Goal: Task Accomplishment & Management: Manage account settings

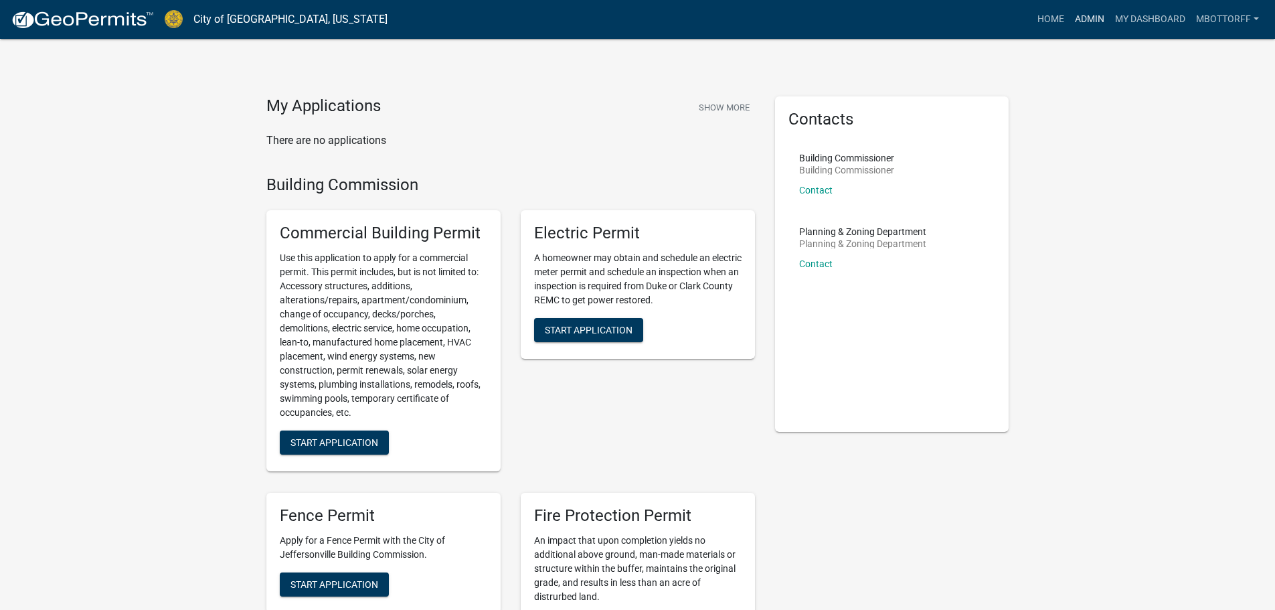
click at [1082, 16] on link "Admin" at bounding box center [1089, 19] width 40 height 25
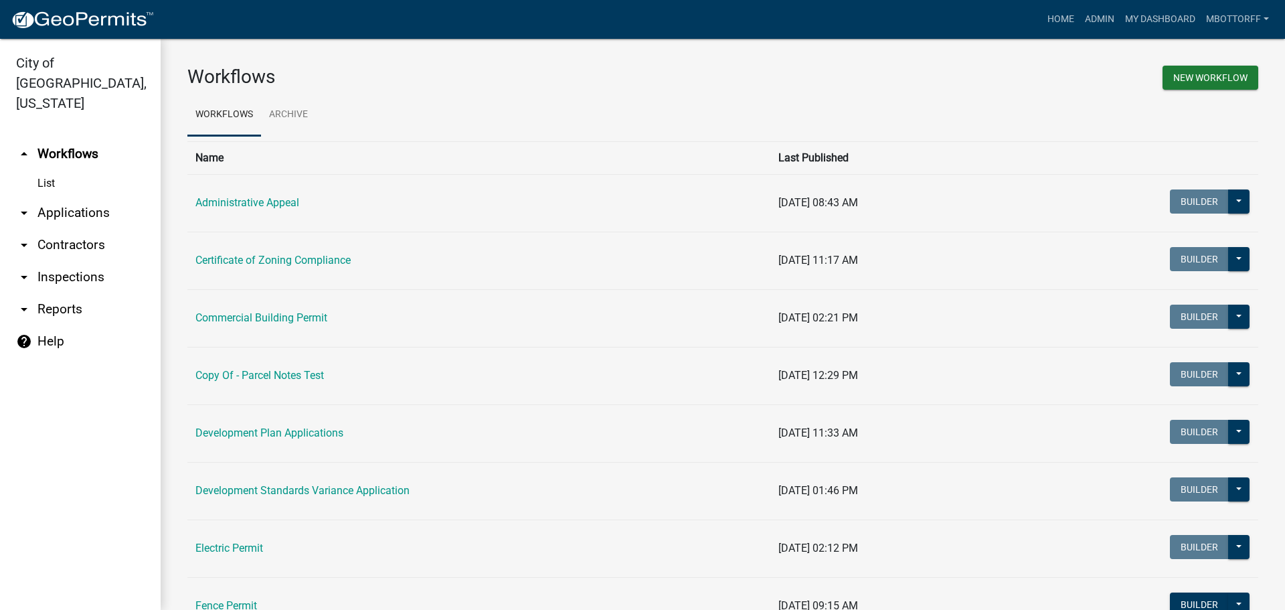
click at [56, 229] on link "arrow_drop_down Contractors" at bounding box center [80, 245] width 161 height 32
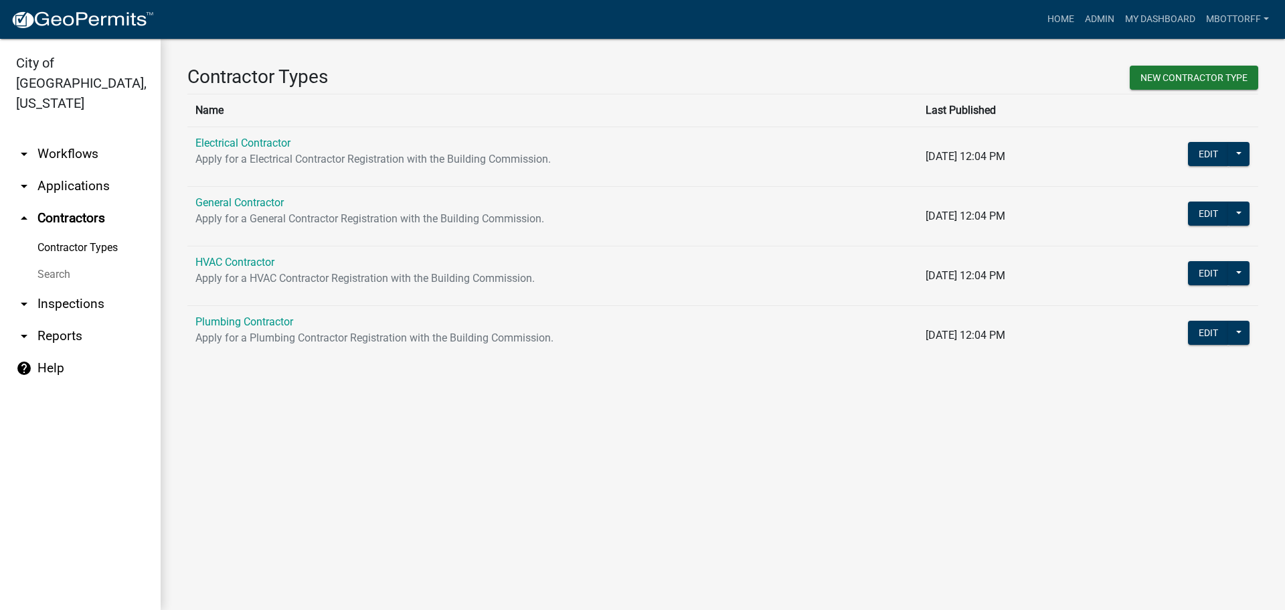
click at [52, 261] on link "Search" at bounding box center [80, 274] width 161 height 27
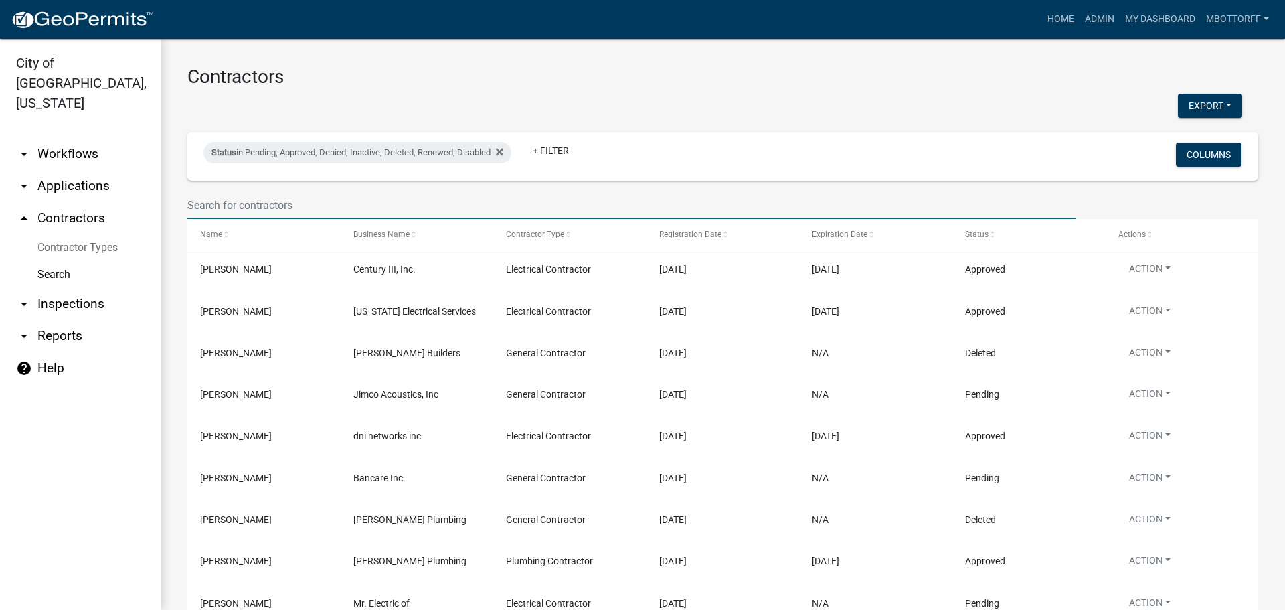
click at [256, 201] on input "text" at bounding box center [631, 204] width 889 height 27
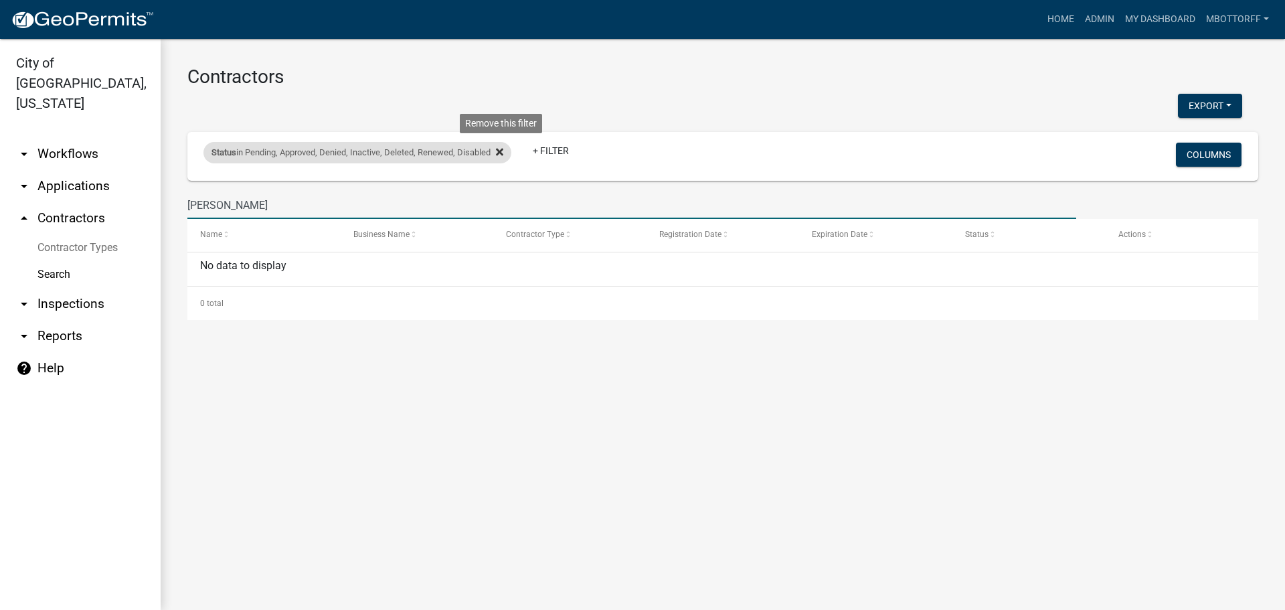
click at [503, 156] on icon at bounding box center [499, 152] width 7 height 11
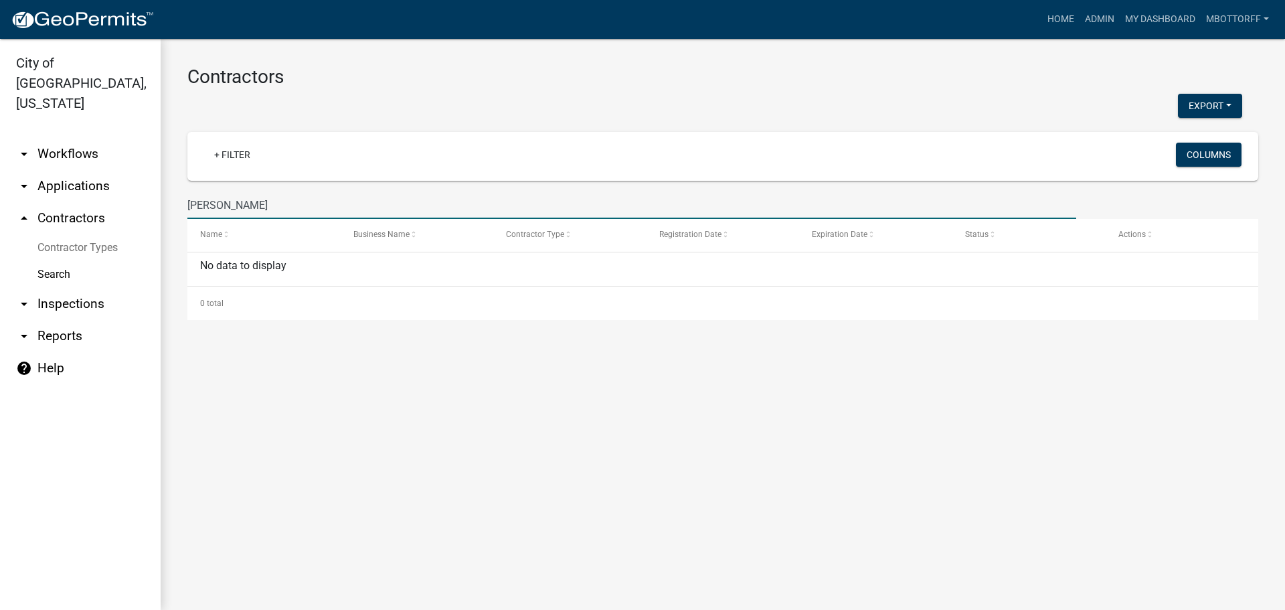
drag, startPoint x: 223, startPoint y: 205, endPoint x: 0, endPoint y: 173, distance: 225.9
click at [0, 191] on div "City of [GEOGRAPHIC_DATA], [US_STATE] arrow_drop_down Workflows List arrow_drop…" at bounding box center [642, 324] width 1285 height 571
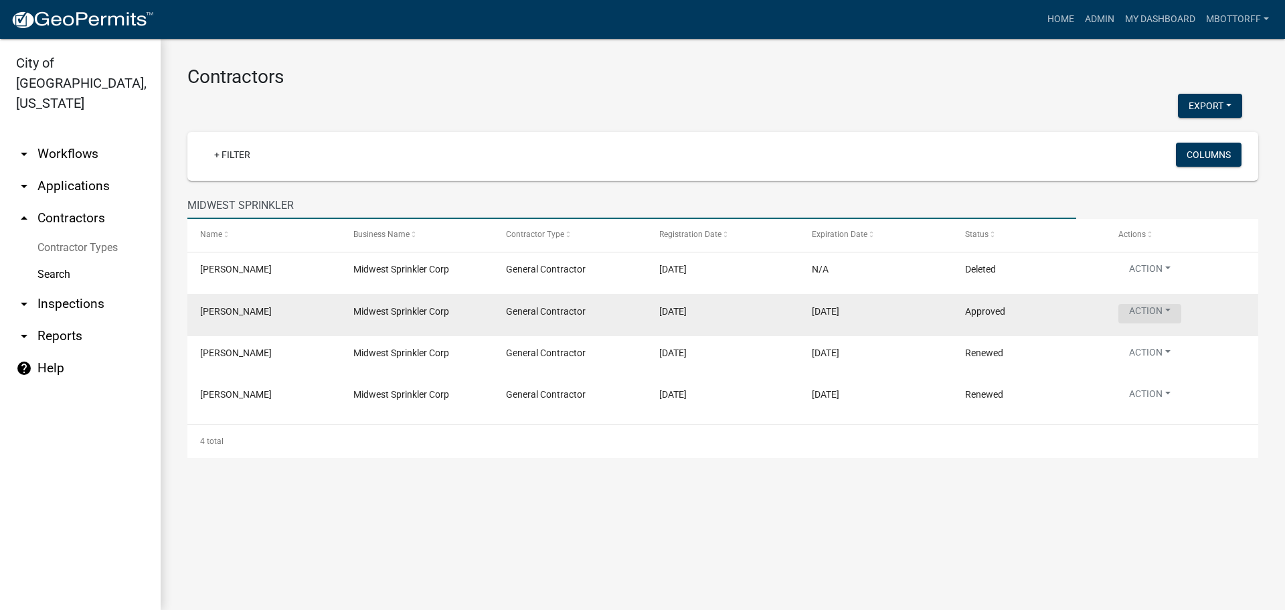
type input "MIDWEST SPRINKLER"
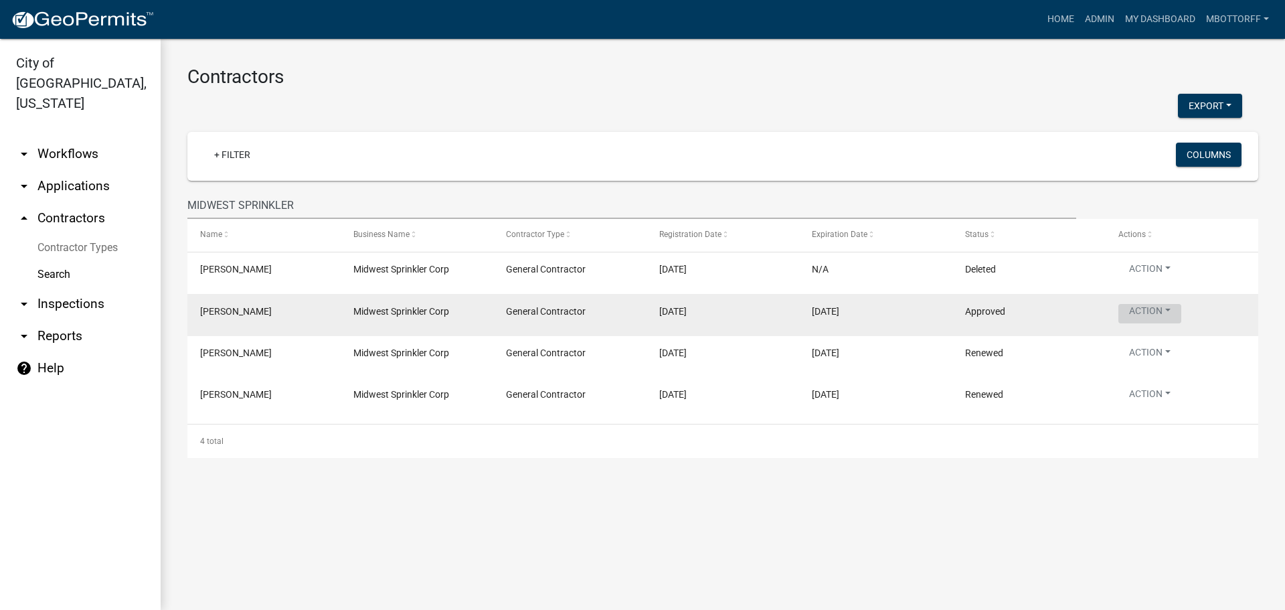
click at [1162, 312] on button "Action" at bounding box center [1149, 313] width 63 height 19
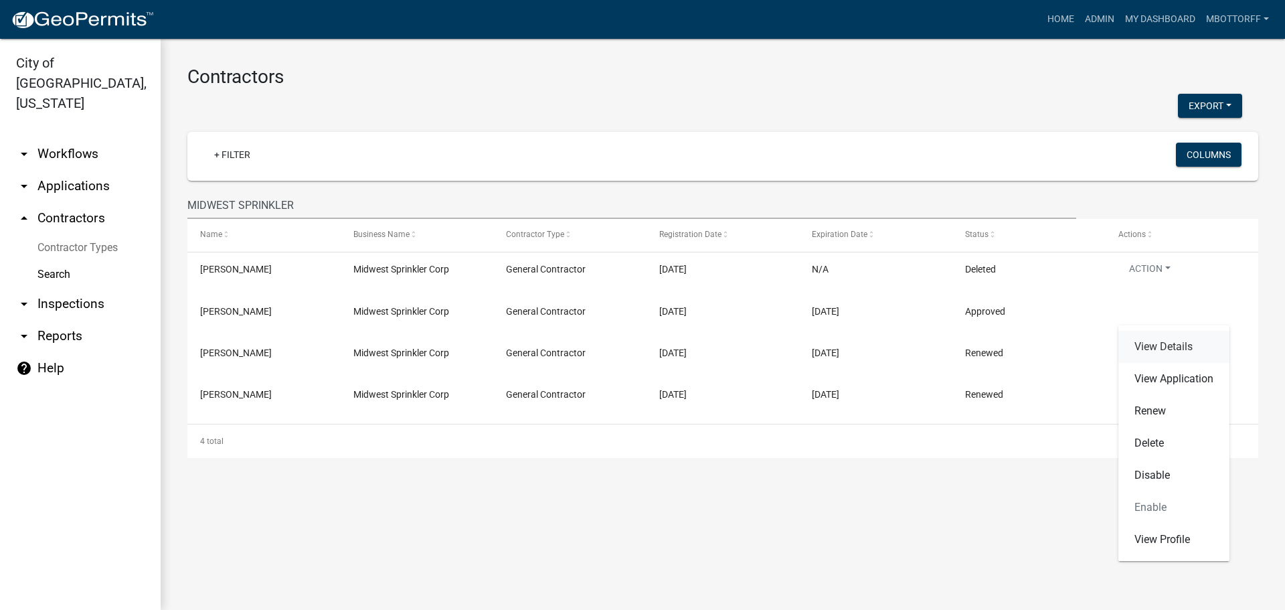
click at [1162, 343] on link "View Details" at bounding box center [1173, 347] width 111 height 32
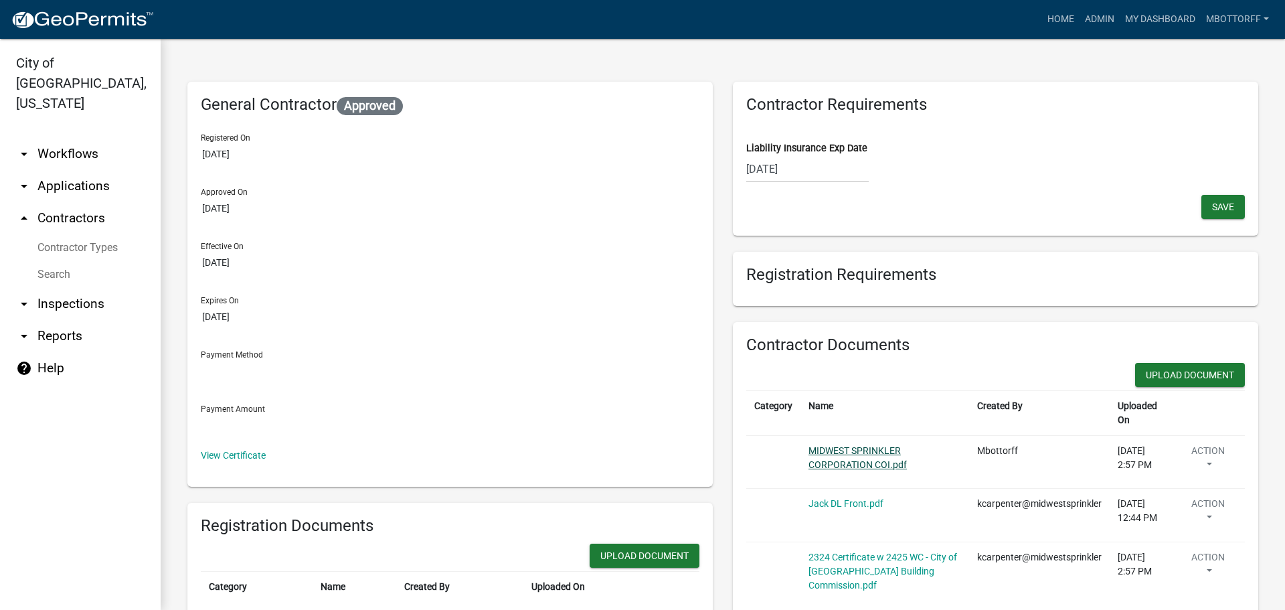
click at [845, 452] on link "MIDWEST SPRINKLER CORPORATION COI.pdf" at bounding box center [857, 457] width 98 height 25
click at [1197, 444] on button "Action" at bounding box center [1208, 460] width 57 height 33
click at [1188, 488] on link "Delete" at bounding box center [1228, 500] width 107 height 32
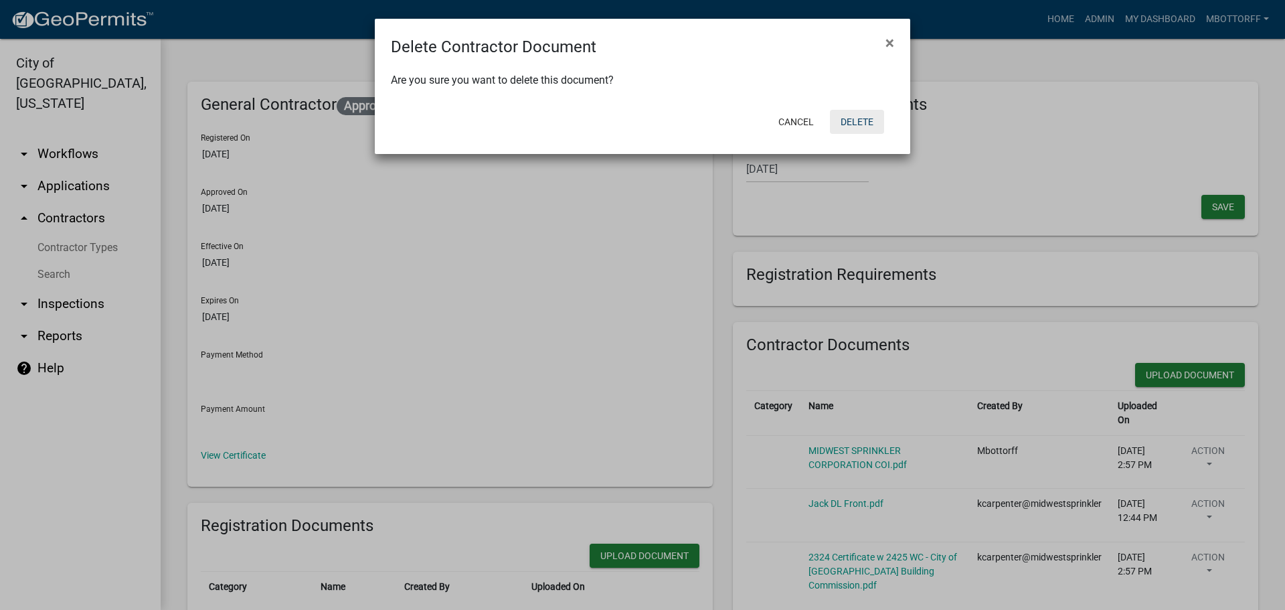
click at [848, 119] on button "Delete" at bounding box center [857, 122] width 54 height 24
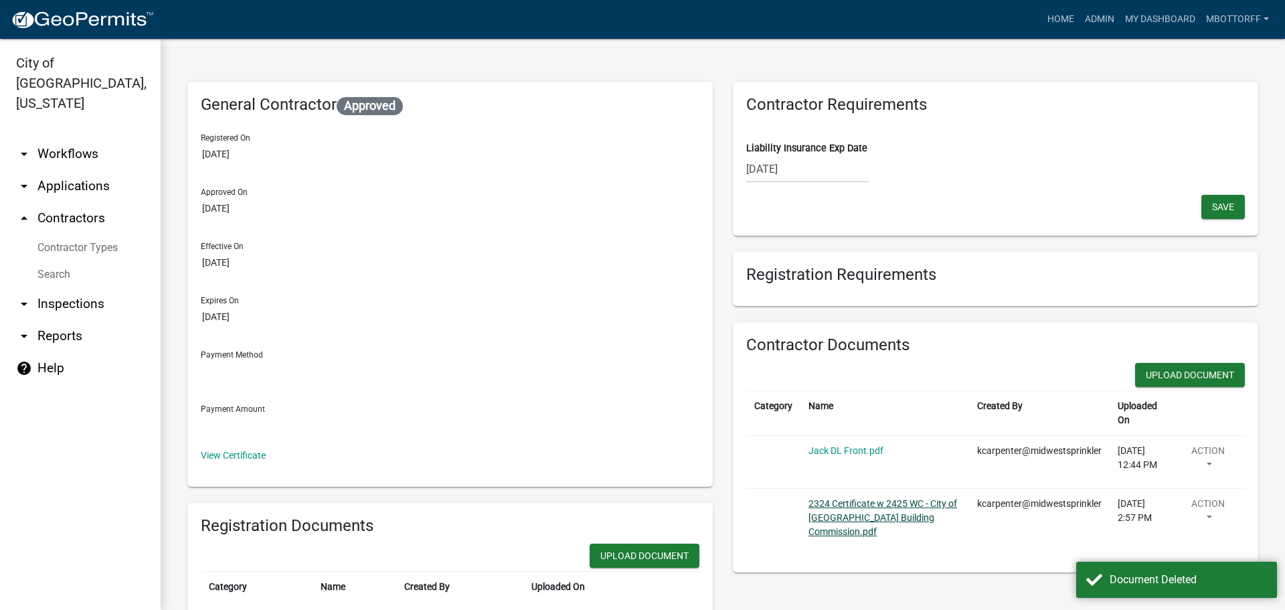
click at [848, 513] on link "2324 Certificate w 2425 WC - City of Jeffersonville Building Commission.pdf" at bounding box center [882, 517] width 149 height 39
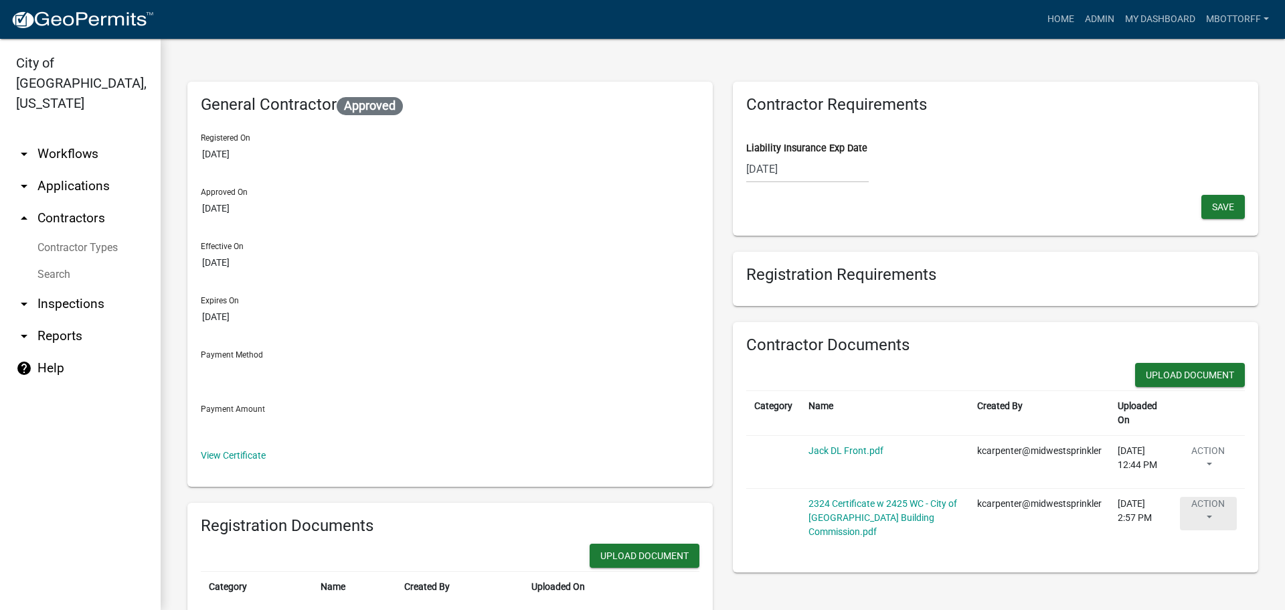
click at [1202, 518] on button "Action" at bounding box center [1208, 513] width 57 height 33
click at [1191, 549] on link "Delete" at bounding box center [1228, 553] width 107 height 32
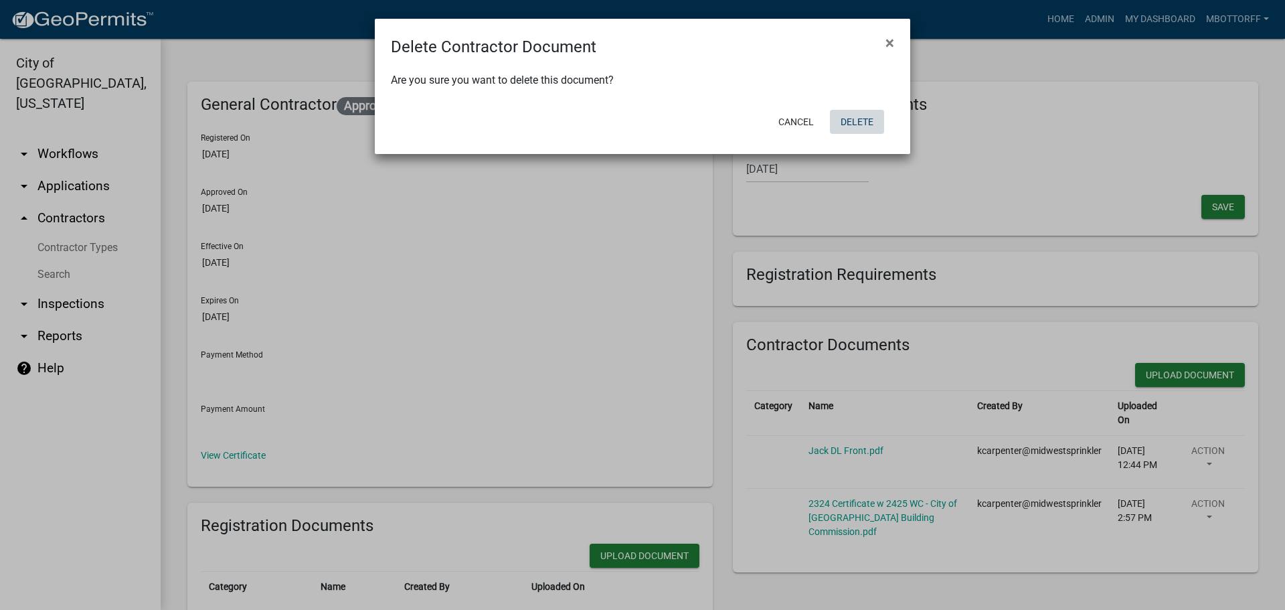
click at [864, 121] on button "Delete" at bounding box center [857, 122] width 54 height 24
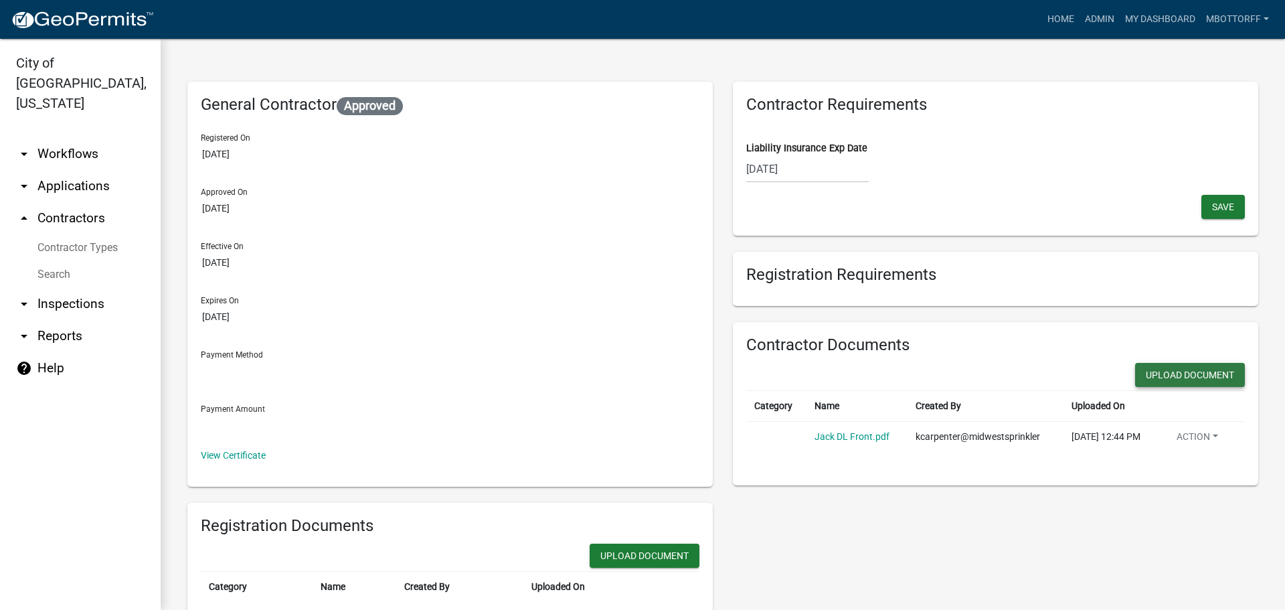
click at [1194, 379] on button "Upload Document" at bounding box center [1190, 375] width 110 height 24
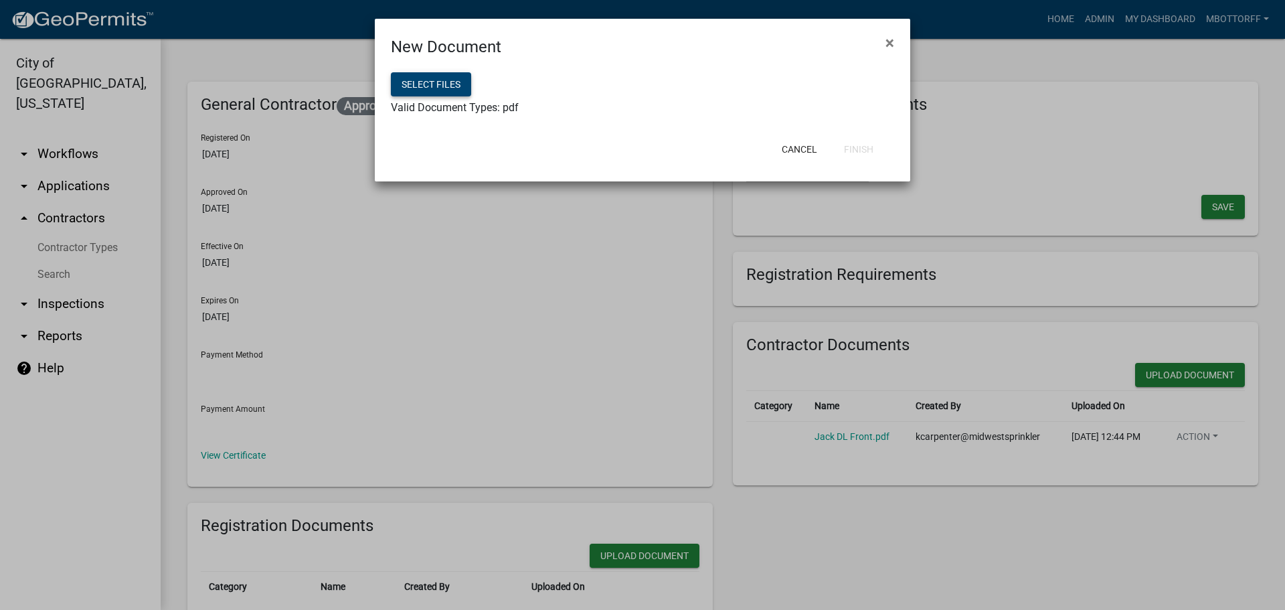
click at [412, 82] on button "Select files" at bounding box center [431, 84] width 80 height 24
click at [857, 146] on button "Finish" at bounding box center [858, 149] width 51 height 24
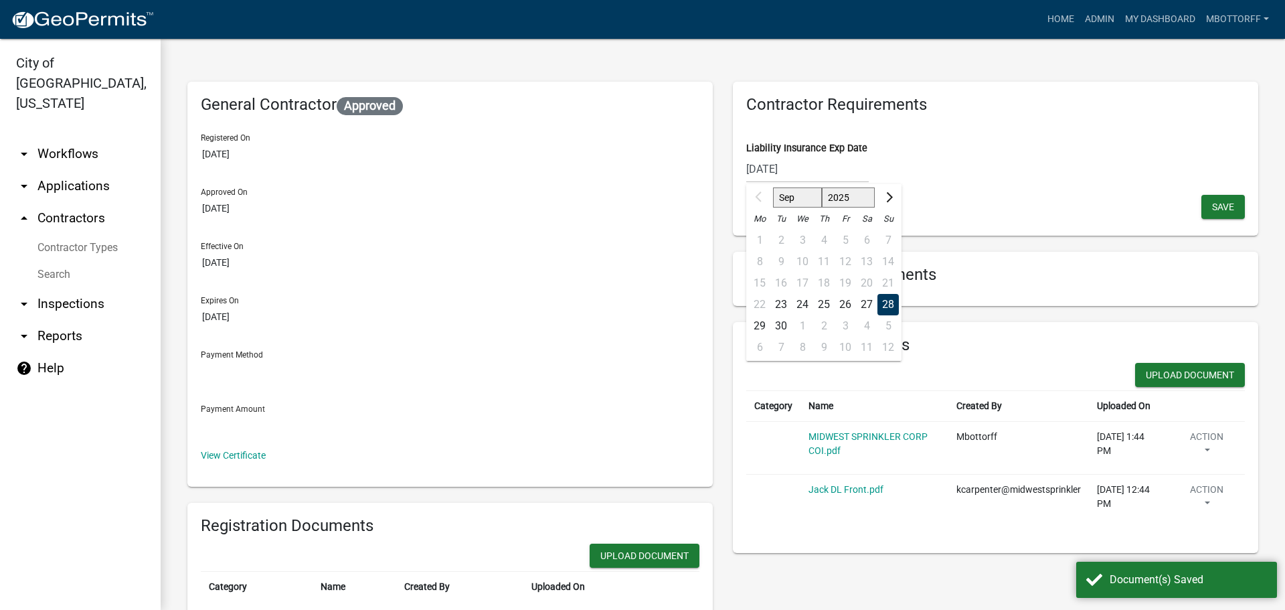
click at [826, 167] on input "09/28/2025" at bounding box center [807, 168] width 122 height 27
drag, startPoint x: 818, startPoint y: 167, endPoint x: 850, endPoint y: 165, distance: 32.2
click at [850, 165] on input "09/28/2025" at bounding box center [807, 168] width 122 height 27
click at [795, 325] on div "1" at bounding box center [802, 325] width 21 height 21
type input "10/01/2025"
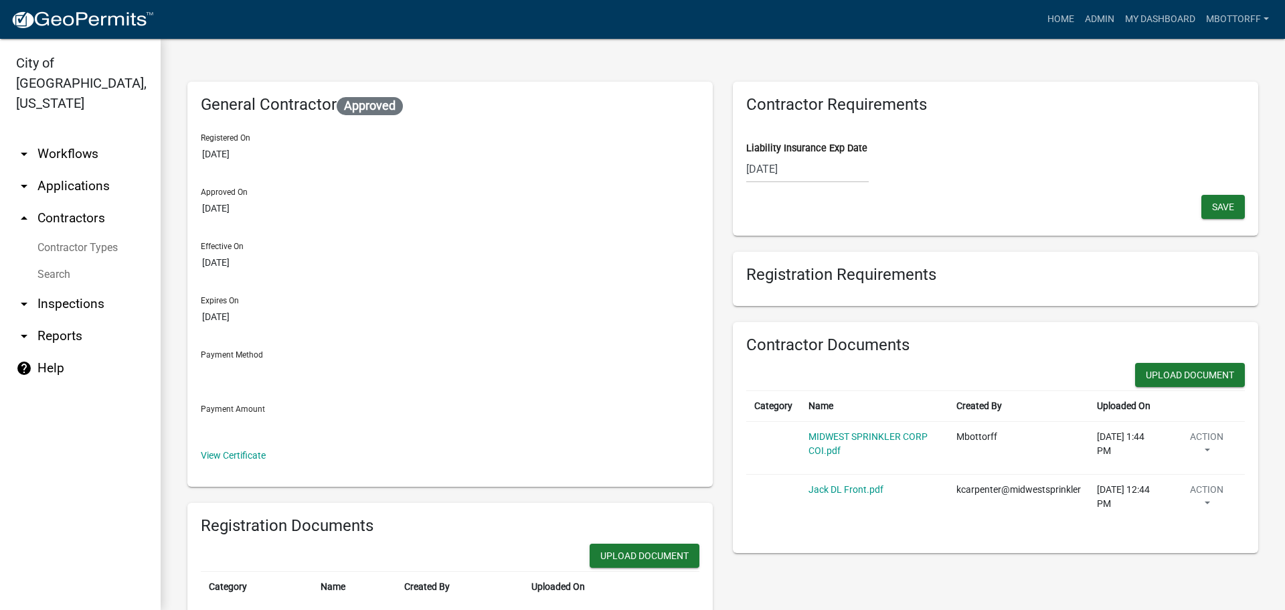
click at [807, 164] on div "10/01/2025" at bounding box center [807, 168] width 122 height 27
select select "10"
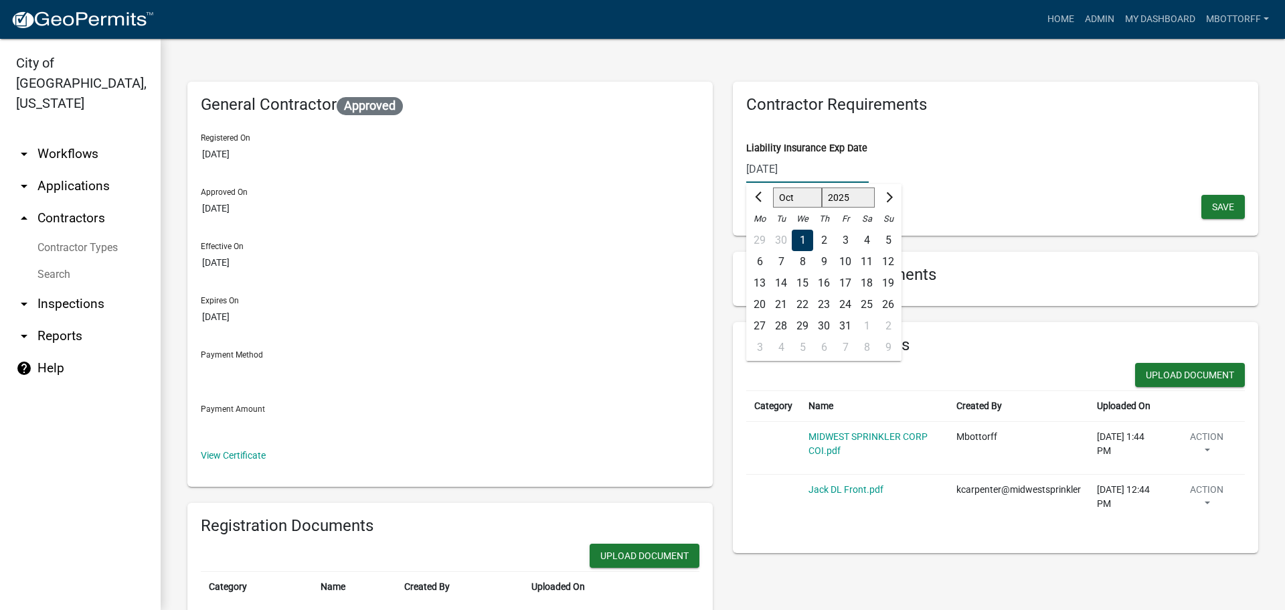
click at [807, 164] on input "10/01/2025" at bounding box center [807, 168] width 122 height 27
type input "10/01/2026"
click at [1220, 208] on span "Save" at bounding box center [1223, 206] width 22 height 11
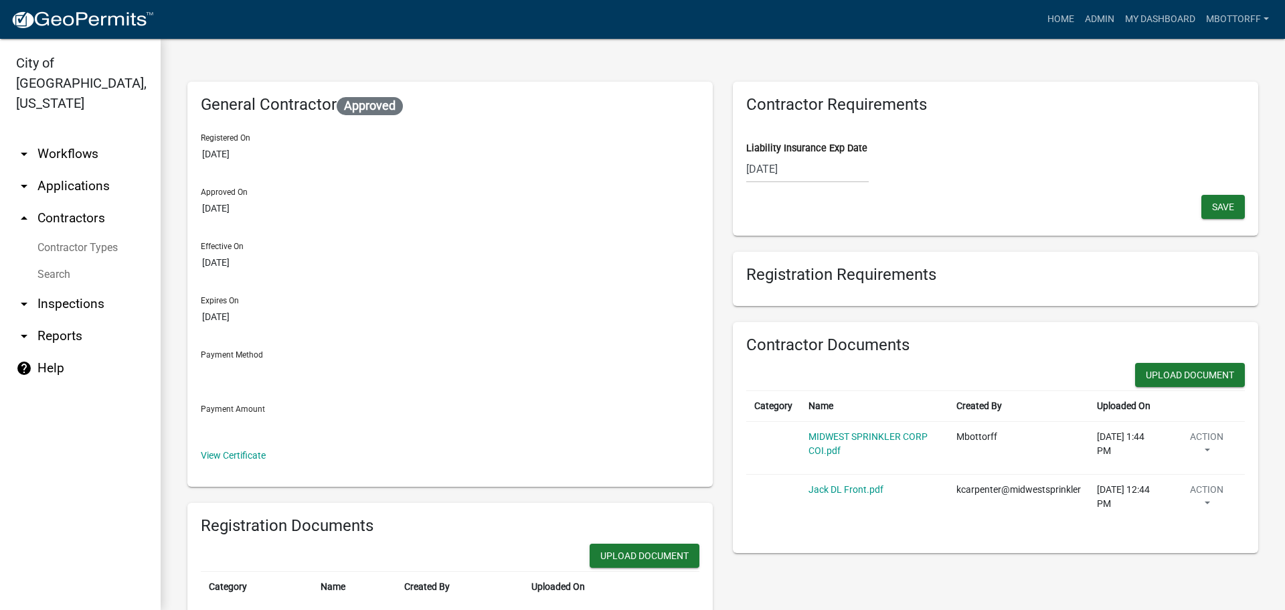
click at [65, 261] on link "Search" at bounding box center [80, 274] width 161 height 27
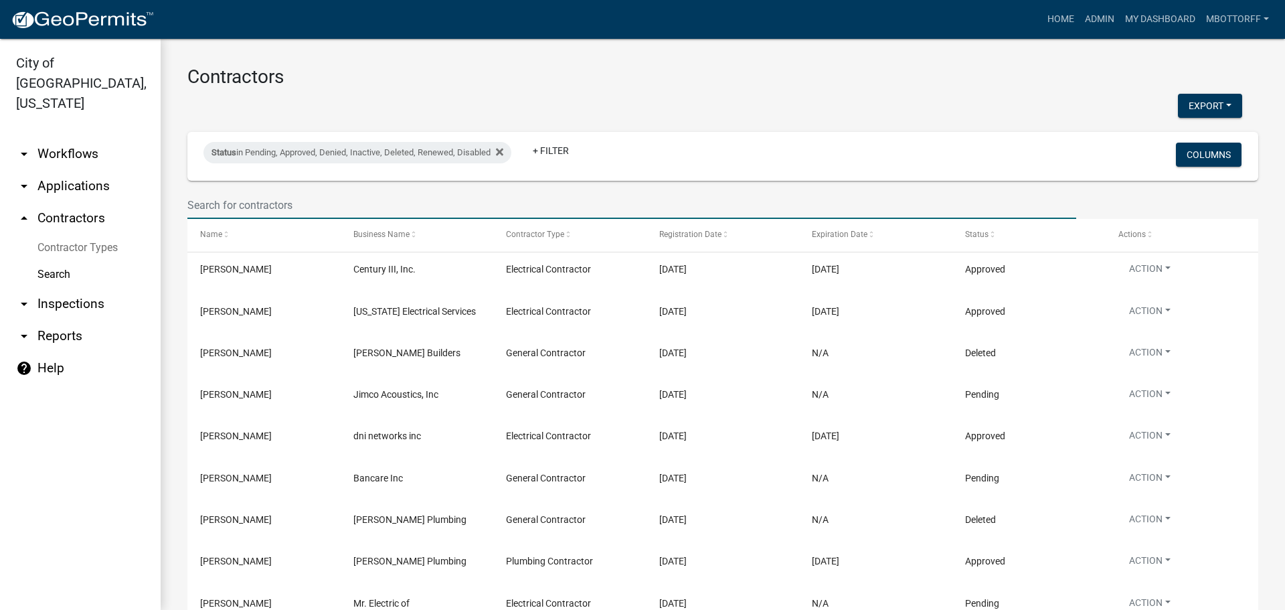
click at [258, 203] on input "text" at bounding box center [631, 204] width 889 height 27
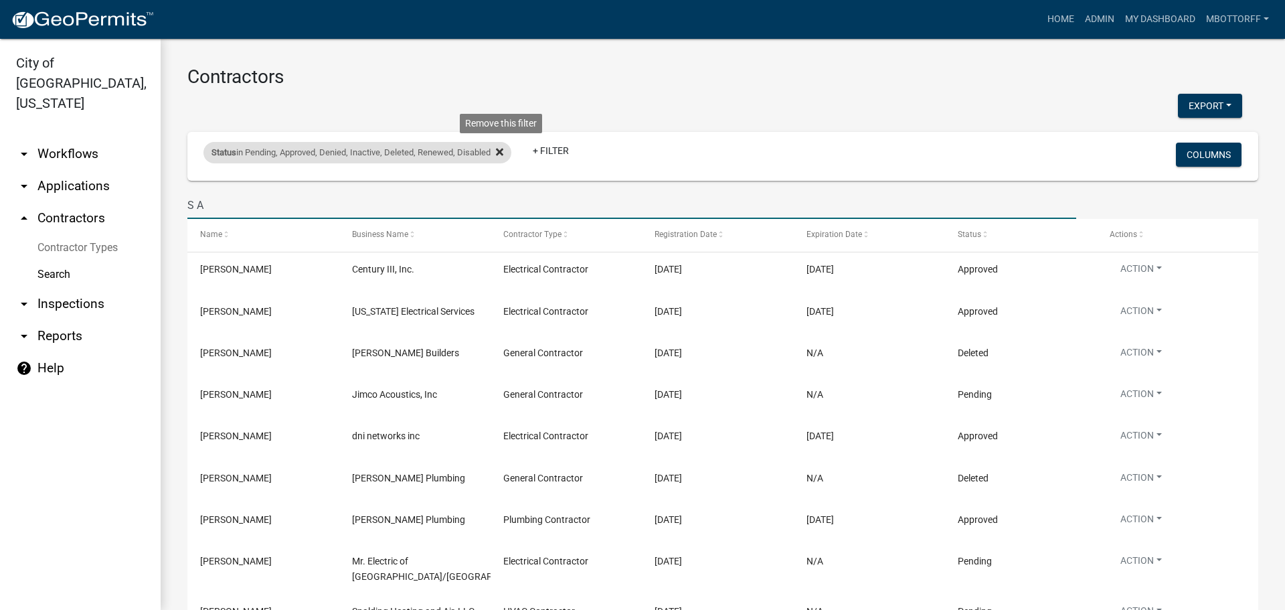
click at [497, 151] on fa-icon at bounding box center [496, 152] width 13 height 21
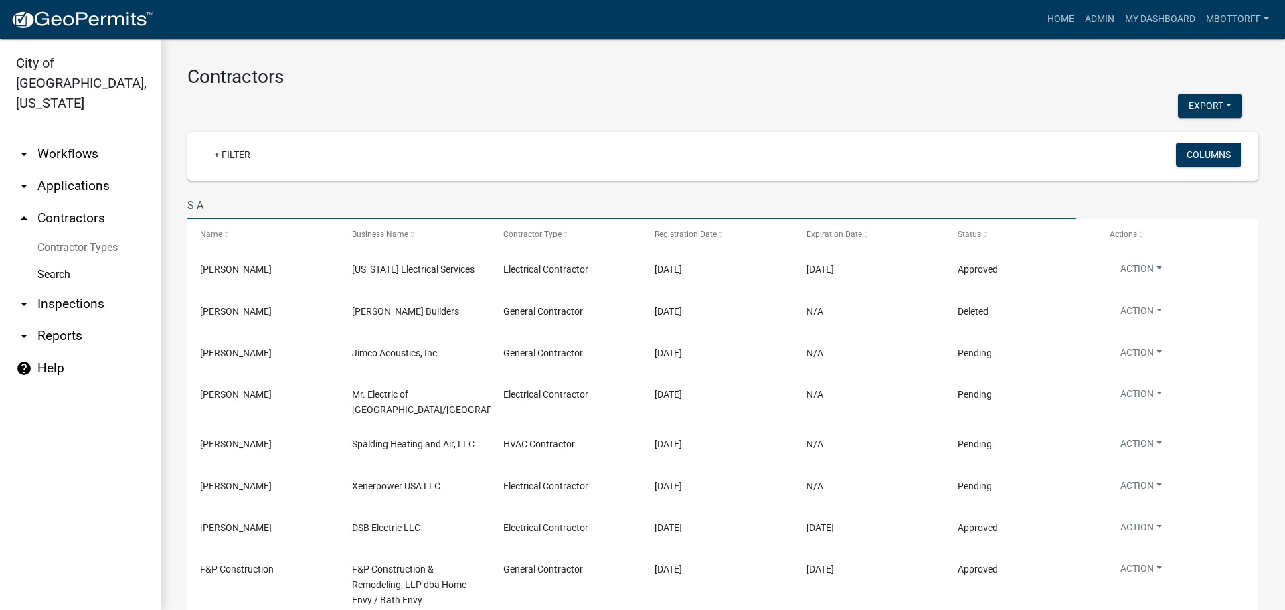
click at [226, 201] on input "S A" at bounding box center [631, 204] width 889 height 27
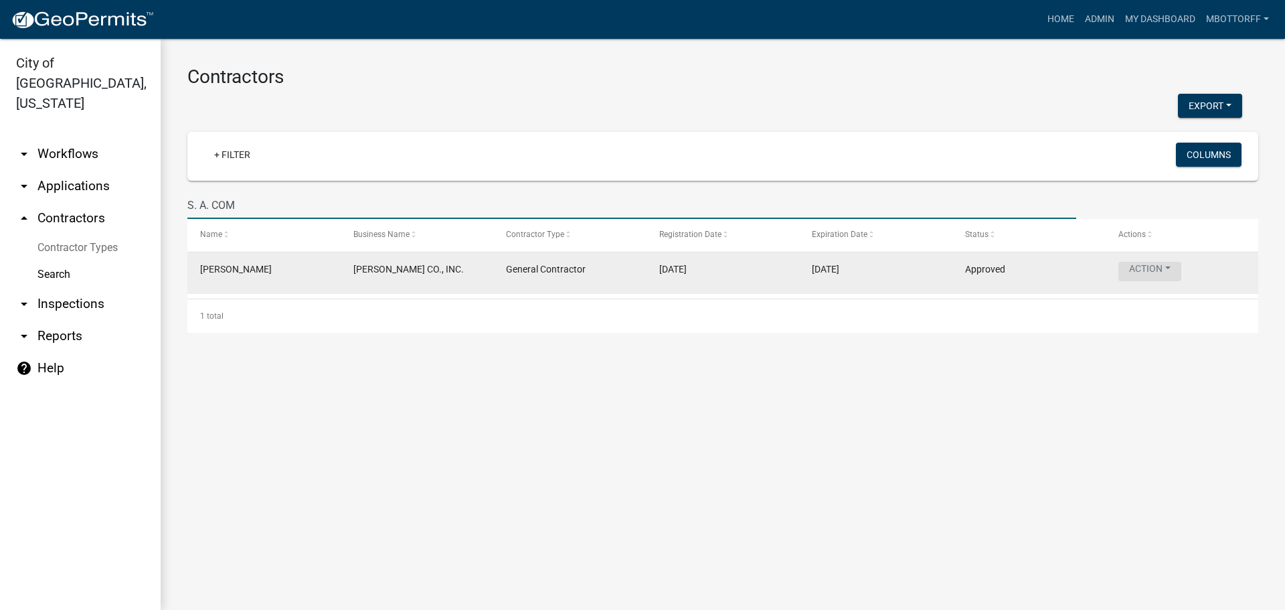
type input "S. A. COM"
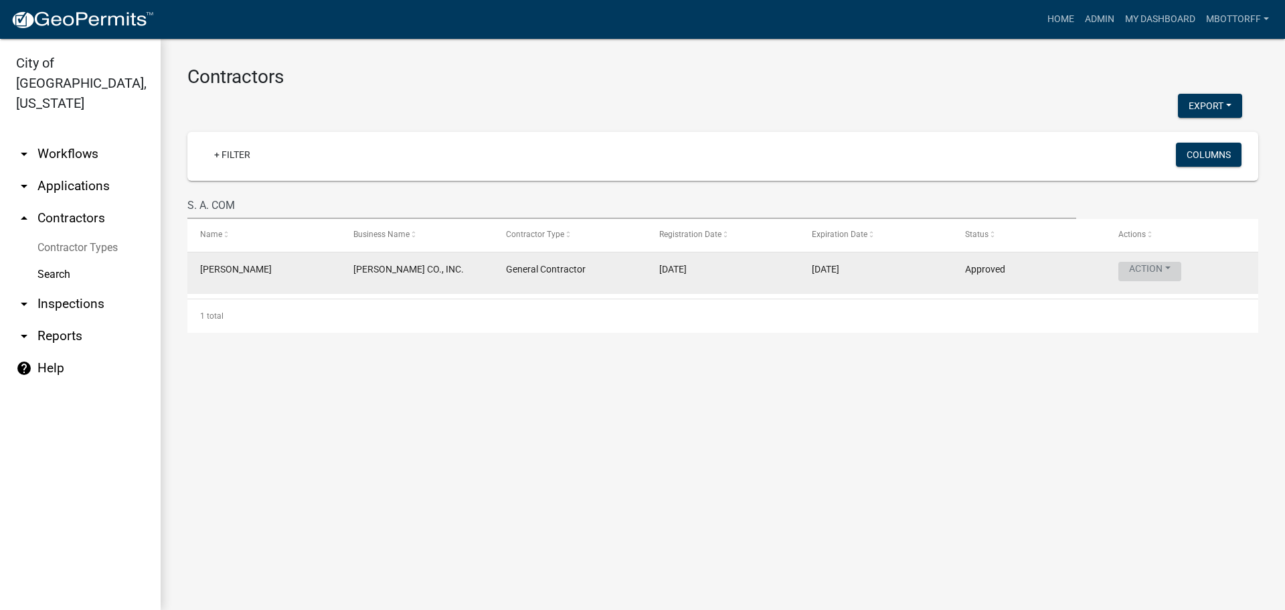
click at [1166, 276] on button "Action" at bounding box center [1149, 271] width 63 height 19
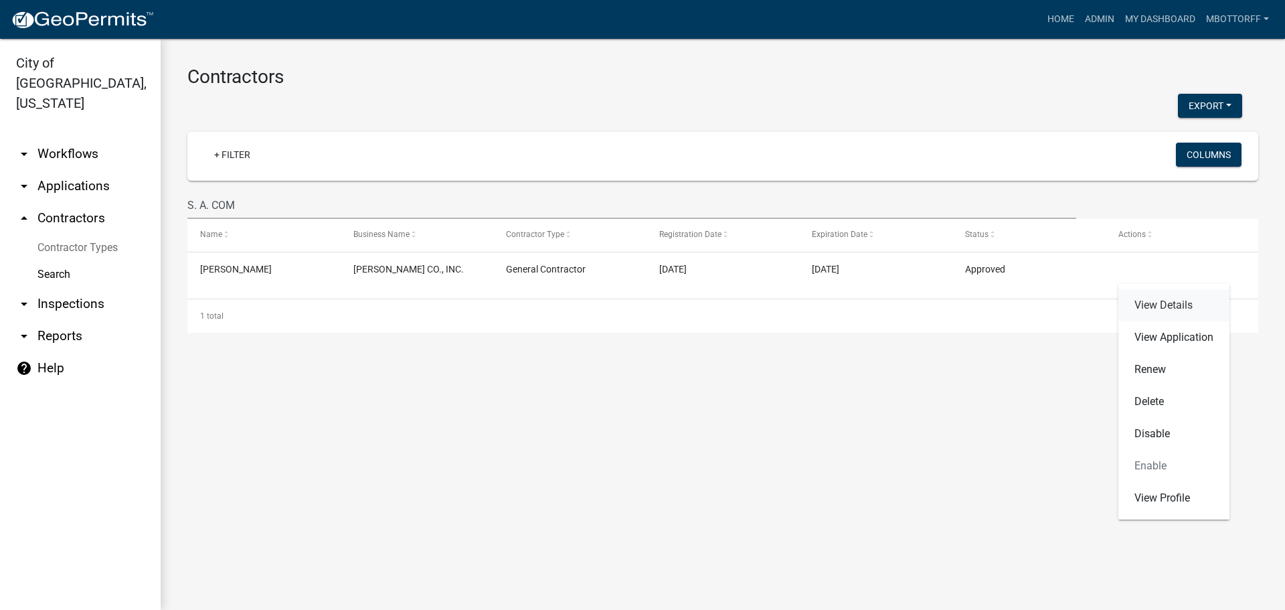
click at [1151, 304] on link "View Details" at bounding box center [1173, 305] width 111 height 32
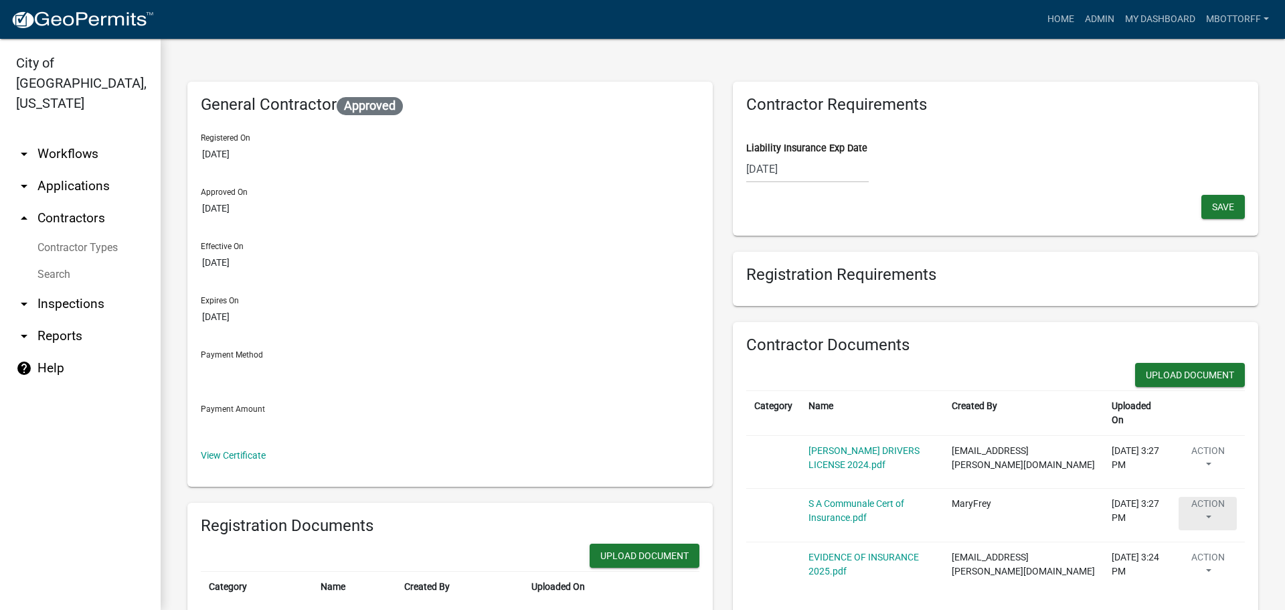
click at [1195, 497] on button "Action" at bounding box center [1207, 513] width 58 height 33
click at [1195, 543] on link "Delete" at bounding box center [1231, 553] width 107 height 32
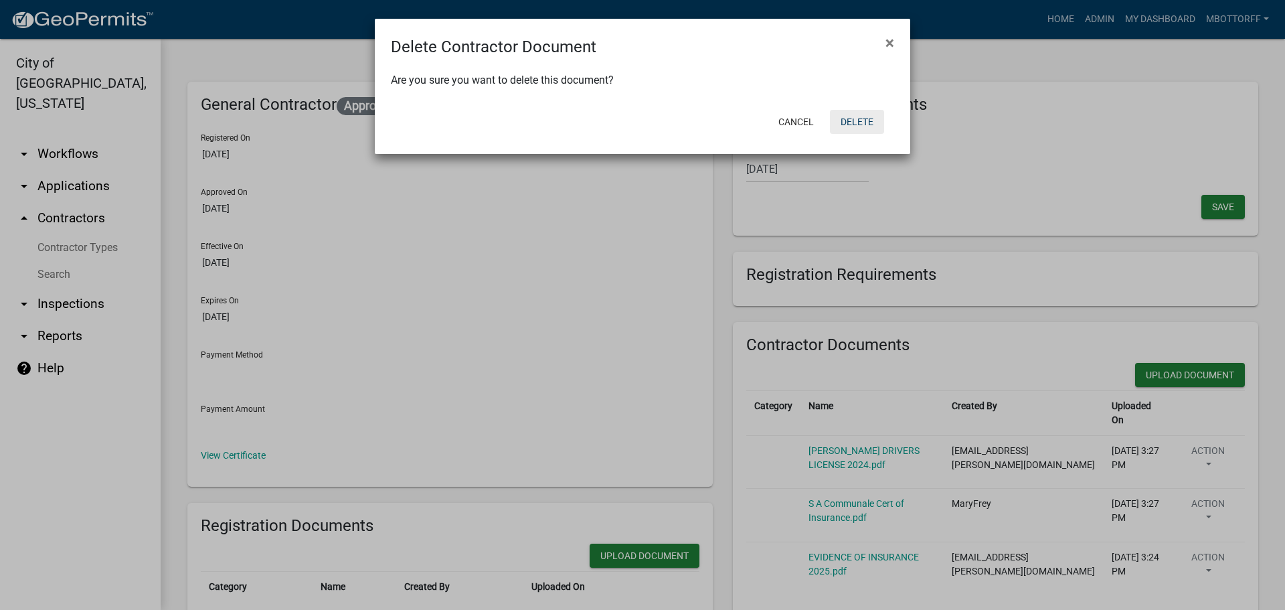
click at [855, 118] on button "Delete" at bounding box center [857, 122] width 54 height 24
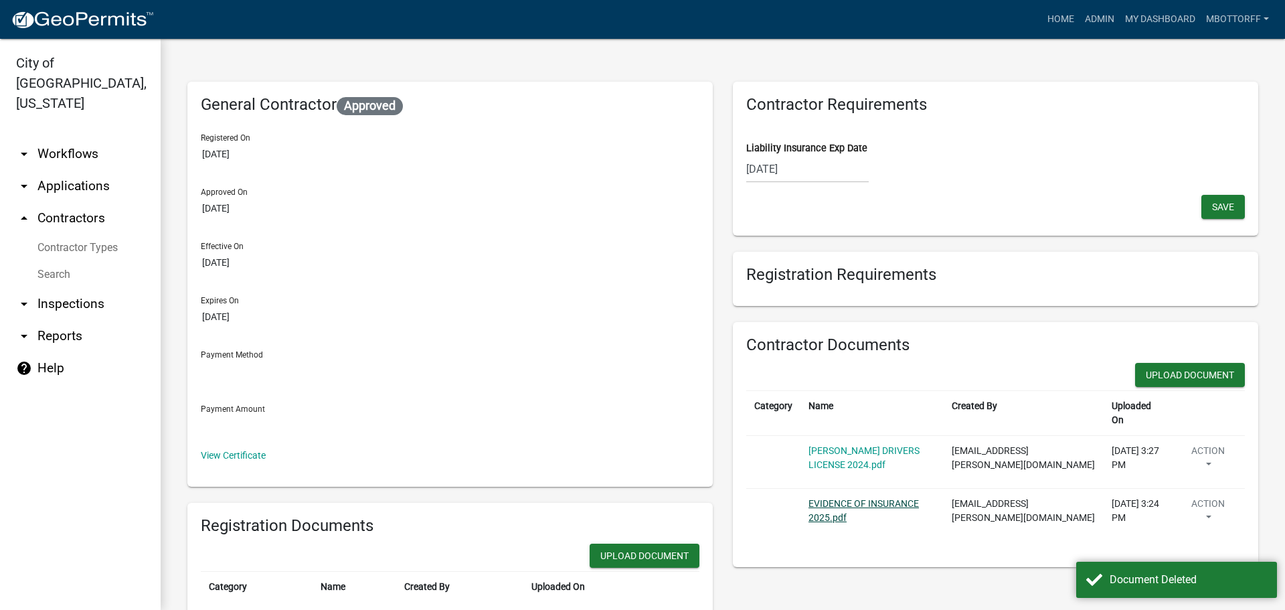
click at [833, 499] on link "EVIDENCE OF INSURANCE 2025.pdf" at bounding box center [863, 510] width 110 height 25
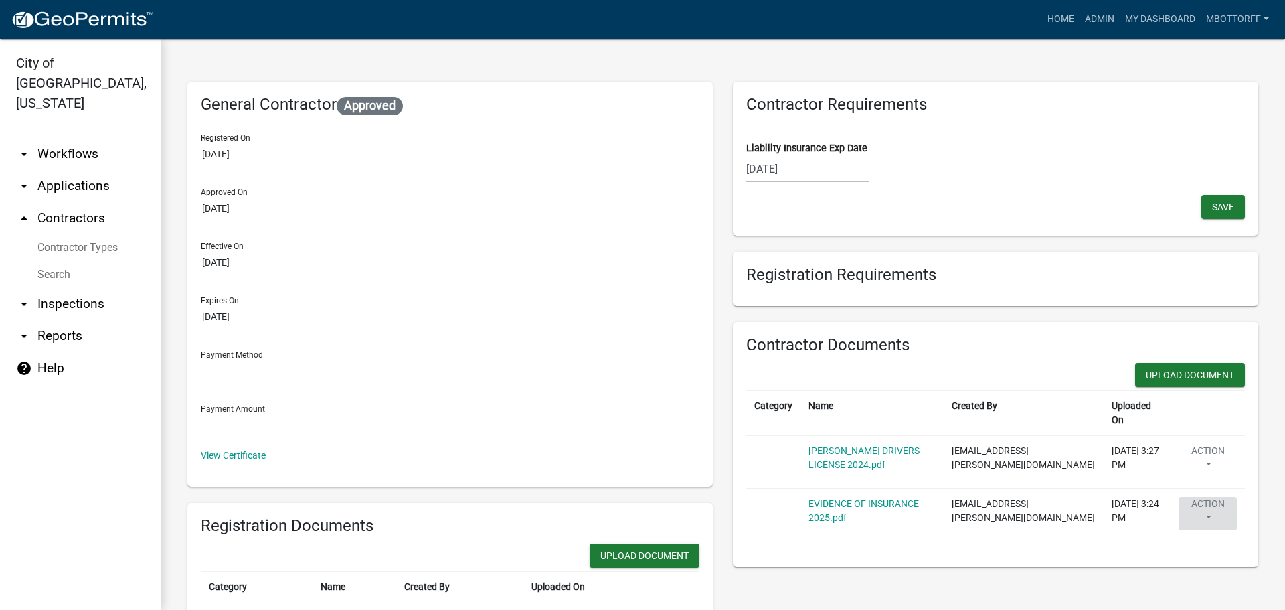
click at [1200, 497] on button "Action" at bounding box center [1207, 513] width 58 height 33
click at [1195, 540] on link "Delete" at bounding box center [1231, 553] width 107 height 32
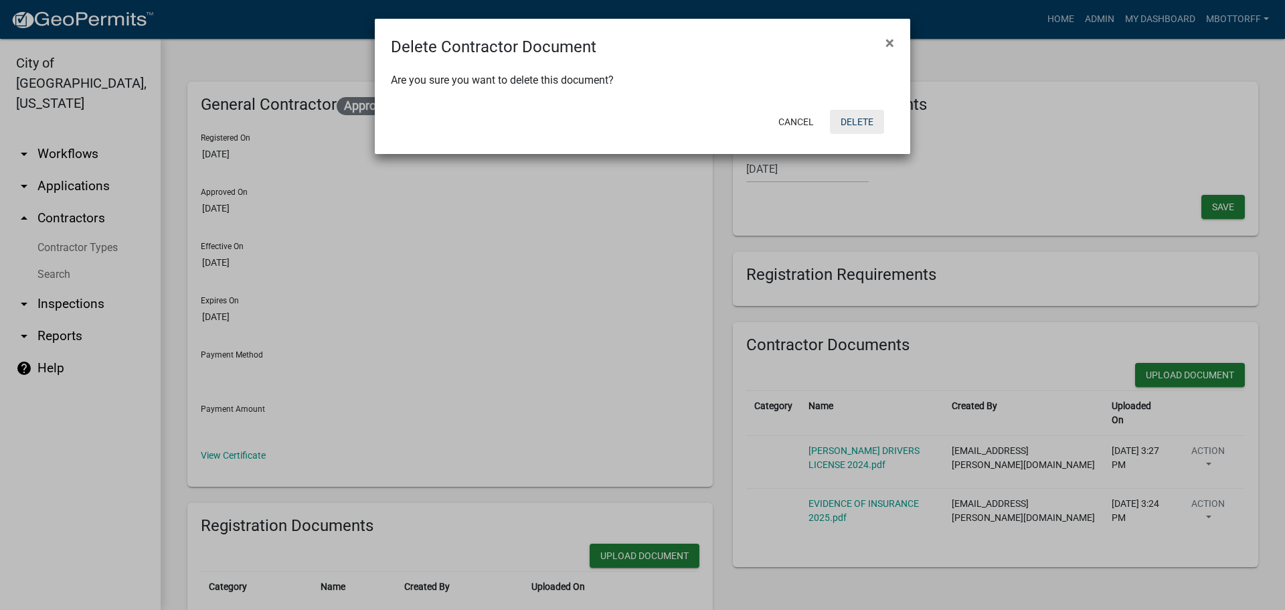
click at [865, 120] on button "Delete" at bounding box center [857, 122] width 54 height 24
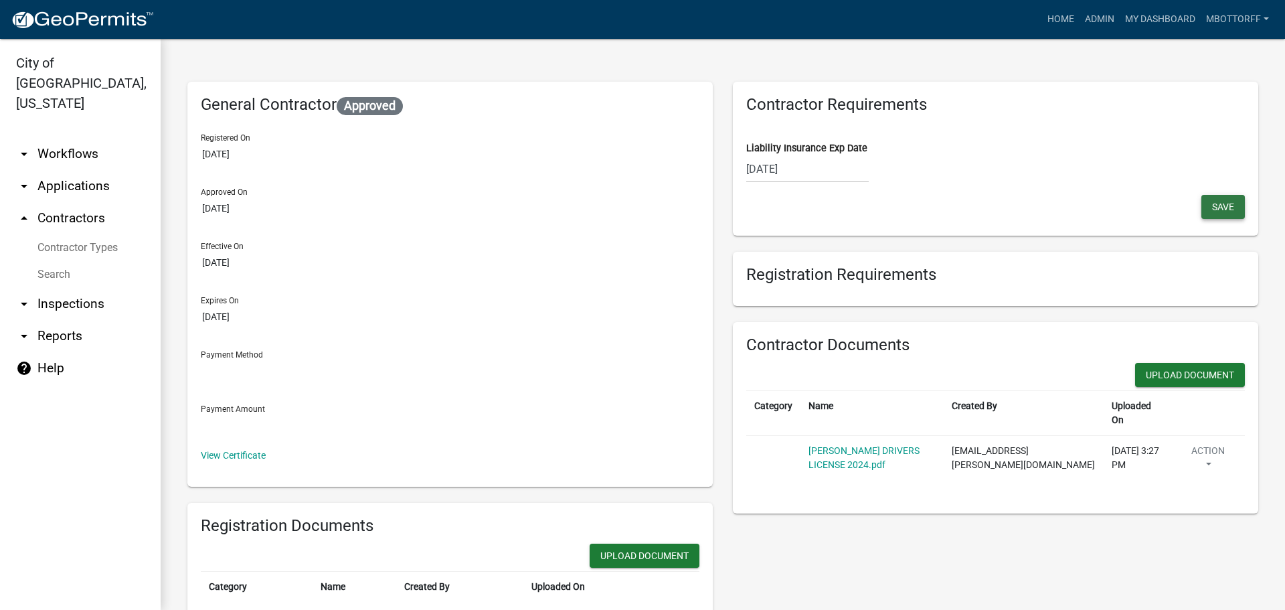
click at [1212, 205] on span "Save" at bounding box center [1223, 206] width 22 height 11
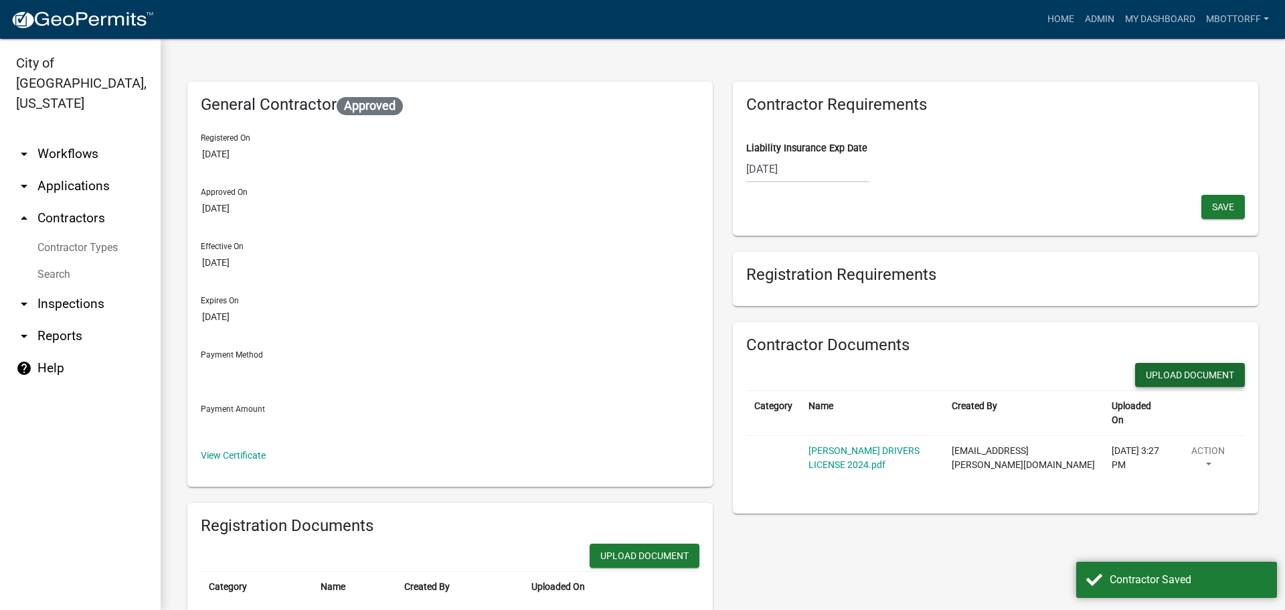
click at [1154, 377] on button "Upload Document" at bounding box center [1190, 375] width 110 height 24
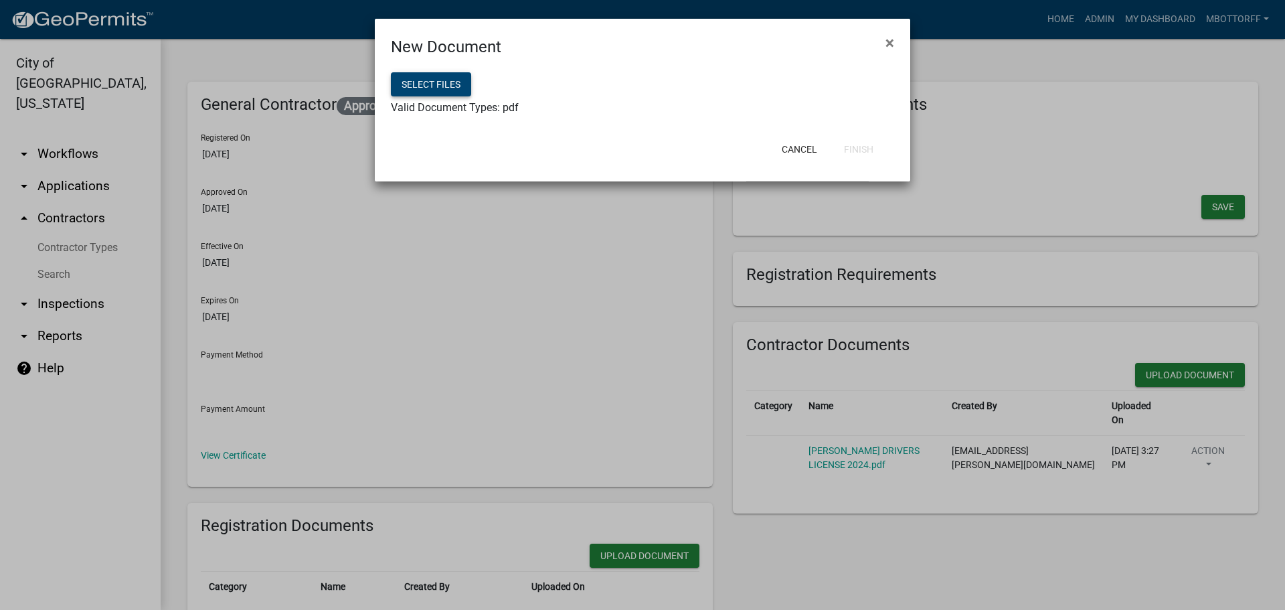
click at [413, 92] on button "Select files" at bounding box center [431, 84] width 80 height 24
click at [850, 149] on button "Finish" at bounding box center [858, 149] width 51 height 24
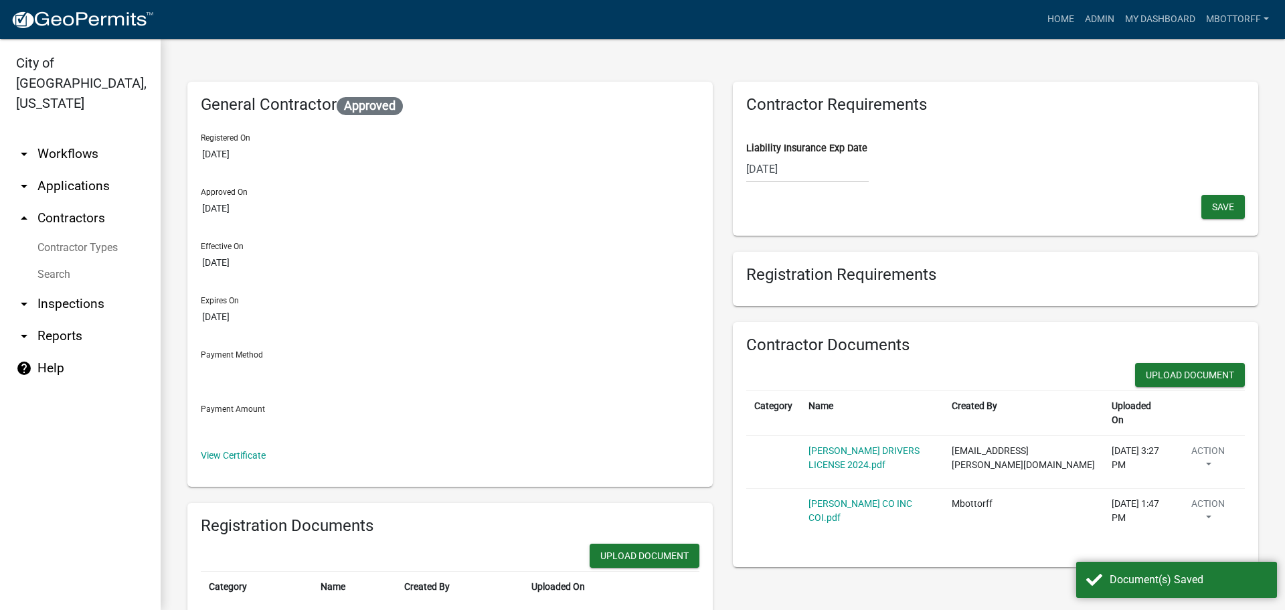
select select "10"
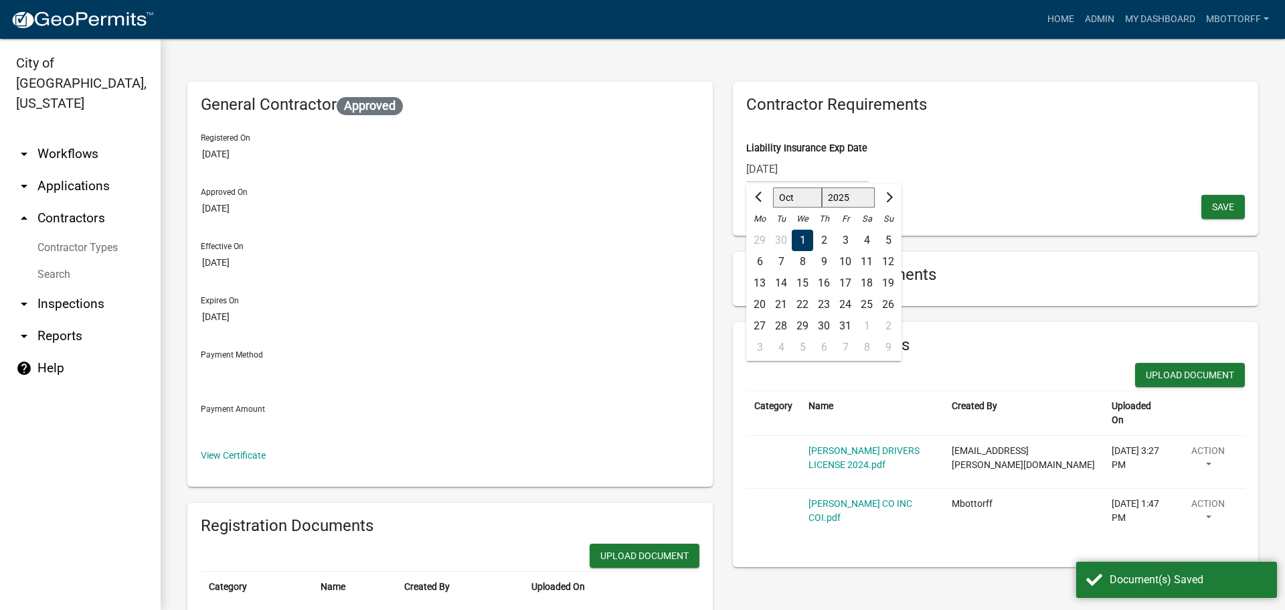
click at [805, 170] on div "10/01/2025 Sep Oct Nov Dec 2025 2026 2027 2028 2029 2030 2031 2032 2033 2034 20…" at bounding box center [807, 168] width 122 height 27
click at [805, 170] on input "10/01/2025" at bounding box center [807, 168] width 122 height 27
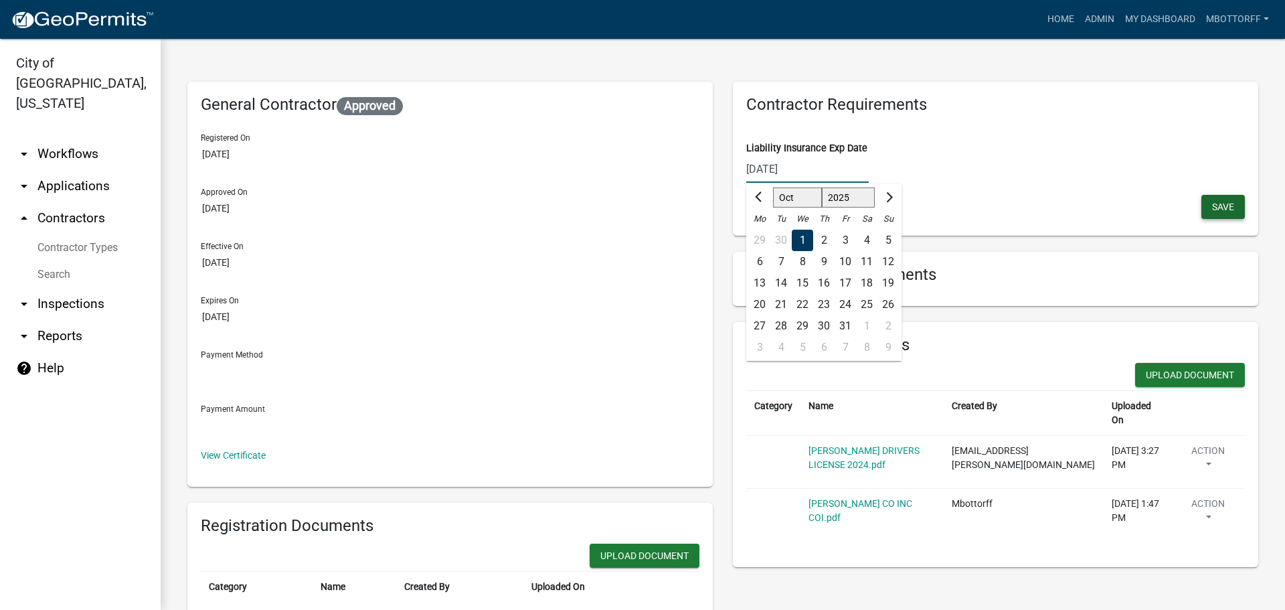
type input "10/01/2026"
click at [1215, 206] on span "Save" at bounding box center [1223, 206] width 22 height 11
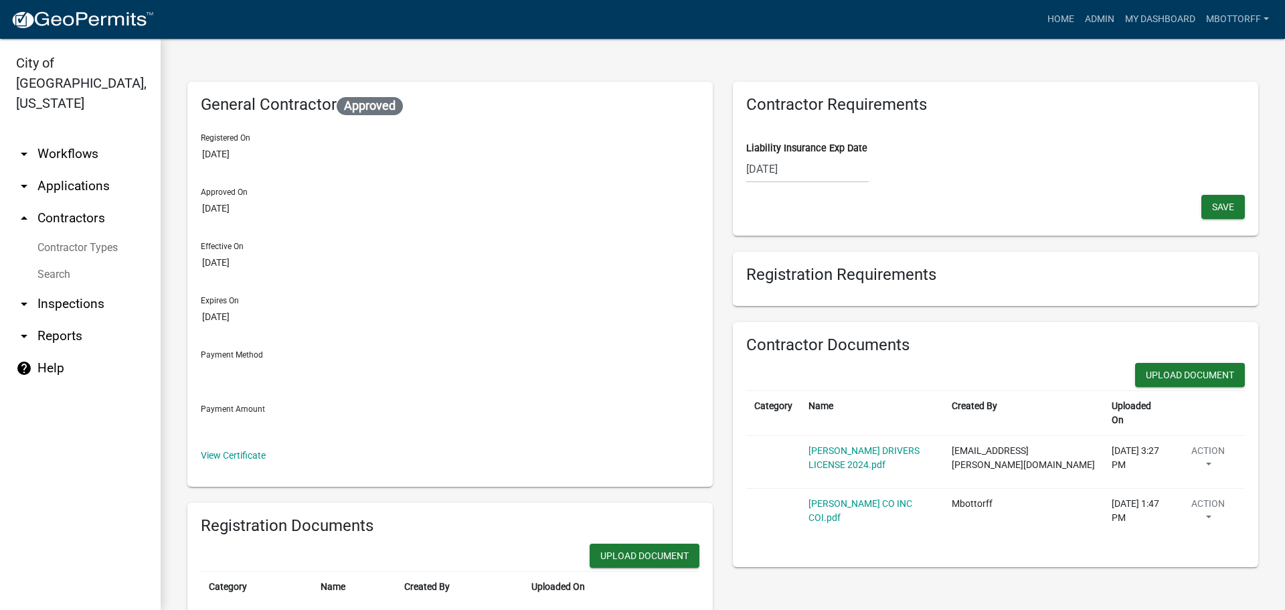
click at [49, 261] on link "Search" at bounding box center [80, 274] width 161 height 27
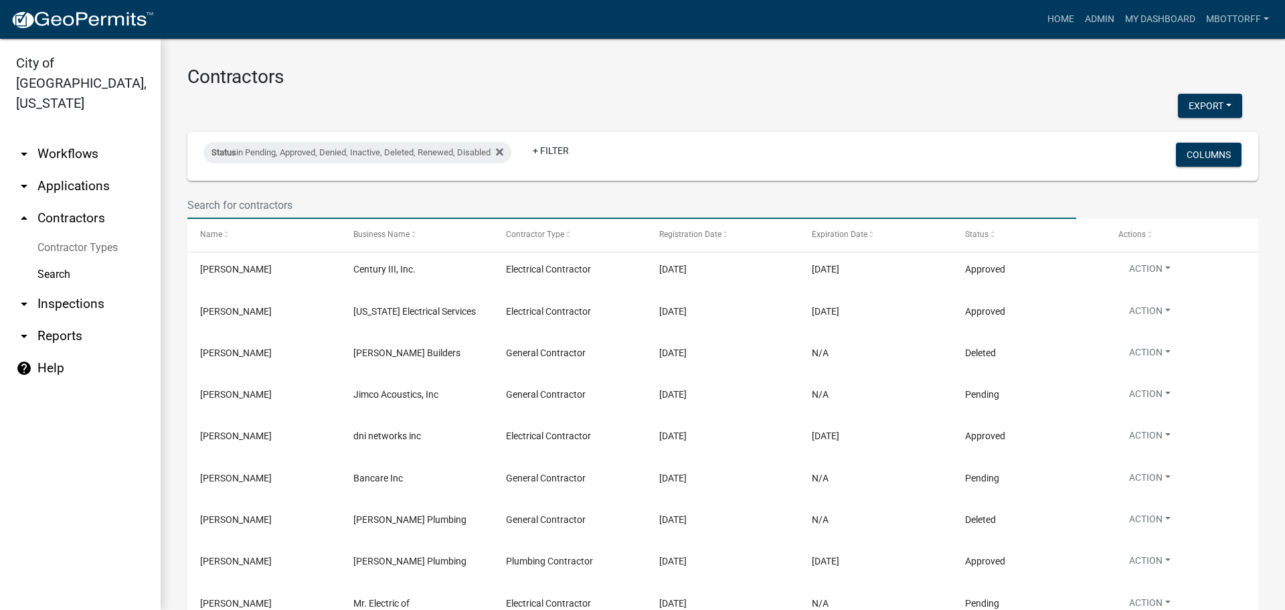
click at [267, 198] on input "text" at bounding box center [631, 204] width 889 height 27
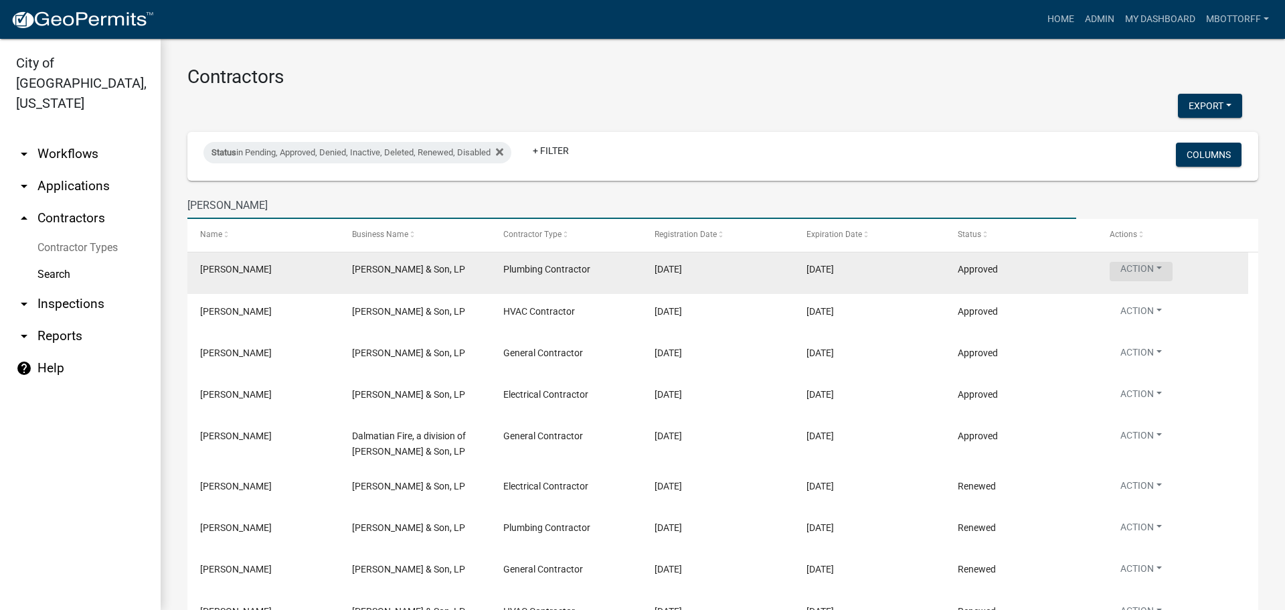
type input "SHAMBAUGH"
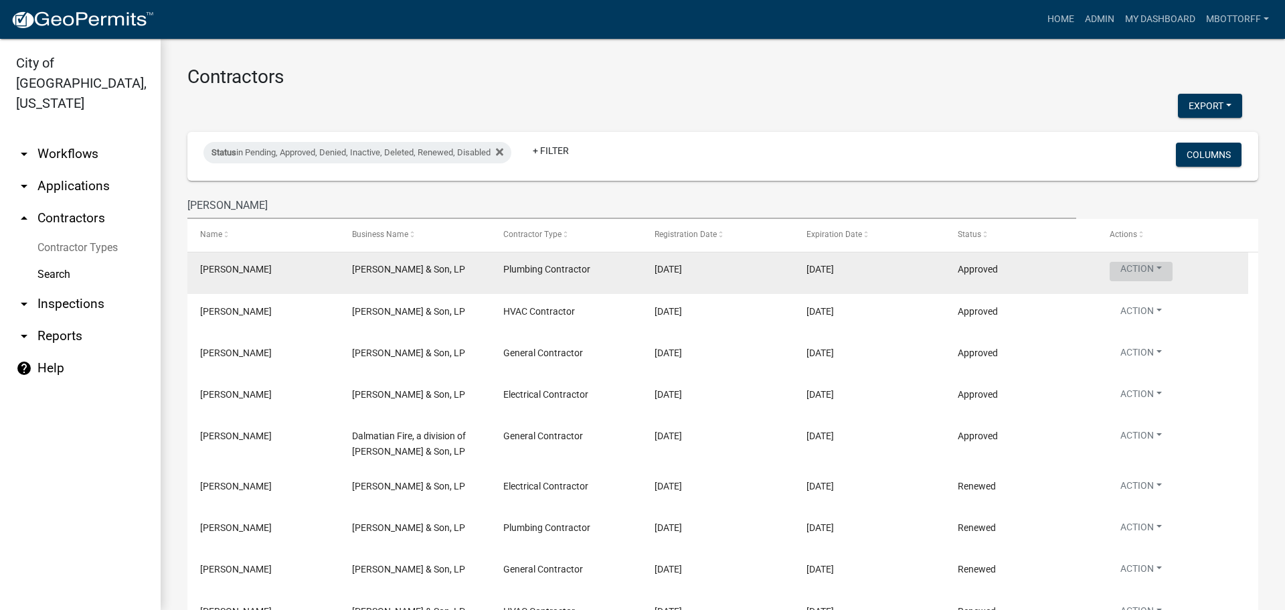
click at [1159, 266] on button "Action" at bounding box center [1140, 271] width 63 height 19
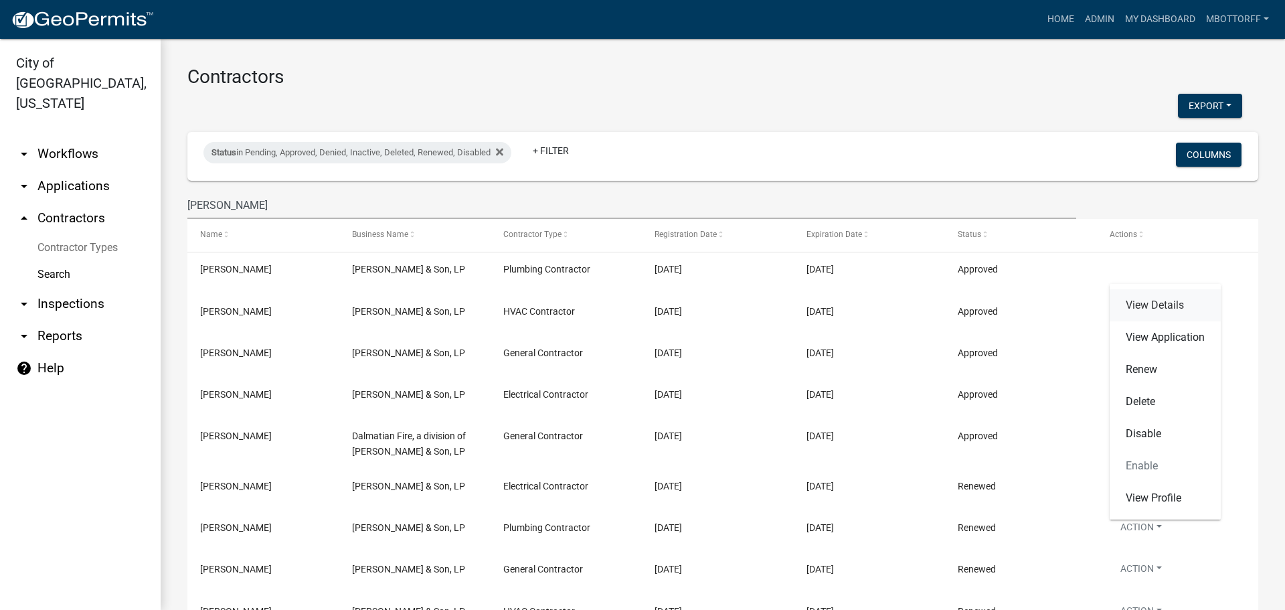
click at [1158, 304] on link "View Details" at bounding box center [1164, 305] width 111 height 32
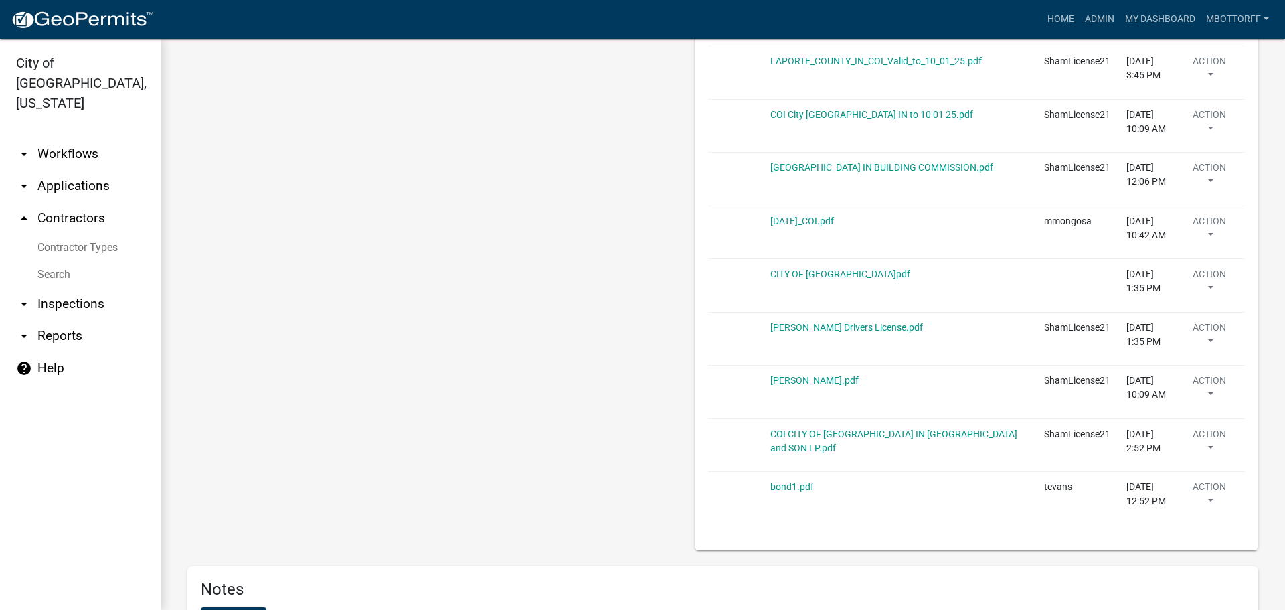
scroll to position [2798, 0]
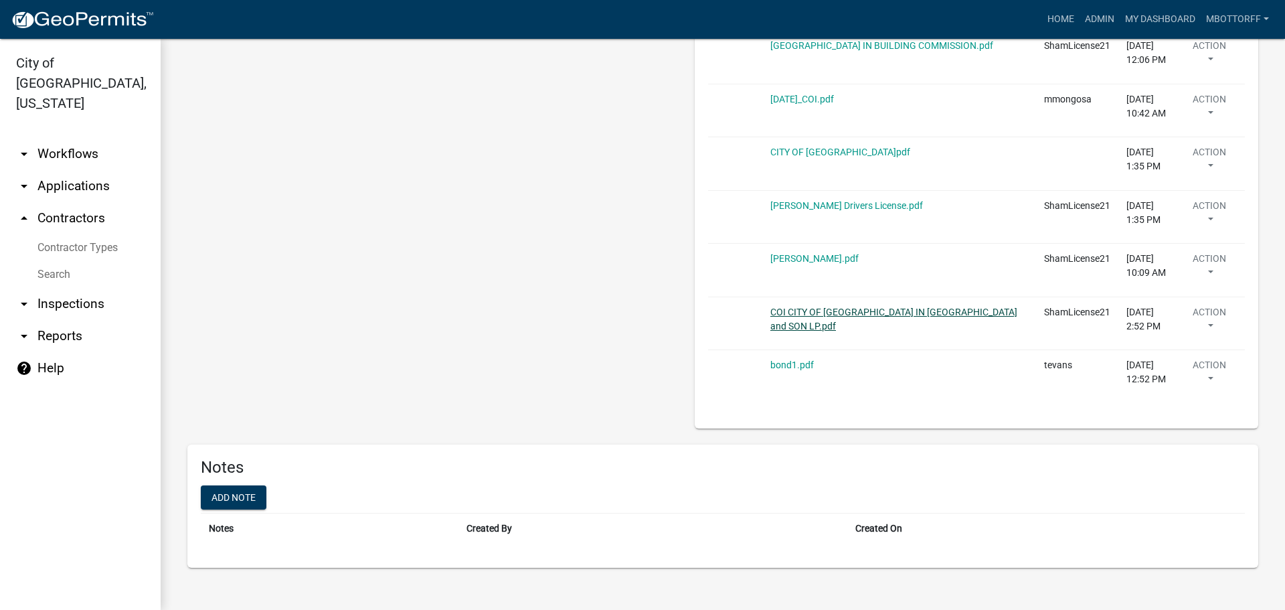
click at [784, 314] on link "COI CITY OF JEFFERSONVILLE IN SHAMBAUGH and SON LP.pdf" at bounding box center [893, 318] width 247 height 25
click at [1211, 314] on button "Action" at bounding box center [1209, 321] width 55 height 33
click at [1203, 365] on link "Delete" at bounding box center [1227, 361] width 107 height 32
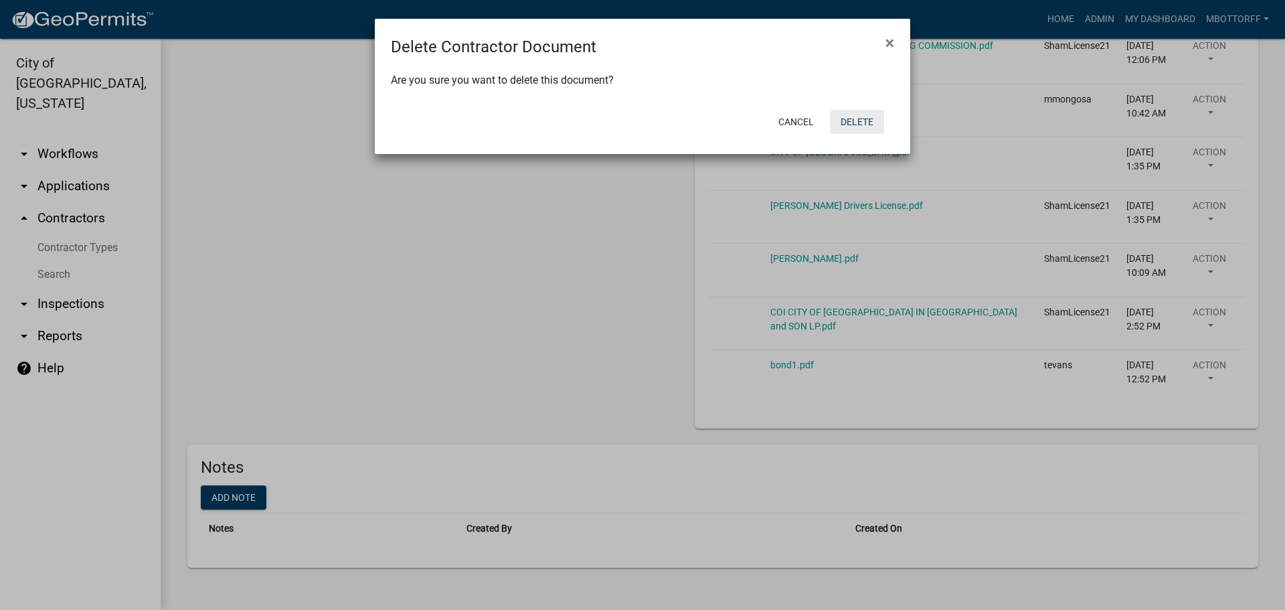
click at [859, 125] on button "Delete" at bounding box center [857, 122] width 54 height 24
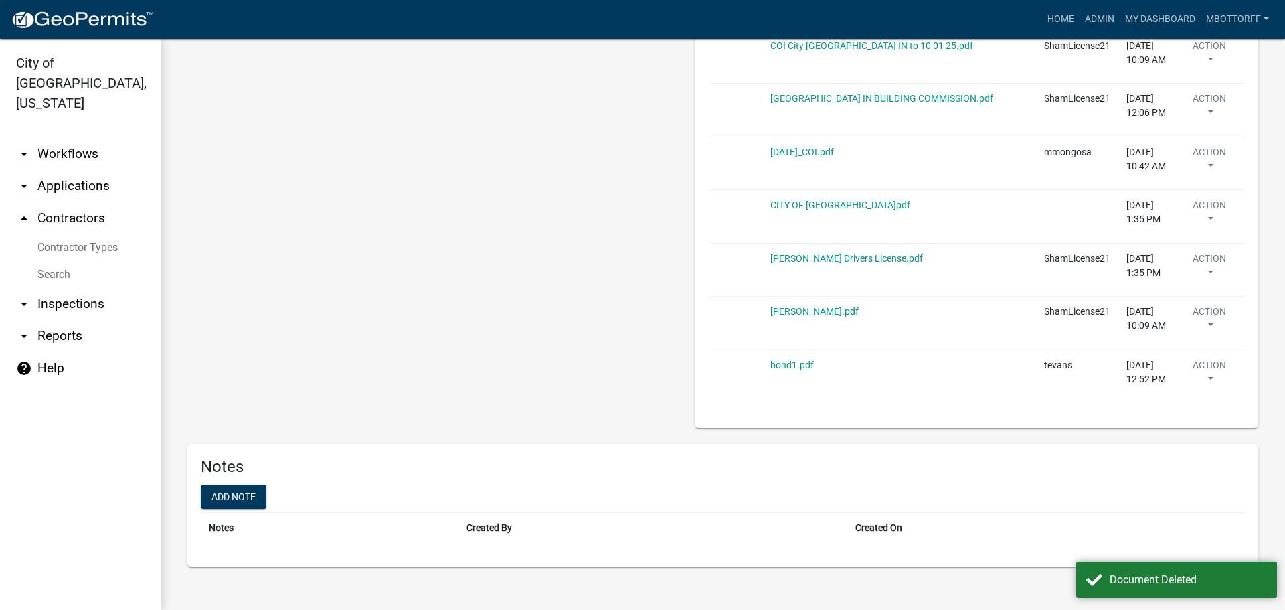
scroll to position [2746, 0]
click at [802, 202] on link "CITY OF JEFFERSONVILLE.pdf" at bounding box center [840, 204] width 140 height 11
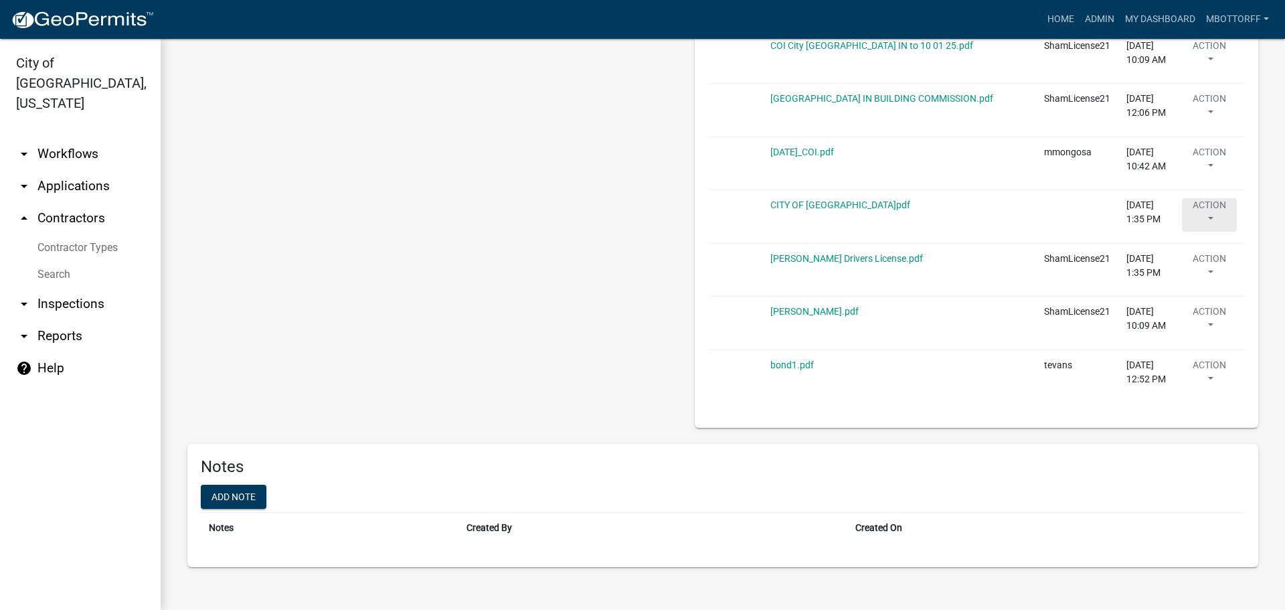
click at [1212, 209] on button "Action" at bounding box center [1209, 214] width 55 height 33
click at [1197, 256] on link "Delete" at bounding box center [1227, 254] width 107 height 32
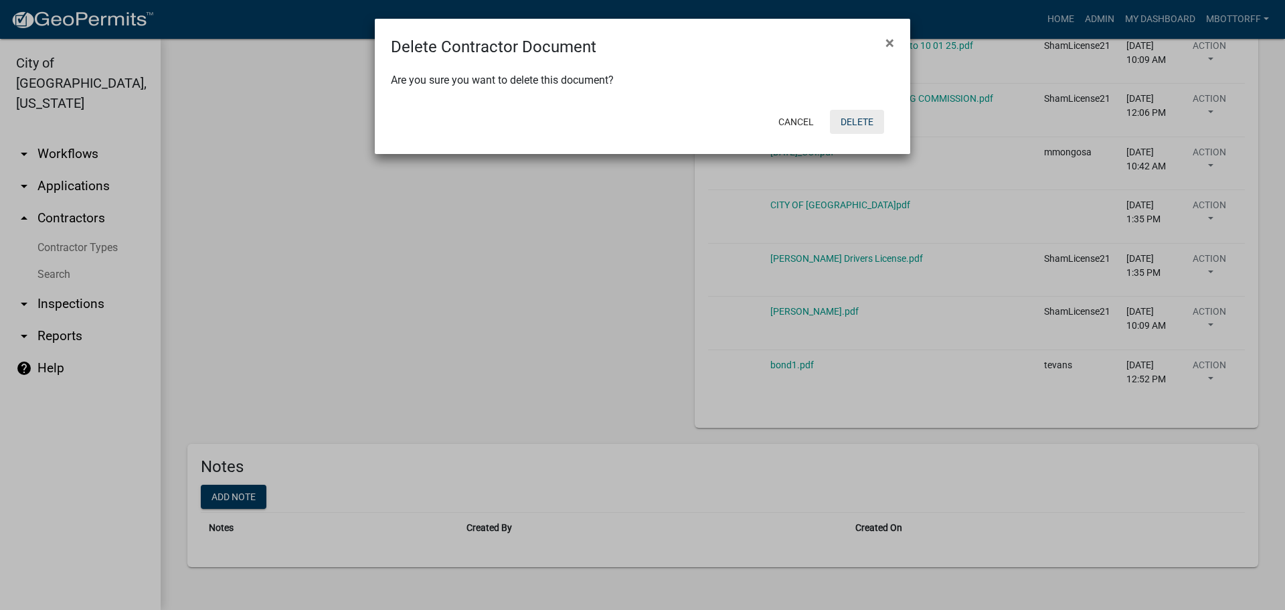
click at [862, 120] on button "Delete" at bounding box center [857, 122] width 54 height 24
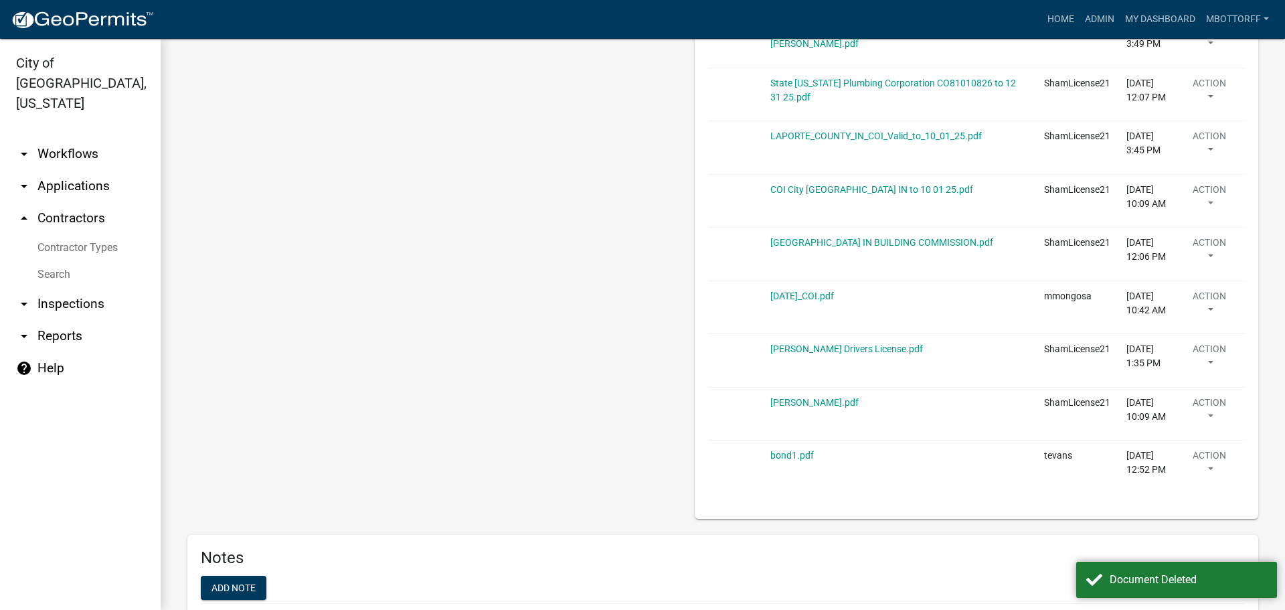
scroll to position [2558, 0]
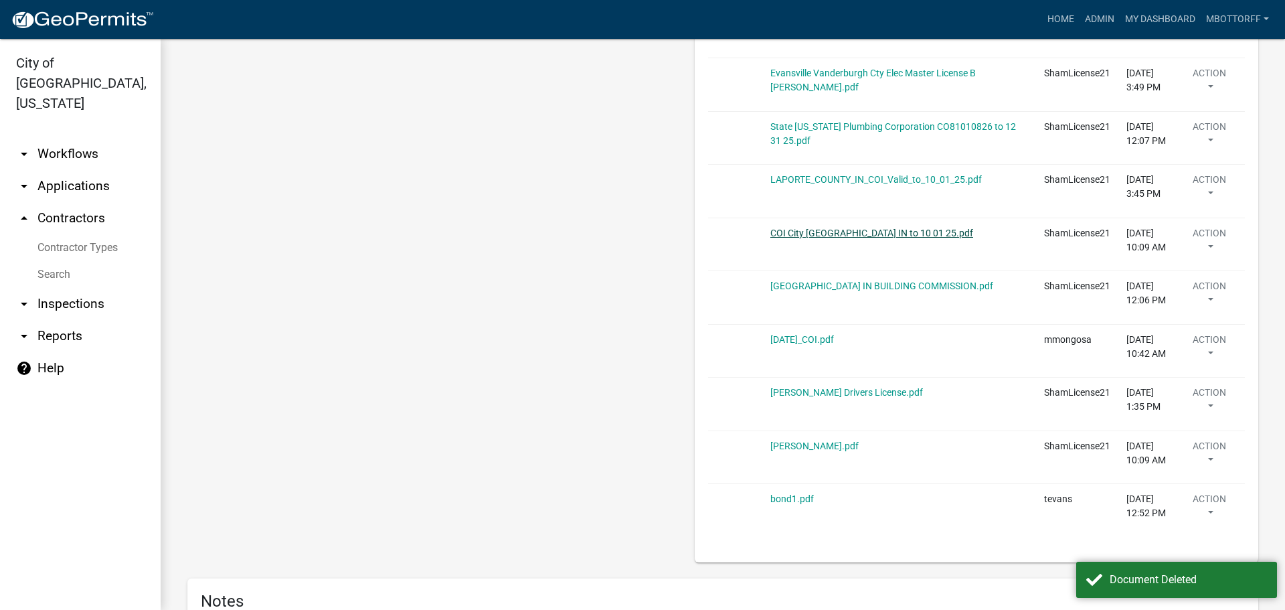
click at [855, 230] on link "COI City Jeffersonville IN to 10 01 25.pdf" at bounding box center [871, 233] width 203 height 11
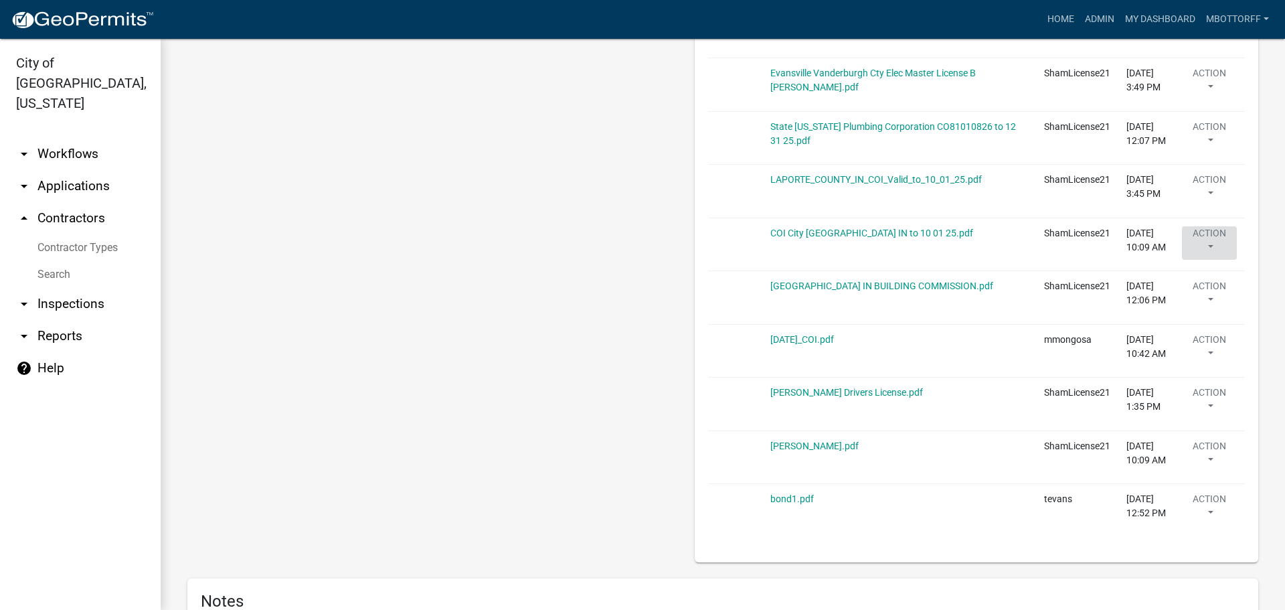
click at [1219, 242] on button "Action" at bounding box center [1209, 242] width 55 height 33
click at [1202, 284] on link "Delete" at bounding box center [1227, 282] width 107 height 32
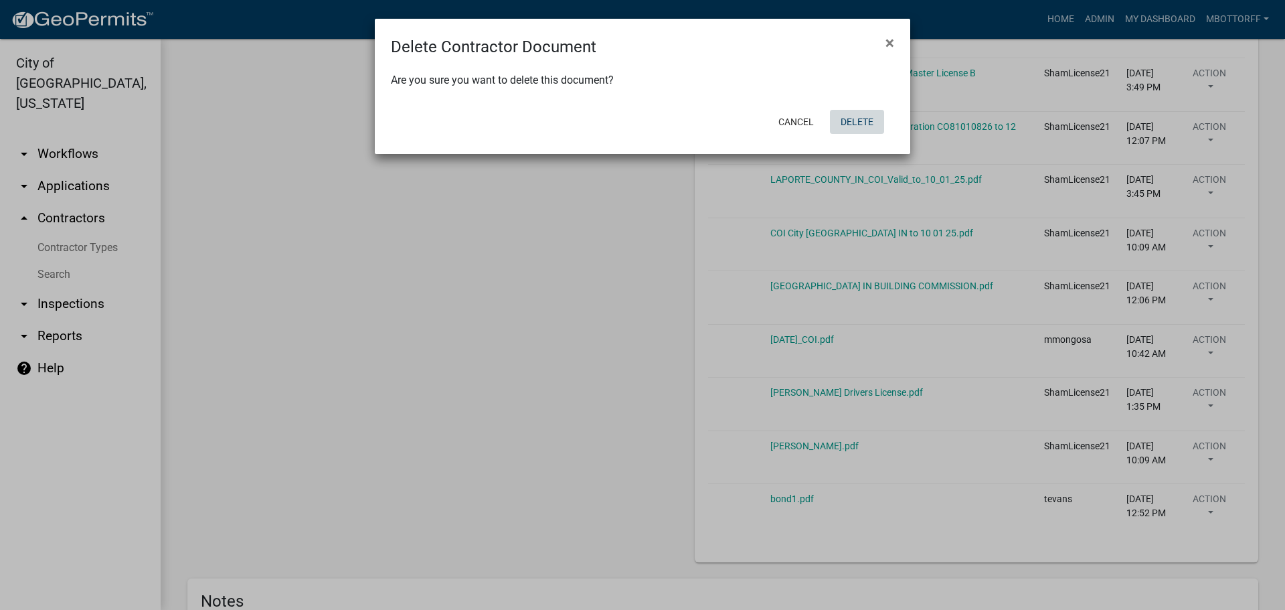
click at [873, 126] on button "Delete" at bounding box center [857, 122] width 54 height 24
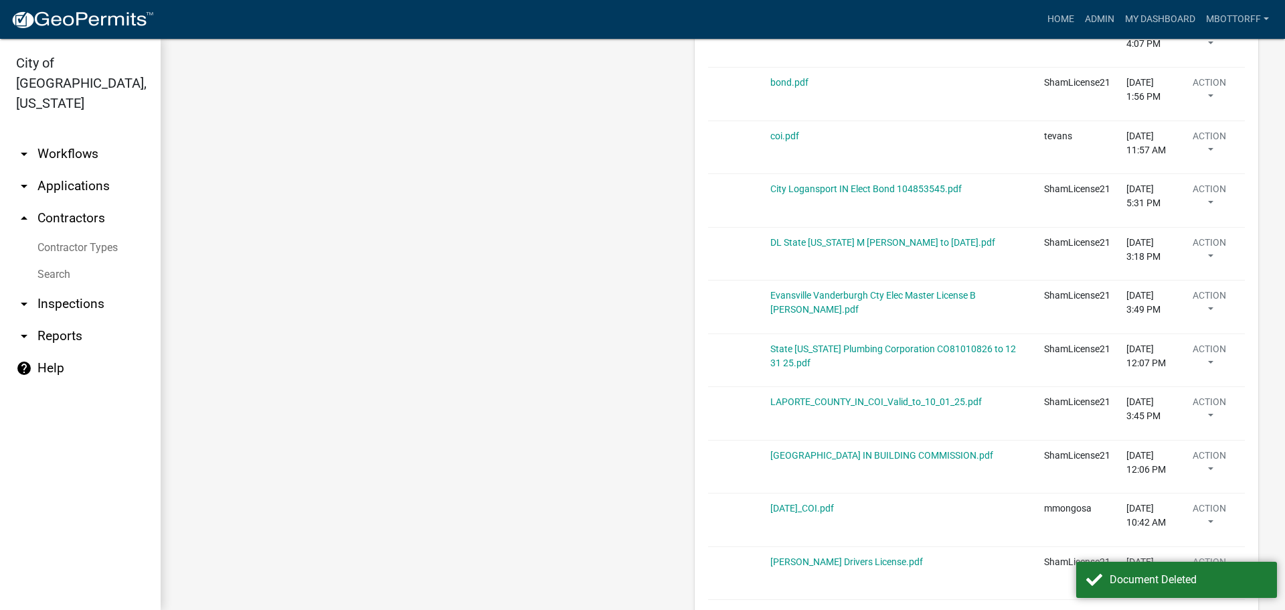
scroll to position [2290, 0]
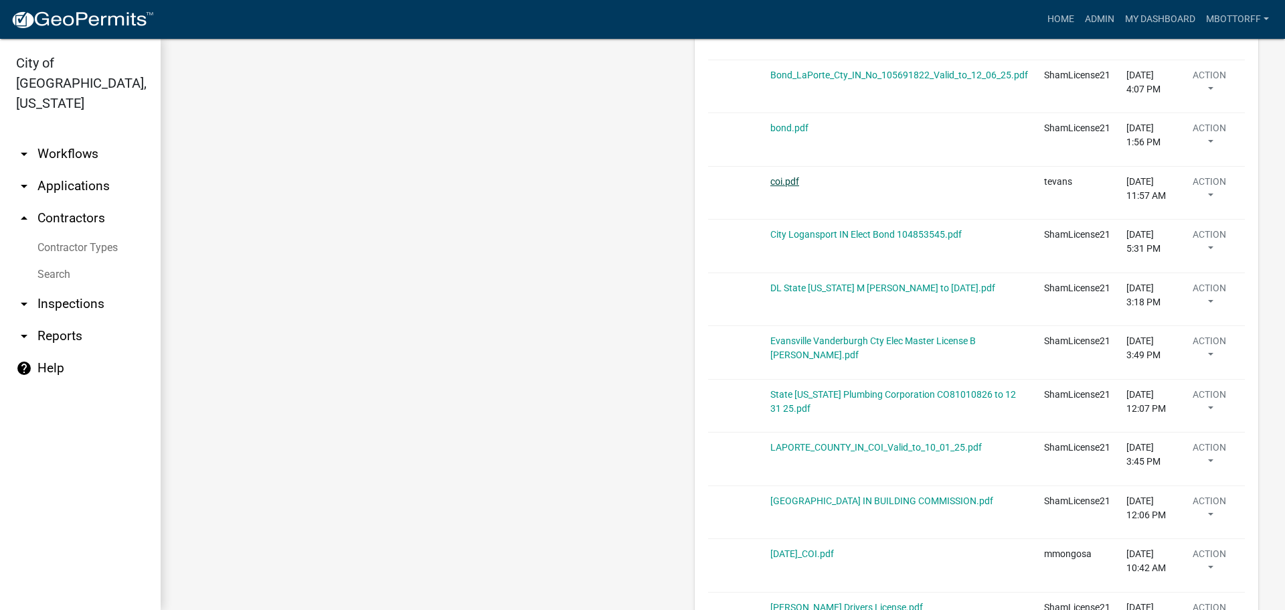
click at [770, 183] on link "coi.pdf" at bounding box center [784, 181] width 29 height 11
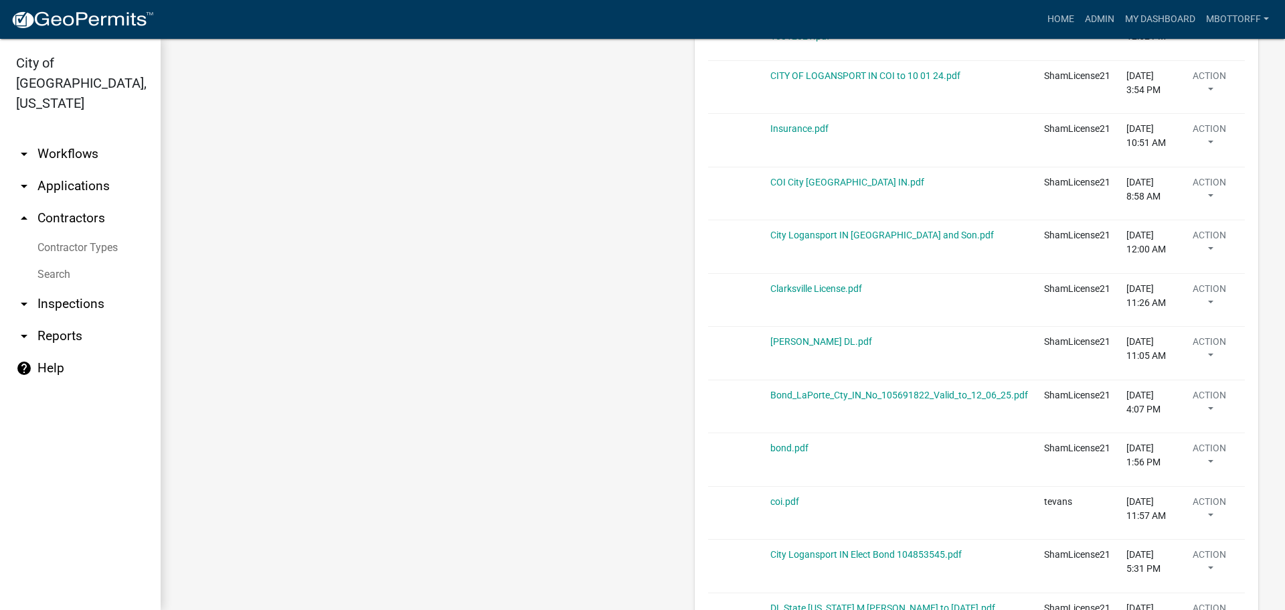
scroll to position [1956, 0]
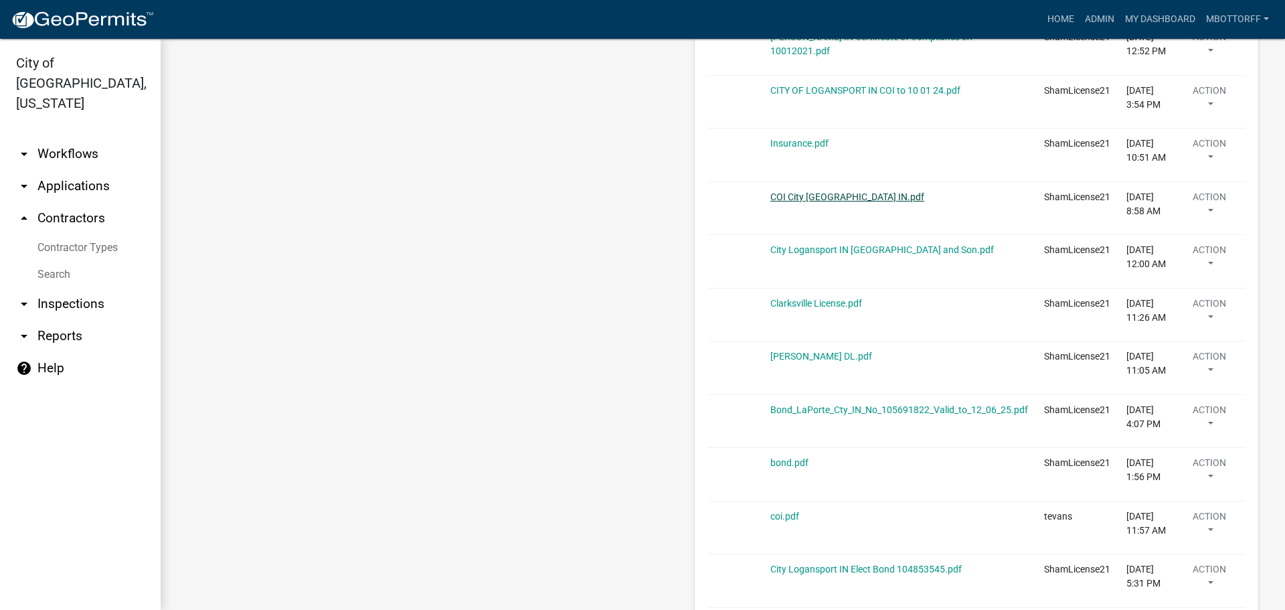
click at [794, 195] on link "COI City Jeffersonville IN.pdf" at bounding box center [847, 196] width 154 height 11
click at [1217, 197] on button "Action" at bounding box center [1209, 206] width 55 height 33
click at [1200, 246] on link "Delete" at bounding box center [1227, 246] width 107 height 32
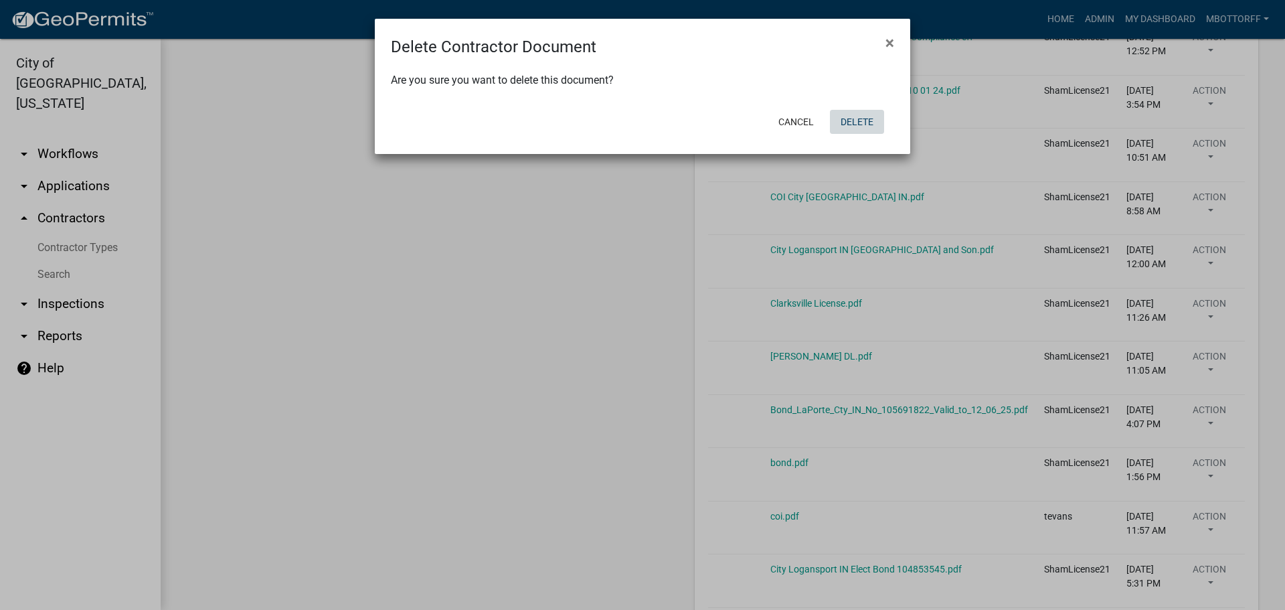
click at [855, 122] on button "Delete" at bounding box center [857, 122] width 54 height 24
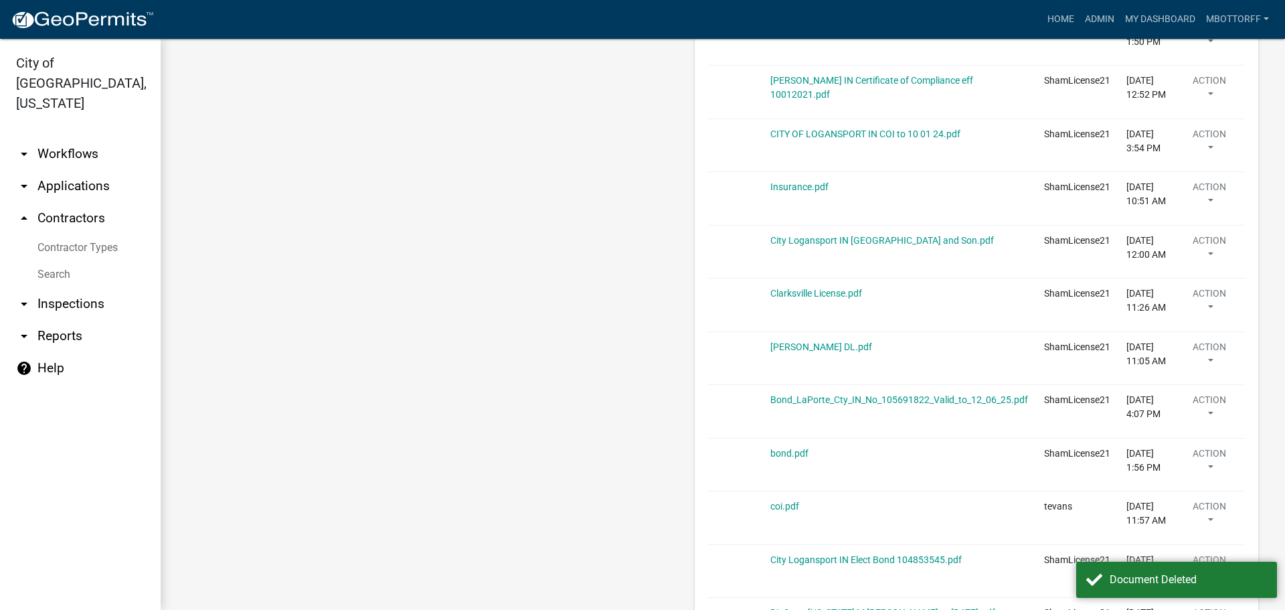
scroll to position [1889, 0]
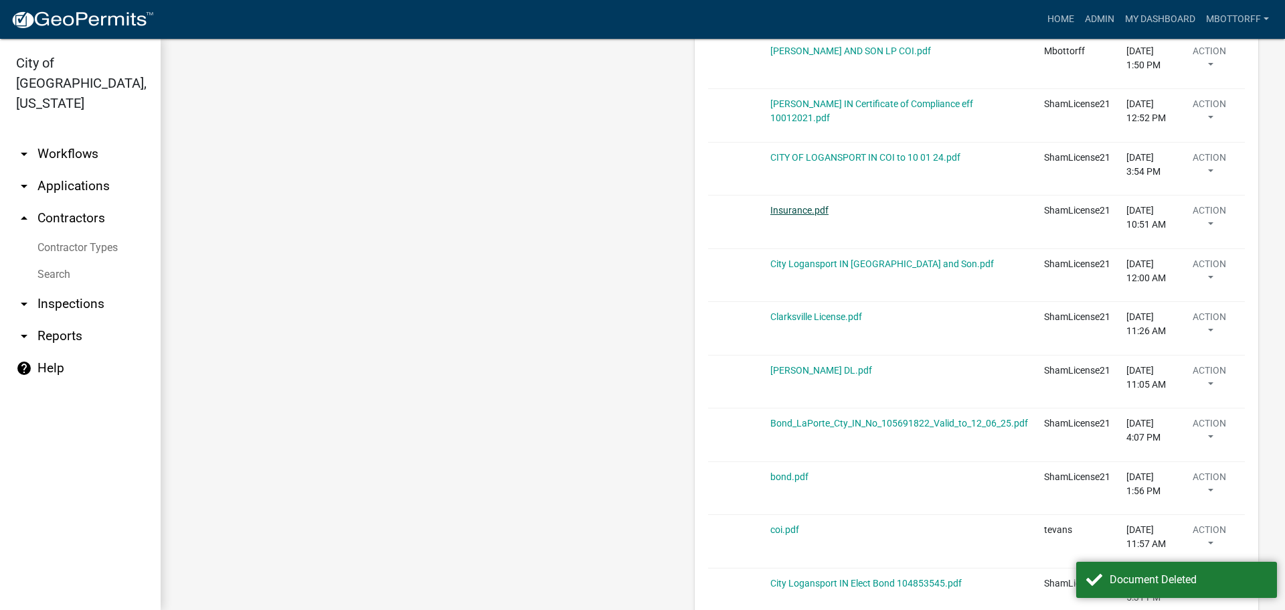
click at [792, 207] on link "Insurance.pdf" at bounding box center [799, 210] width 58 height 11
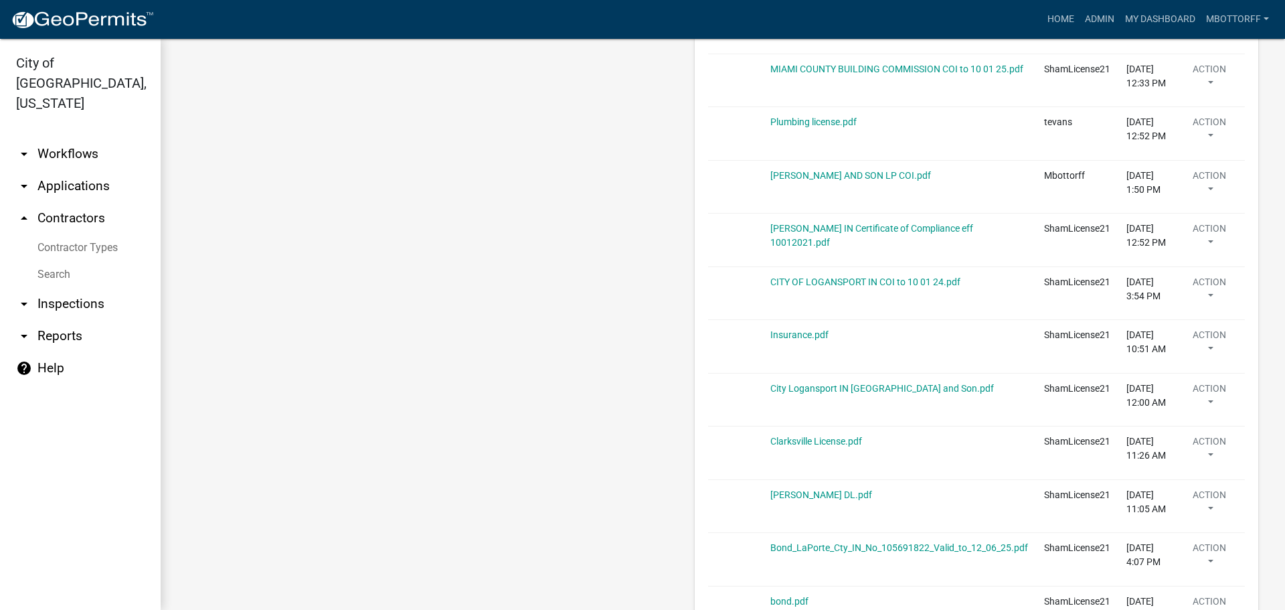
scroll to position [1755, 0]
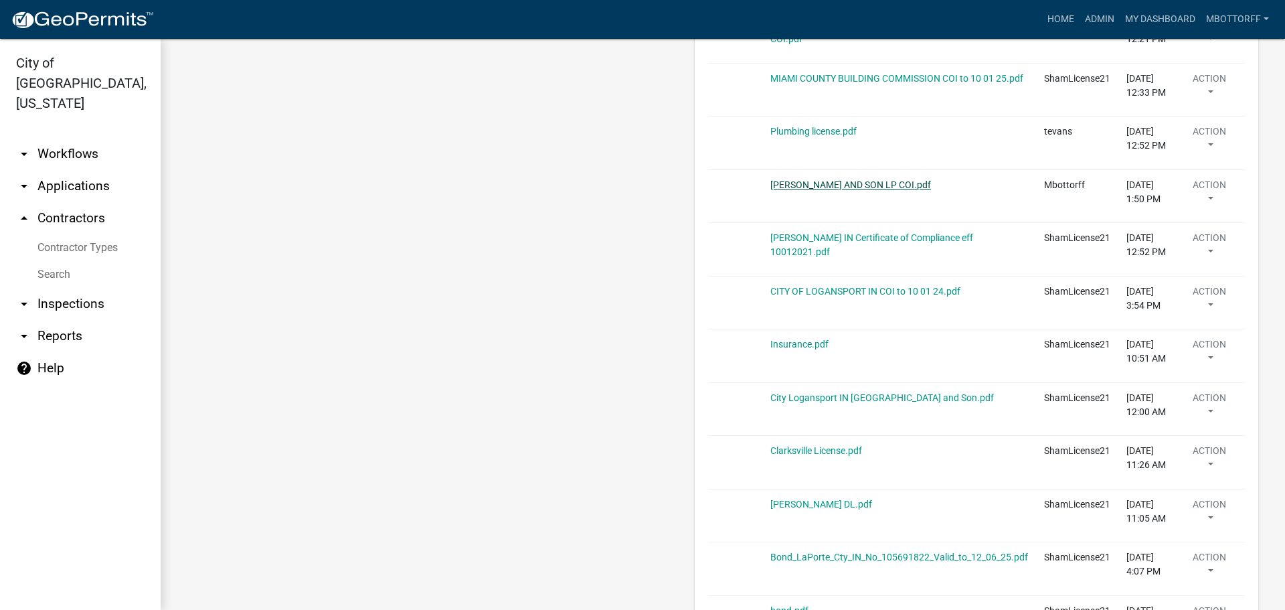
click at [791, 184] on link "SHAMBAUGH AND SON LP COI.pdf" at bounding box center [850, 184] width 161 height 11
click at [1205, 188] on button "Action" at bounding box center [1209, 194] width 55 height 33
click at [1199, 230] on link "Delete" at bounding box center [1227, 234] width 107 height 32
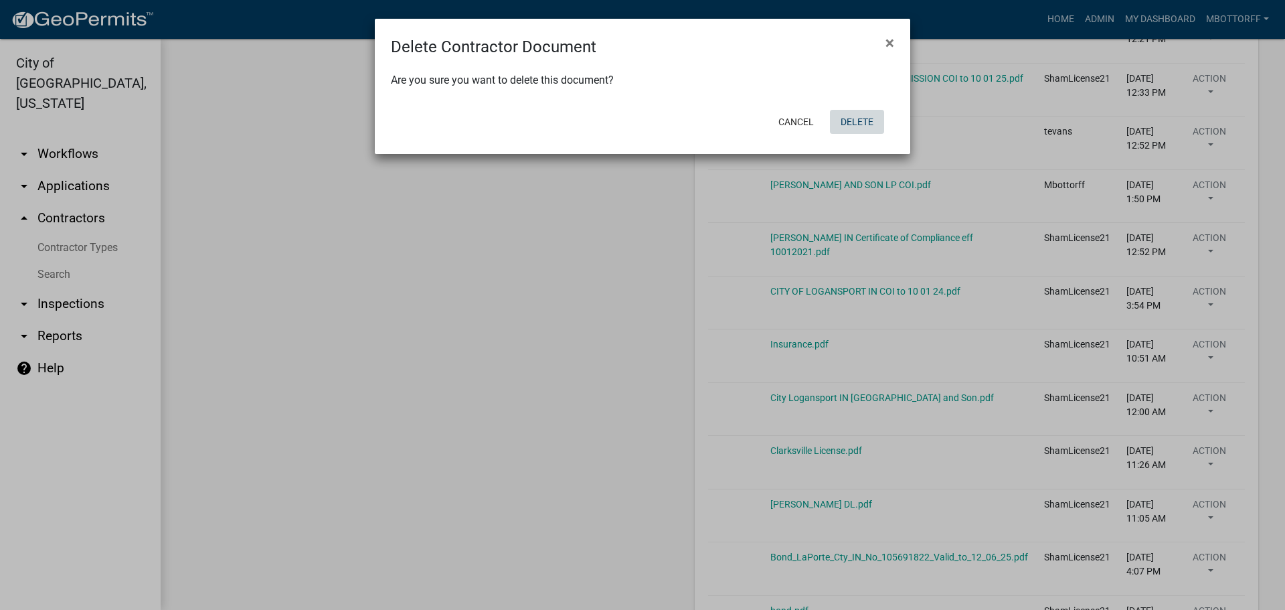
click at [857, 130] on button "Delete" at bounding box center [857, 122] width 54 height 24
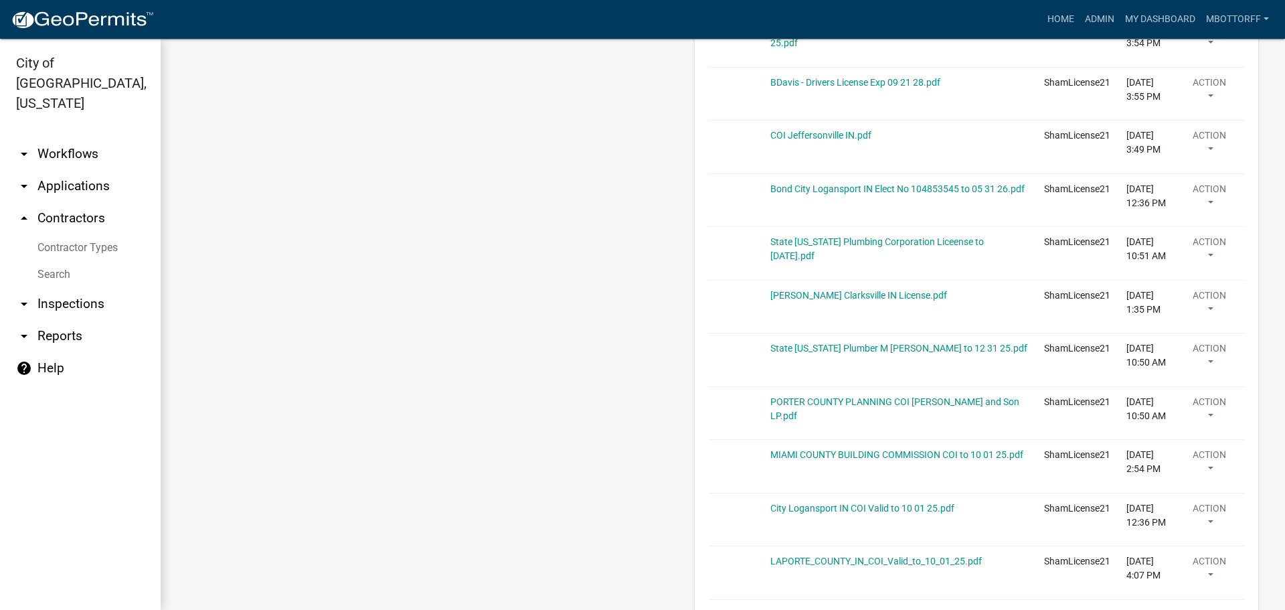
scroll to position [885, 0]
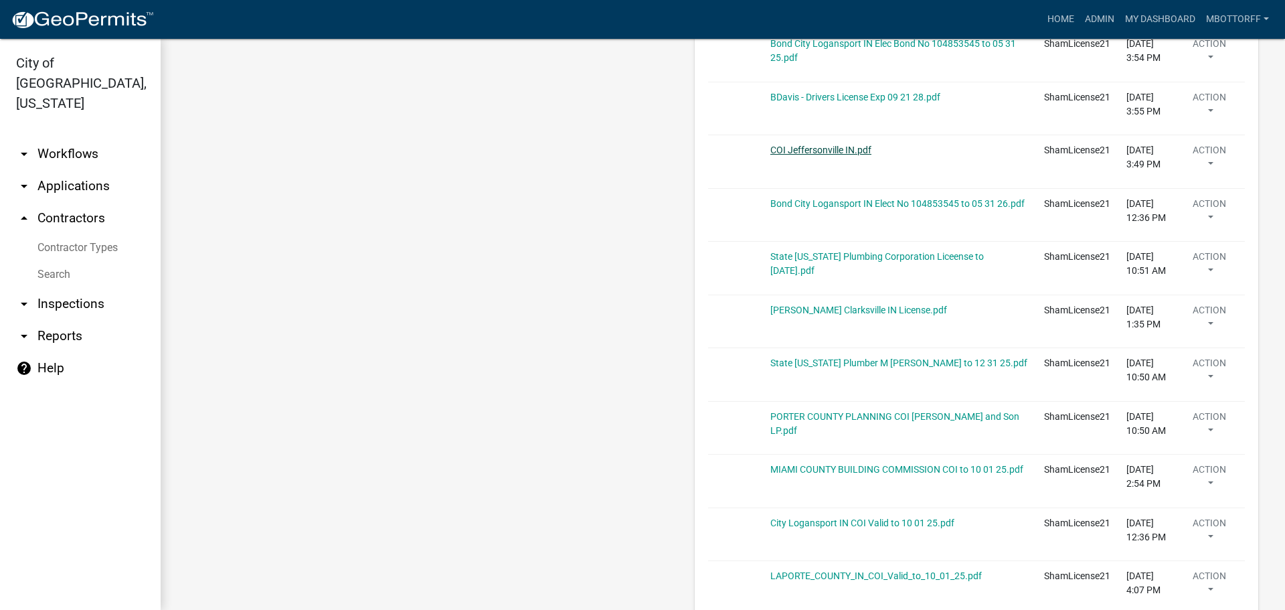
click at [778, 148] on link "COI Jeffersonville IN.pdf" at bounding box center [820, 150] width 101 height 11
click at [1186, 155] on button "Action" at bounding box center [1209, 159] width 55 height 33
click at [1192, 203] on link "Delete" at bounding box center [1227, 199] width 107 height 32
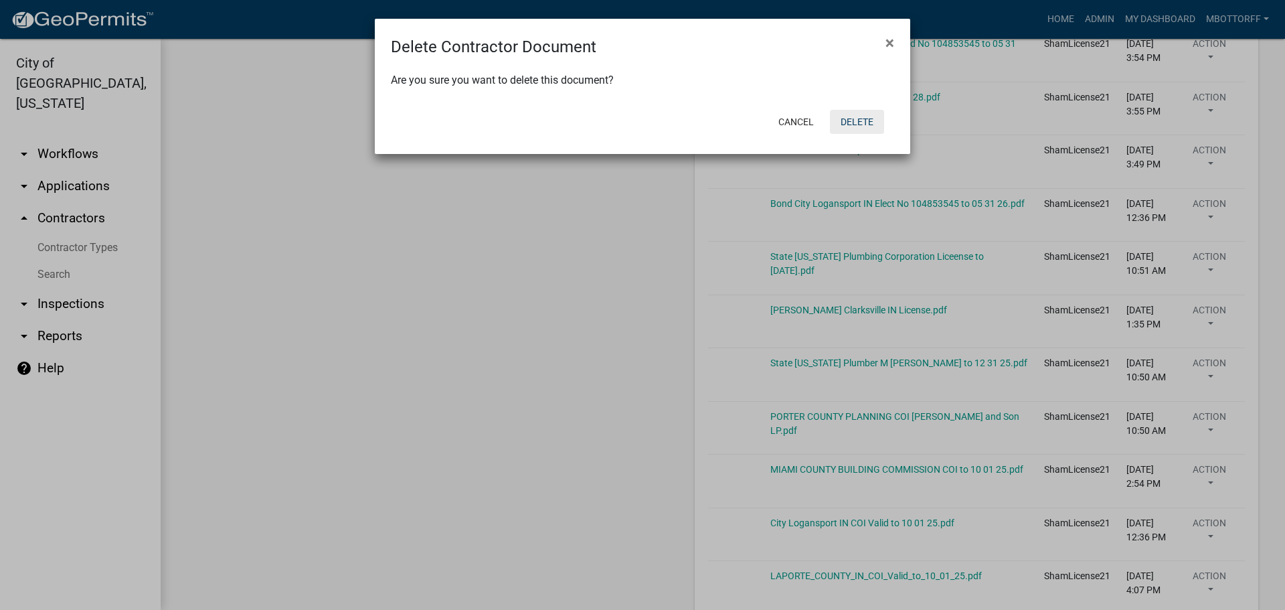
click at [848, 119] on button "Delete" at bounding box center [857, 122] width 54 height 24
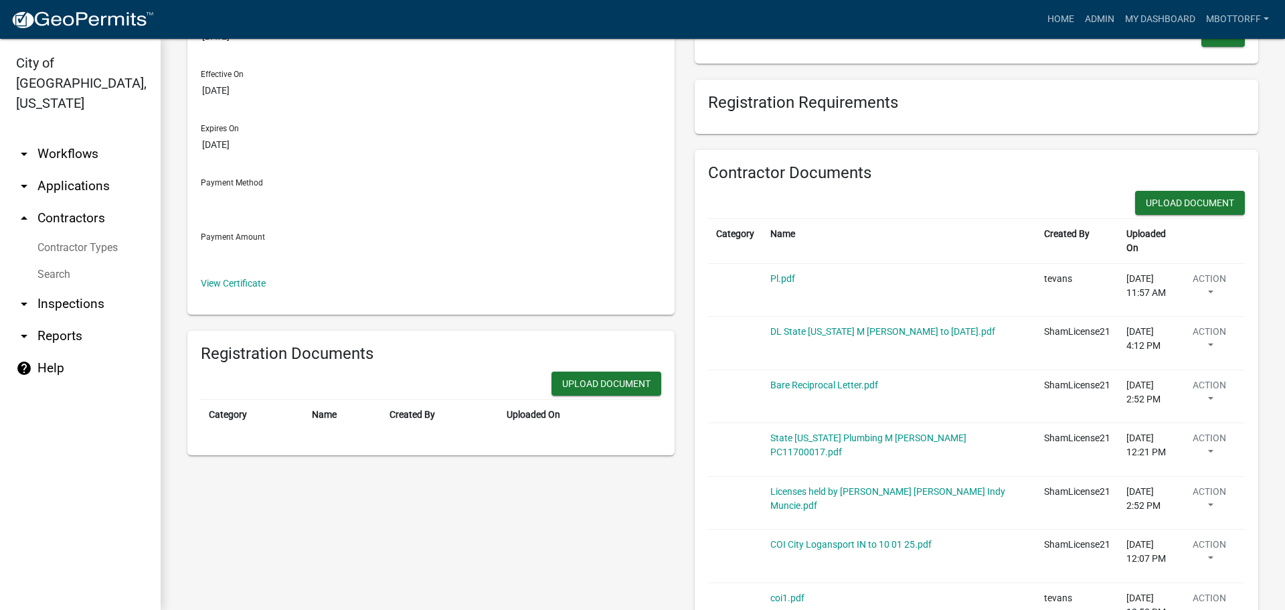
scroll to position [149, 0]
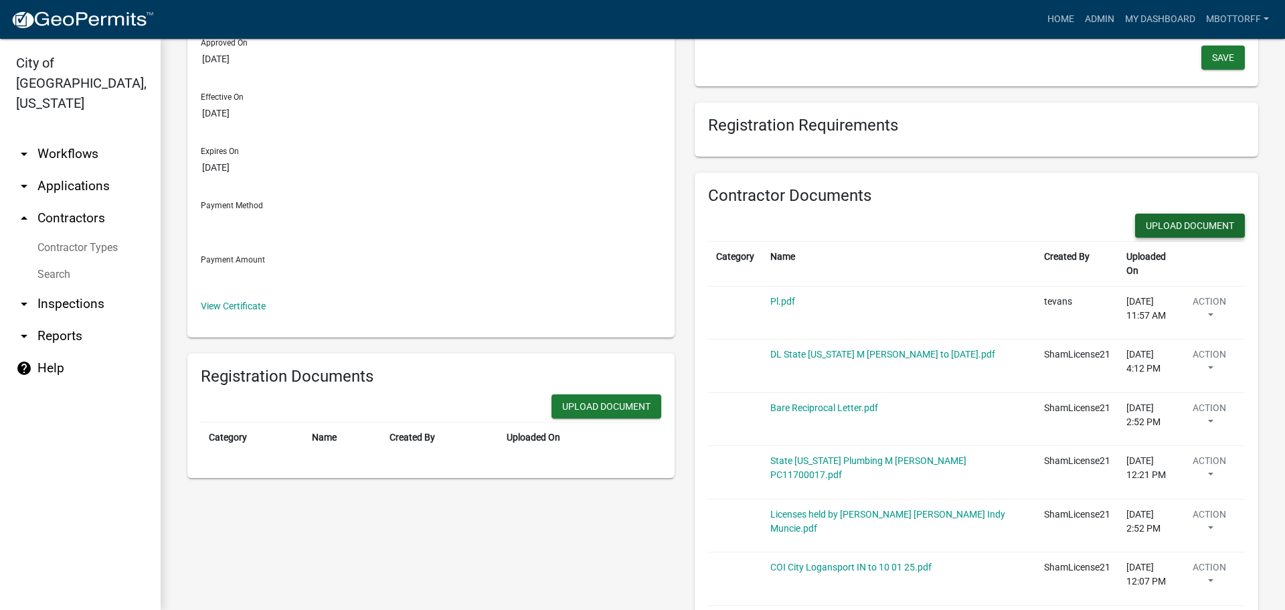
click at [1179, 224] on button "Upload Document" at bounding box center [1190, 225] width 110 height 24
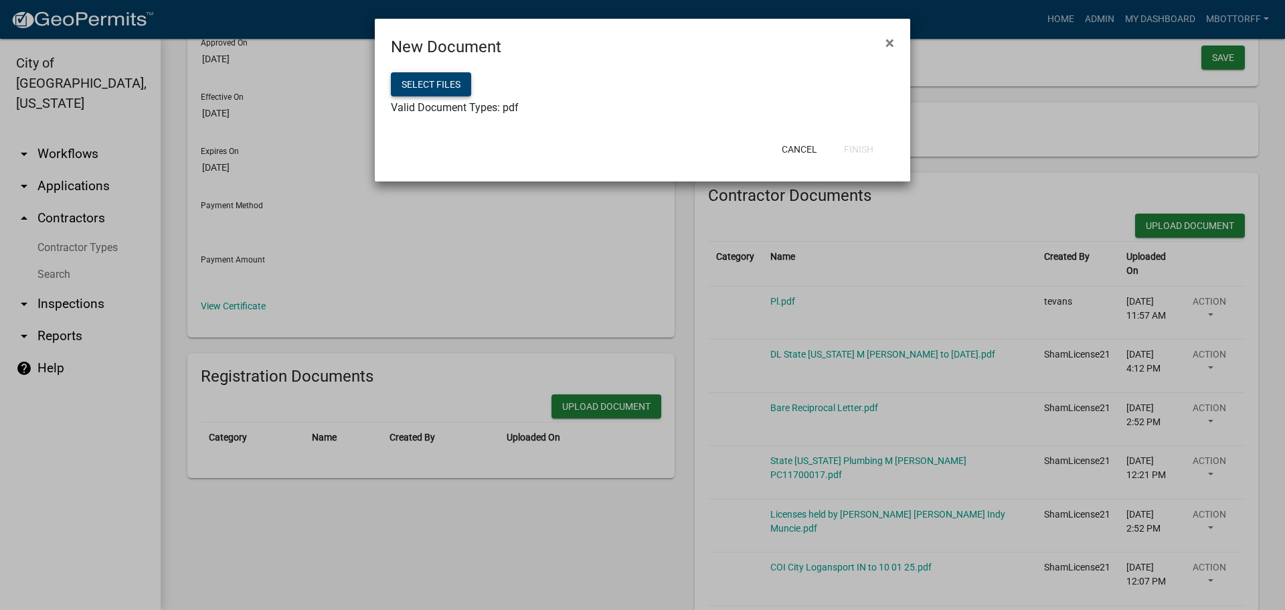
click at [424, 86] on button "Select files" at bounding box center [431, 84] width 80 height 24
click at [841, 151] on button "Finish" at bounding box center [858, 149] width 51 height 24
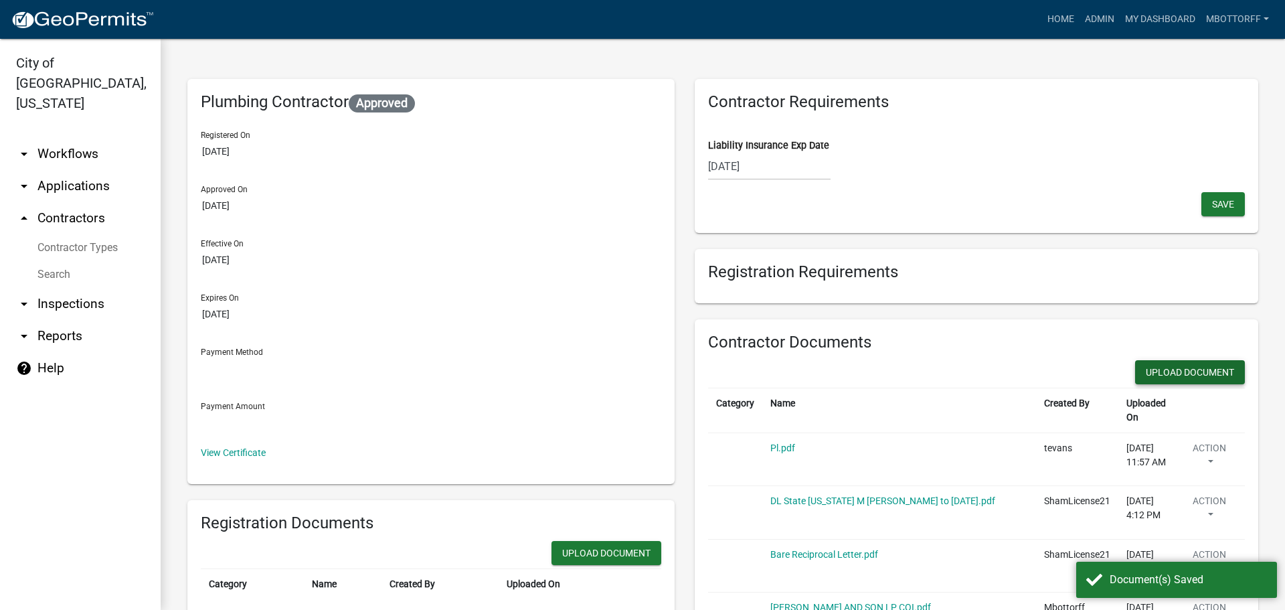
scroll to position [0, 0]
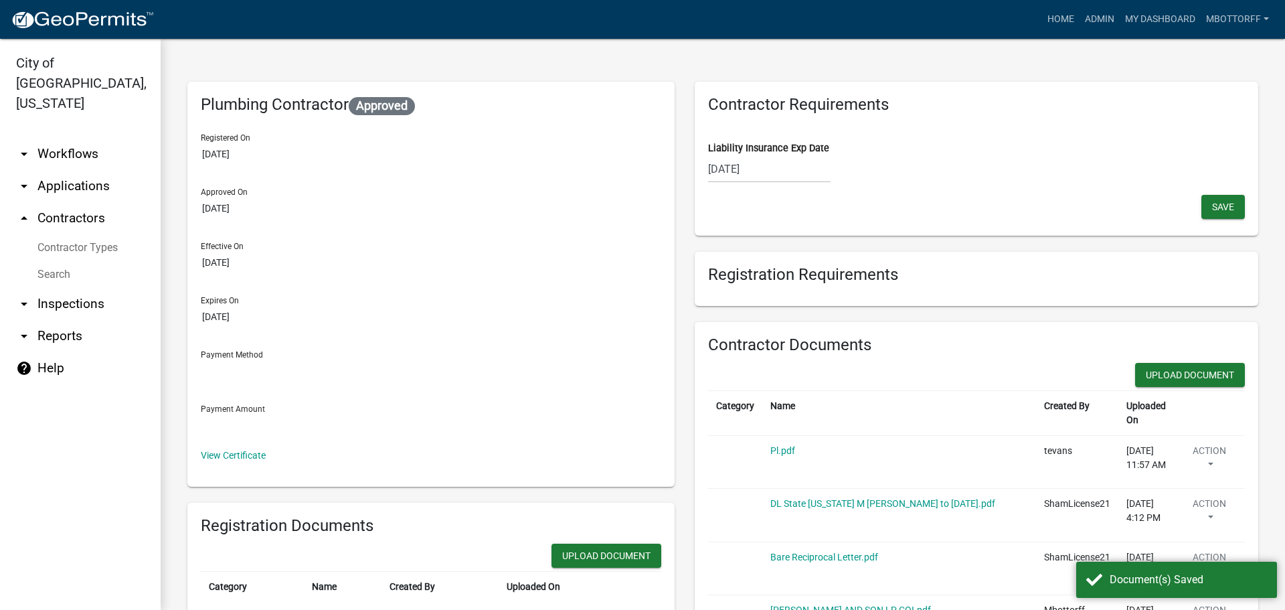
select select "10"
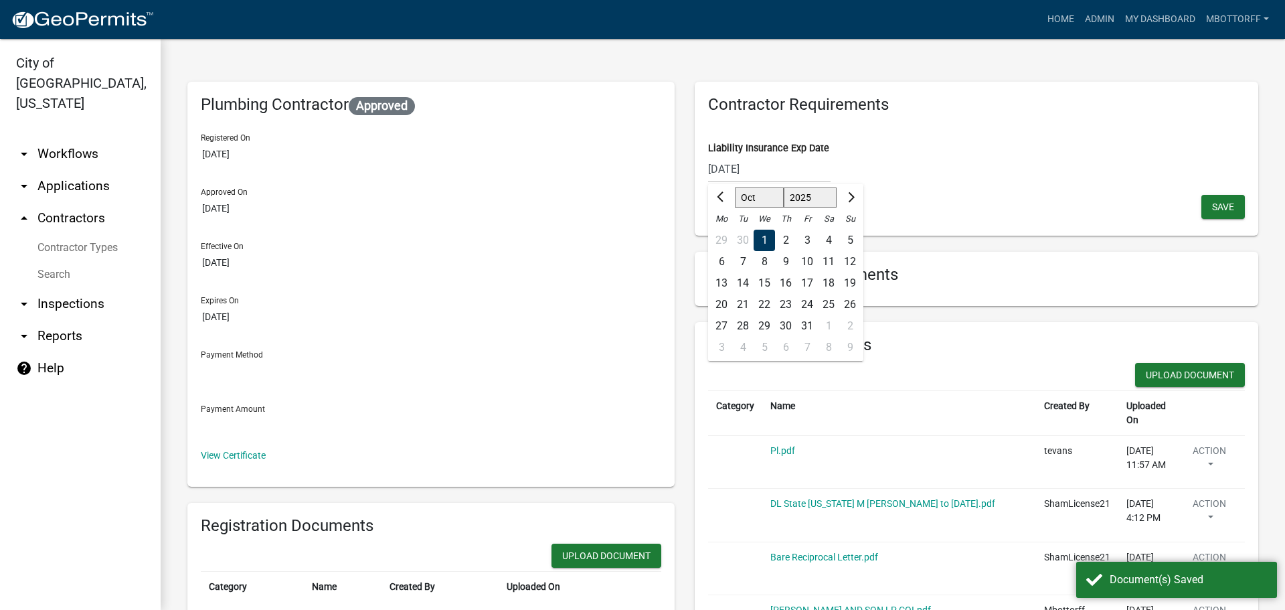
click at [759, 167] on div "10/01/2025 Sep Oct Nov Dec 2025 2026 2027 2028 2029 2030 2031 2032 2033 2034 20…" at bounding box center [769, 168] width 122 height 27
click at [755, 170] on input "10/01/2025" at bounding box center [769, 168] width 122 height 27
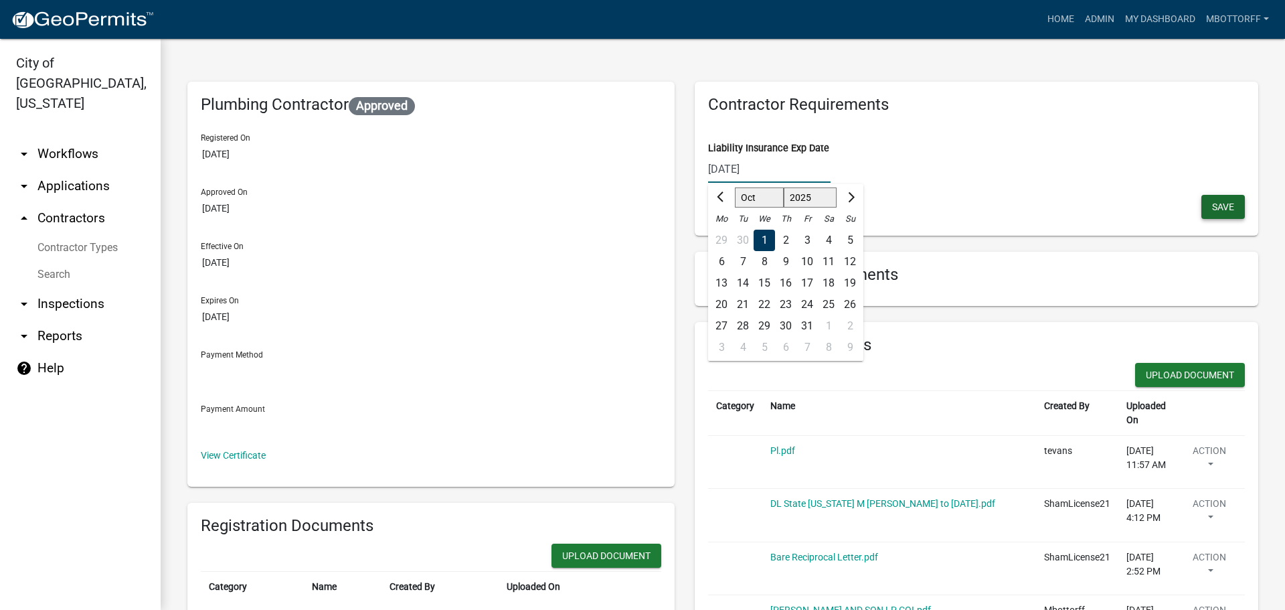
type input "10/01/2026"
click at [1212, 207] on span "Save" at bounding box center [1223, 206] width 22 height 11
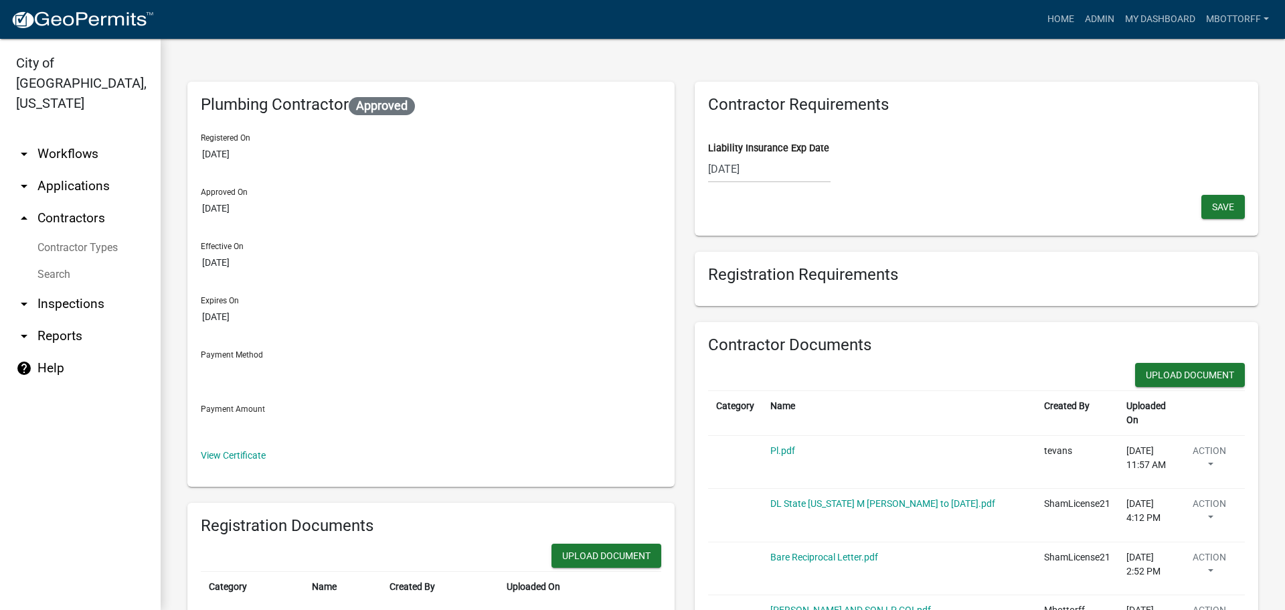
click at [58, 261] on link "Search" at bounding box center [80, 274] width 161 height 27
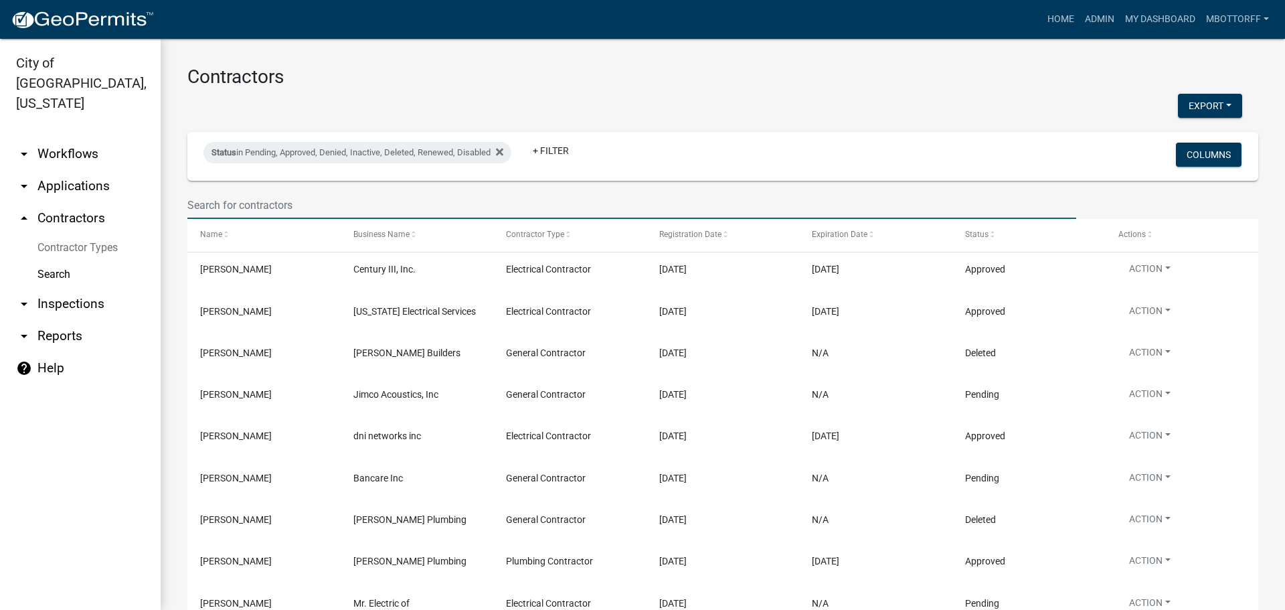
click at [237, 201] on input "text" at bounding box center [631, 204] width 889 height 27
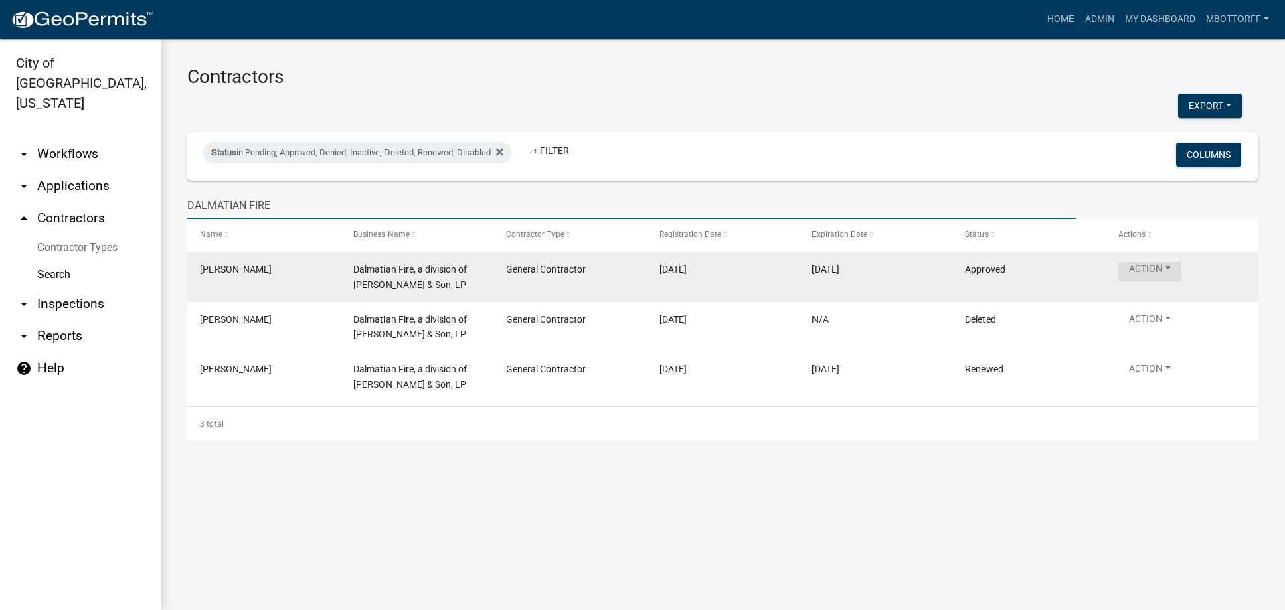
type input "DALMATIAN FIRE"
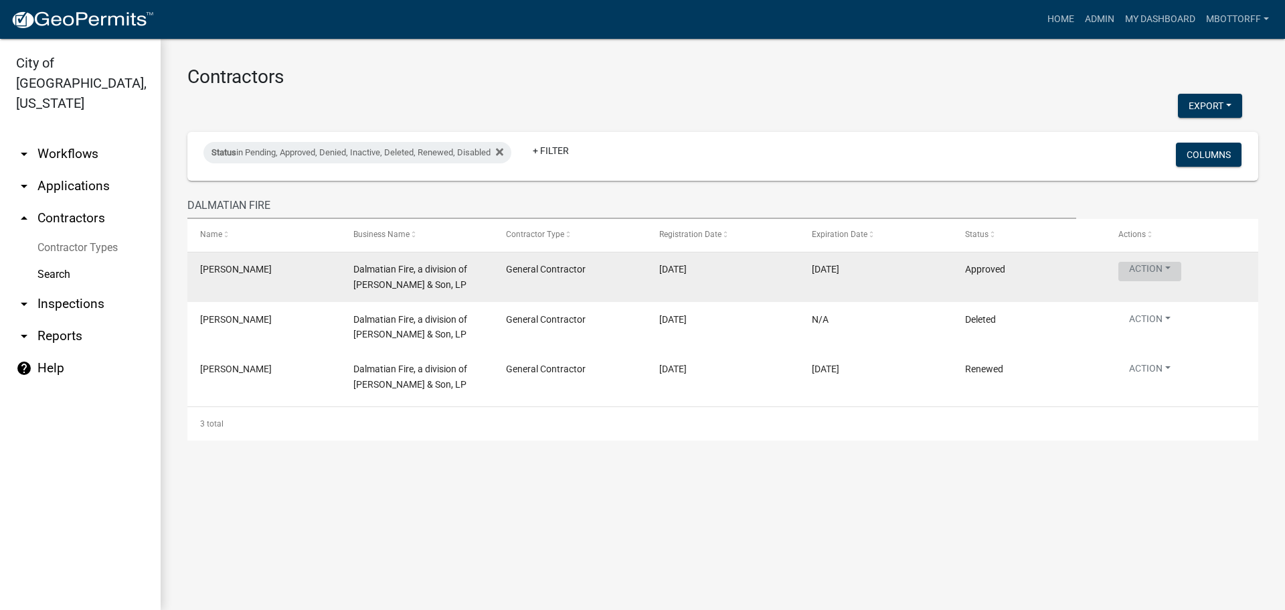
click at [1161, 268] on button "Action" at bounding box center [1149, 271] width 63 height 19
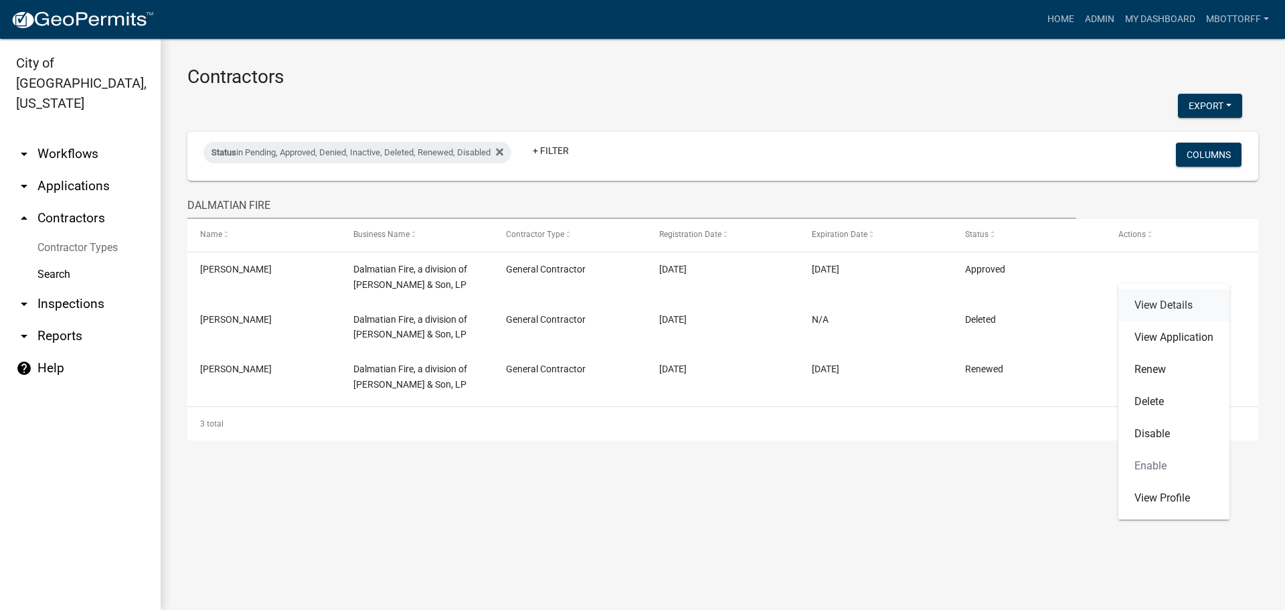
click at [1159, 301] on link "View Details" at bounding box center [1173, 305] width 111 height 32
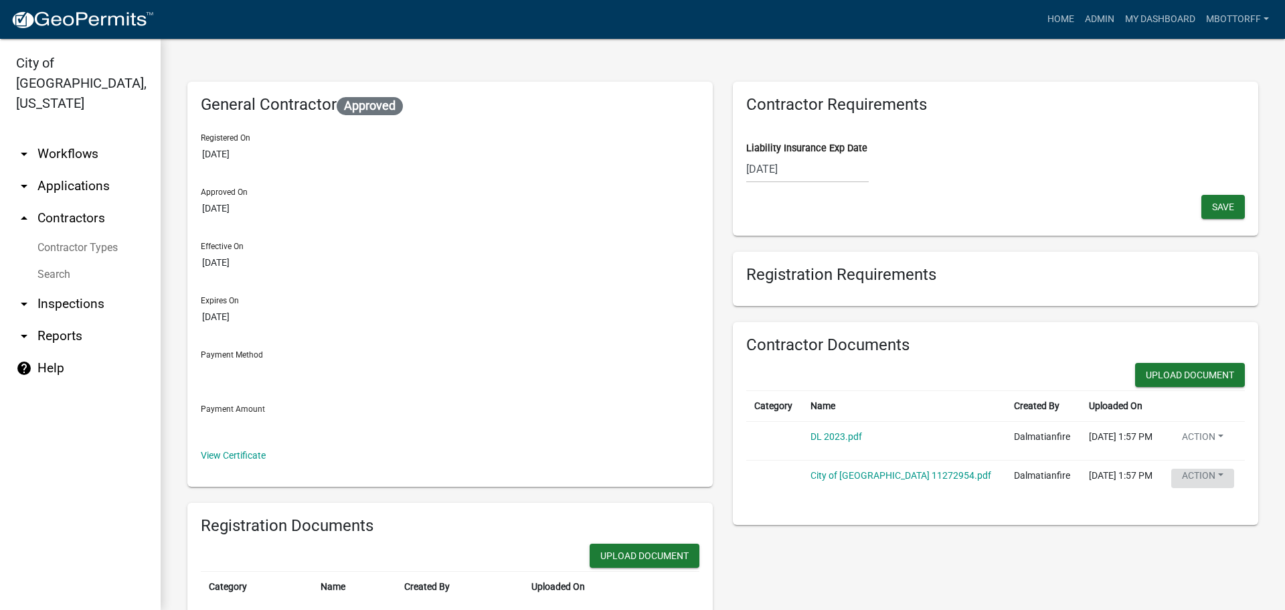
click at [1198, 474] on button "Action" at bounding box center [1202, 477] width 63 height 19
click at [1192, 509] on link "Delete" at bounding box center [1224, 511] width 107 height 32
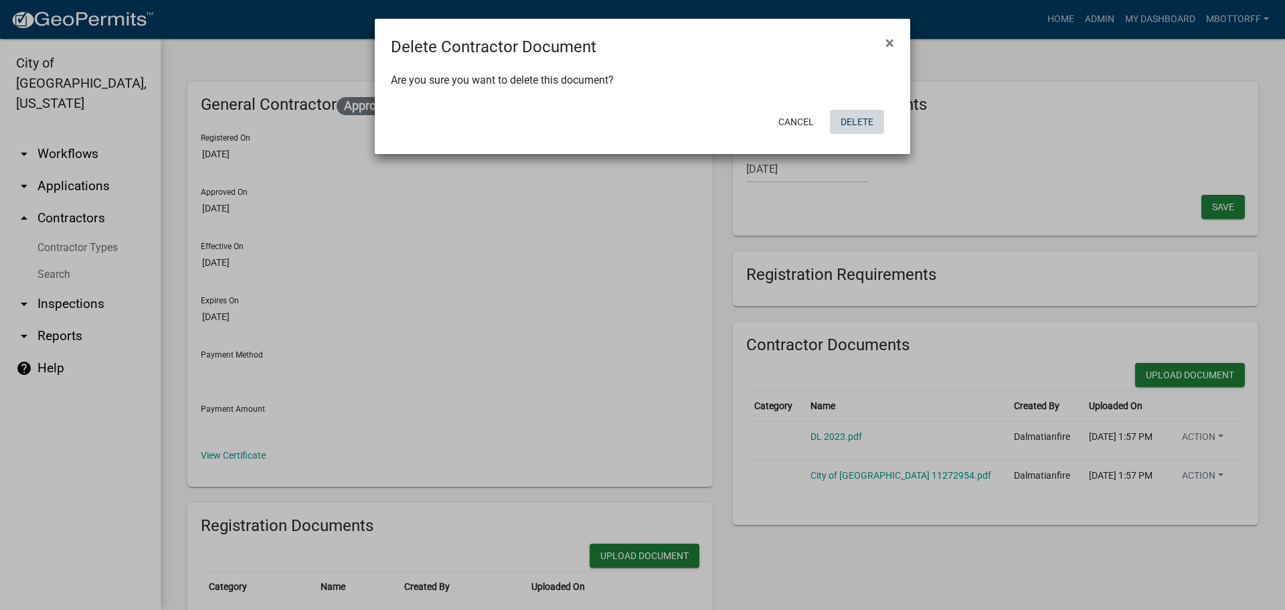
click at [861, 121] on button "Delete" at bounding box center [857, 122] width 54 height 24
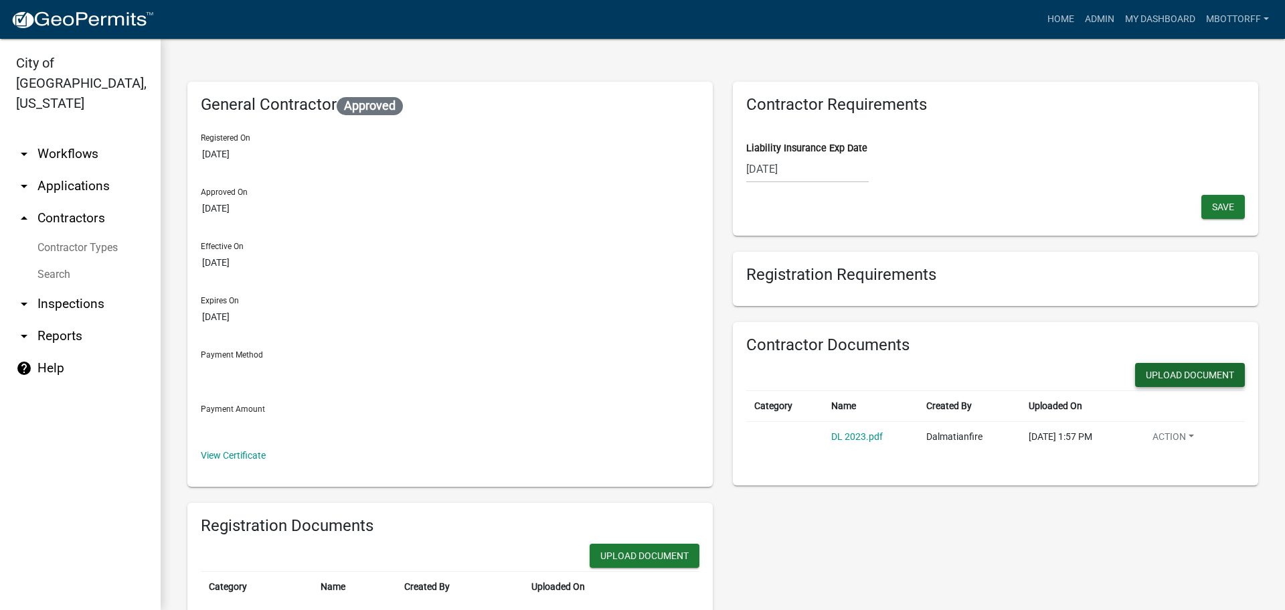
click at [1169, 376] on button "Upload Document" at bounding box center [1190, 375] width 110 height 24
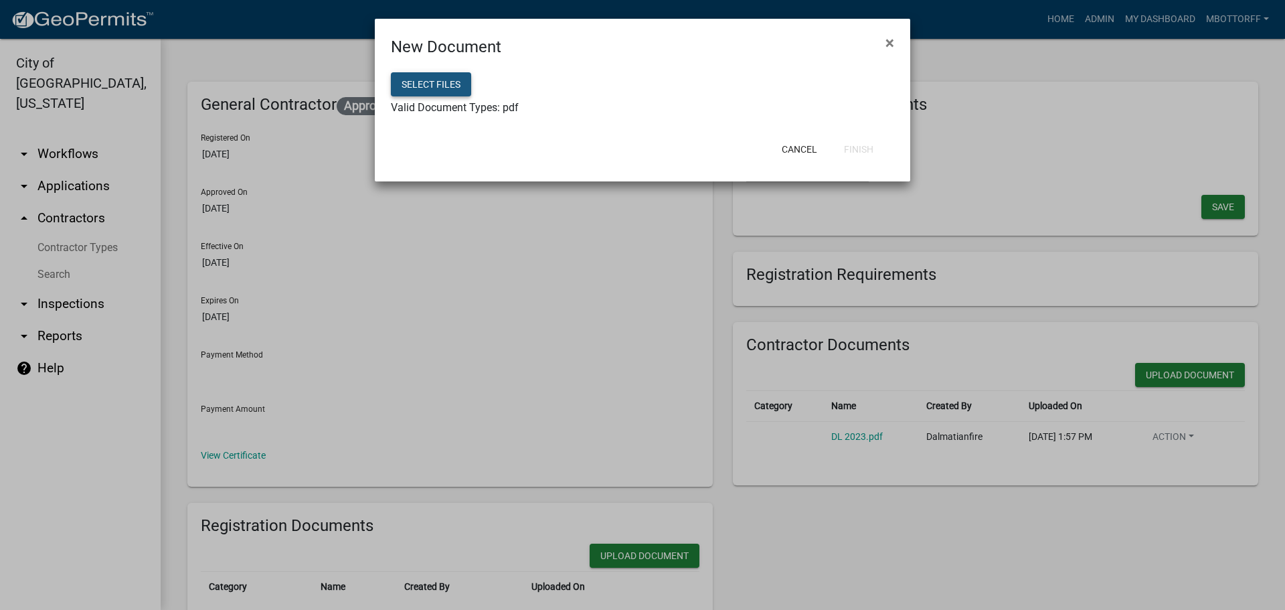
click at [433, 79] on button "Select files" at bounding box center [431, 84] width 80 height 24
click at [850, 151] on button "Finish" at bounding box center [858, 149] width 51 height 24
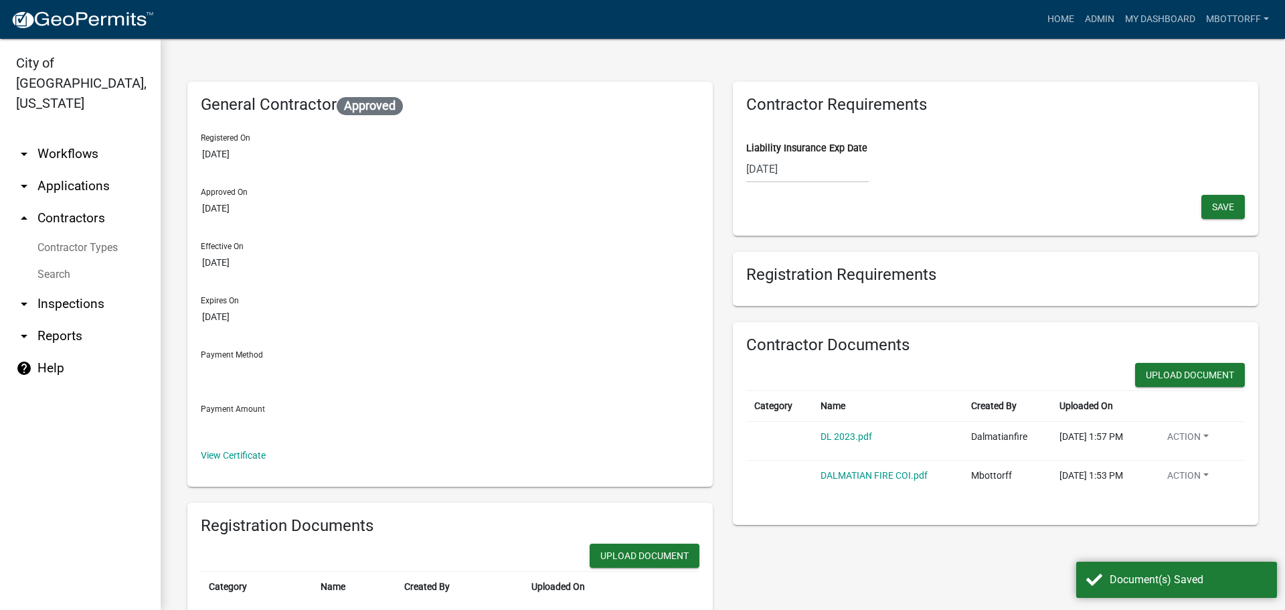
click at [814, 169] on div "10/01/2025" at bounding box center [807, 168] width 122 height 27
select select "10"
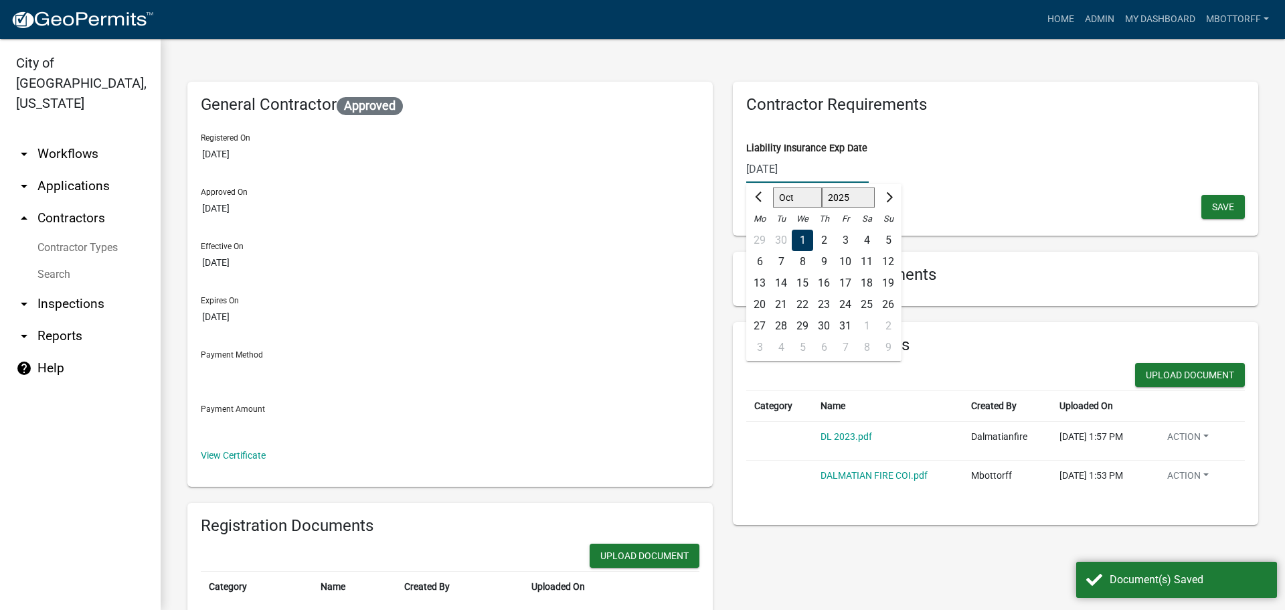
click at [814, 169] on input "10/01/2025" at bounding box center [807, 168] width 122 height 27
type input "10/01/2026"
click at [1212, 205] on span "Save" at bounding box center [1223, 206] width 22 height 11
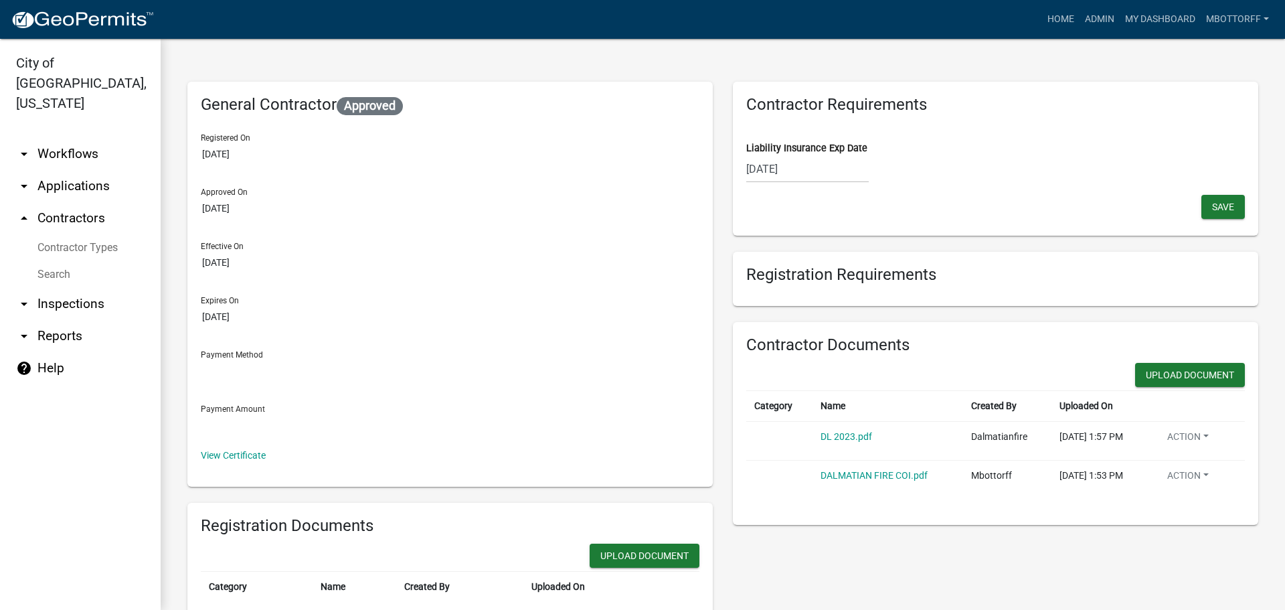
click at [48, 261] on link "Search" at bounding box center [80, 274] width 161 height 27
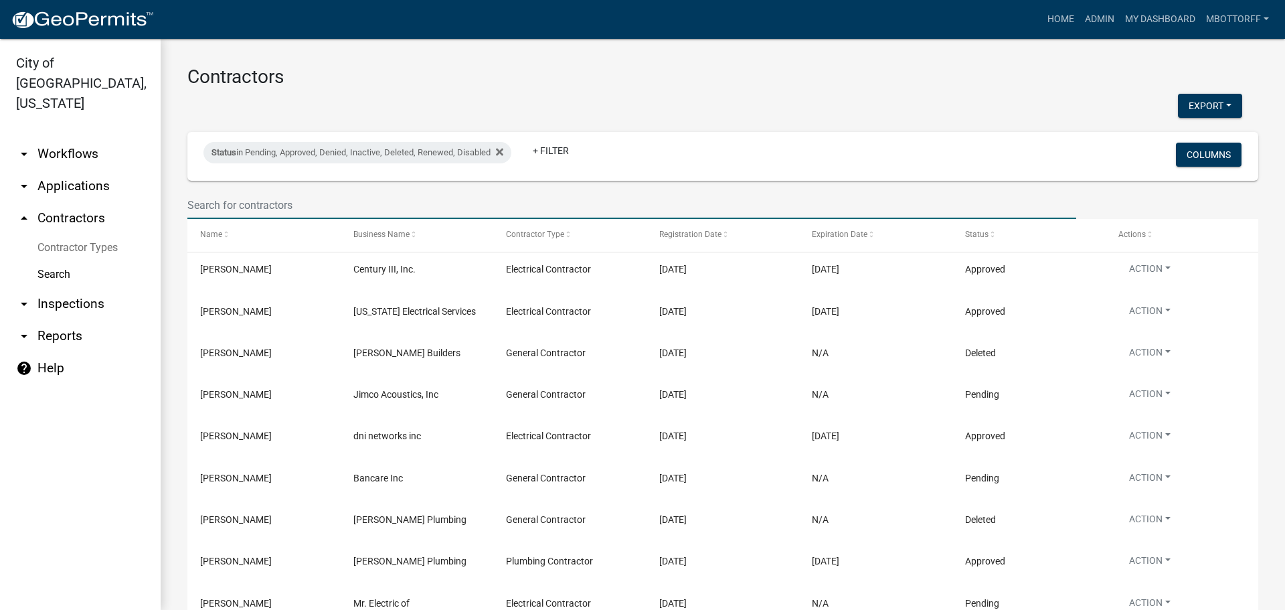
click at [247, 212] on input "text" at bounding box center [631, 204] width 889 height 27
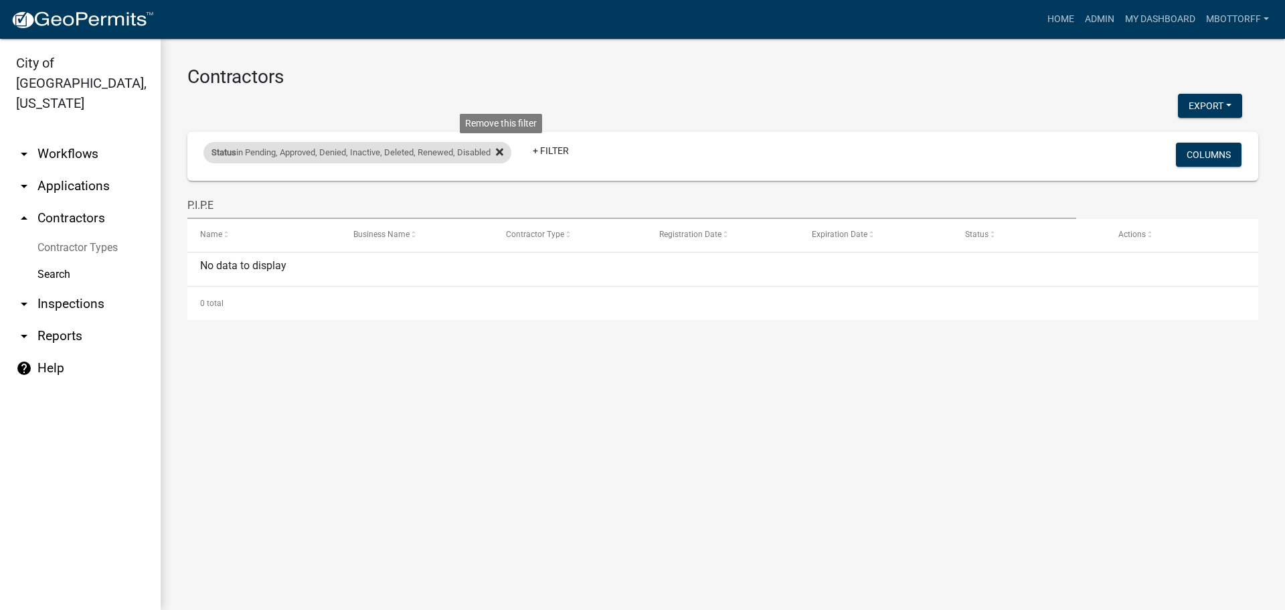
click at [501, 149] on icon at bounding box center [499, 151] width 7 height 7
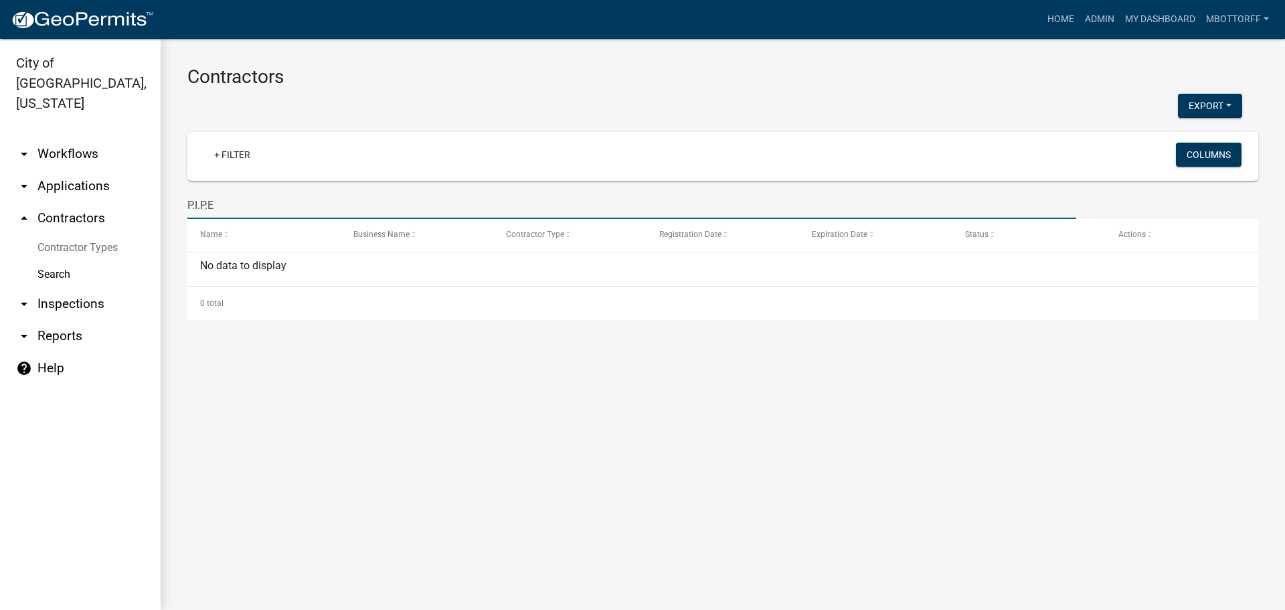
drag, startPoint x: 238, startPoint y: 207, endPoint x: 92, endPoint y: 204, distance: 145.9
click at [105, 205] on div "City of Jeffersonville, Indiana arrow_drop_down Workflows List arrow_drop_down …" at bounding box center [642, 324] width 1285 height 571
type input "GREENLIGHT PRO"
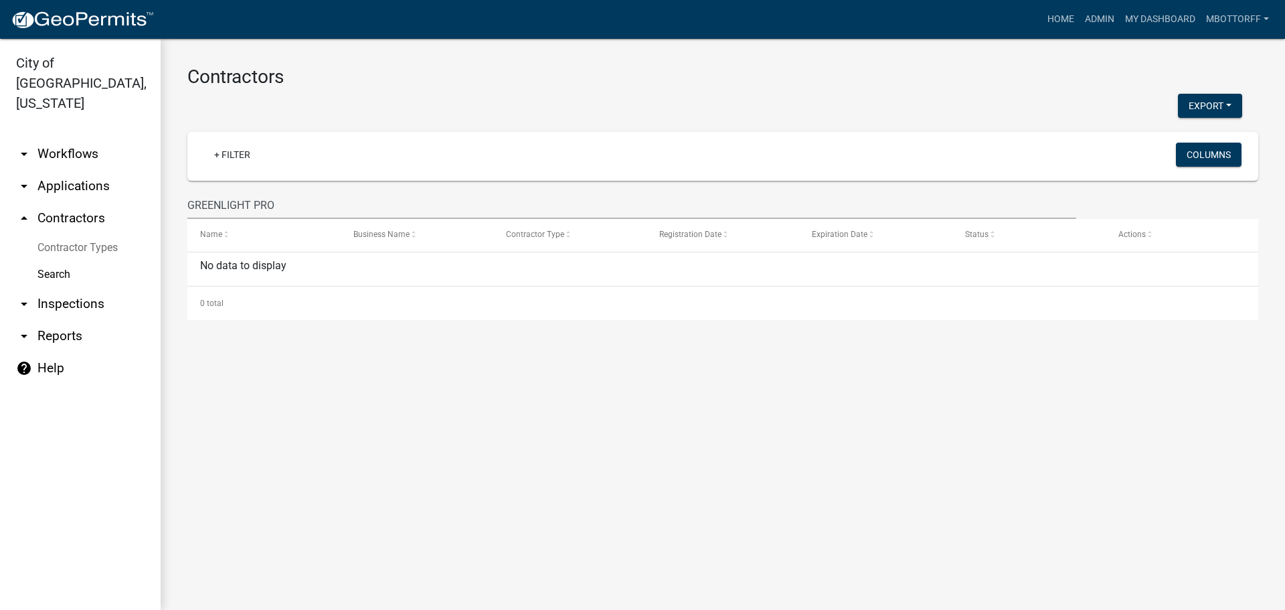
click at [62, 202] on link "arrow_drop_up Contractors" at bounding box center [80, 218] width 161 height 32
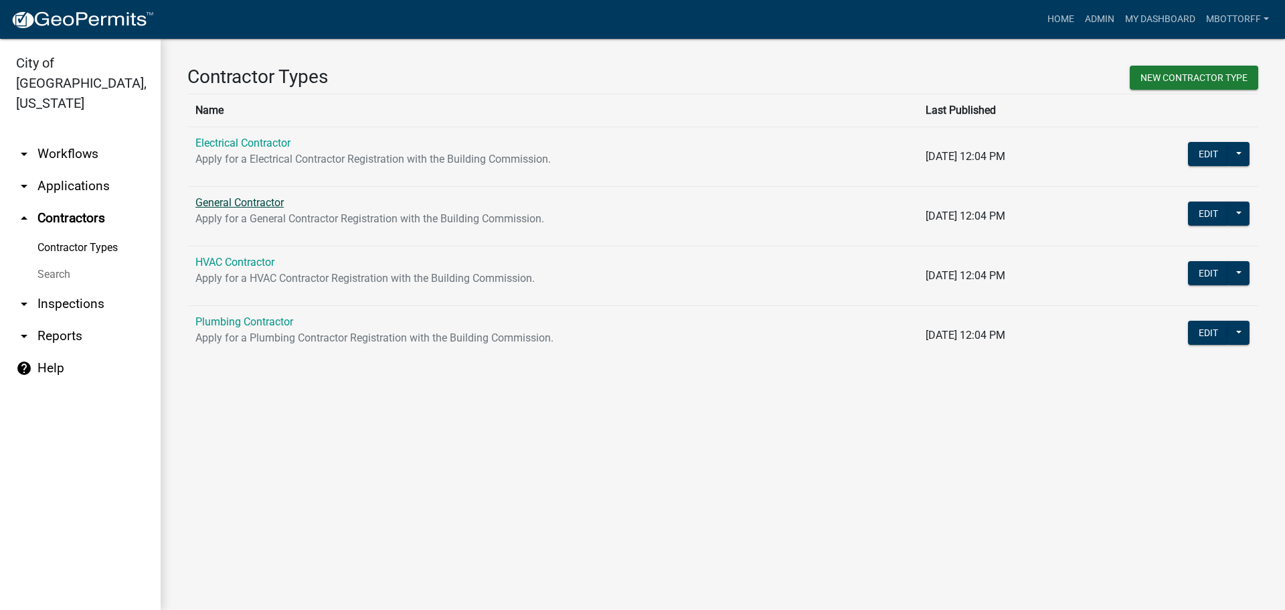
click at [223, 200] on link "General Contractor" at bounding box center [239, 202] width 88 height 13
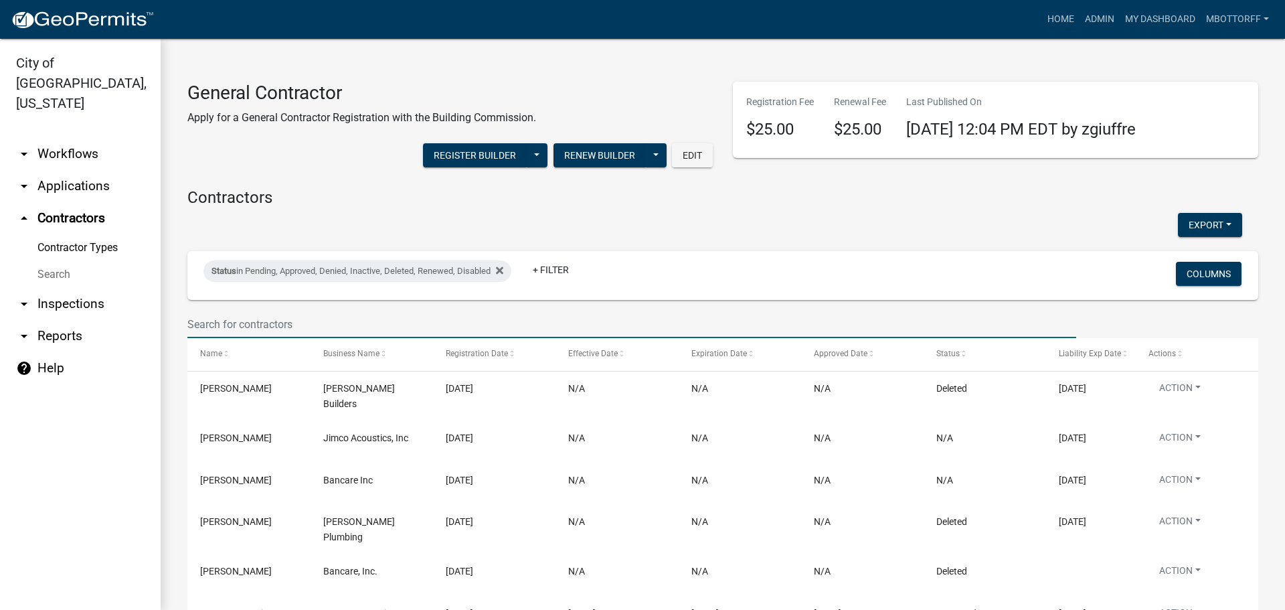
click at [250, 321] on input "text" at bounding box center [631, 323] width 889 height 27
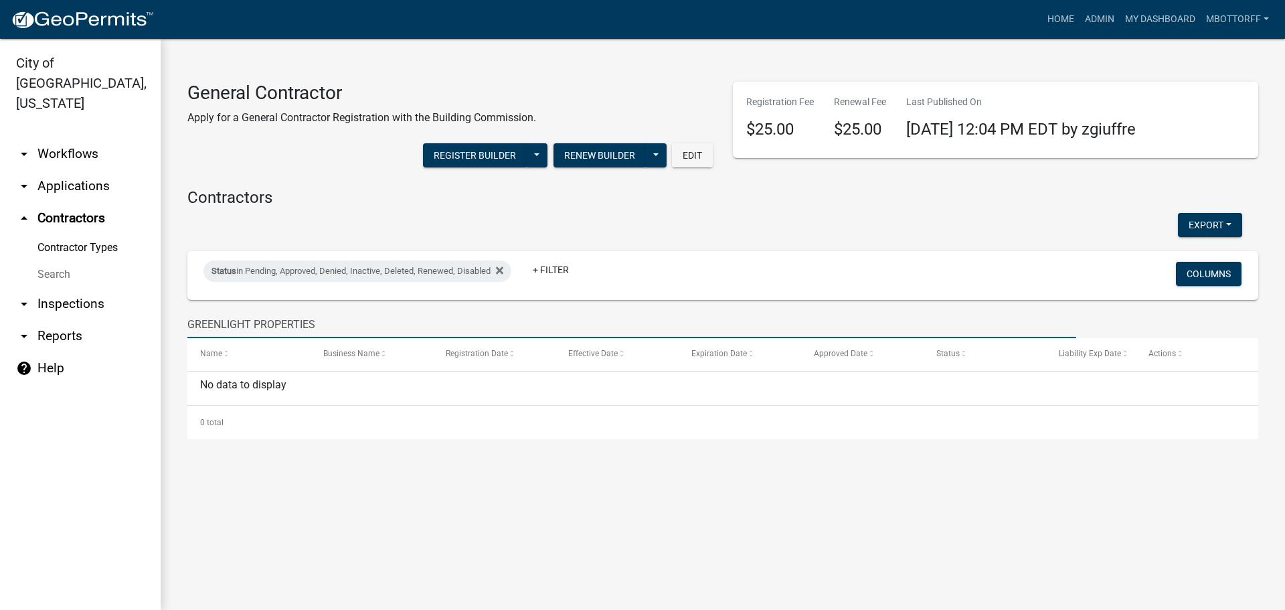
type input "GREENLIGHT PROPERTIES"
click at [50, 261] on link "Search" at bounding box center [80, 274] width 161 height 27
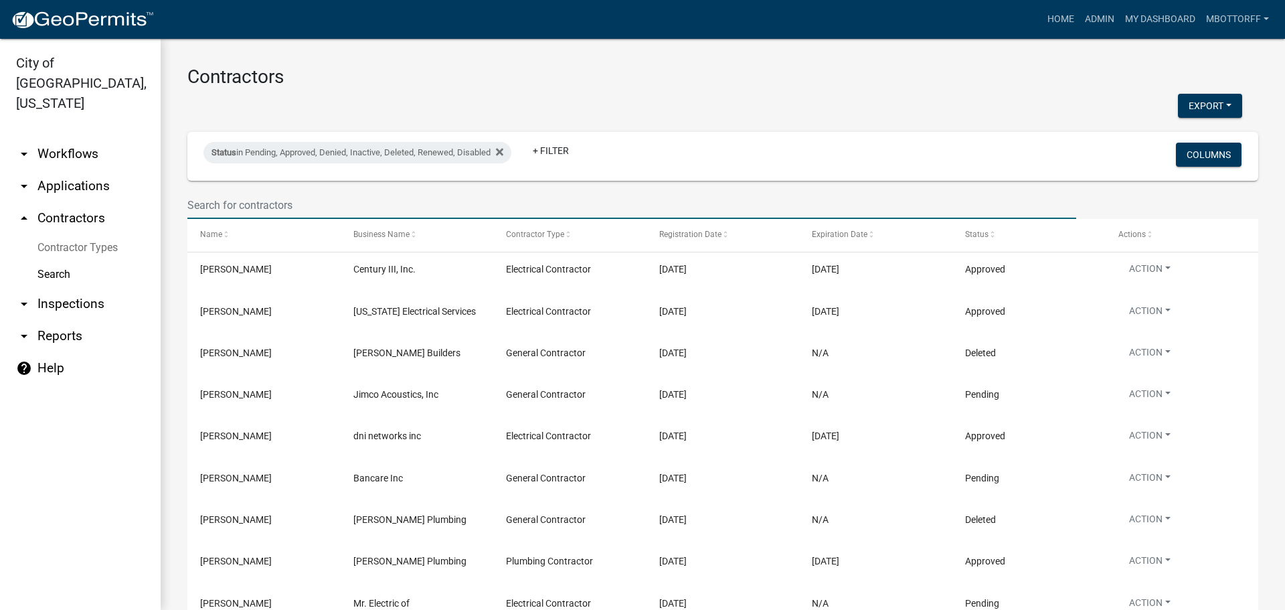
click at [277, 205] on input "text" at bounding box center [631, 204] width 889 height 27
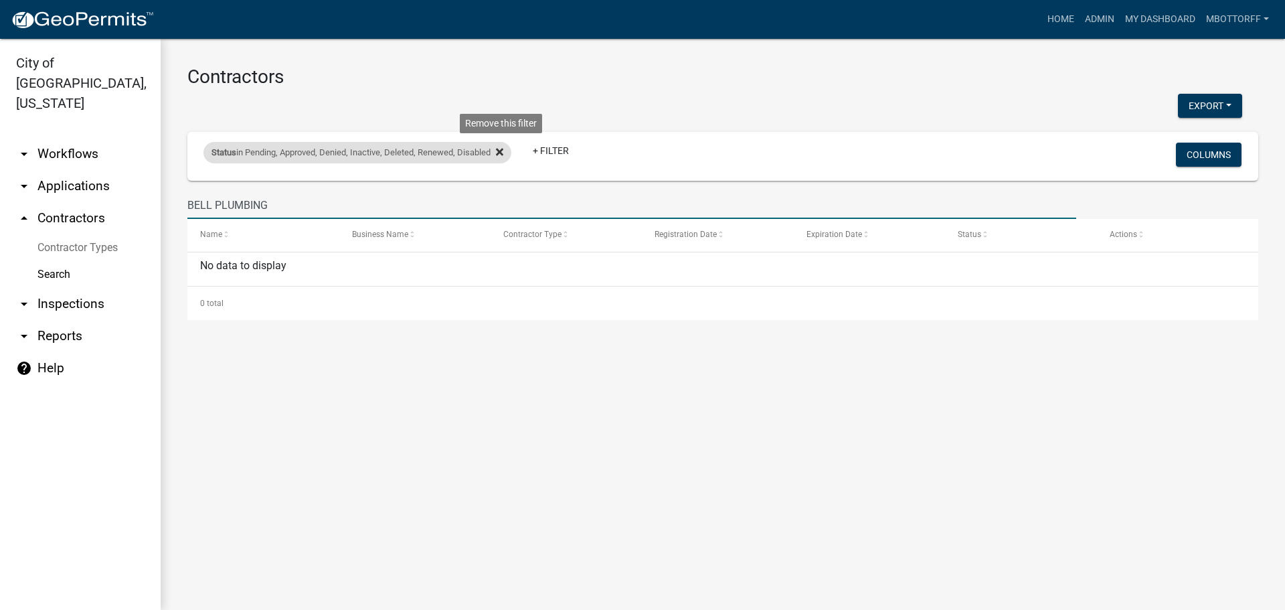
type input "BELL PLUMBING"
drag, startPoint x: 501, startPoint y: 155, endPoint x: 521, endPoint y: 172, distance: 26.1
click at [502, 155] on icon at bounding box center [499, 152] width 7 height 11
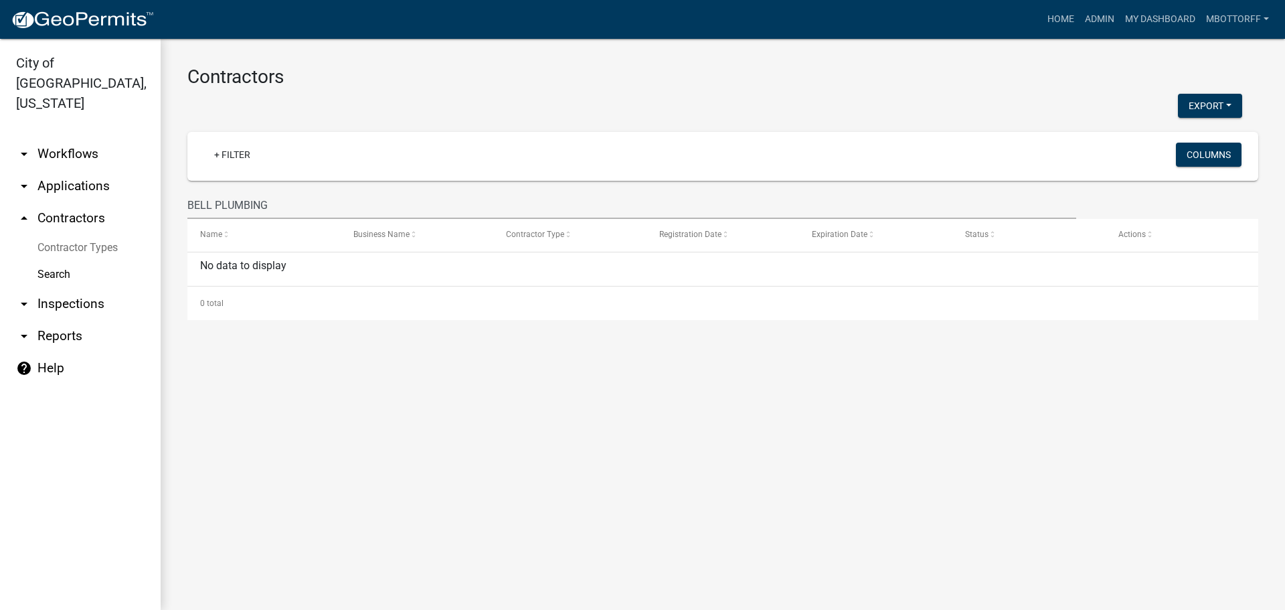
click at [58, 234] on link "Contractor Types" at bounding box center [80, 247] width 161 height 27
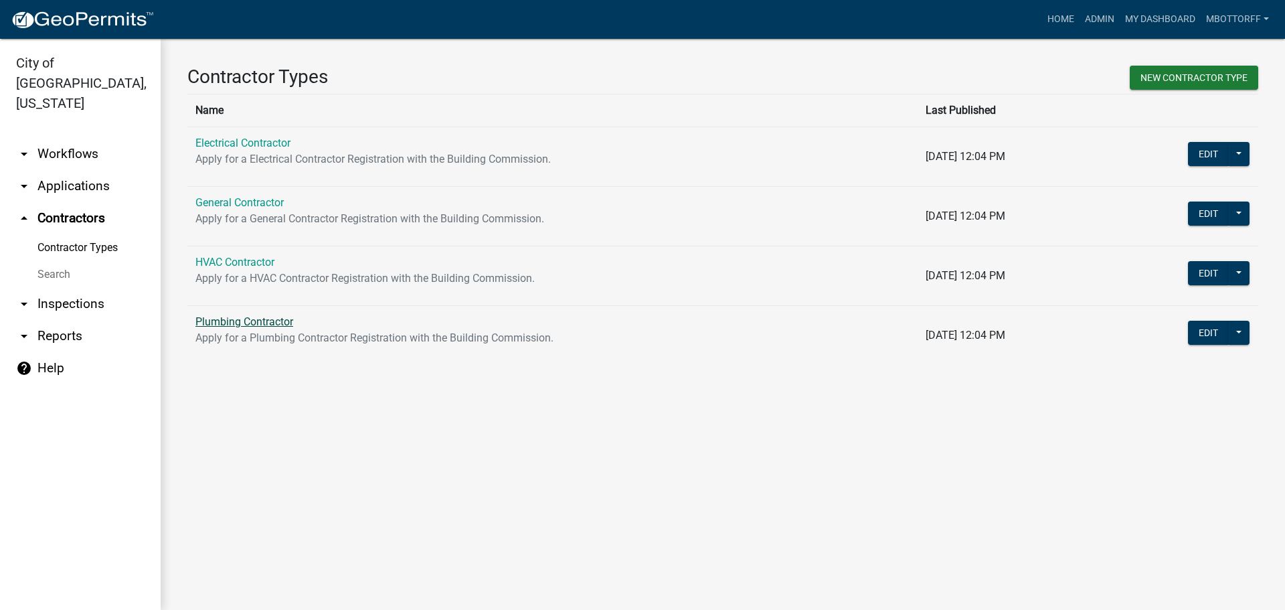
click at [221, 325] on link "Plumbing Contractor" at bounding box center [244, 321] width 98 height 13
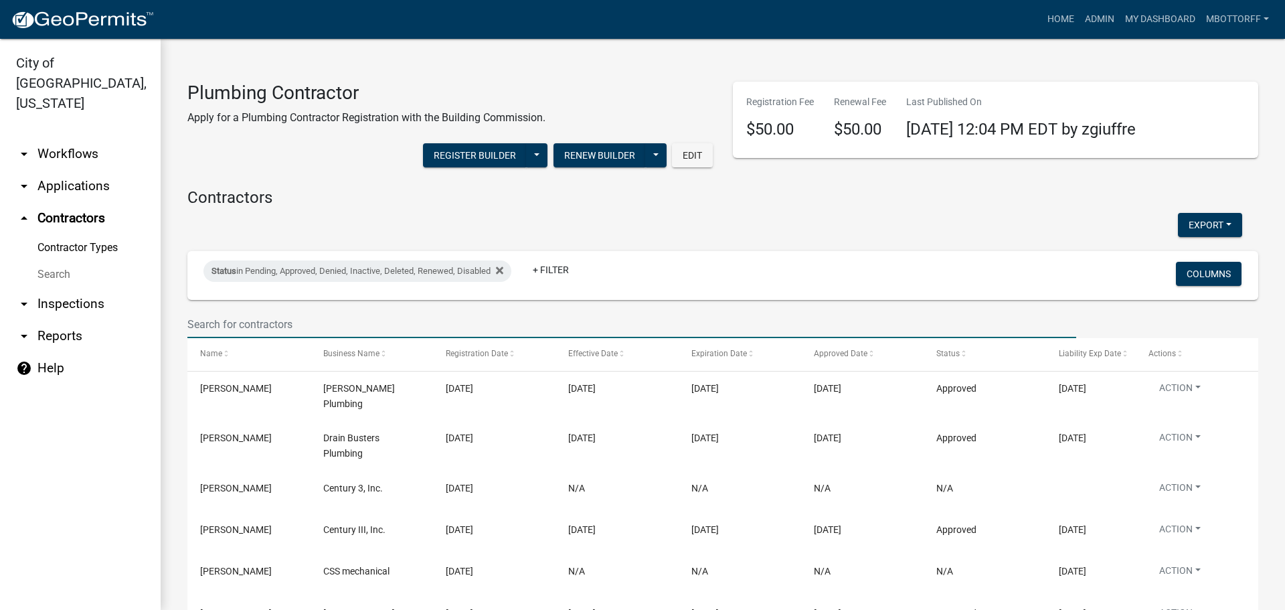
click at [244, 329] on input "text" at bounding box center [631, 323] width 889 height 27
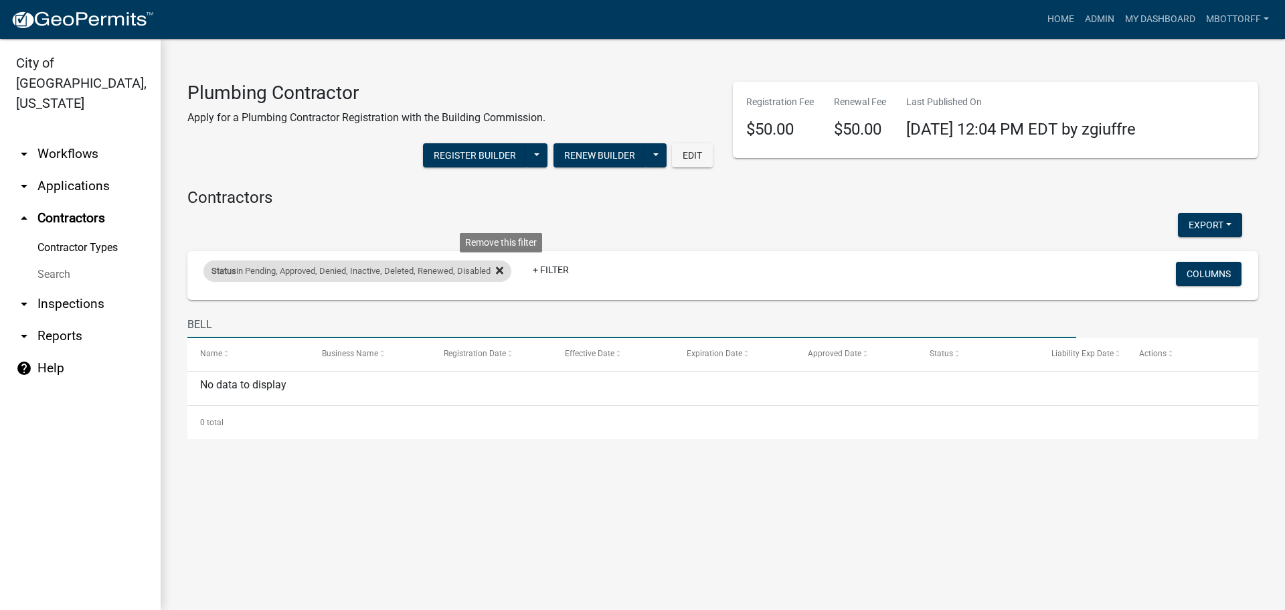
click at [499, 266] on fa-icon at bounding box center [496, 270] width 13 height 21
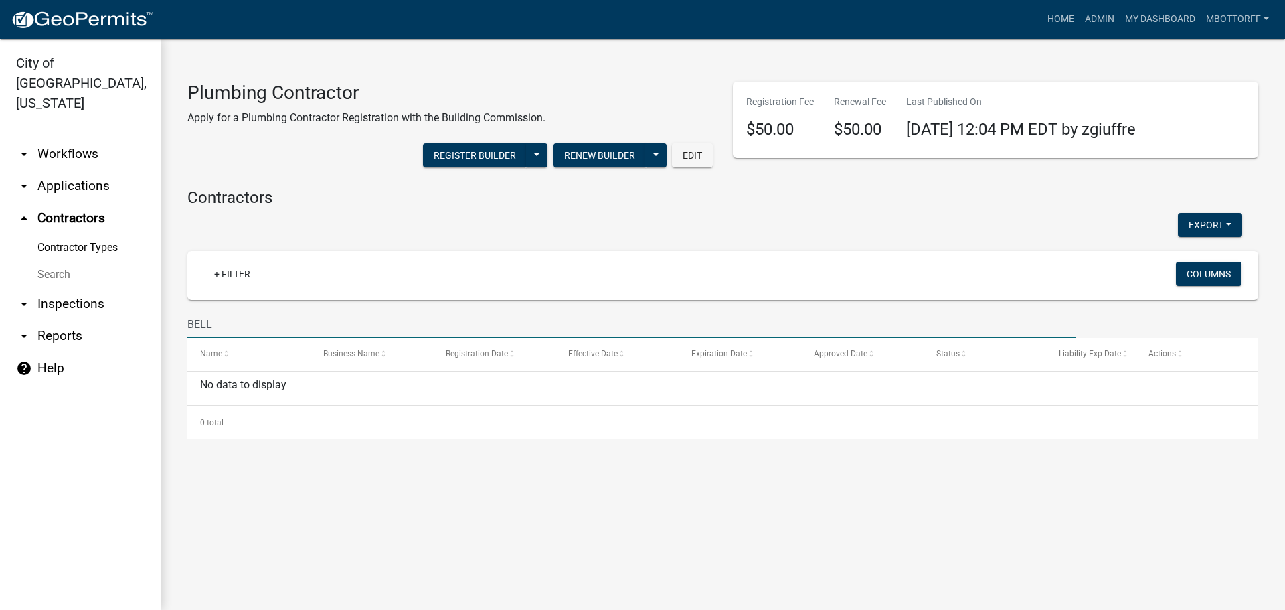
drag, startPoint x: 169, startPoint y: 326, endPoint x: 72, endPoint y: 319, distance: 97.3
click at [77, 318] on div "City of Jeffersonville, Indiana arrow_drop_down Workflows List arrow_drop_down …" at bounding box center [642, 324] width 1285 height 571
type input "LITHKO"
click at [52, 261] on link "Search" at bounding box center [80, 274] width 161 height 27
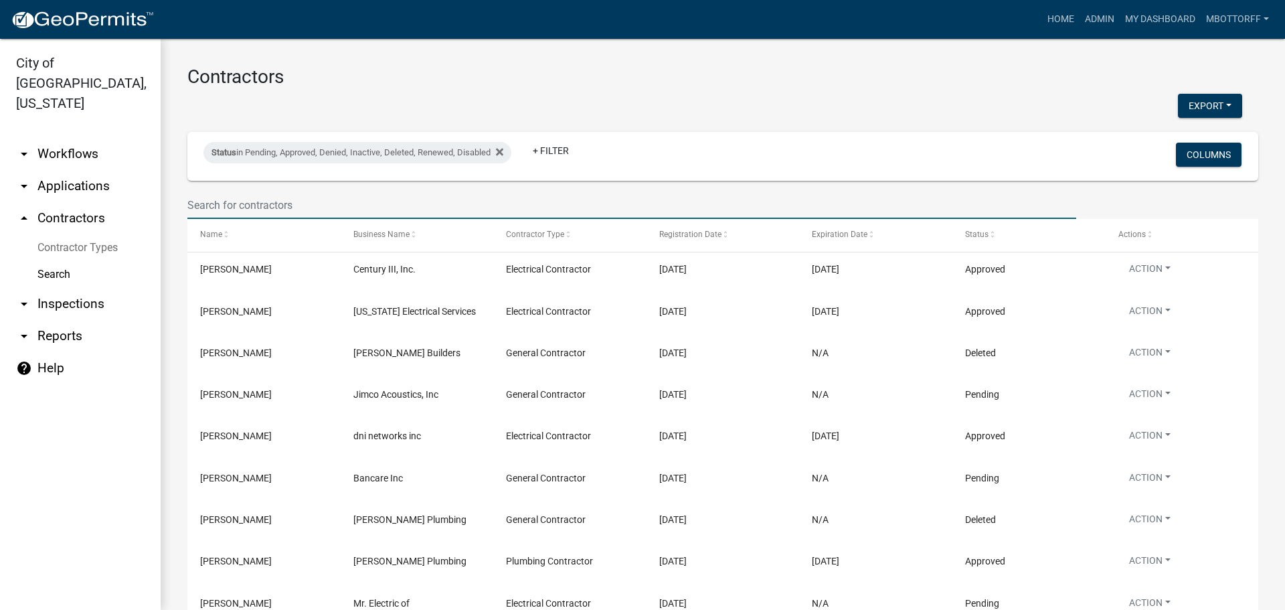
click at [262, 211] on input "text" at bounding box center [631, 204] width 889 height 27
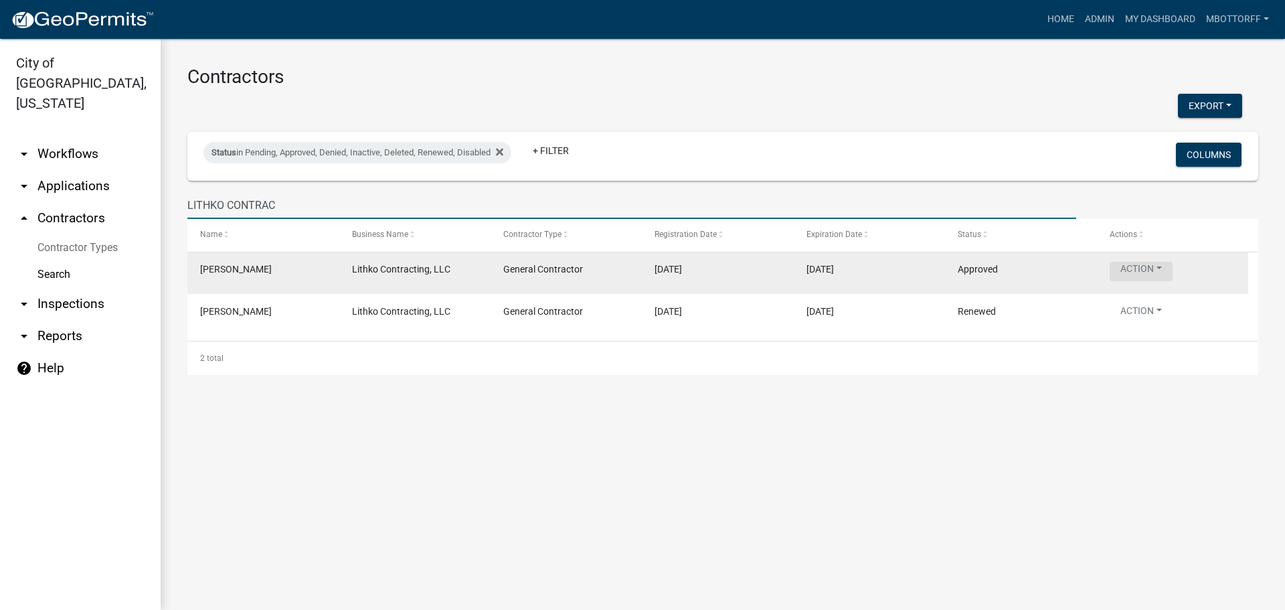
type input "LITHKO CONTRAC"
click at [1156, 274] on button "Action" at bounding box center [1140, 271] width 63 height 19
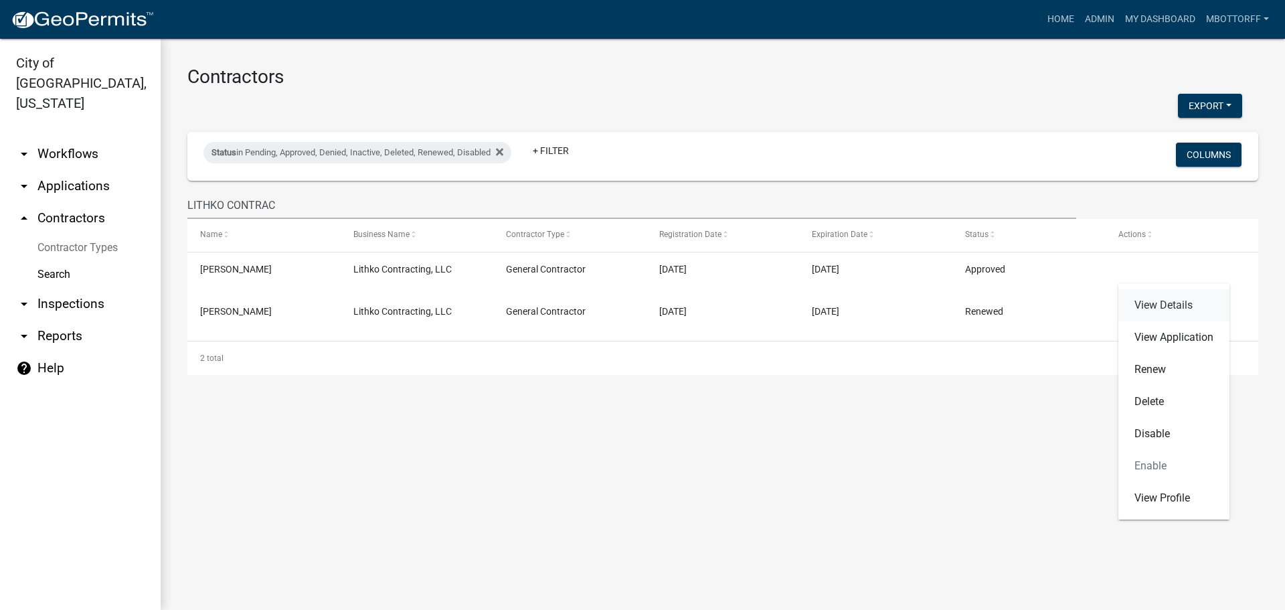
click at [1156, 302] on link "View Details" at bounding box center [1173, 305] width 111 height 32
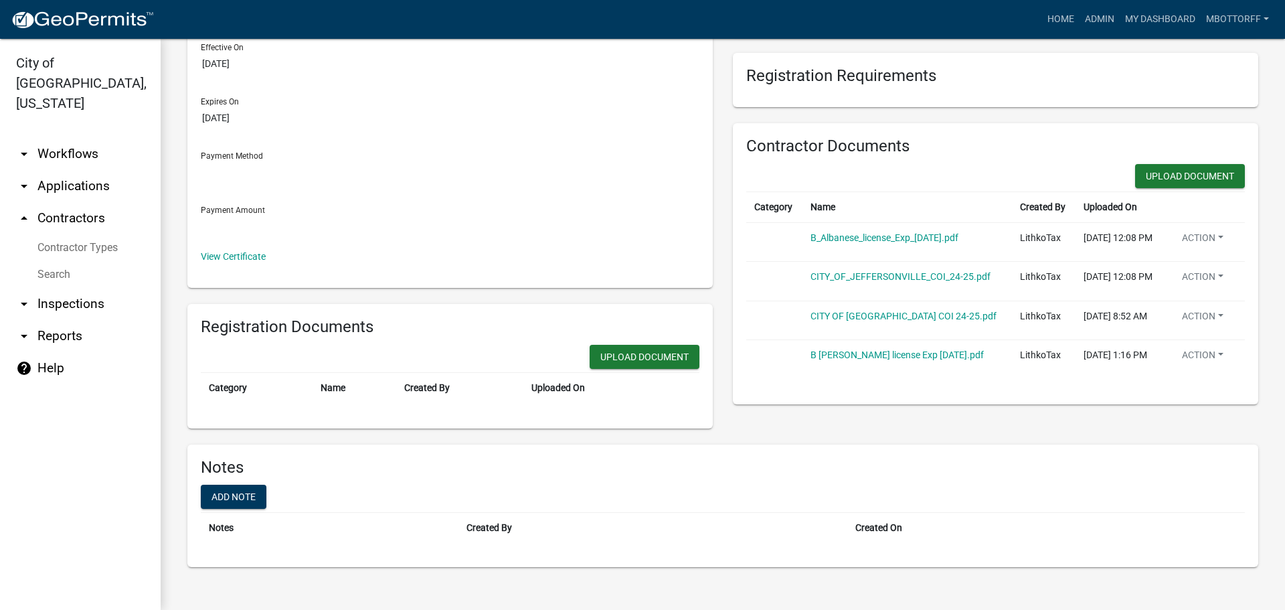
scroll to position [245, 0]
click at [1186, 321] on button "Action" at bounding box center [1202, 318] width 63 height 19
click at [1195, 365] on link "Delete" at bounding box center [1224, 365] width 107 height 32
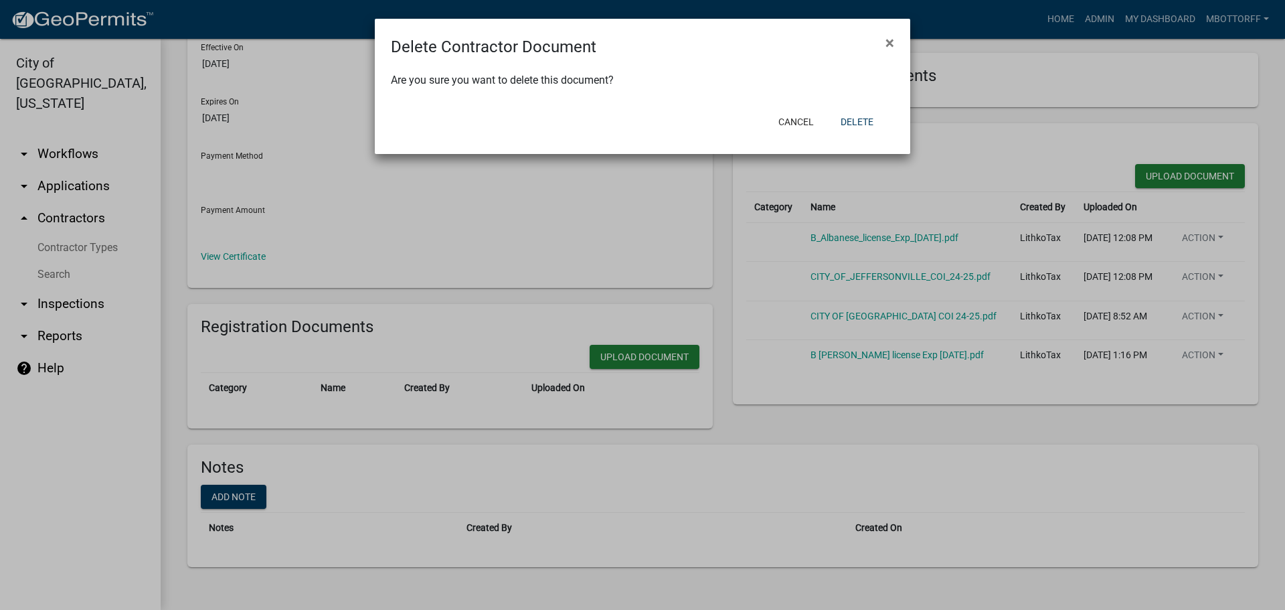
click at [863, 134] on div "Cancel Delete" at bounding box center [730, 121] width 330 height 35
drag, startPoint x: 854, startPoint y: 108, endPoint x: 854, endPoint y: 126, distance: 18.7
click at [854, 110] on div "Cancel Delete" at bounding box center [730, 121] width 330 height 35
click at [857, 128] on button "Delete" at bounding box center [857, 122] width 54 height 24
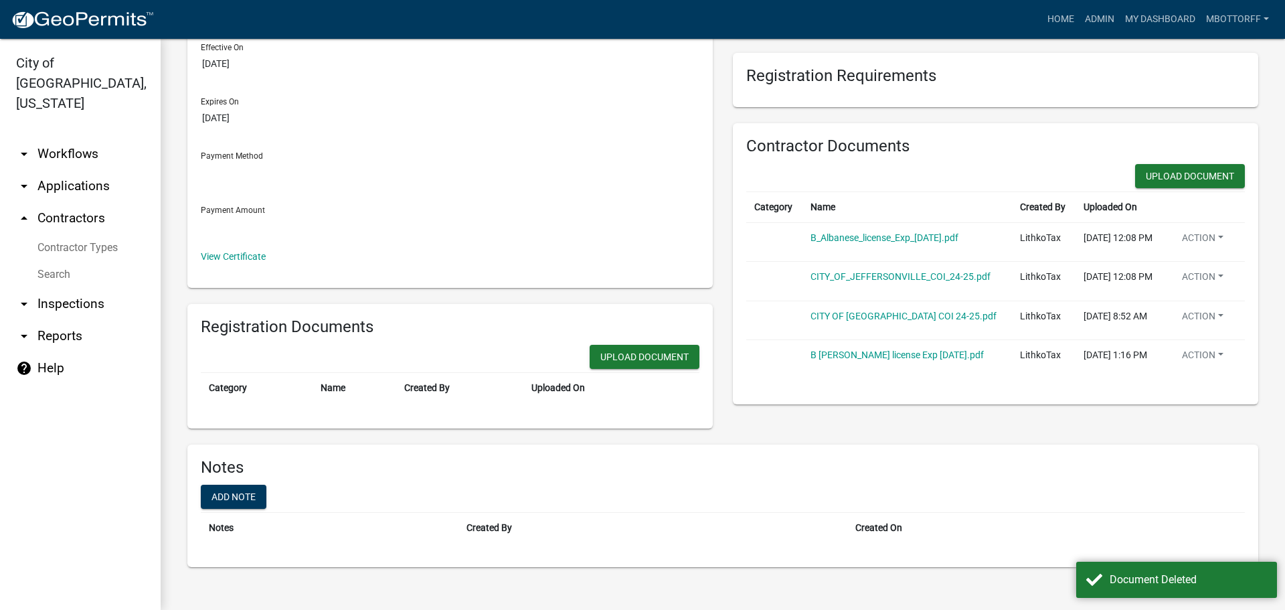
scroll to position [199, 0]
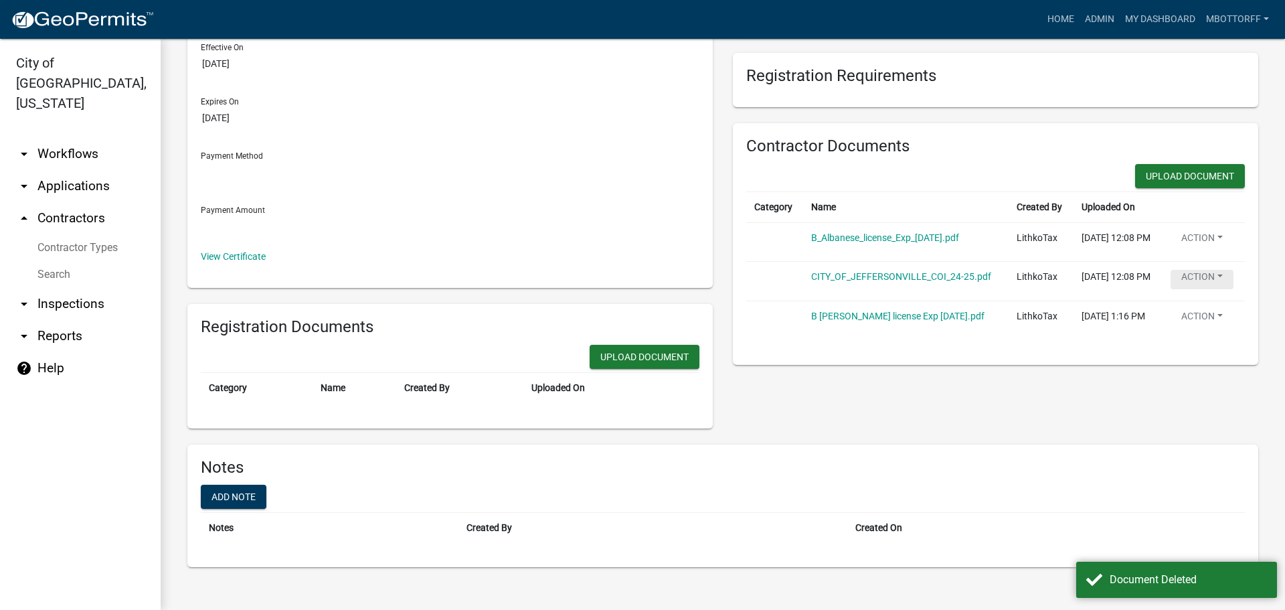
click at [1200, 289] on button "Action" at bounding box center [1201, 279] width 63 height 19
click at [1195, 342] on link "Delete" at bounding box center [1223, 326] width 107 height 32
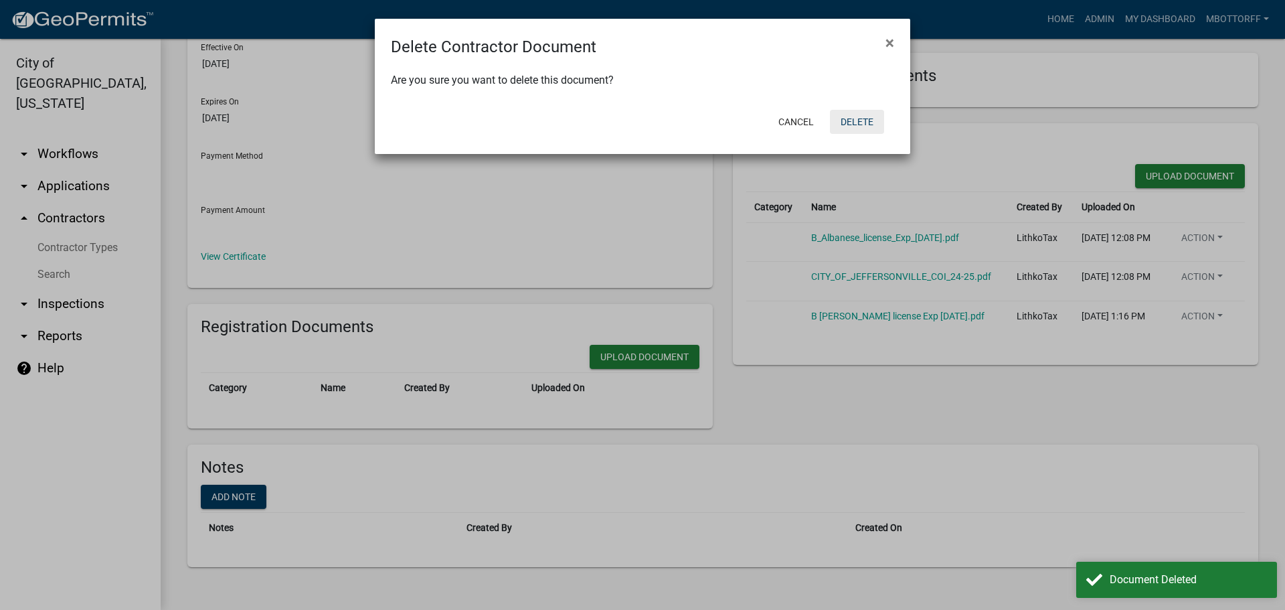
click at [867, 122] on button "Delete" at bounding box center [857, 122] width 54 height 24
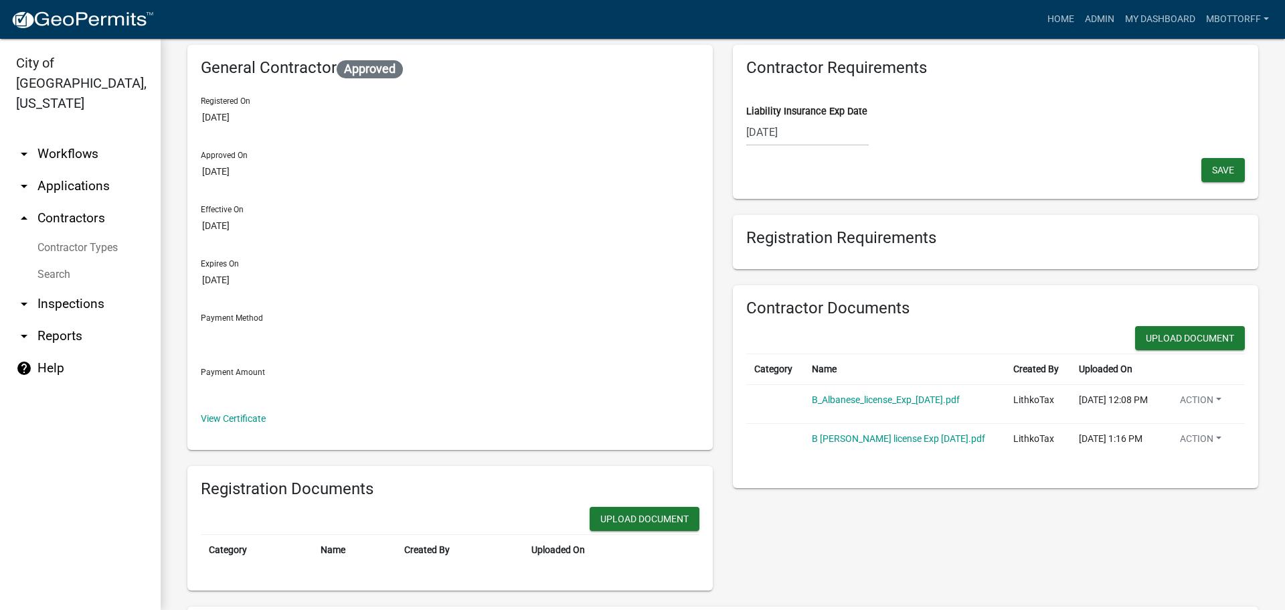
scroll to position [0, 0]
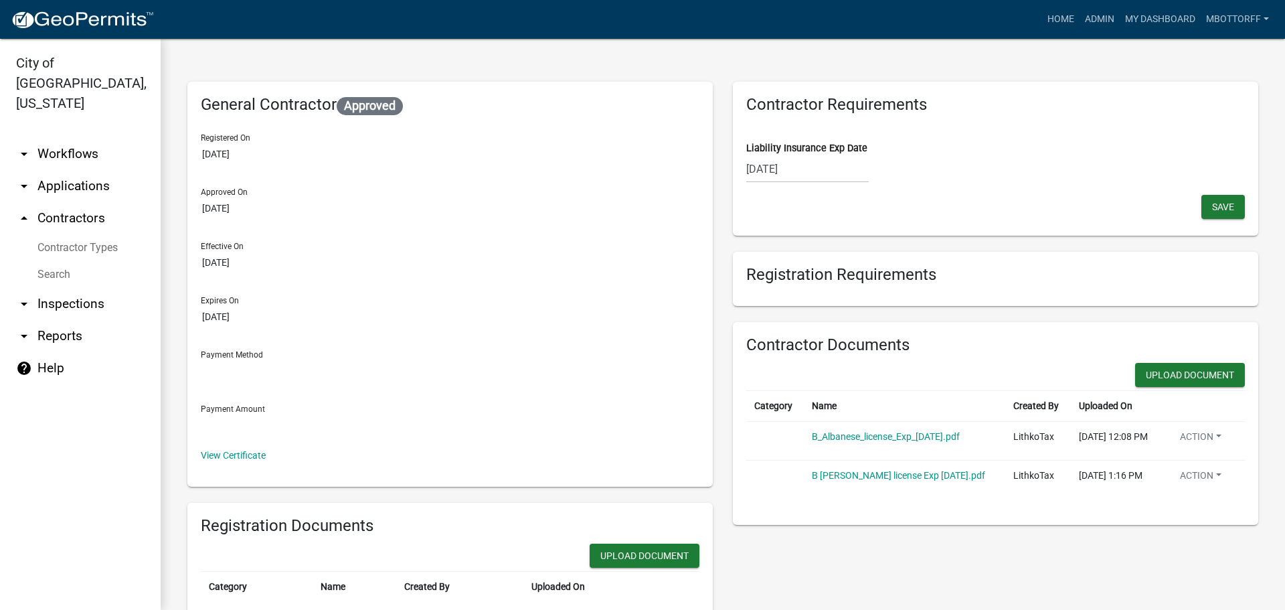
click at [812, 171] on div "10/01/2025" at bounding box center [807, 168] width 122 height 27
select select "10"
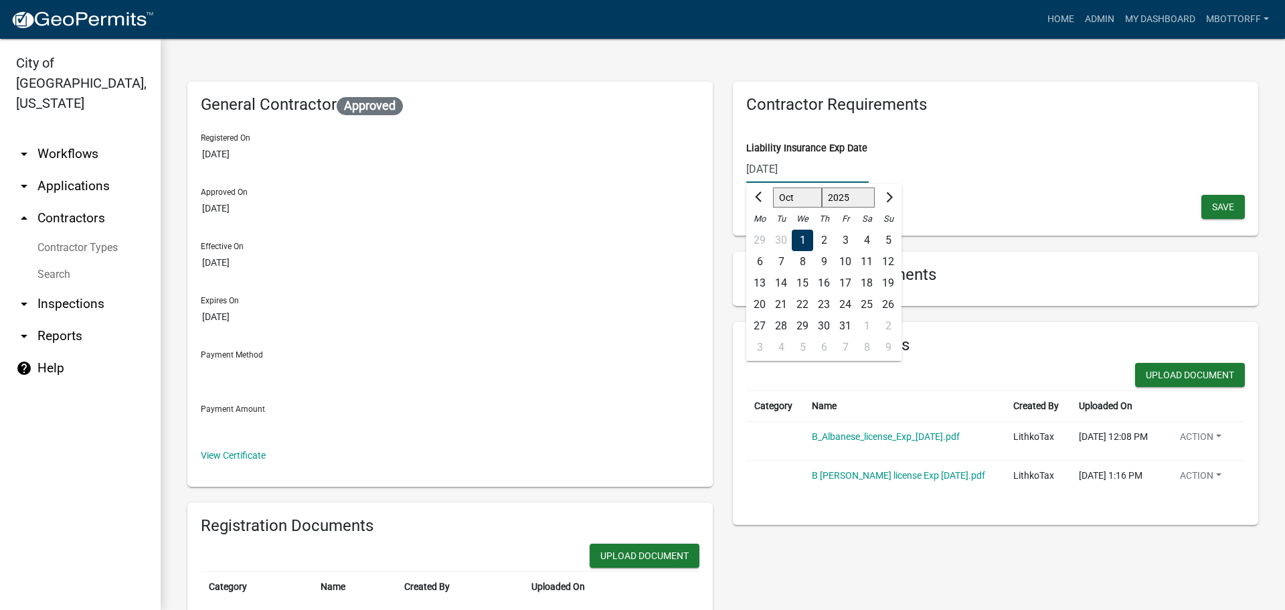
click at [812, 171] on input "10/01/2025" at bounding box center [807, 168] width 122 height 27
type input "10/01/2026"
click at [1092, 252] on div "Registration Requirements" at bounding box center [995, 279] width 525 height 54
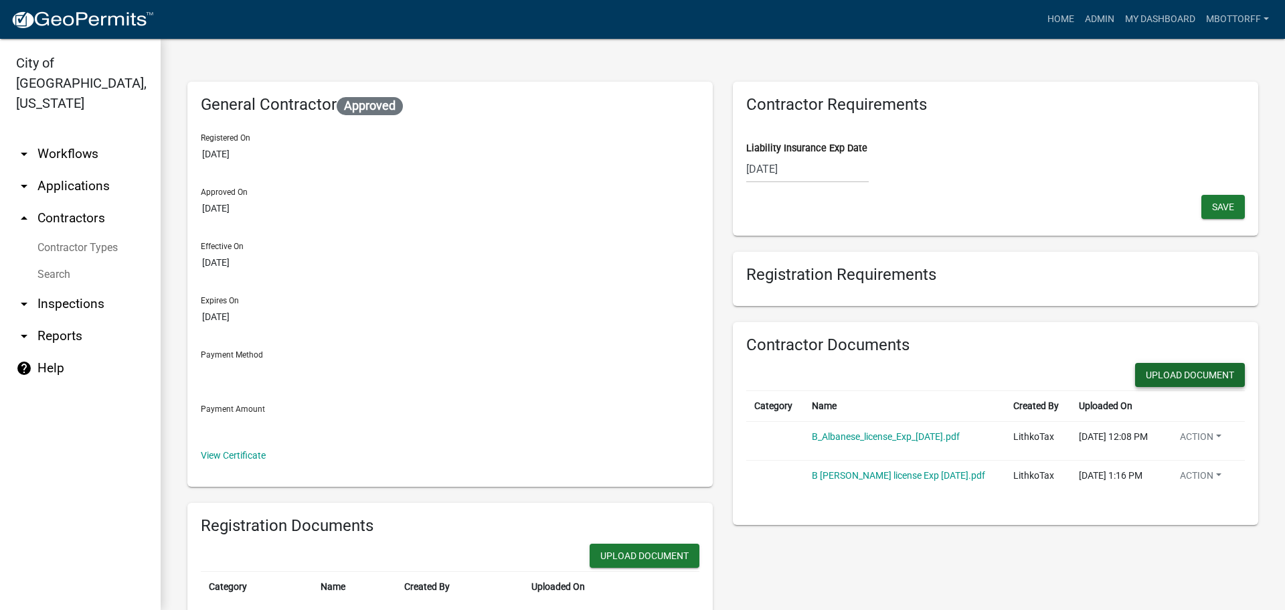
click at [1174, 380] on button "Upload Document" at bounding box center [1190, 375] width 110 height 24
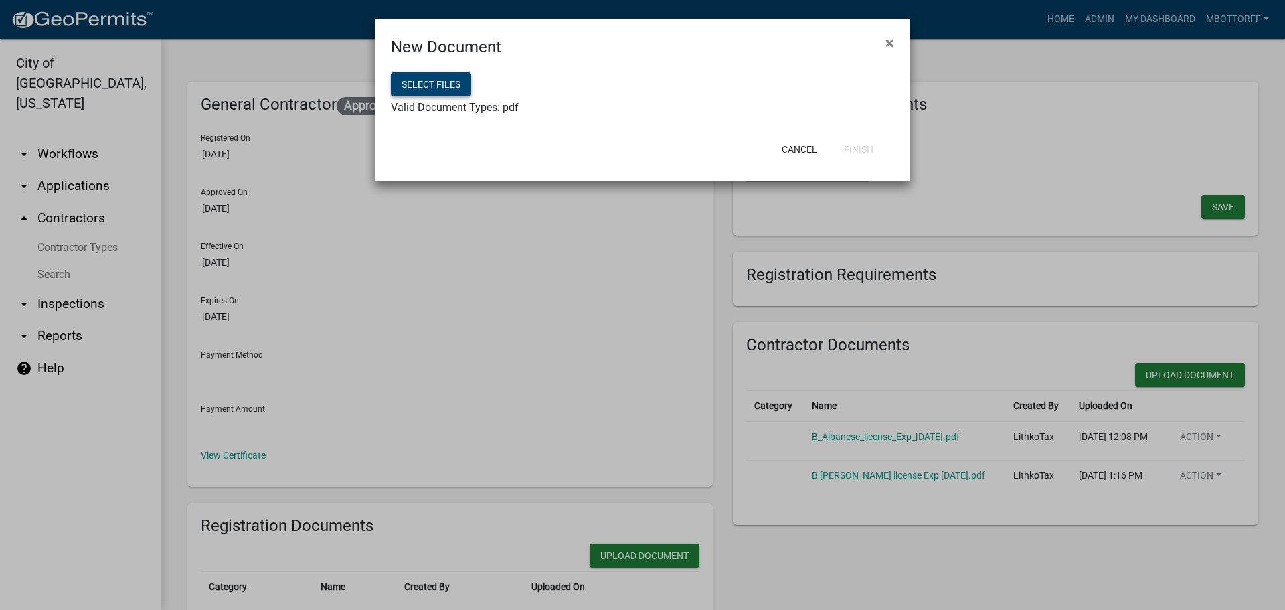
click at [435, 86] on button "Select files" at bounding box center [431, 84] width 80 height 24
click at [863, 150] on button "Finish" at bounding box center [858, 149] width 51 height 24
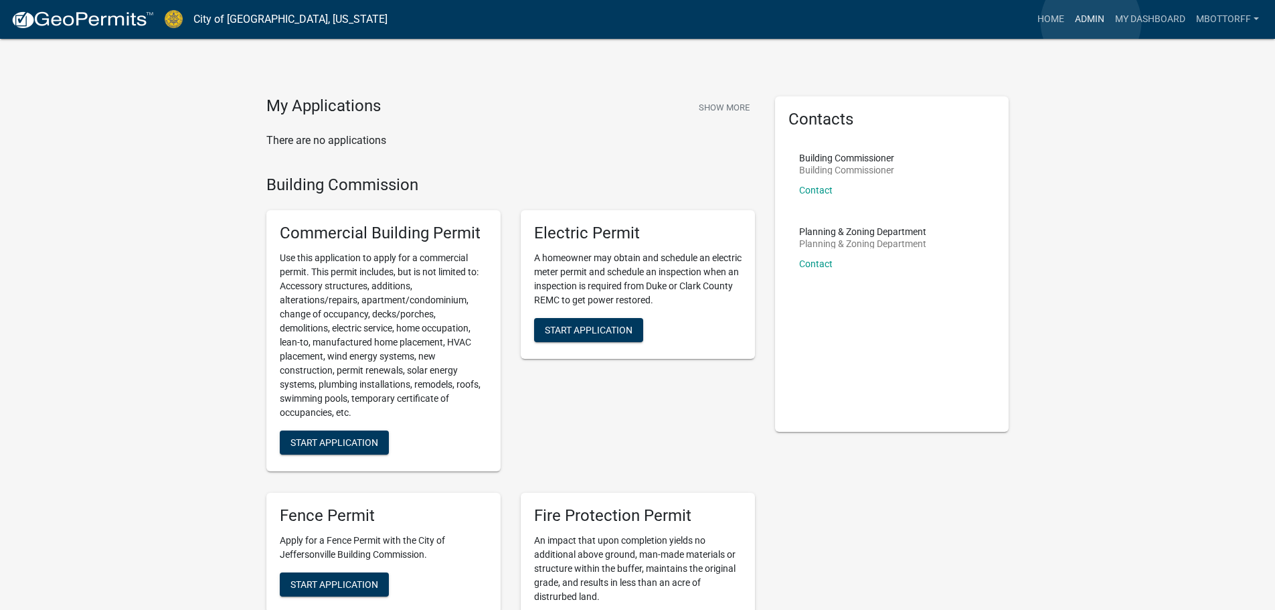
click at [1091, 22] on link "Admin" at bounding box center [1089, 19] width 40 height 25
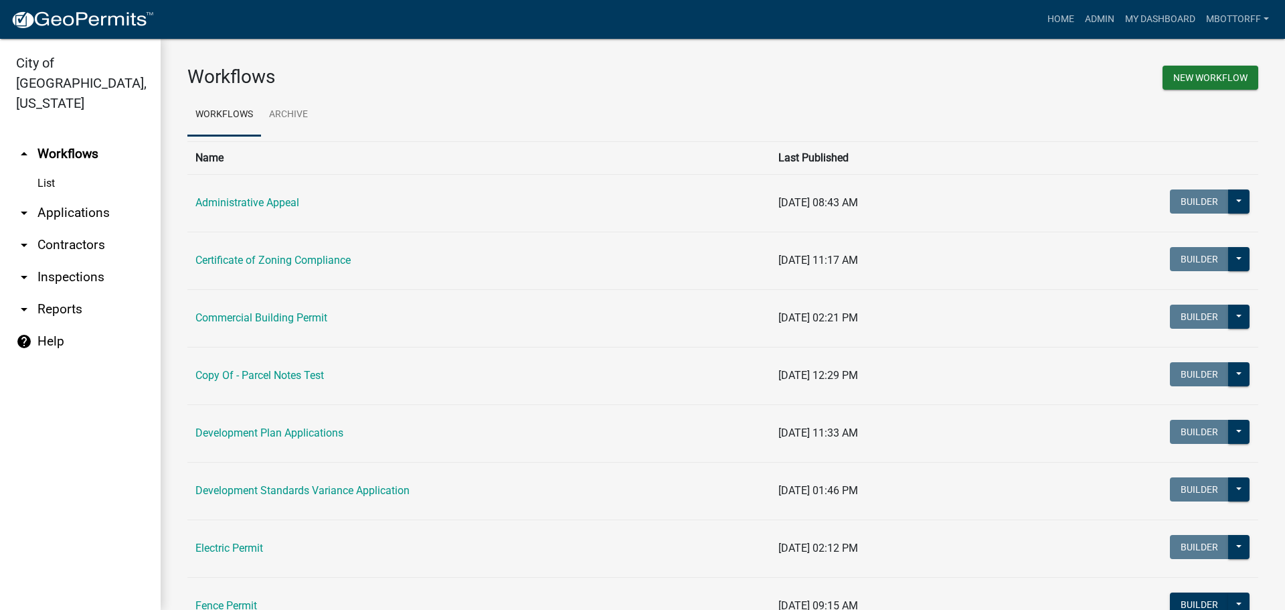
click at [70, 197] on link "arrow_drop_down Applications" at bounding box center [80, 213] width 161 height 32
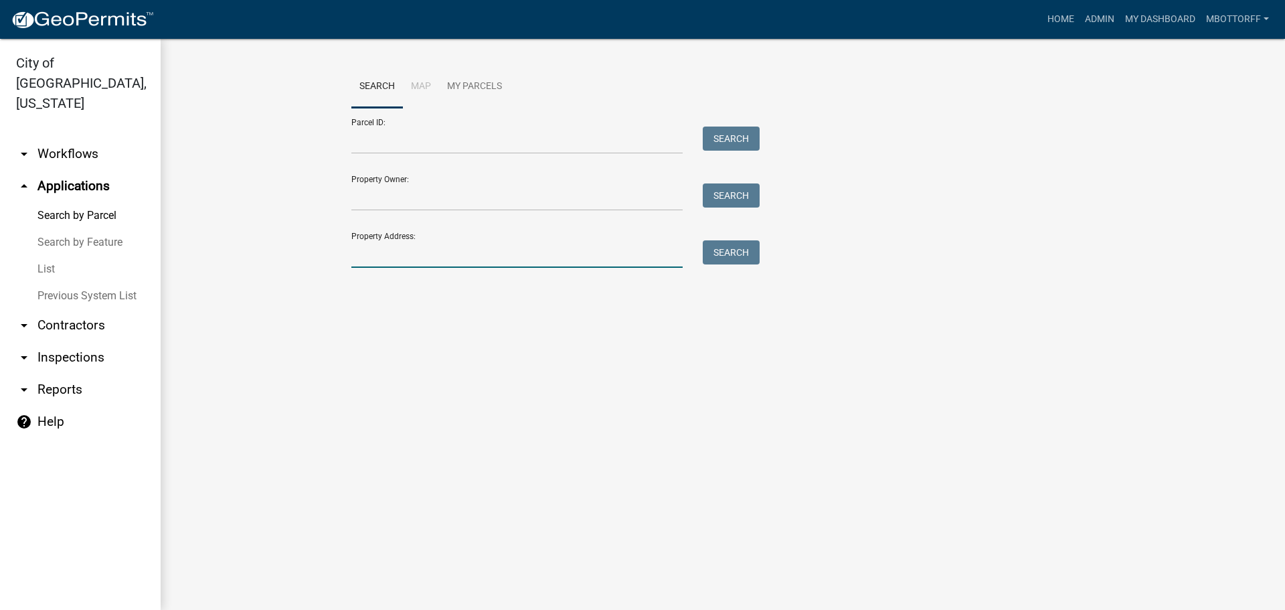
drag, startPoint x: 412, startPoint y: 262, endPoint x: 403, endPoint y: 261, distance: 9.5
click at [408, 261] on input "Property Address:" at bounding box center [516, 253] width 331 height 27
type input "5303 CAS"
click at [708, 257] on button "Search" at bounding box center [731, 252] width 57 height 24
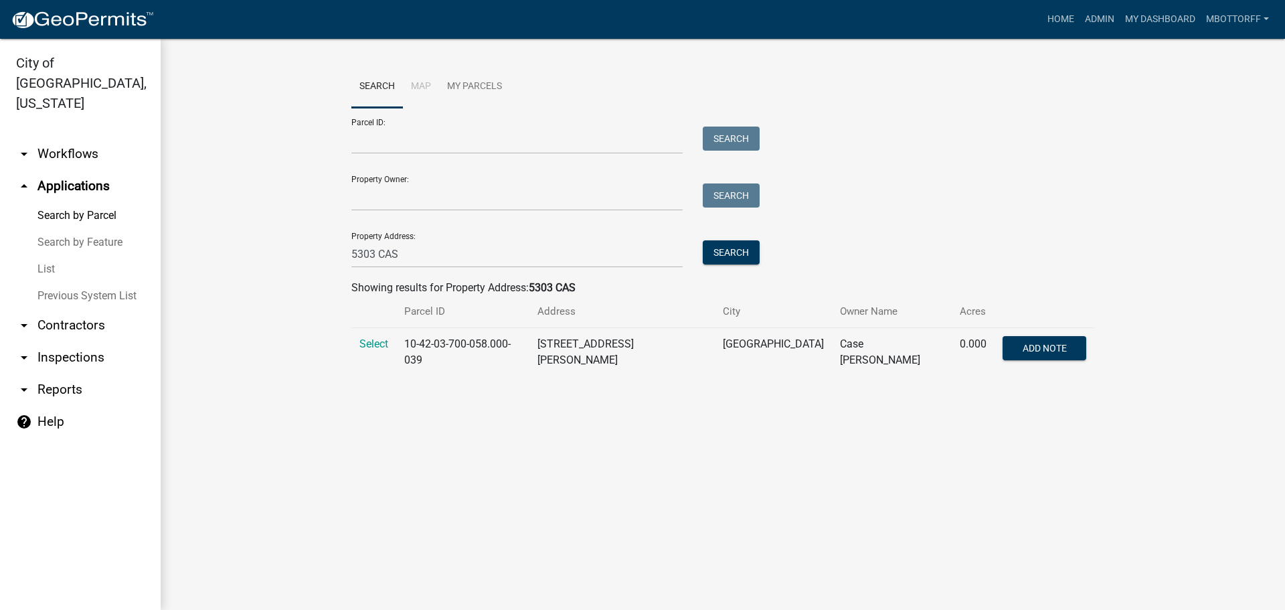
click at [350, 345] on div "Search Map My Parcels Parcel ID: Search Property Owner: Search Property Address…" at bounding box center [722, 226] width 763 height 321
click at [371, 343] on span "Select" at bounding box center [373, 343] width 29 height 13
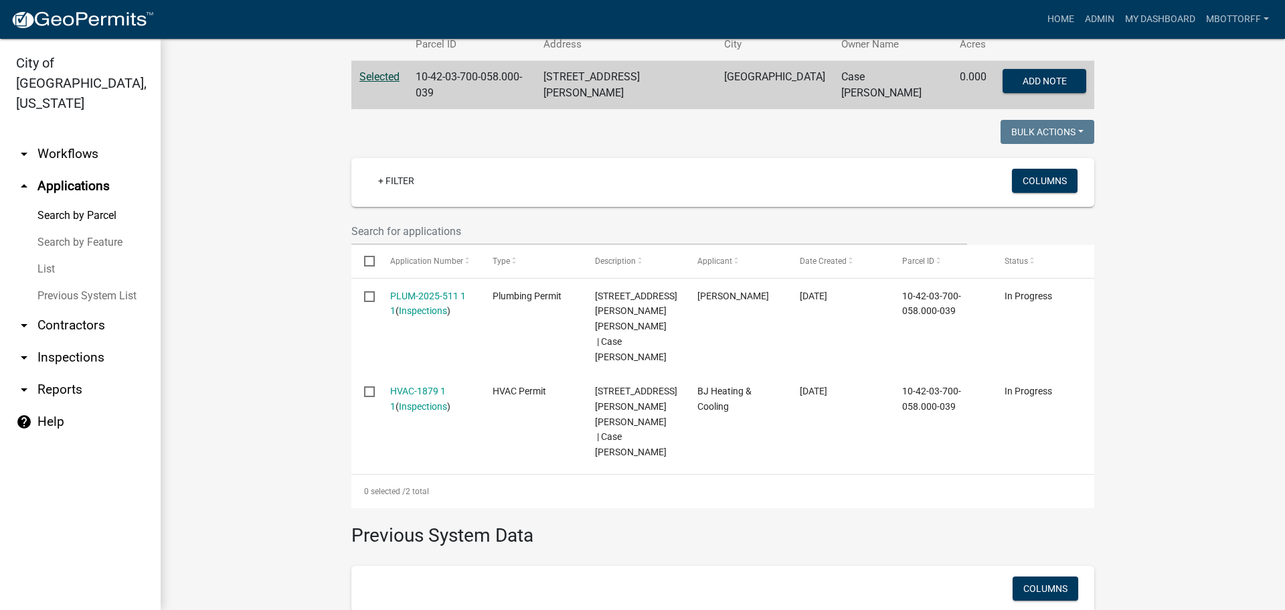
scroll to position [268, 0]
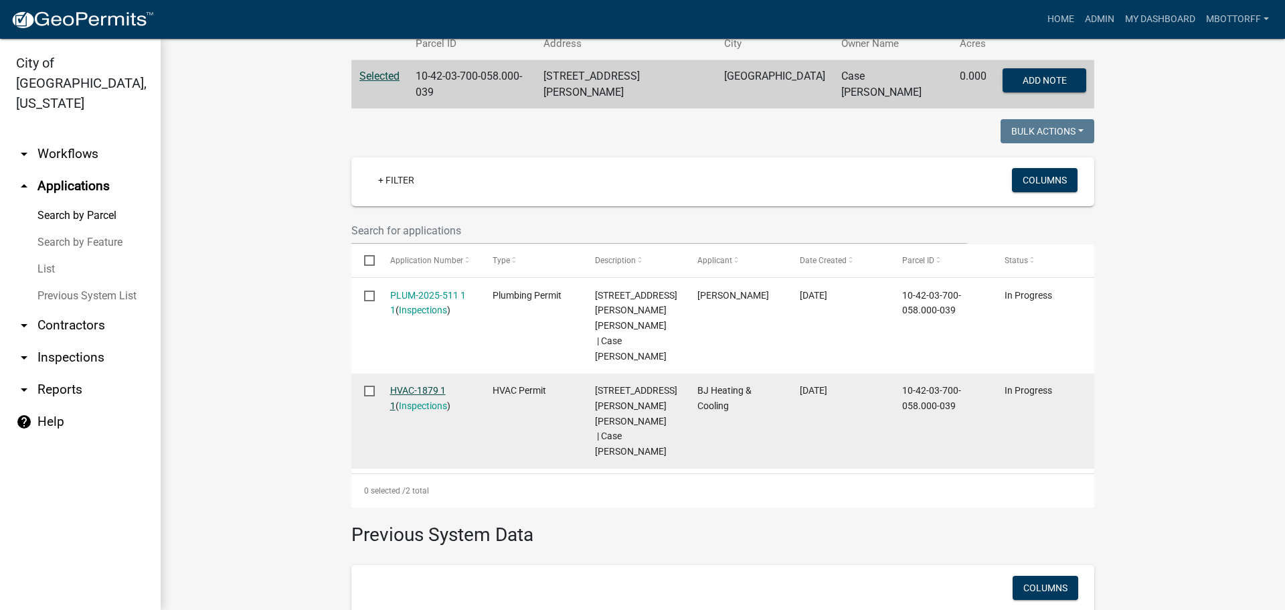
drag, startPoint x: 426, startPoint y: 289, endPoint x: 402, endPoint y: 369, distance: 83.2
click at [402, 385] on link "HVAC-1879 1 1" at bounding box center [418, 398] width 56 height 26
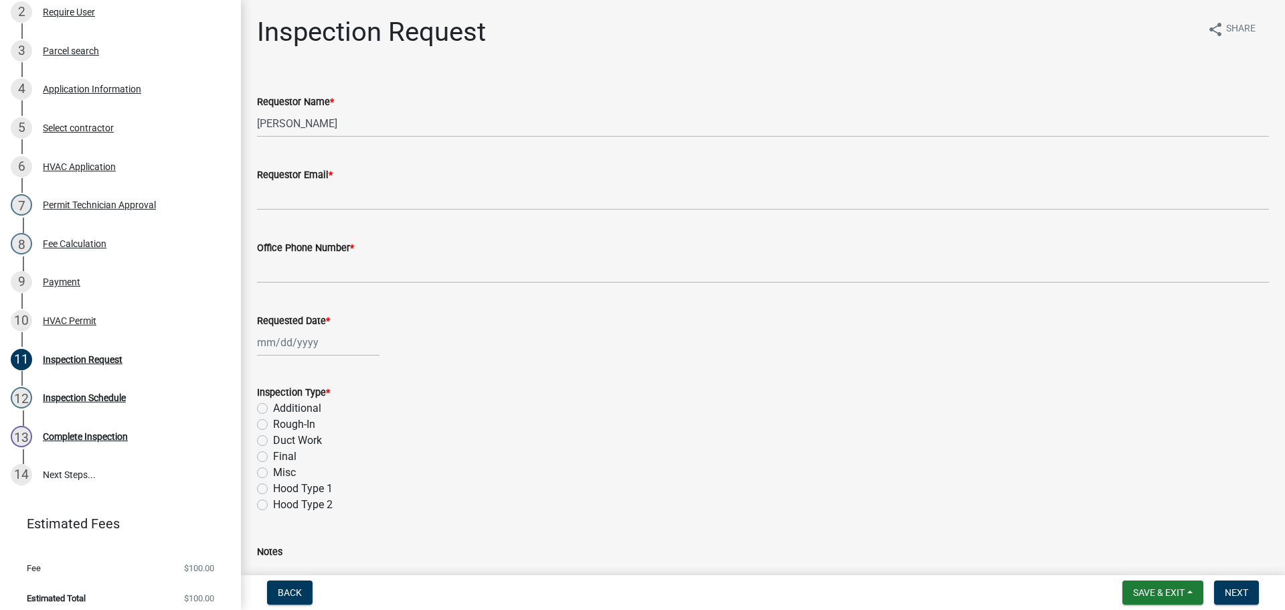
scroll to position [294, 0]
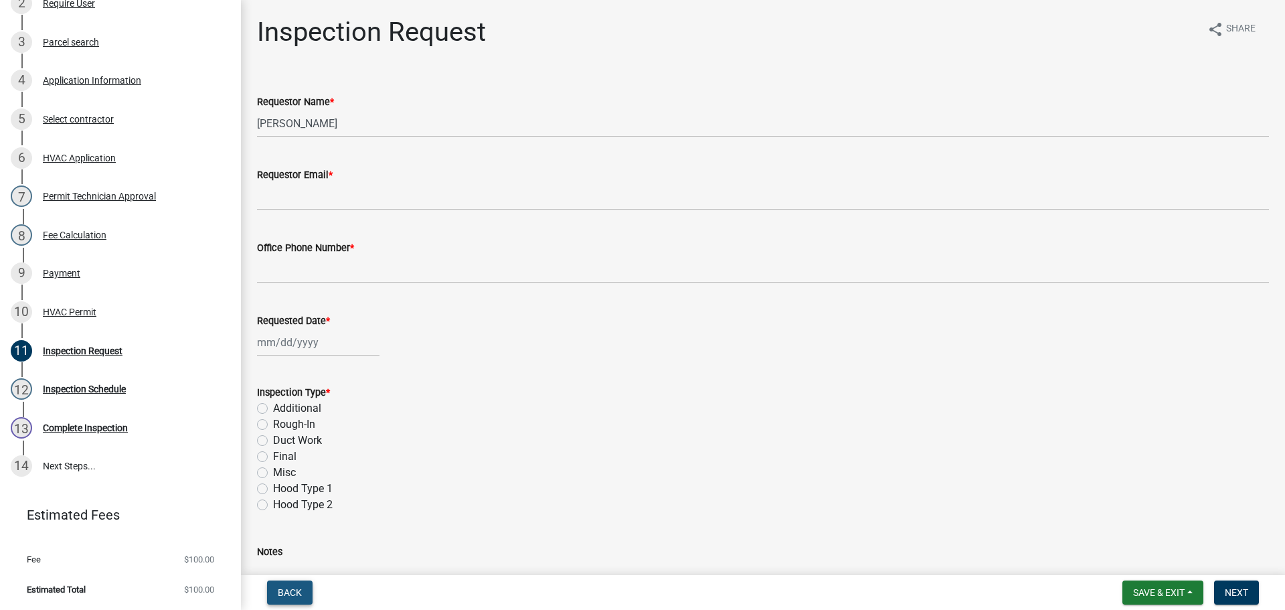
click at [288, 590] on span "Back" at bounding box center [290, 592] width 24 height 11
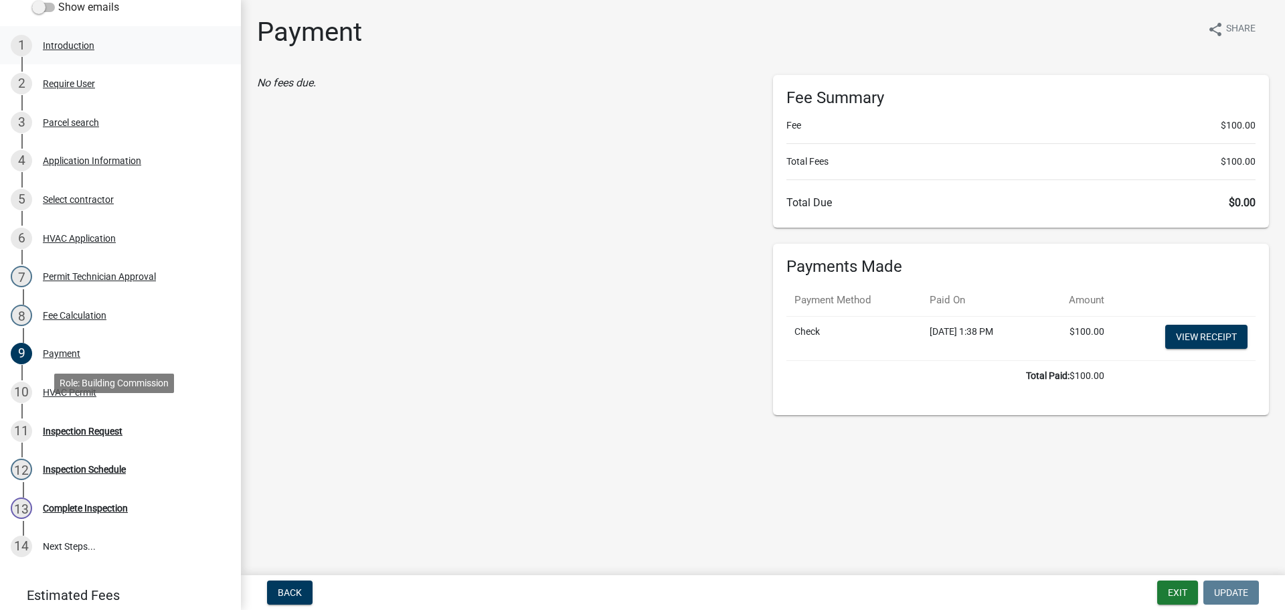
scroll to position [26, 0]
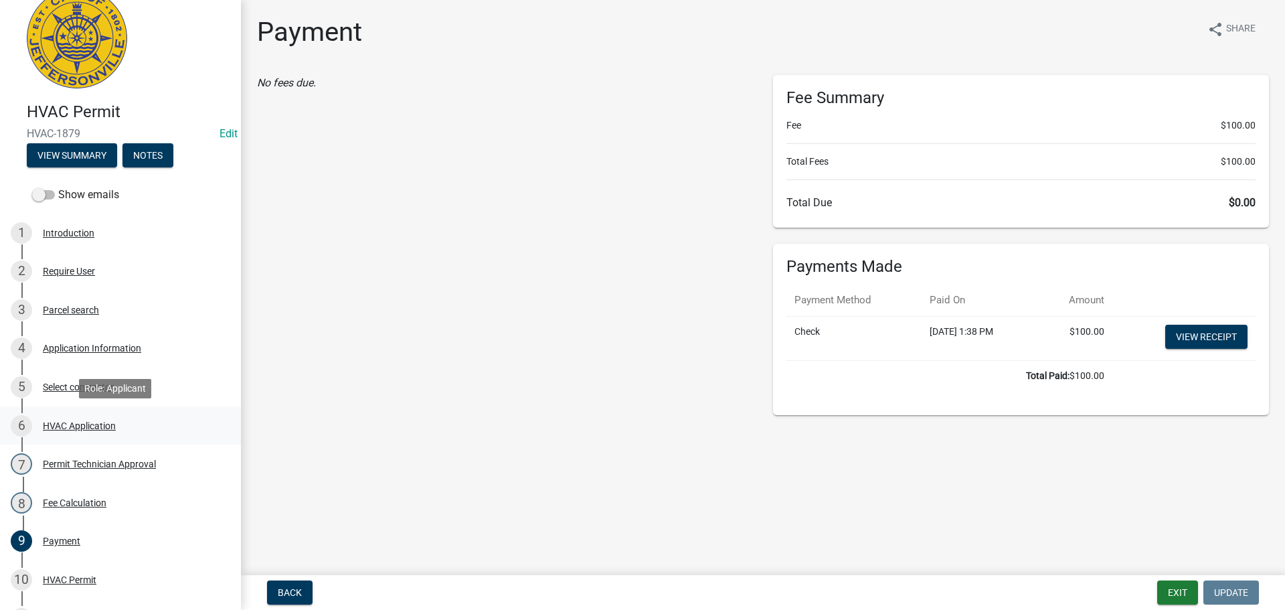
click at [72, 422] on div "HVAC Application" at bounding box center [79, 425] width 73 height 9
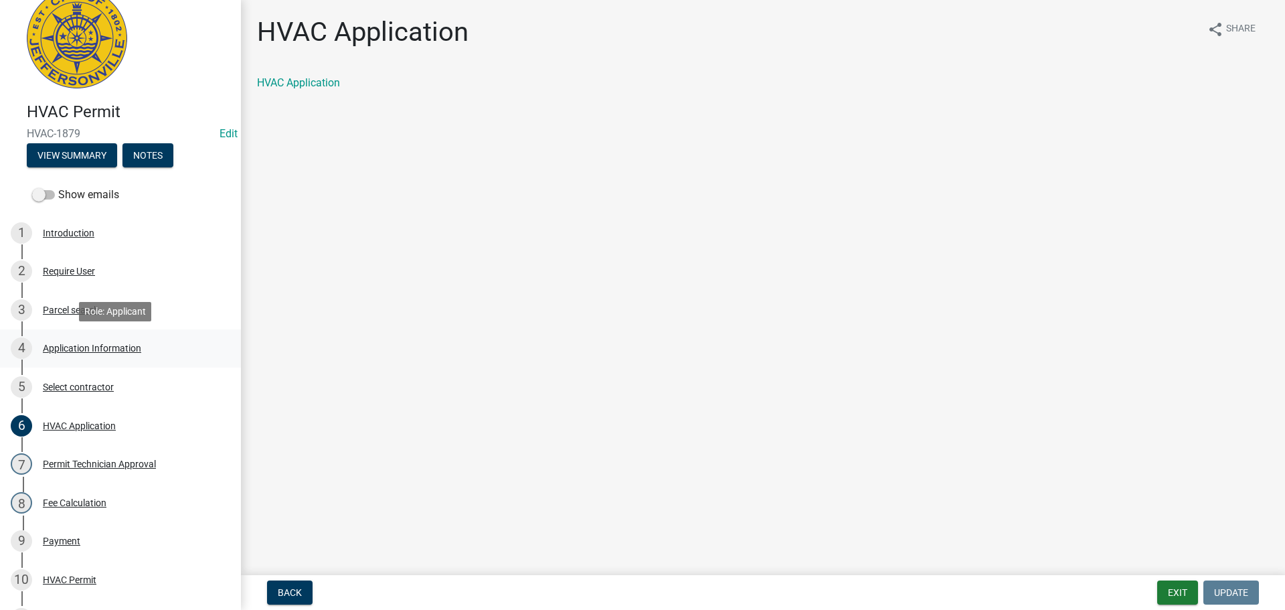
click at [96, 346] on div "Application Information" at bounding box center [92, 347] width 98 height 9
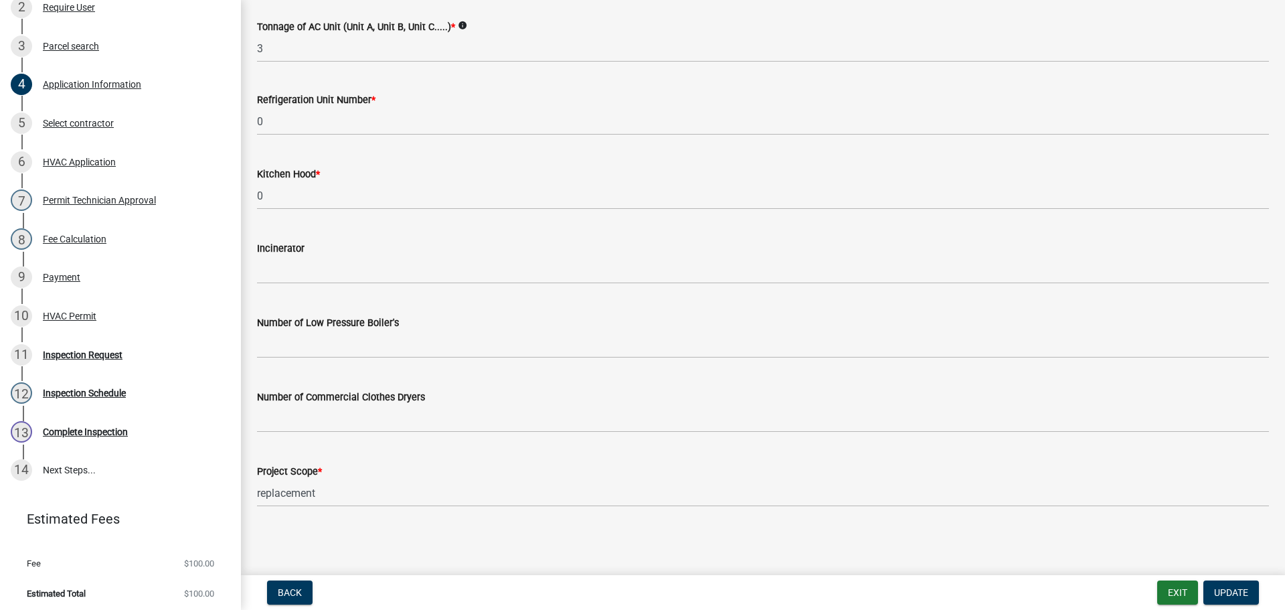
scroll to position [294, 0]
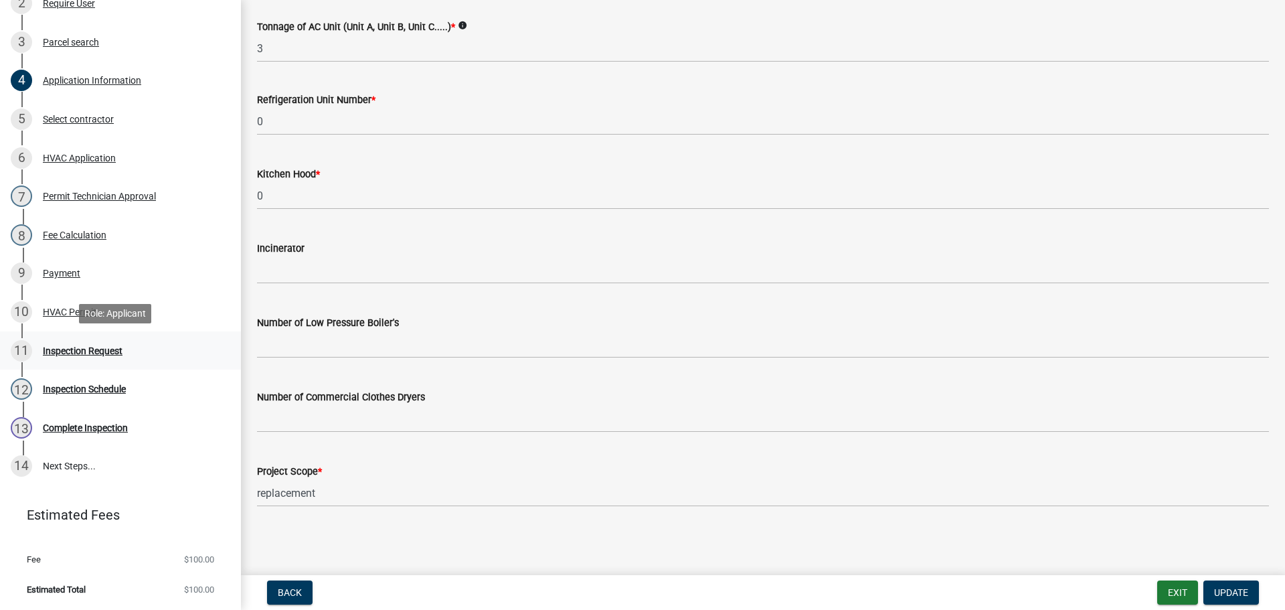
click at [63, 353] on div "Inspection Request" at bounding box center [83, 350] width 80 height 9
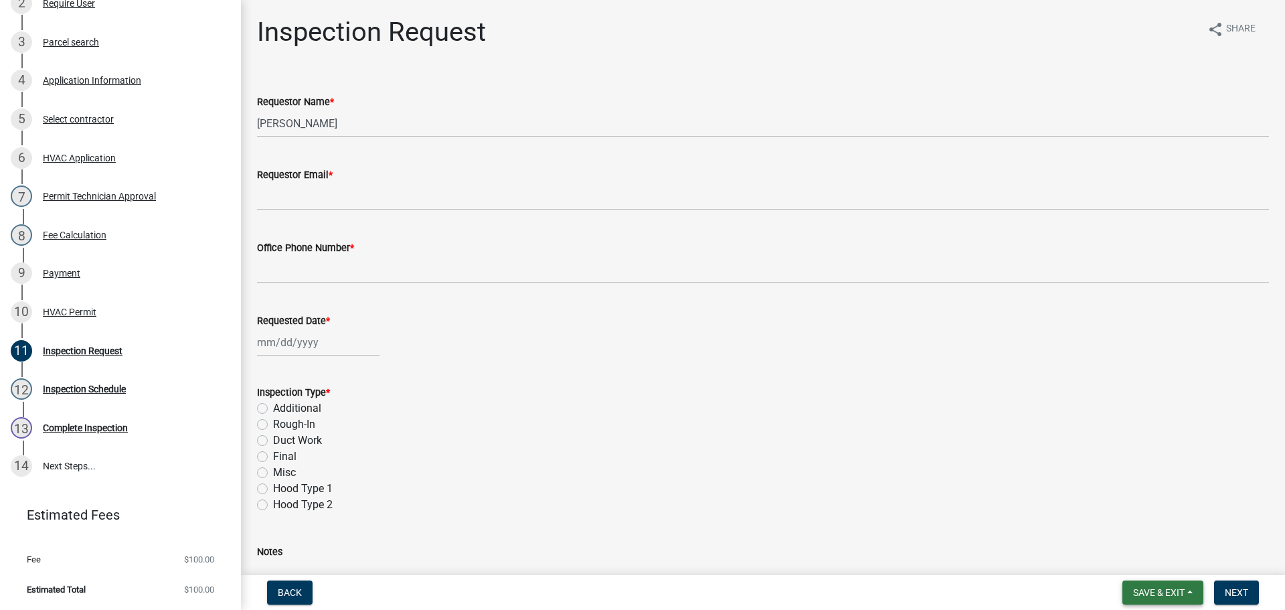
click at [1140, 594] on span "Save & Exit" at bounding box center [1159, 592] width 52 height 11
drag, startPoint x: 287, startPoint y: 588, endPoint x: 312, endPoint y: 583, distance: 25.1
click at [288, 588] on span "Back" at bounding box center [290, 592] width 24 height 11
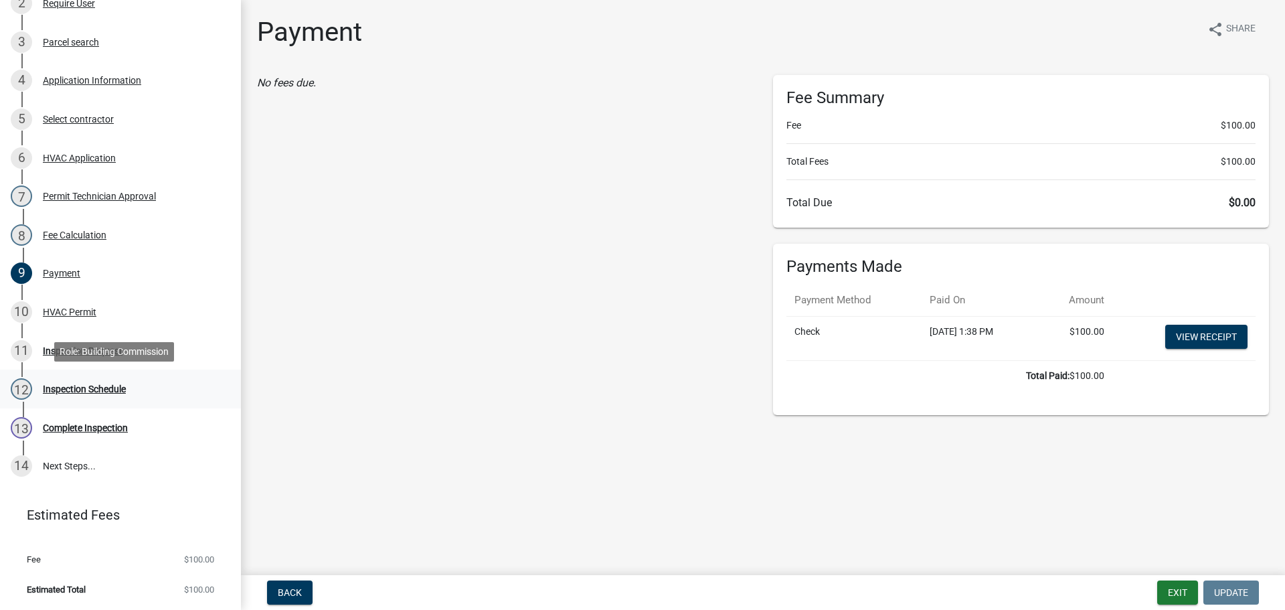
click at [56, 384] on div "Inspection Schedule" at bounding box center [84, 388] width 83 height 9
click at [72, 350] on div "Inspection Request" at bounding box center [83, 350] width 80 height 9
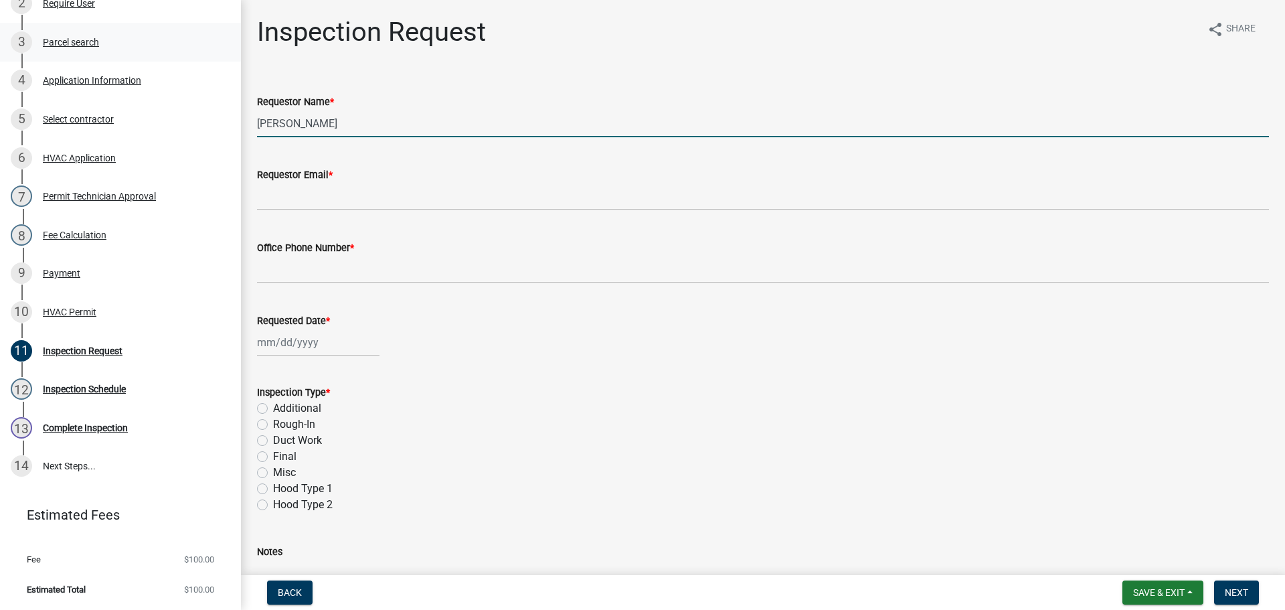
drag, startPoint x: 337, startPoint y: 126, endPoint x: 0, endPoint y: 48, distance: 346.2
click at [0, 84] on div "HVAC Permit HVAC-1879 Edit View Summary Notes Show emails 1 Introduction 2 Requ…" at bounding box center [642, 305] width 1285 height 610
type input "STEVEN CASE"
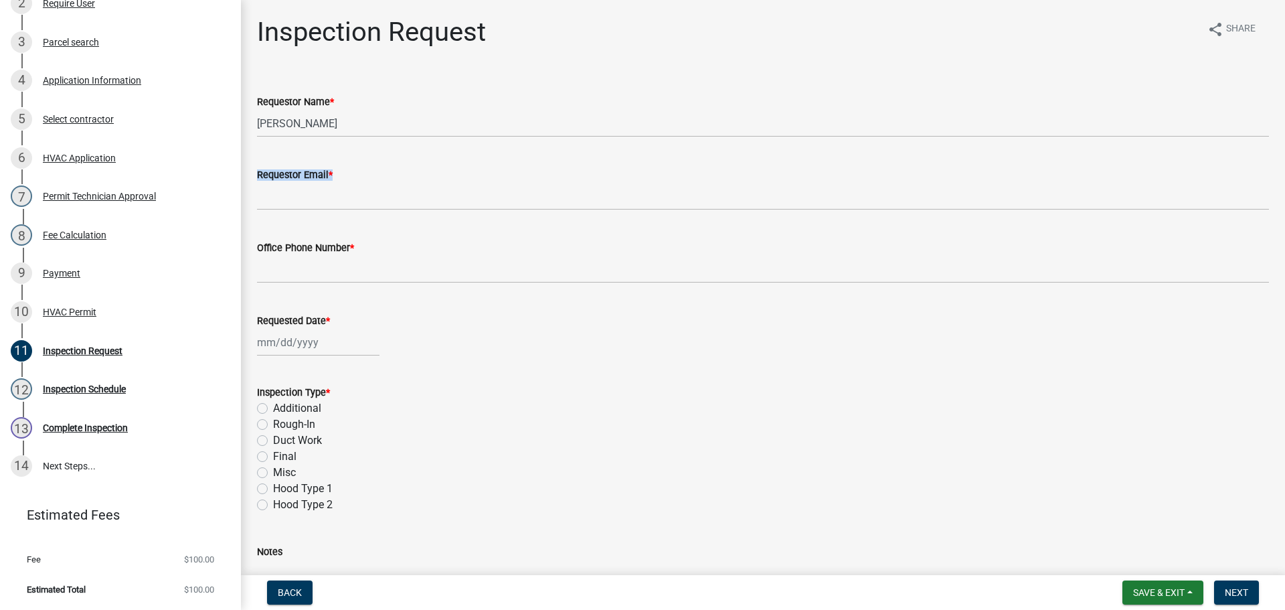
drag, startPoint x: 269, startPoint y: 182, endPoint x: 286, endPoint y: 192, distance: 19.5
click at [276, 187] on form "Requestor Email *" at bounding box center [763, 188] width 1012 height 43
click at [318, 215] on wm-data-entity-input "Requestor Email *" at bounding box center [763, 184] width 1012 height 73
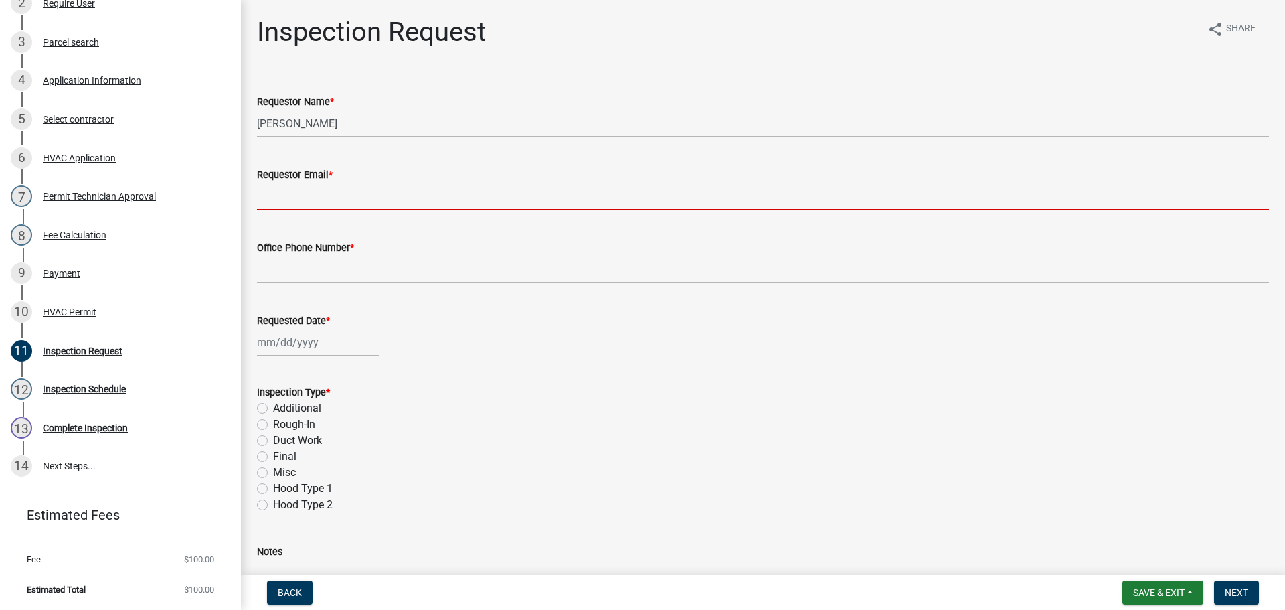
drag, startPoint x: 327, startPoint y: 204, endPoint x: 335, endPoint y: 204, distance: 8.7
click at [327, 204] on input "Requestor Email *" at bounding box center [763, 196] width 1012 height 27
type input "mbottorff@cityofjeff.net"
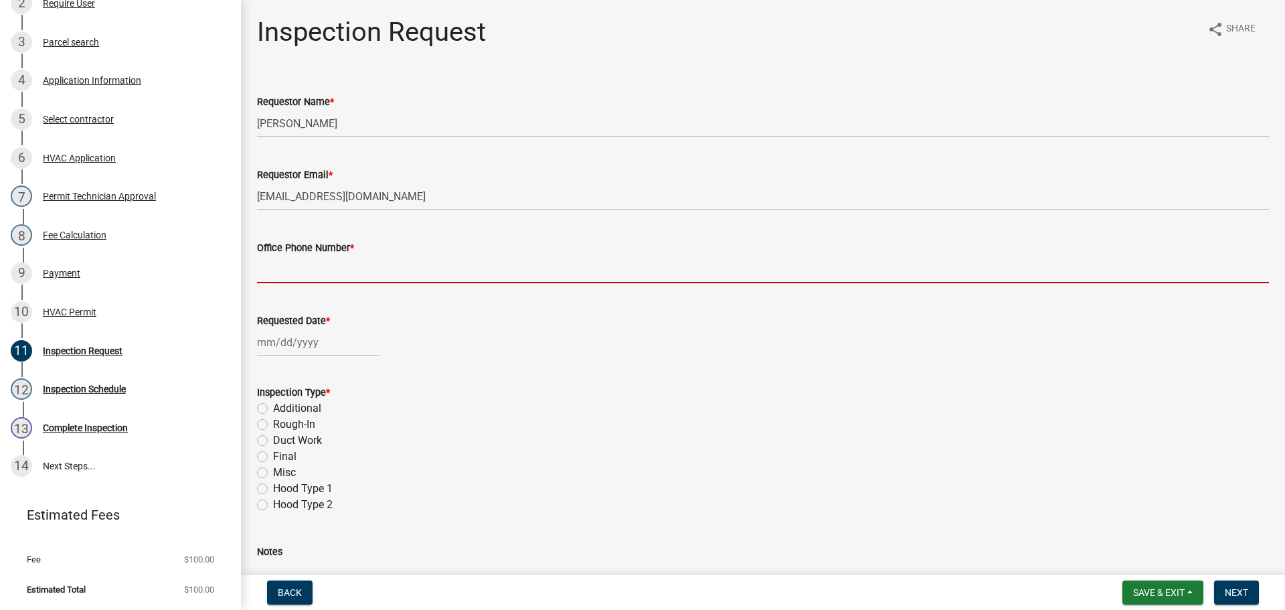
click at [334, 262] on input "Office Phone Number *" at bounding box center [763, 269] width 1012 height 27
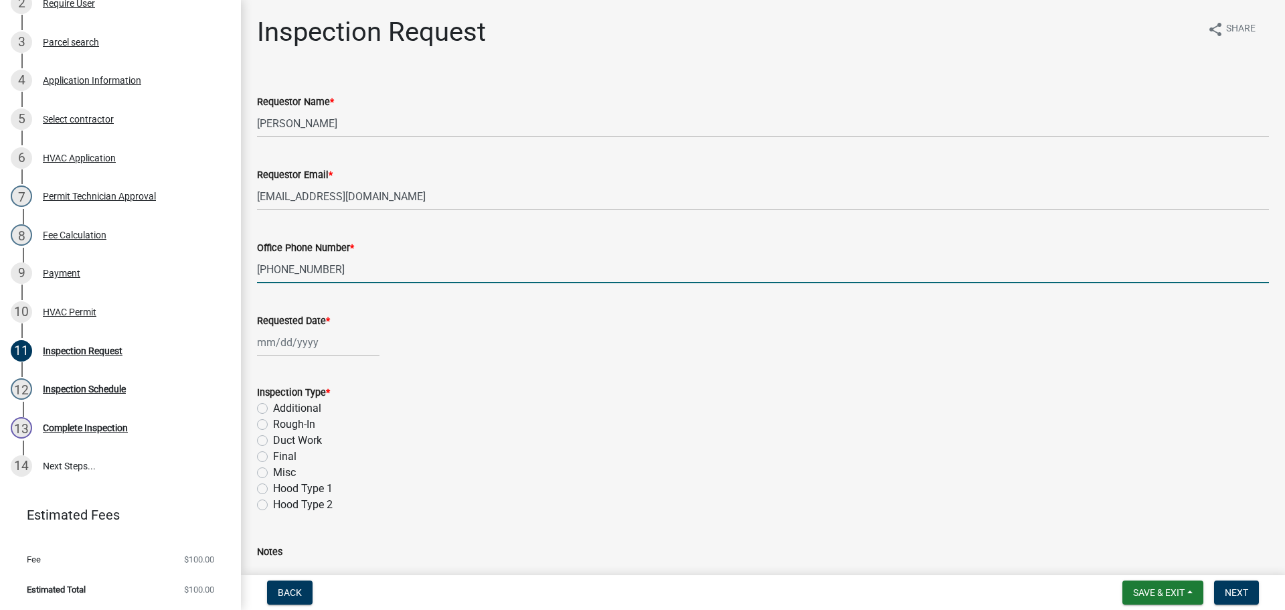
type input "502-494-3241"
click at [297, 342] on div at bounding box center [318, 342] width 122 height 27
select select "9"
select select "2025"
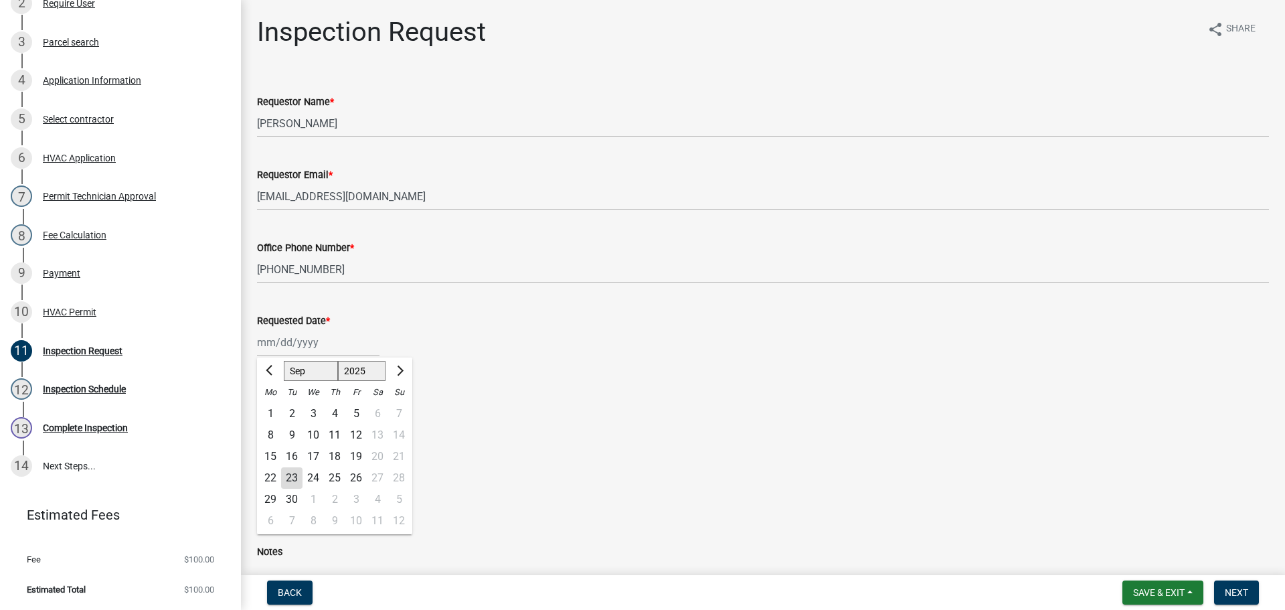
drag, startPoint x: 517, startPoint y: 403, endPoint x: 472, endPoint y: 396, distance: 45.4
click at [517, 405] on div "Additional" at bounding box center [763, 408] width 1012 height 16
select select "9"
select select "2025"
click at [284, 344] on div "[PERSON_NAME] Feb Mar Apr [PERSON_NAME][DATE] Oct Nov [DATE] 1526 1527 1528 152…" at bounding box center [318, 342] width 122 height 27
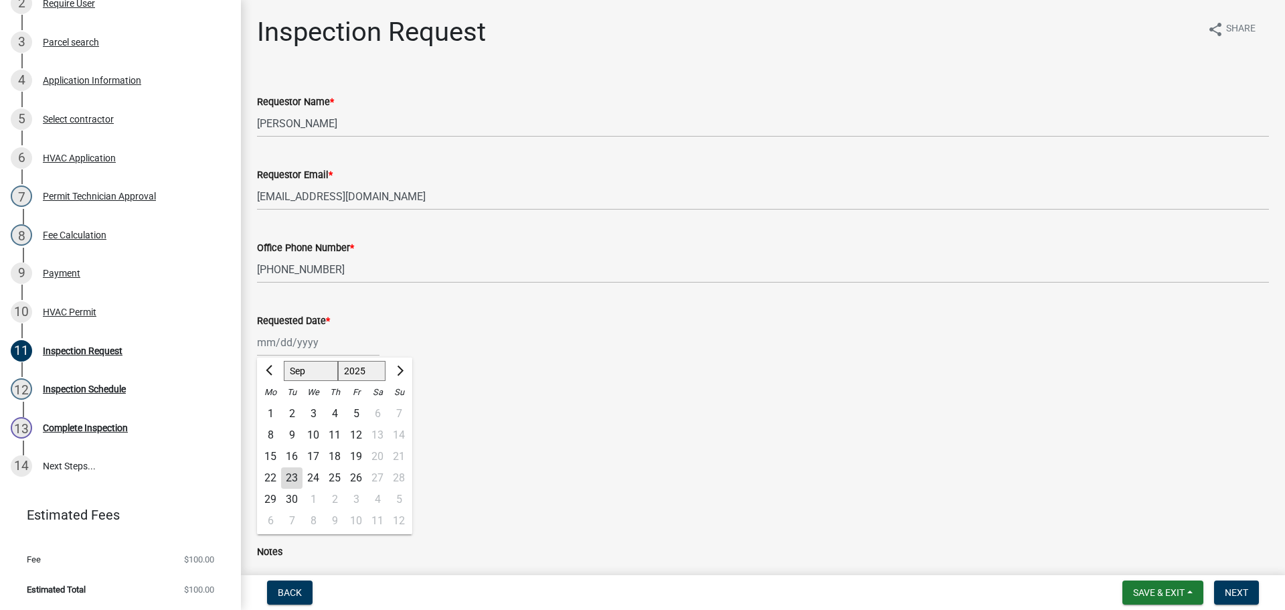
click at [270, 493] on div "29" at bounding box center [270, 498] width 21 height 21
type input "09/29/2025"
click at [273, 456] on label "Final" at bounding box center [284, 456] width 23 height 16
click at [273, 456] on input "Final" at bounding box center [277, 452] width 9 height 9
radio input "true"
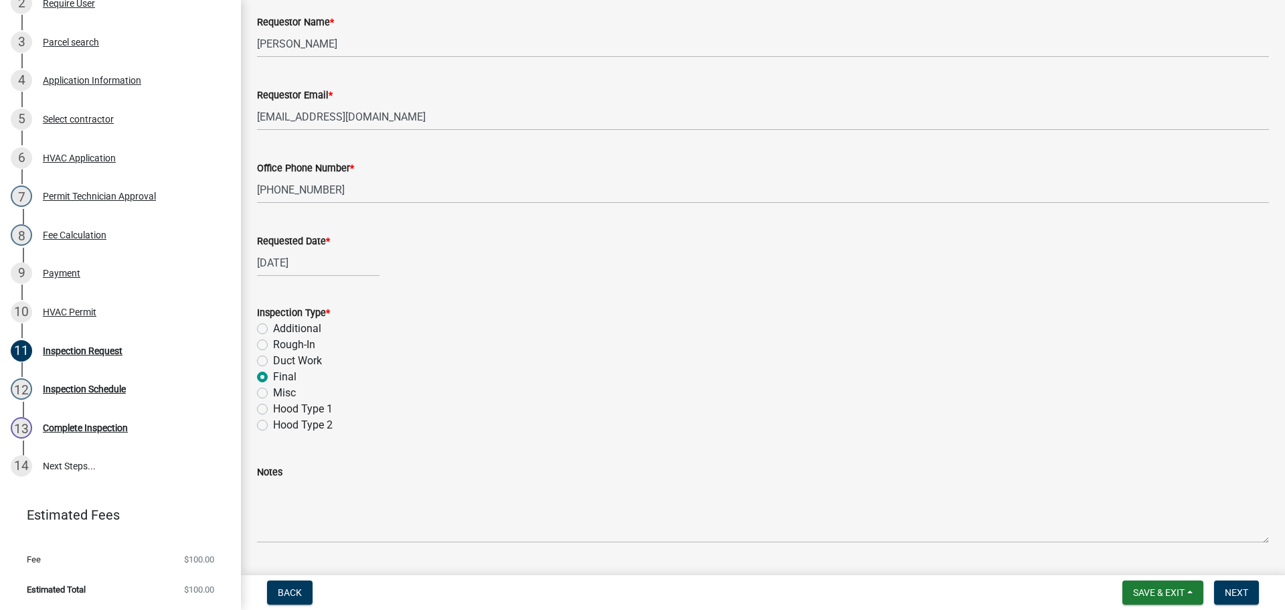
scroll to position [189, 0]
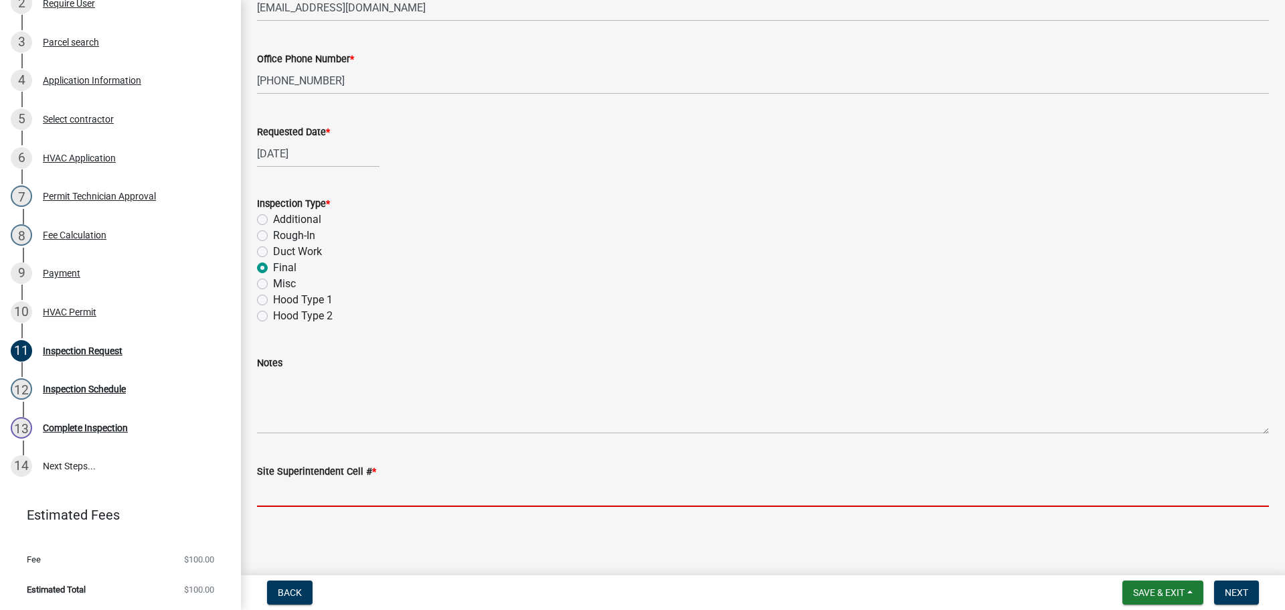
click at [322, 497] on input "Site Superintendent Cell # *" at bounding box center [763, 492] width 1012 height 27
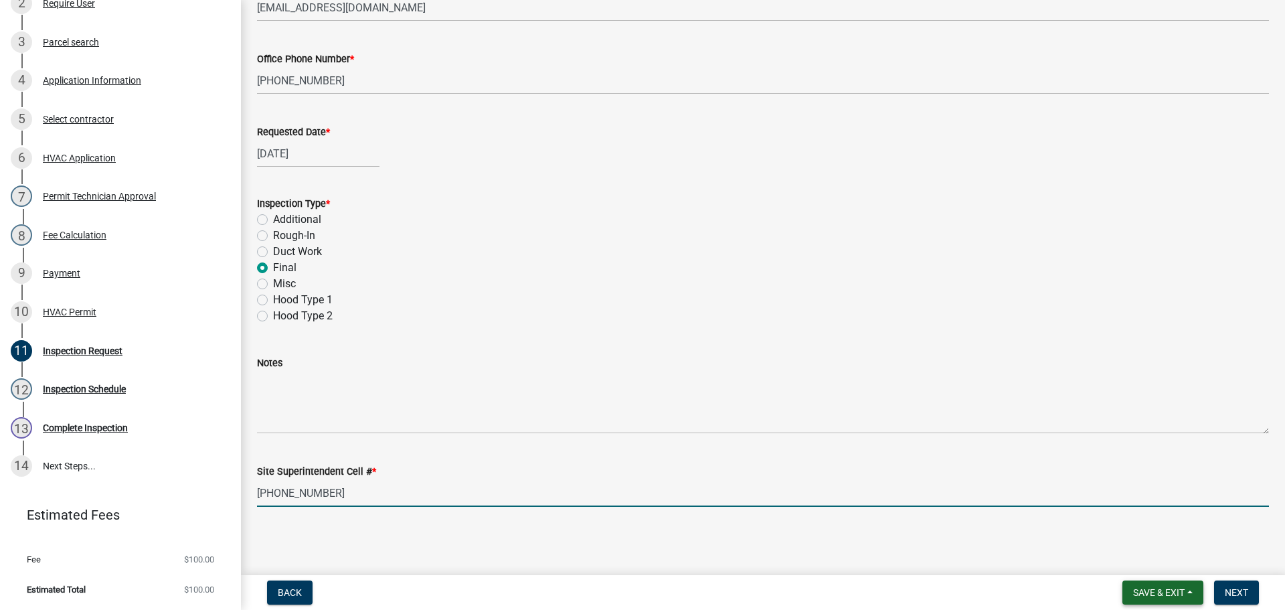
type input "502-494-3241"
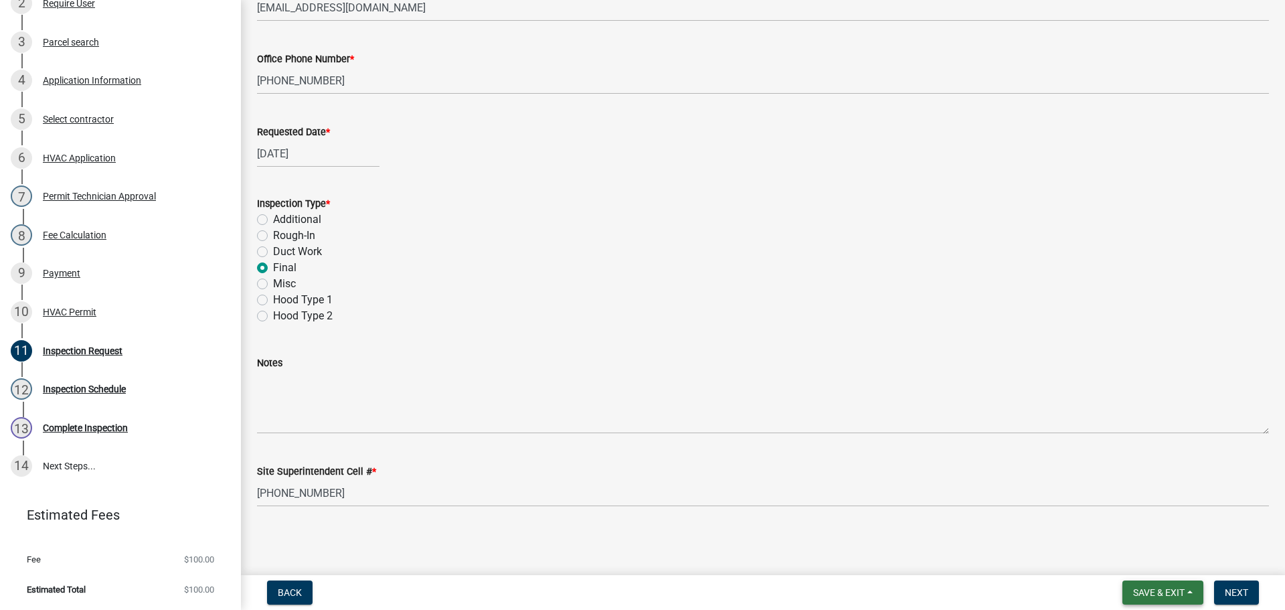
click at [1170, 592] on span "Save & Exit" at bounding box center [1159, 592] width 52 height 11
click at [1244, 592] on span "Next" at bounding box center [1236, 592] width 23 height 11
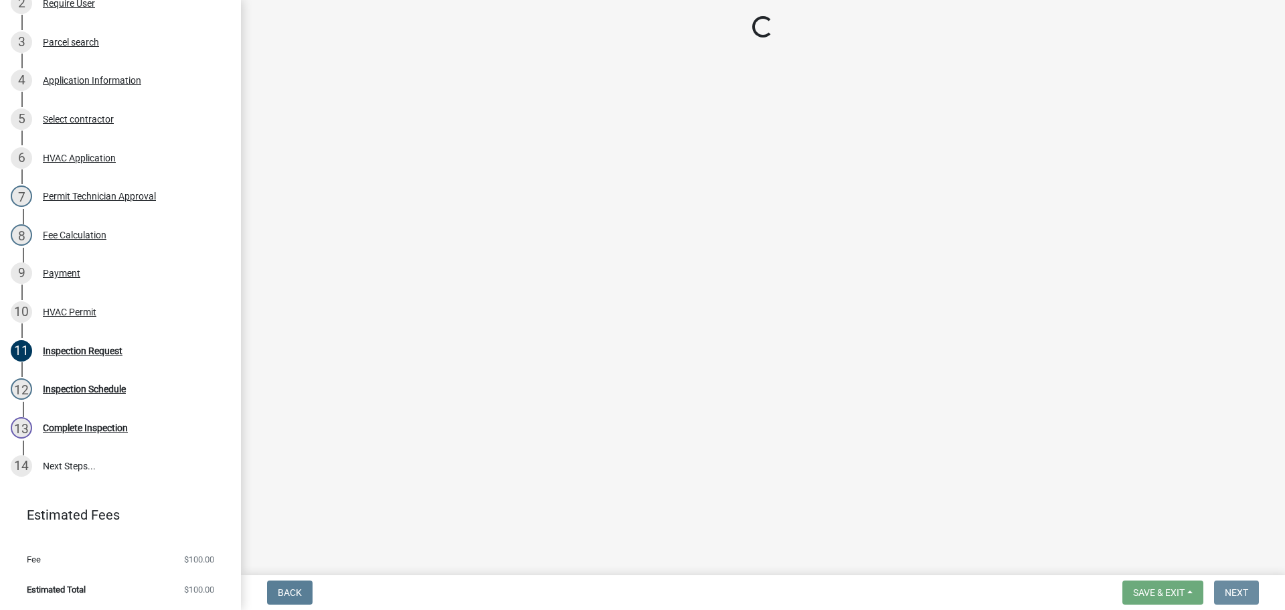
scroll to position [0, 0]
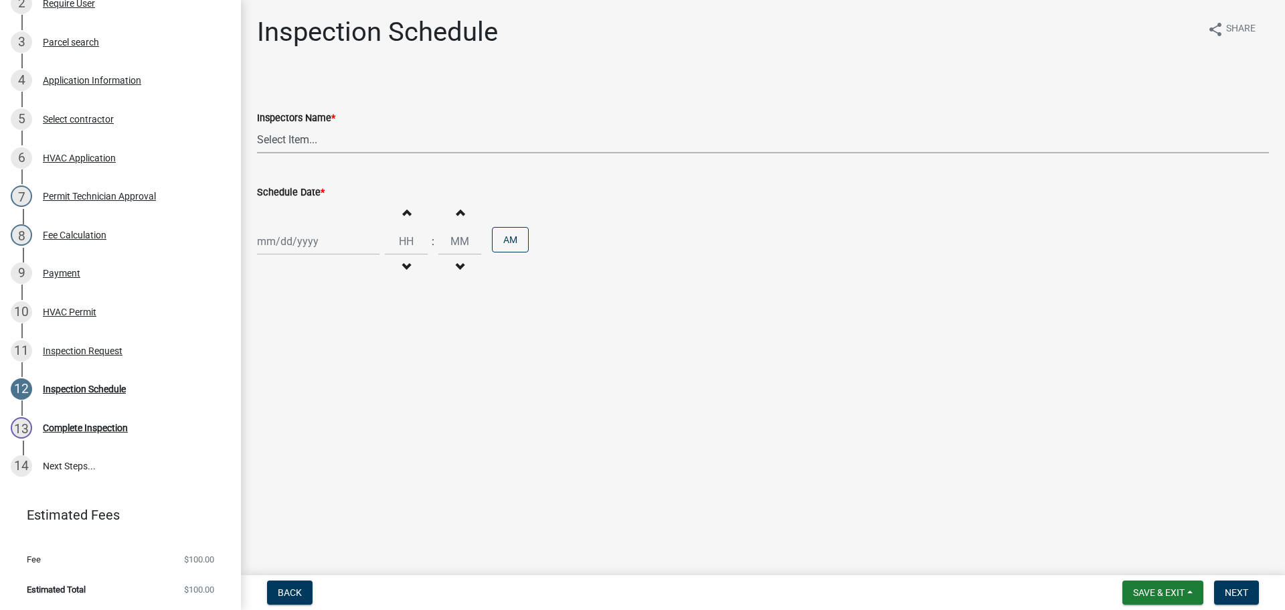
click at [286, 139] on select "Select Item... [PERSON_NAME] ([PERSON_NAME]) [PERSON_NAME] ([PERSON_NAME]) mkru…" at bounding box center [763, 139] width 1012 height 27
select select "13c97fbc-c819-4cee-844a-0db3d3c4db95"
click at [257, 126] on select "Select Item... [PERSON_NAME] ([PERSON_NAME]) [PERSON_NAME] ([PERSON_NAME]) mkru…" at bounding box center [763, 139] width 1012 height 27
click at [275, 237] on div at bounding box center [318, 241] width 122 height 27
select select "9"
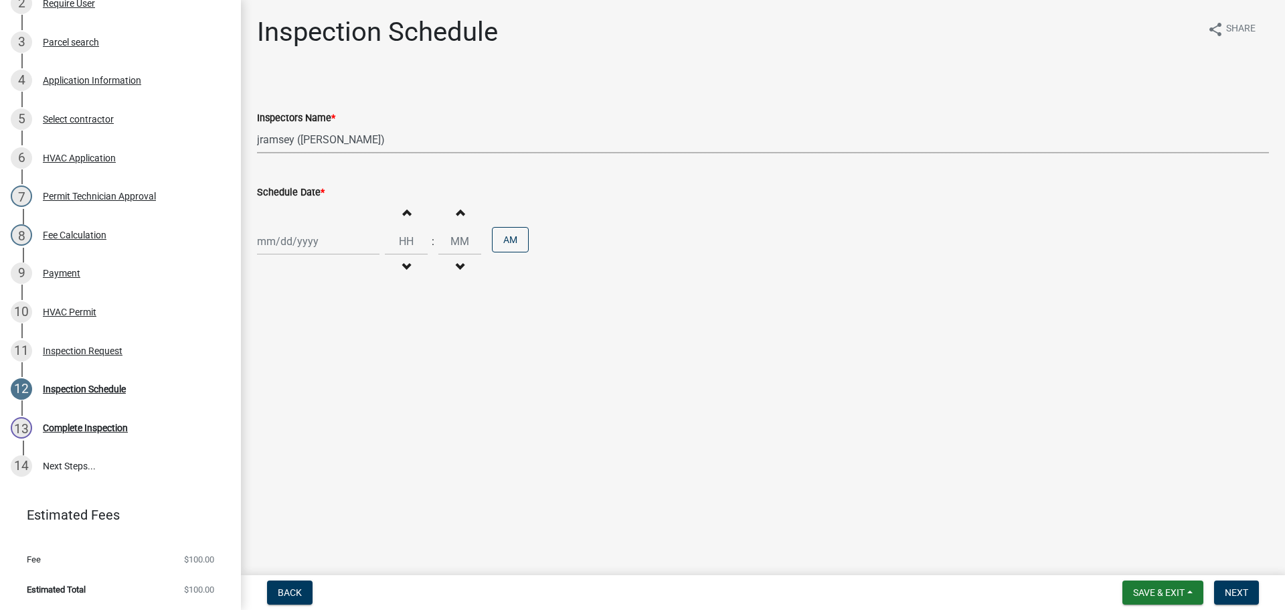
select select "2025"
click at [267, 395] on div "29" at bounding box center [270, 397] width 21 height 21
type input "09/29/2025"
click at [397, 236] on input "Hours" at bounding box center [406, 241] width 43 height 27
type input "09"
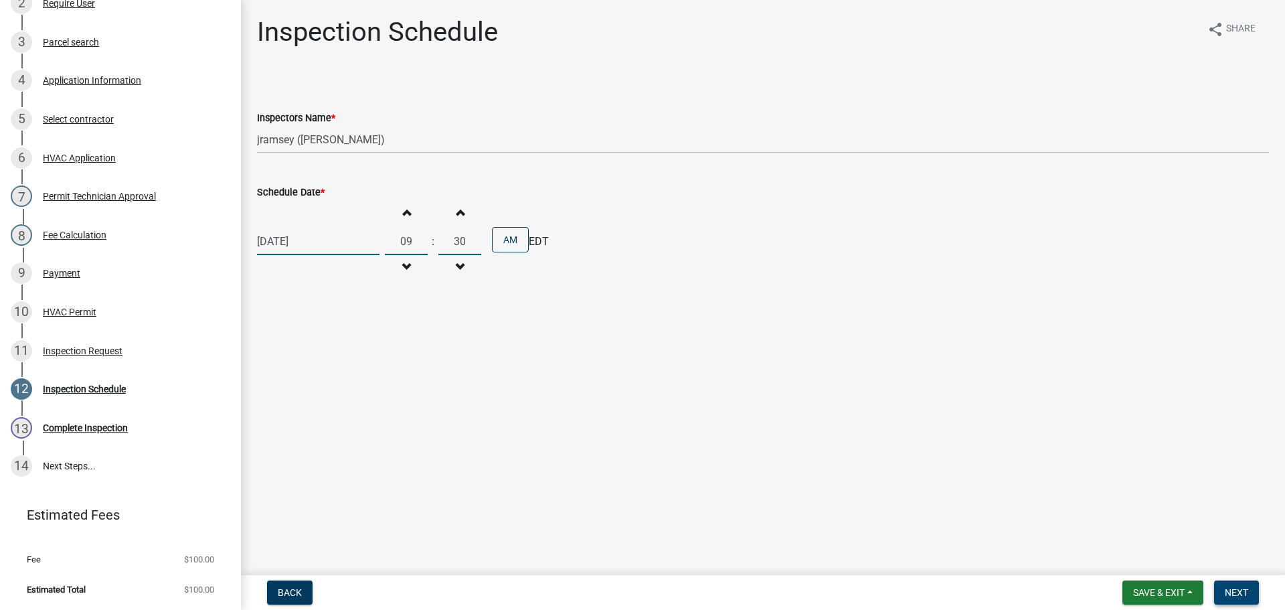
type input "30"
click at [1243, 594] on span "Next" at bounding box center [1236, 592] width 23 height 11
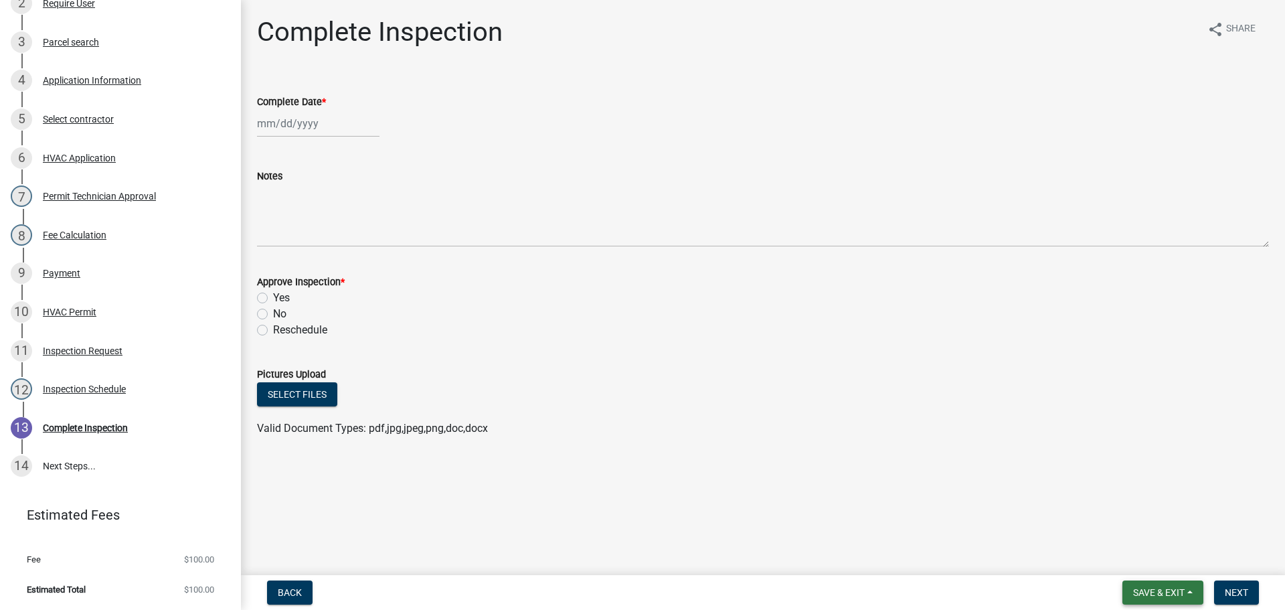
click at [1154, 594] on span "Save & Exit" at bounding box center [1159, 592] width 52 height 11
click at [1134, 565] on button "Save & Exit" at bounding box center [1149, 557] width 107 height 32
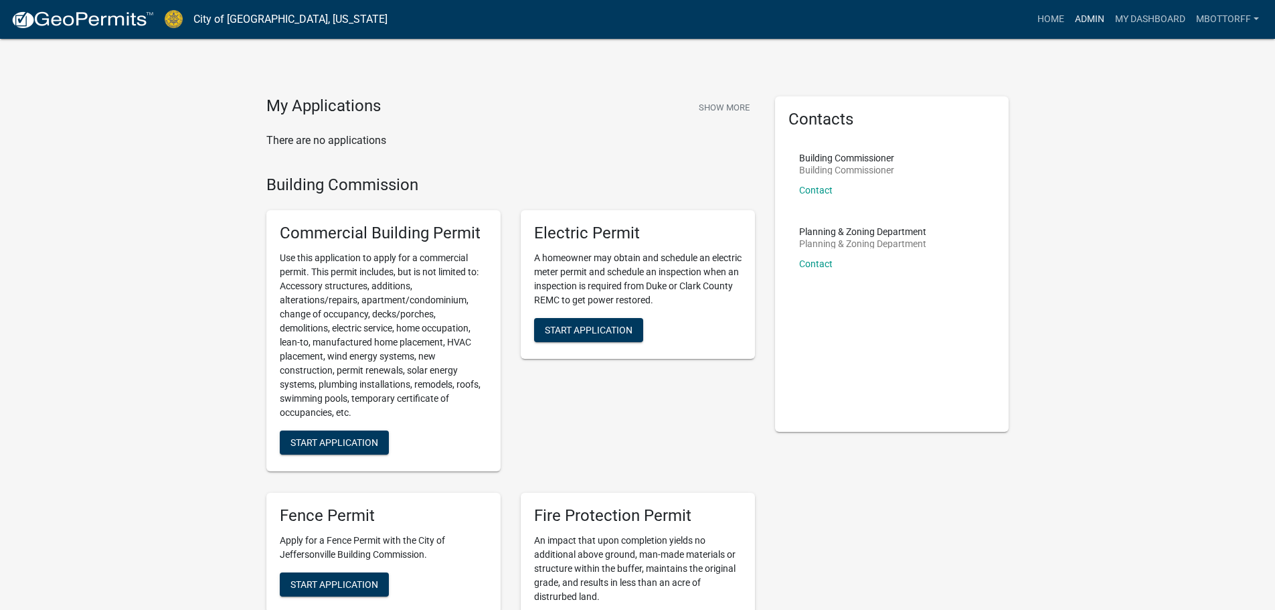
click at [1077, 17] on link "Admin" at bounding box center [1089, 19] width 40 height 25
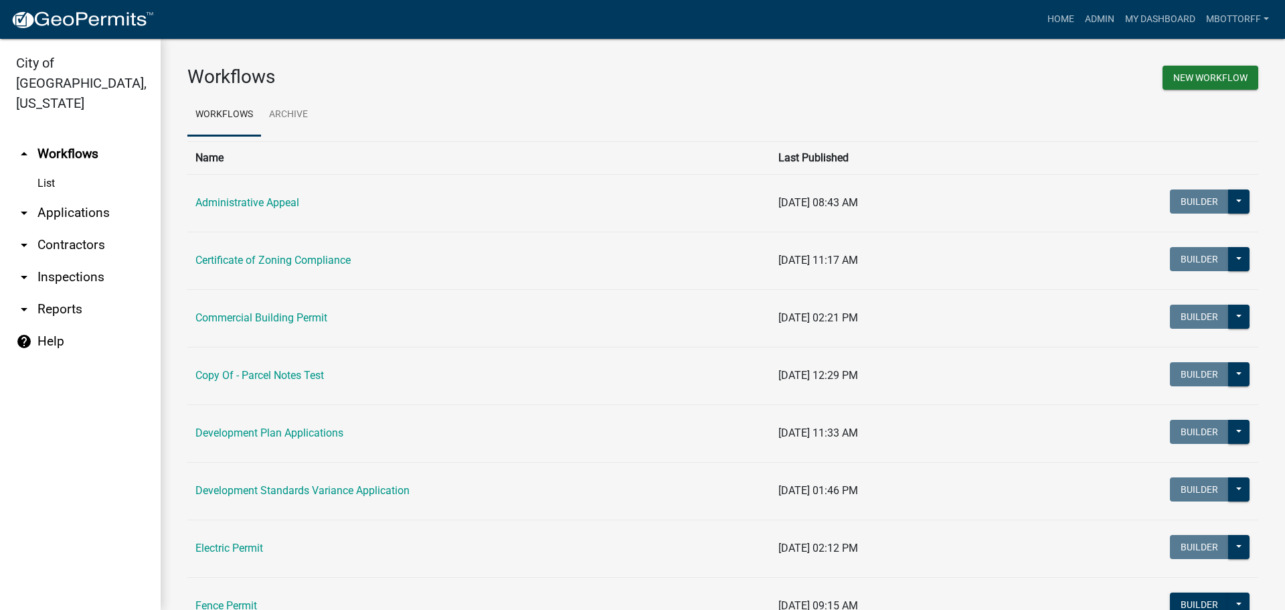
click at [58, 261] on link "arrow_drop_down Inspections" at bounding box center [80, 277] width 161 height 32
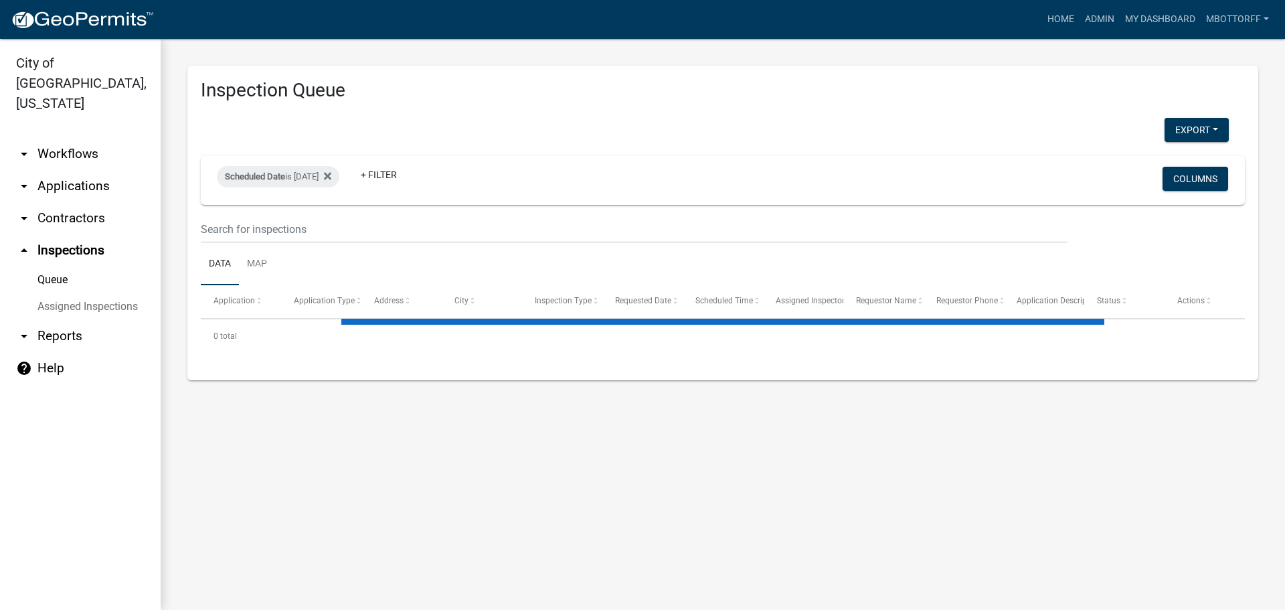
click at [69, 293] on link "Assigned Inspections" at bounding box center [80, 306] width 161 height 27
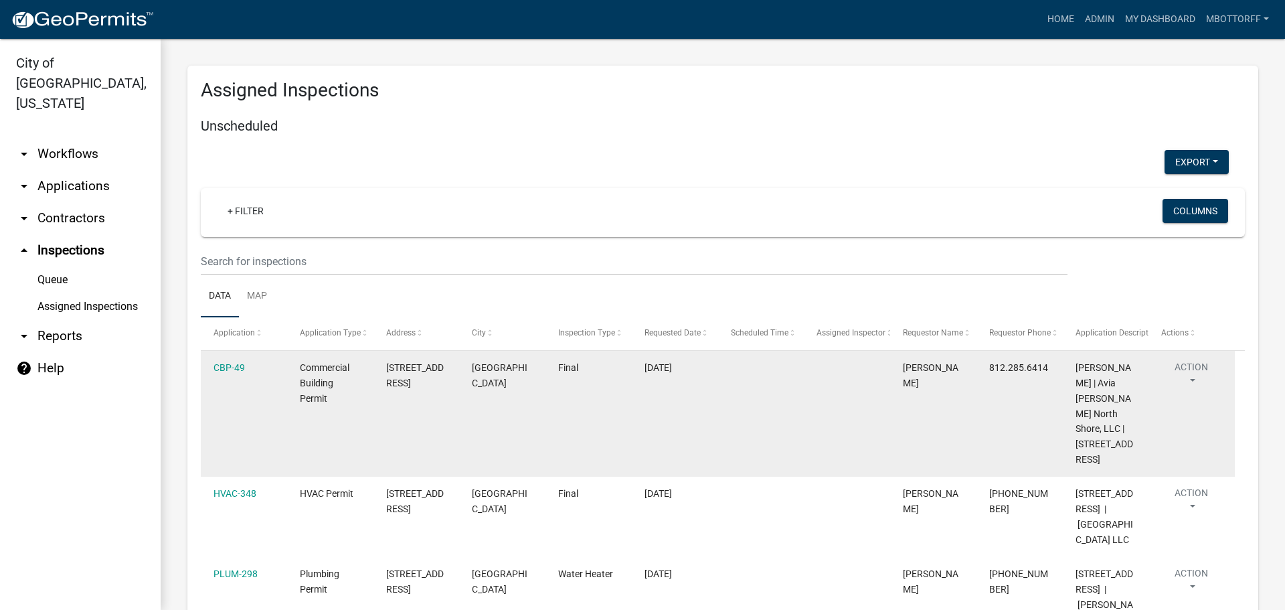
select select "3: 100"
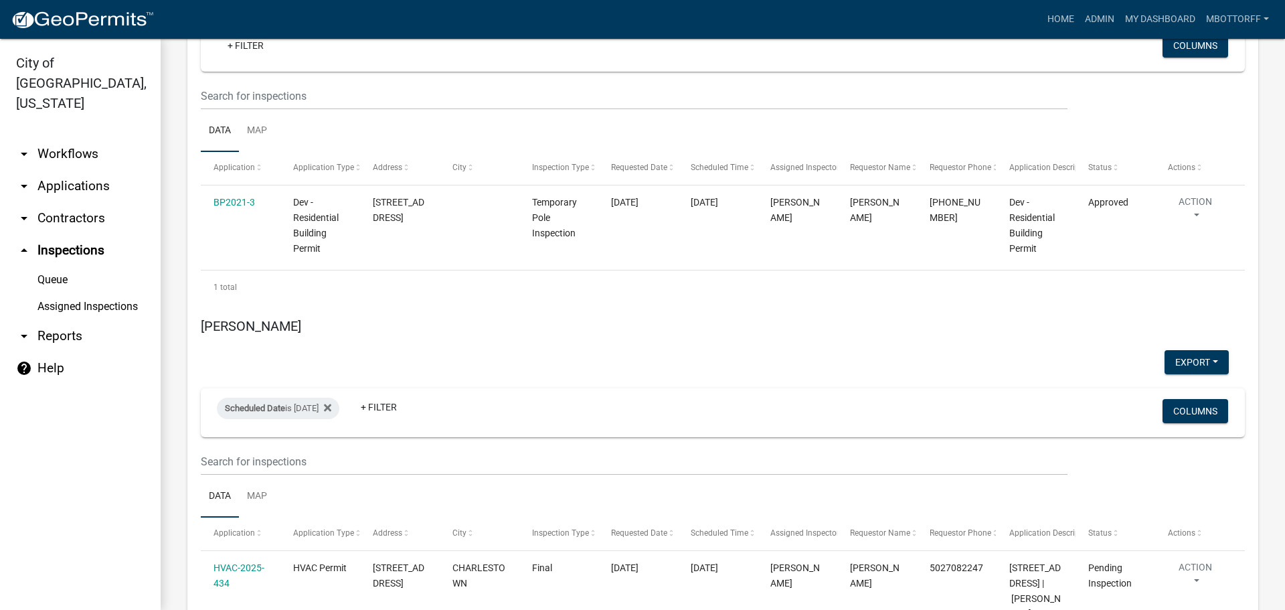
scroll to position [6360, 0]
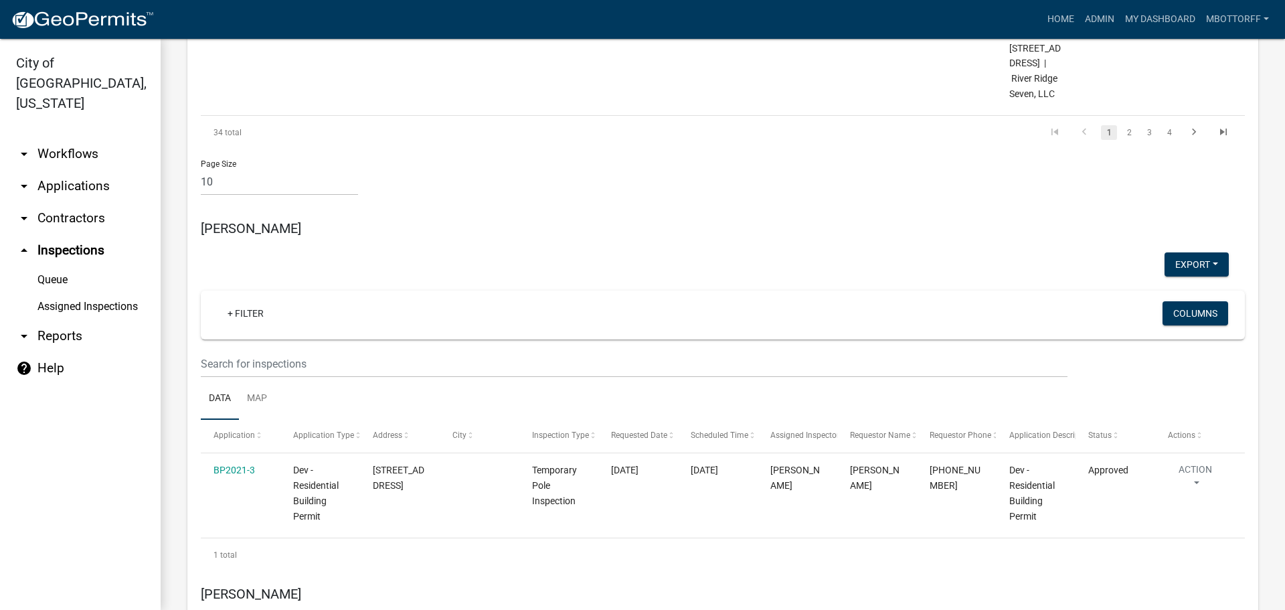
click at [332, 531] on input "2025-09-24" at bounding box center [290, 530] width 94 height 27
type input "2025-09-29"
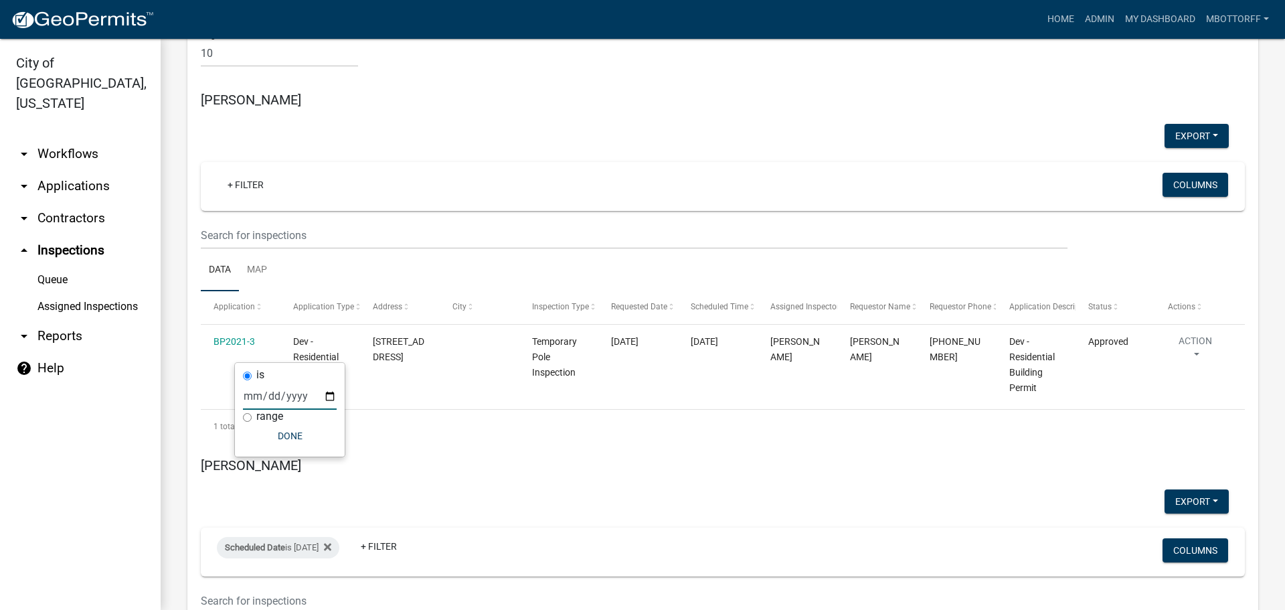
scroll to position [6495, 0]
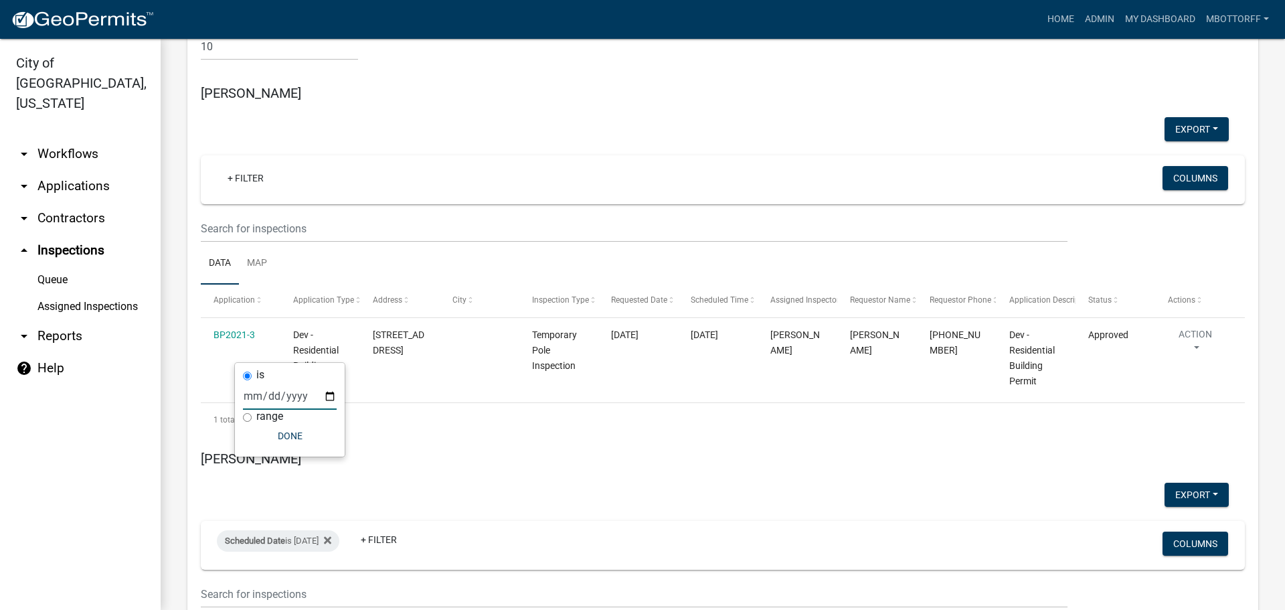
click at [76, 170] on link "arrow_drop_down Applications" at bounding box center [80, 186] width 161 height 32
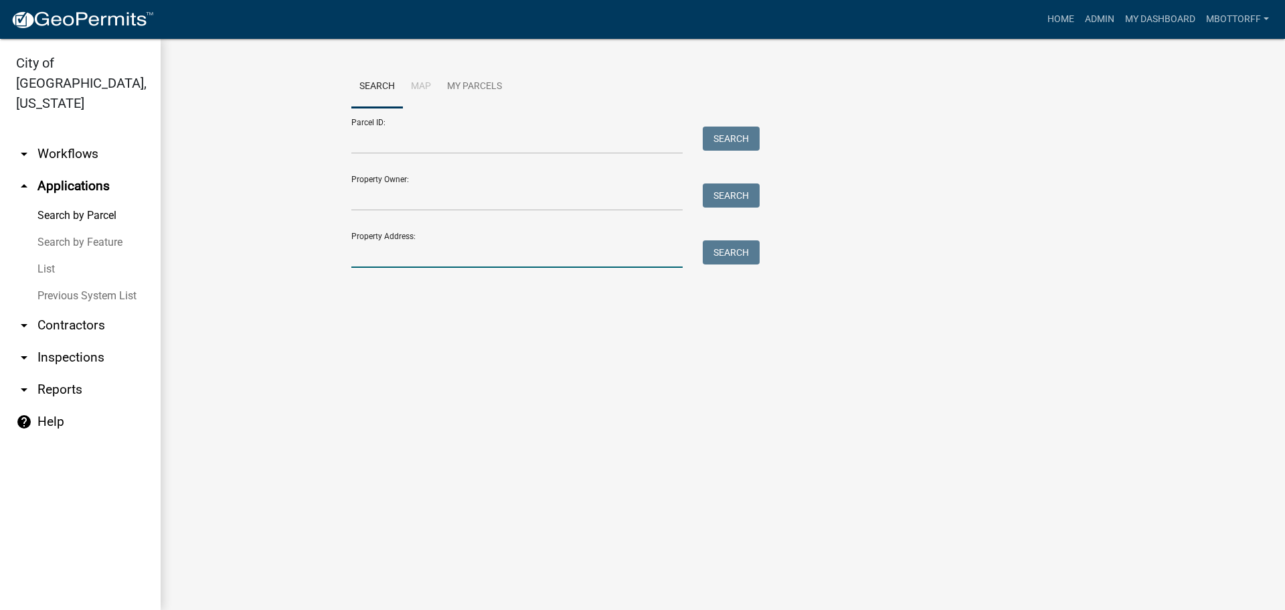
click at [380, 255] on input "Property Address:" at bounding box center [516, 253] width 331 height 27
click at [739, 259] on button "Search" at bounding box center [731, 252] width 57 height 24
click at [425, 258] on input "5303 CASS" at bounding box center [516, 253] width 331 height 27
click at [741, 248] on button "Search" at bounding box center [731, 252] width 57 height 24
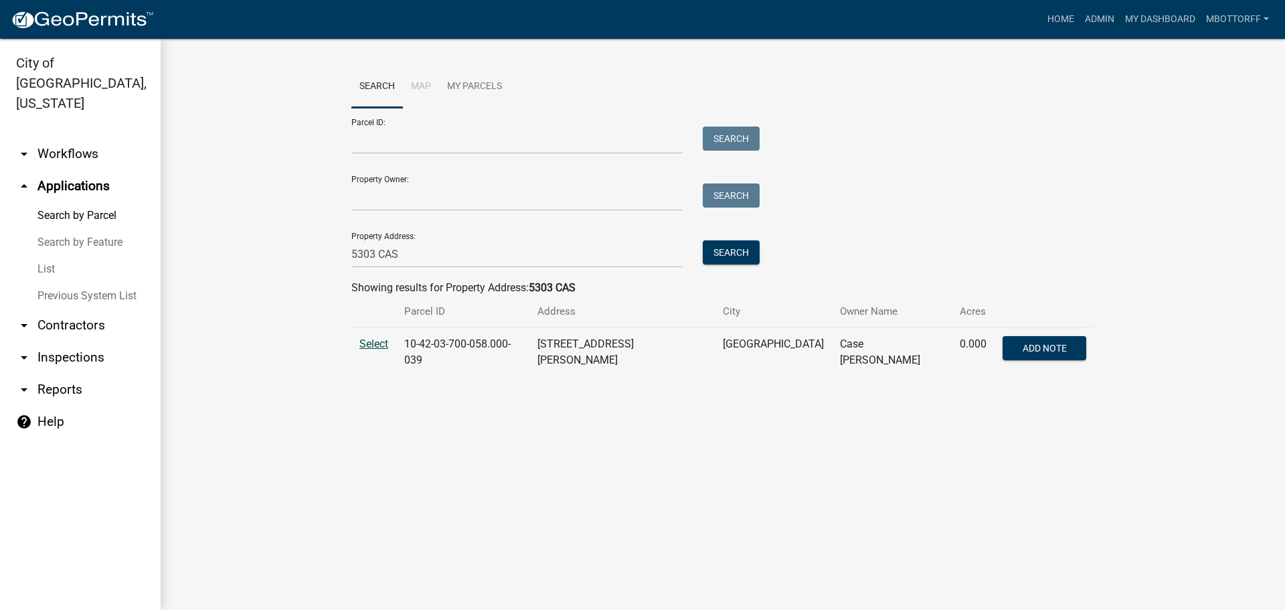
click at [367, 346] on span "Select" at bounding box center [373, 343] width 29 height 13
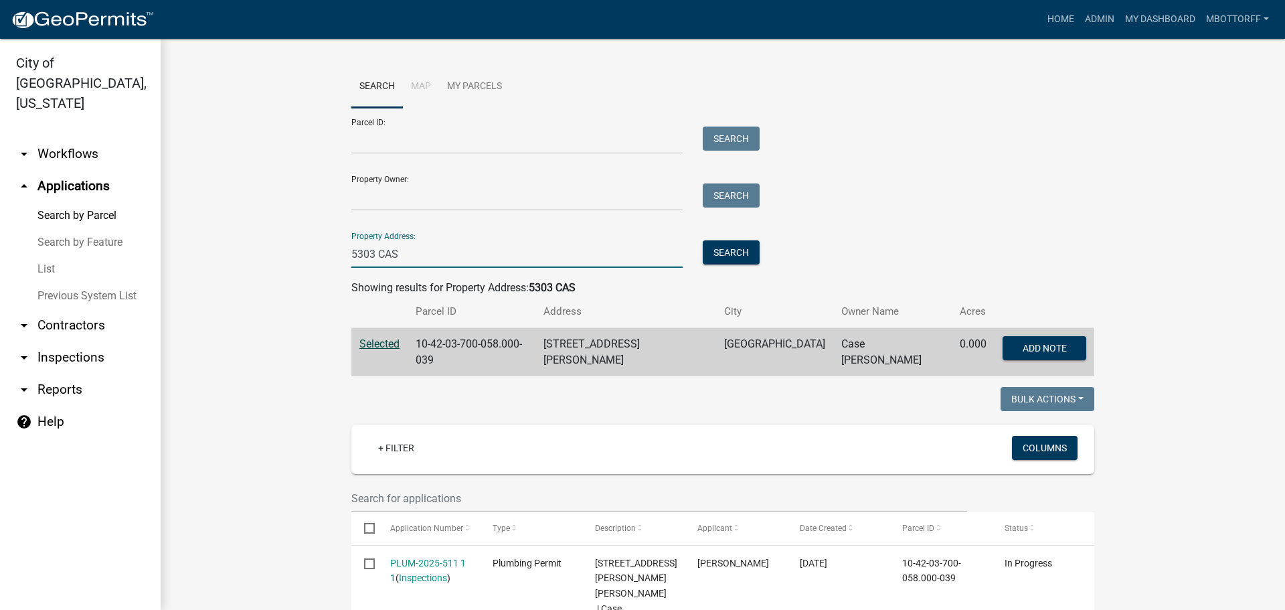
drag, startPoint x: 405, startPoint y: 262, endPoint x: 216, endPoint y: 215, distance: 194.3
click at [216, 215] on wm-workflow-application-search-view "Search Map My Parcels Parcel ID: Search Property Owner: Search Property Address…" at bounding box center [722, 543] width 1071 height 954
type input "2430"
click at [721, 253] on button "Search" at bounding box center [731, 252] width 57 height 24
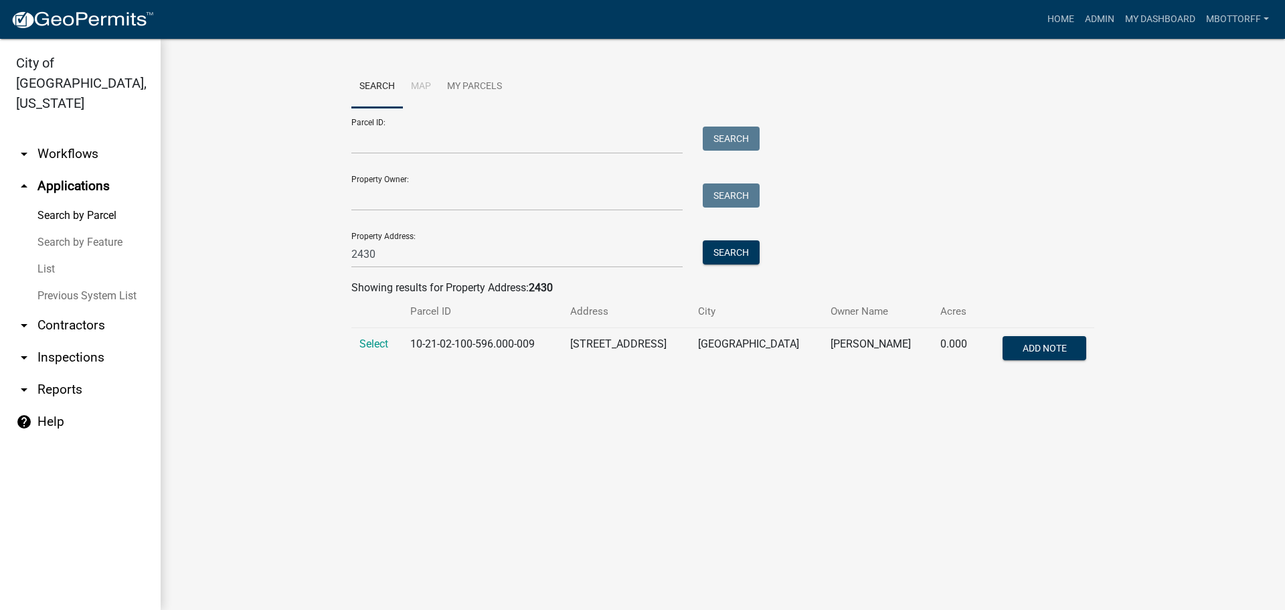
click at [74, 138] on link "arrow_drop_down Workflows" at bounding box center [80, 154] width 161 height 32
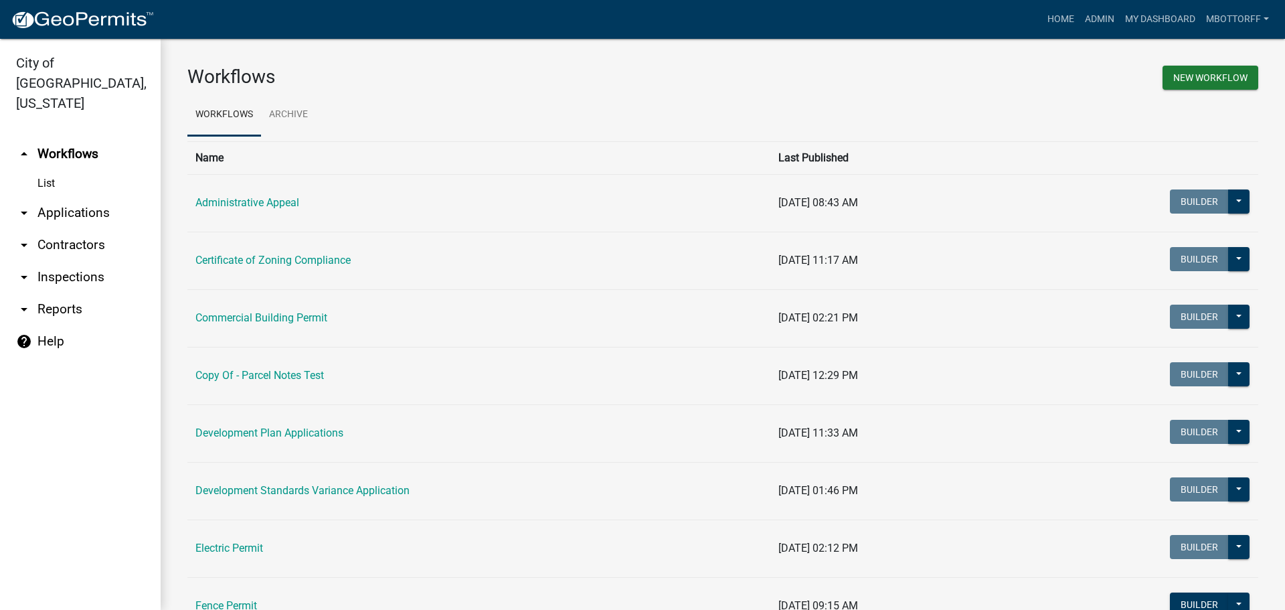
click at [46, 170] on link "List" at bounding box center [80, 183] width 161 height 27
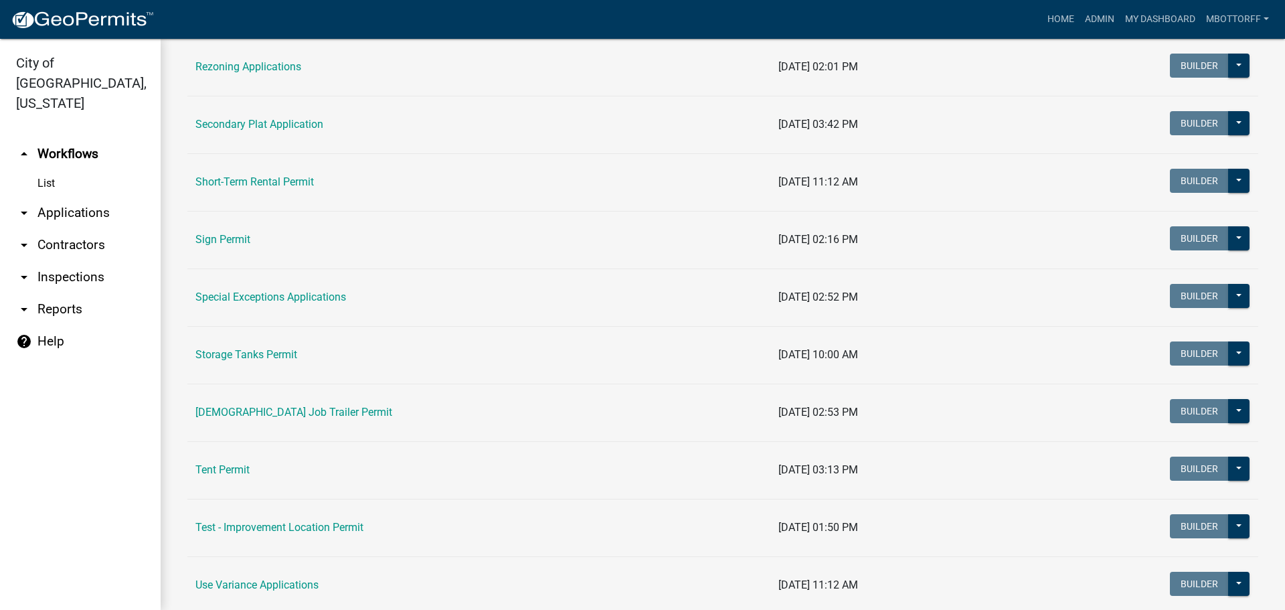
scroll to position [773, 0]
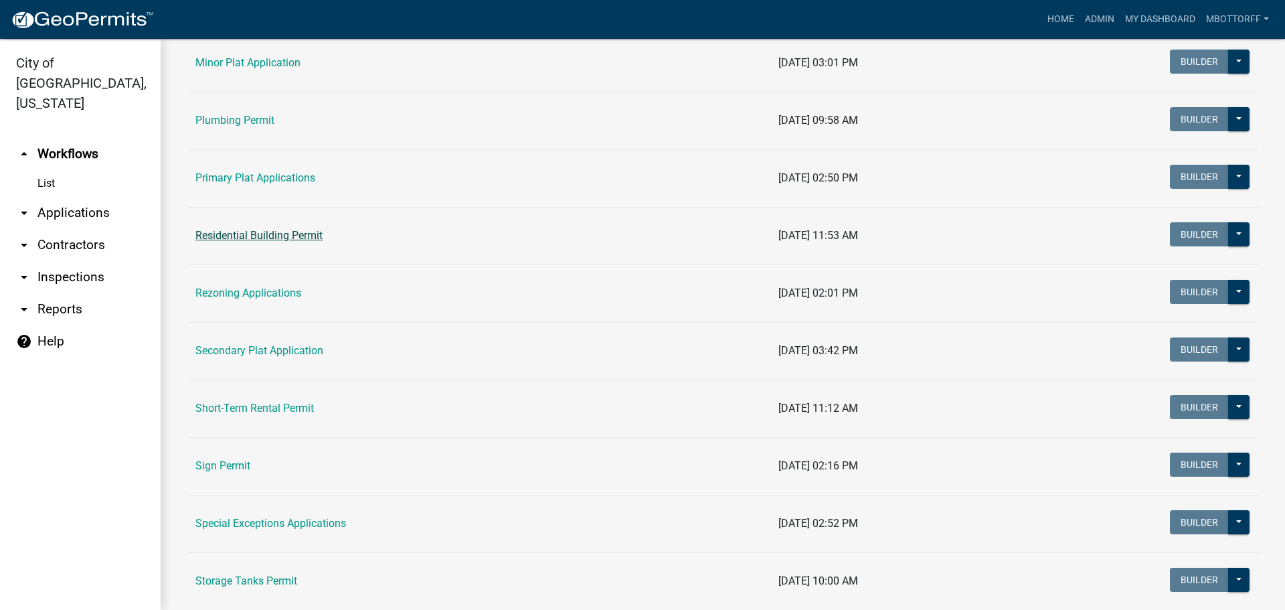
click at [252, 239] on link "Residential Building Permit" at bounding box center [258, 235] width 127 height 13
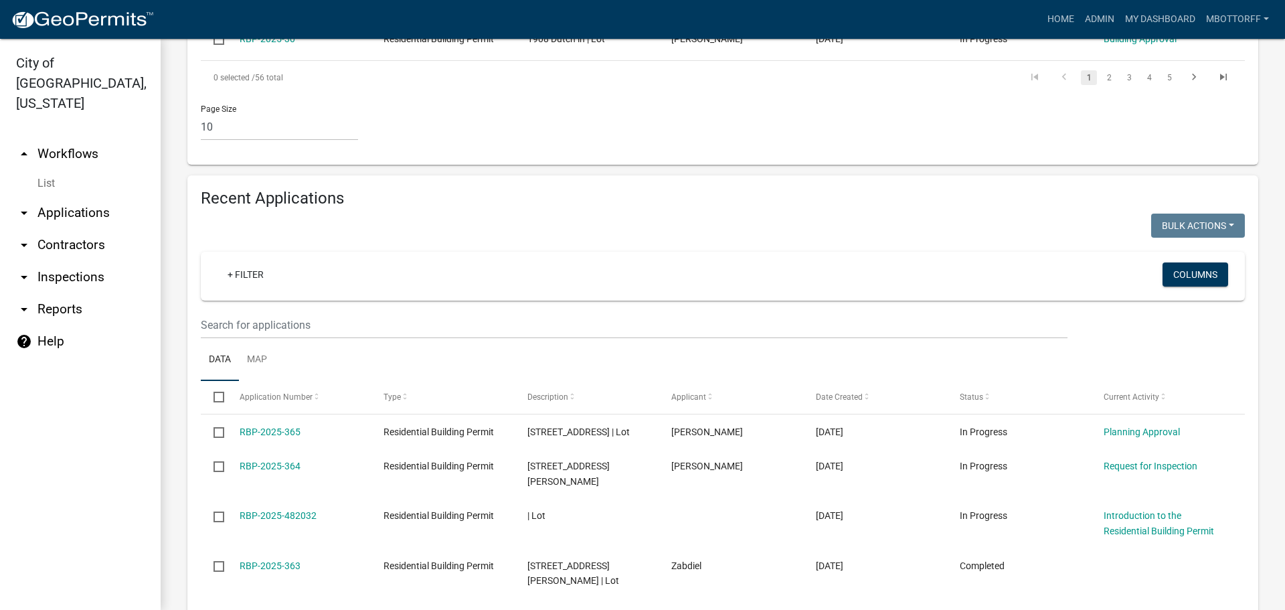
scroll to position [1004, 0]
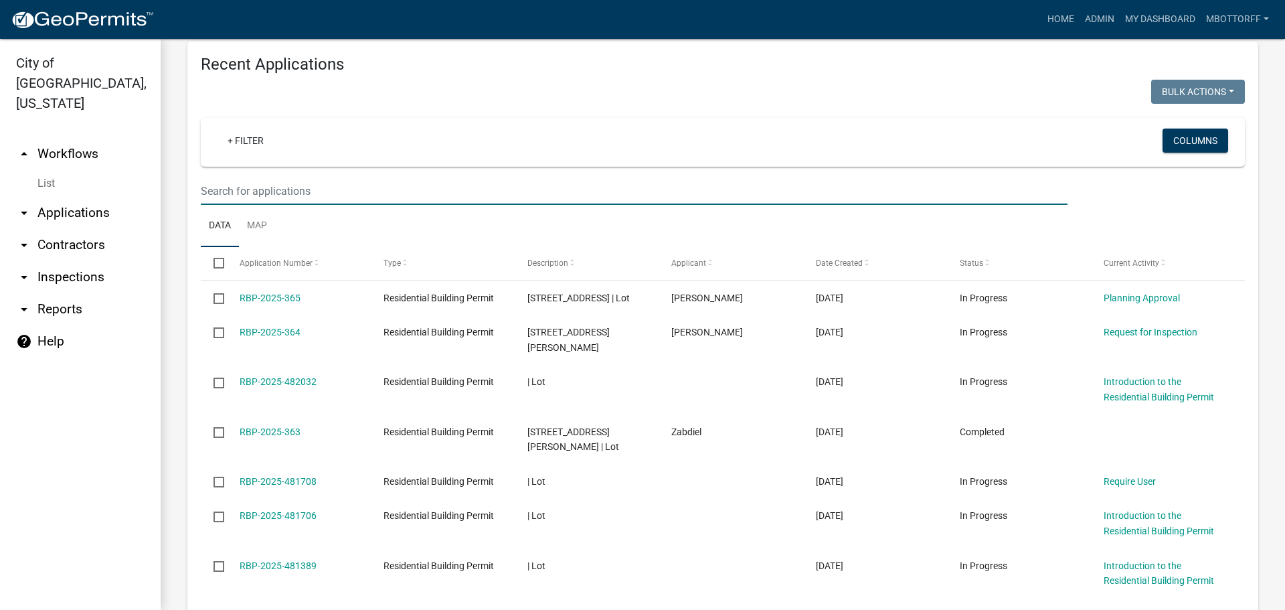
click at [242, 177] on input "text" at bounding box center [634, 190] width 867 height 27
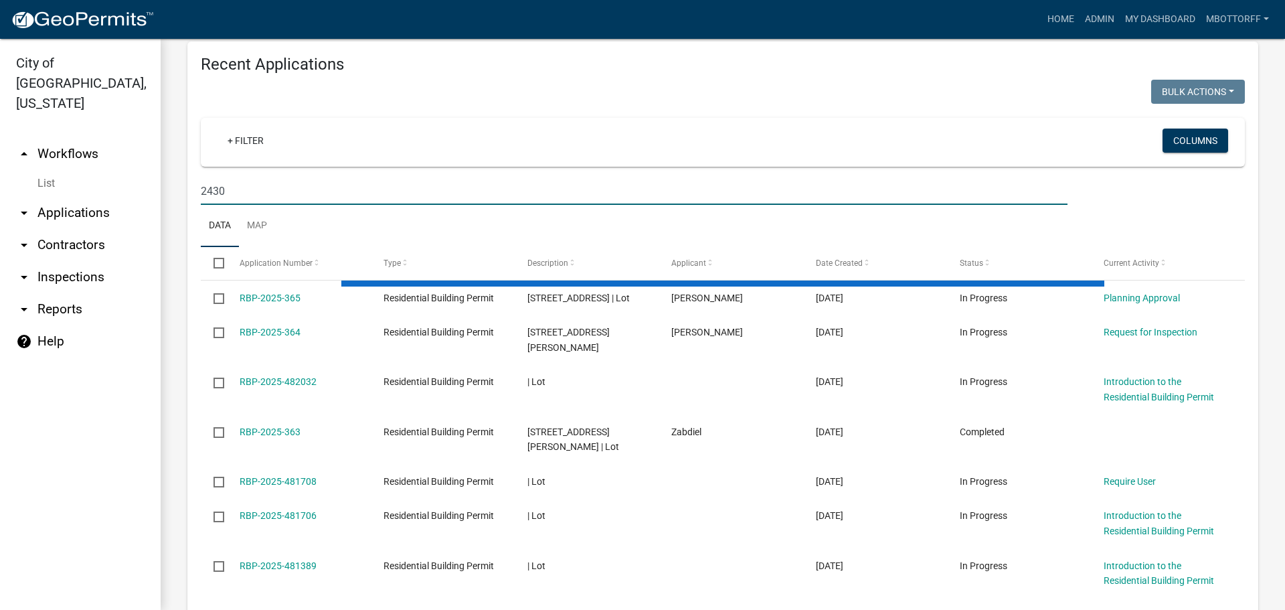
type input "2430"
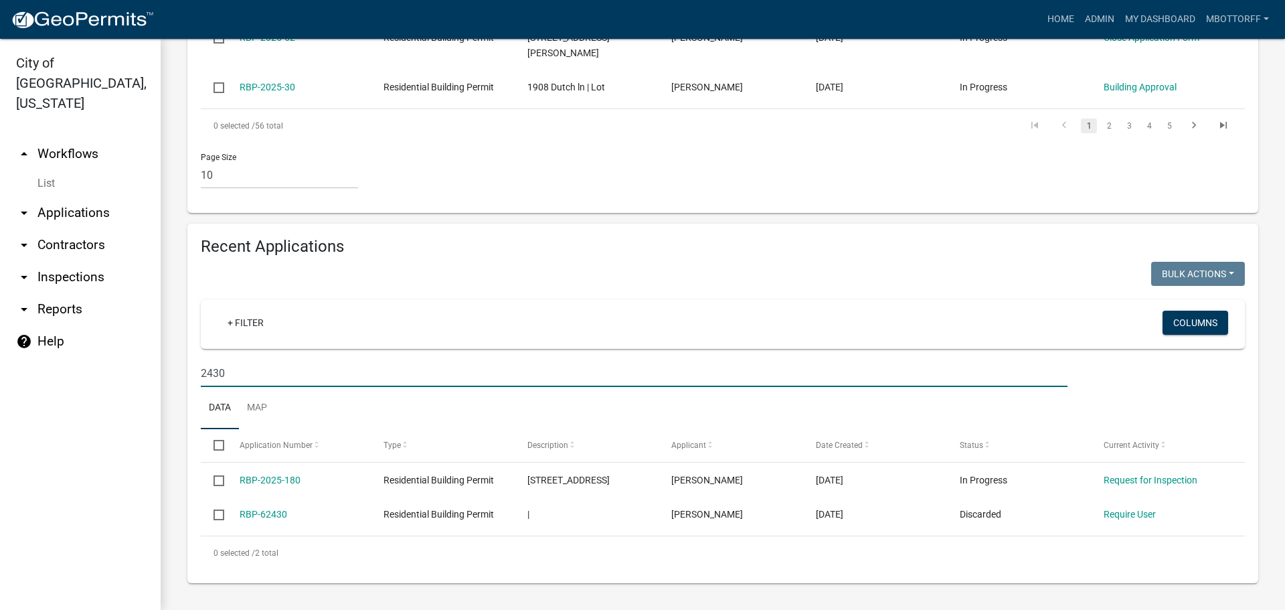
scroll to position [822, 0]
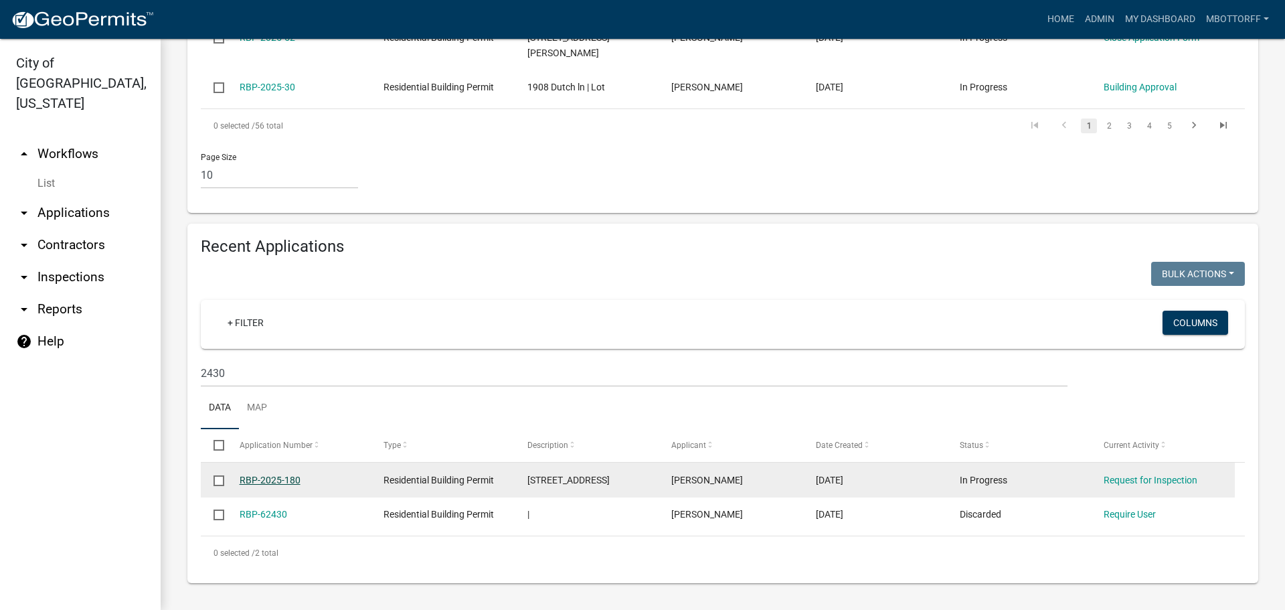
click at [258, 474] on link "RBP-2025-180" at bounding box center [270, 479] width 61 height 11
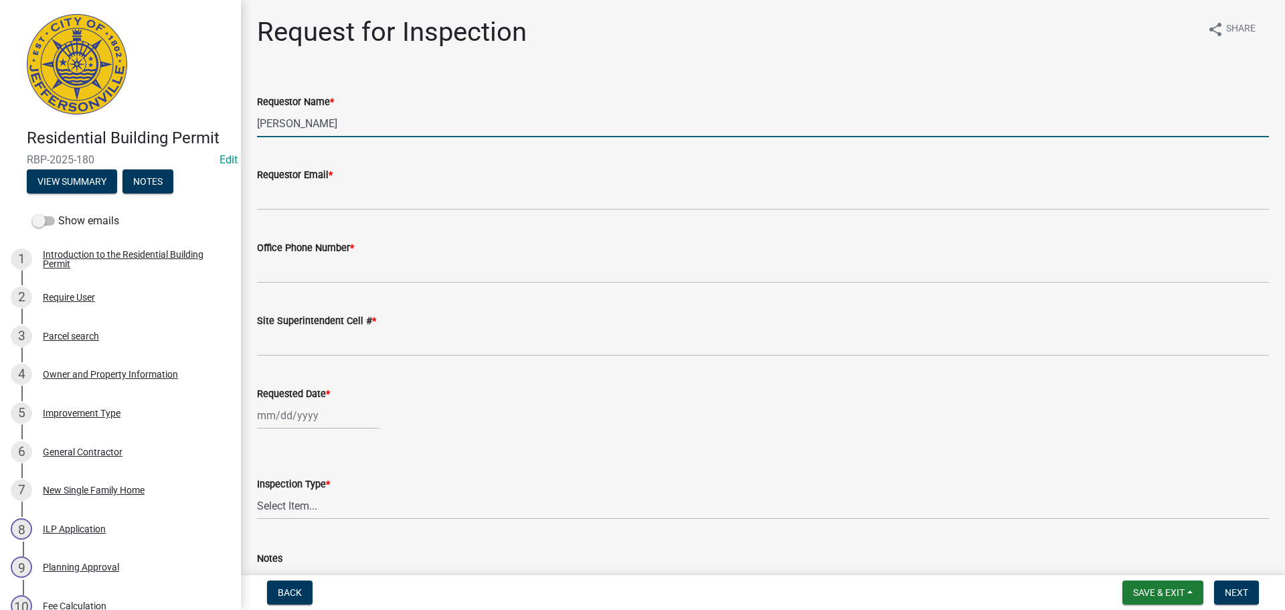
drag, startPoint x: 328, startPoint y: 122, endPoint x: 191, endPoint y: 109, distance: 137.2
click at [223, 112] on div "Residential Building Permit RBP-2025-180 Edit View Summary Notes Show emails 1 …" at bounding box center [642, 305] width 1285 height 610
type input "DUARD"
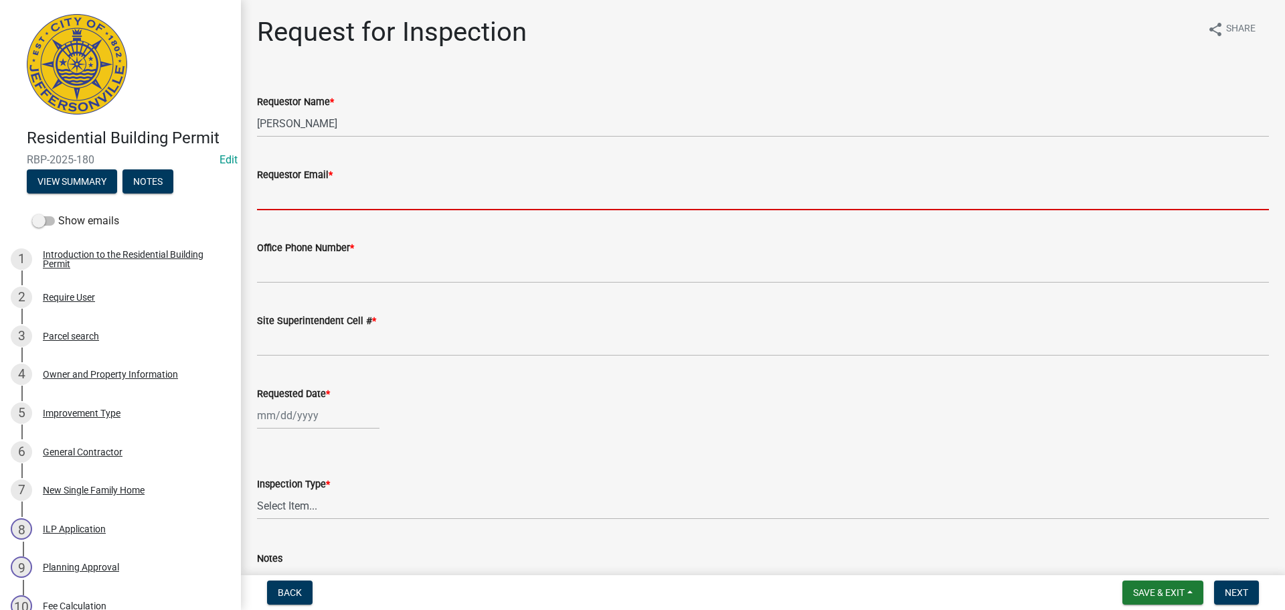
click at [307, 194] on input "Requestor Email *" at bounding box center [763, 196] width 1012 height 27
type input "[EMAIL_ADDRESS][DOMAIN_NAME]"
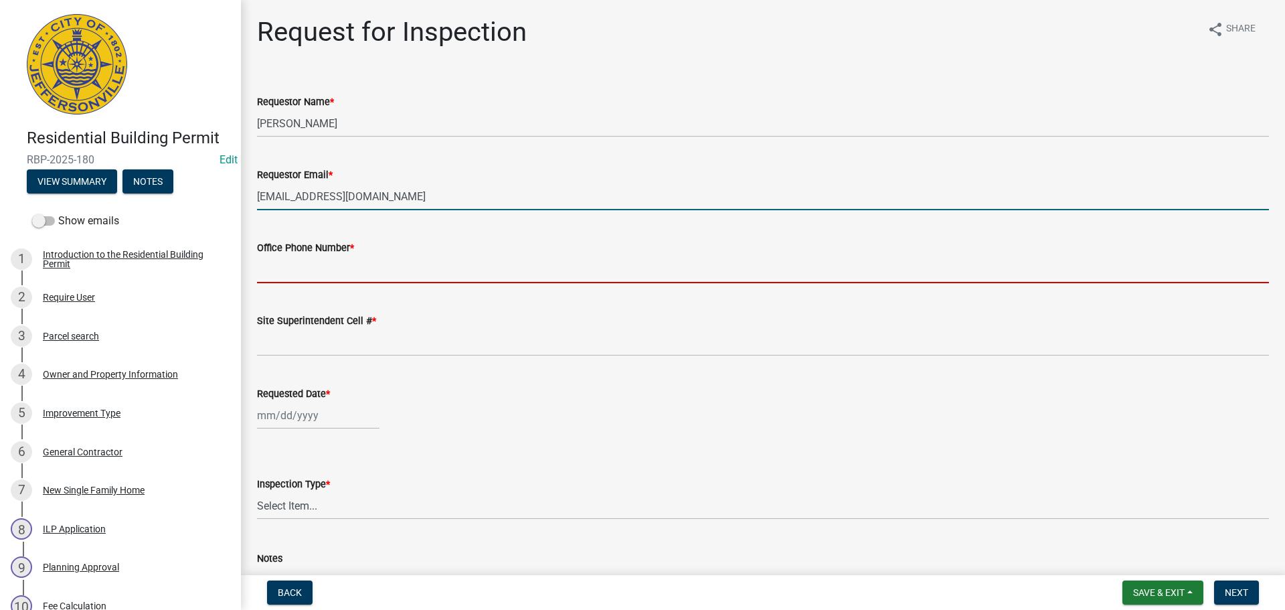
click at [301, 260] on input "Office Phone Number *" at bounding box center [763, 269] width 1012 height 27
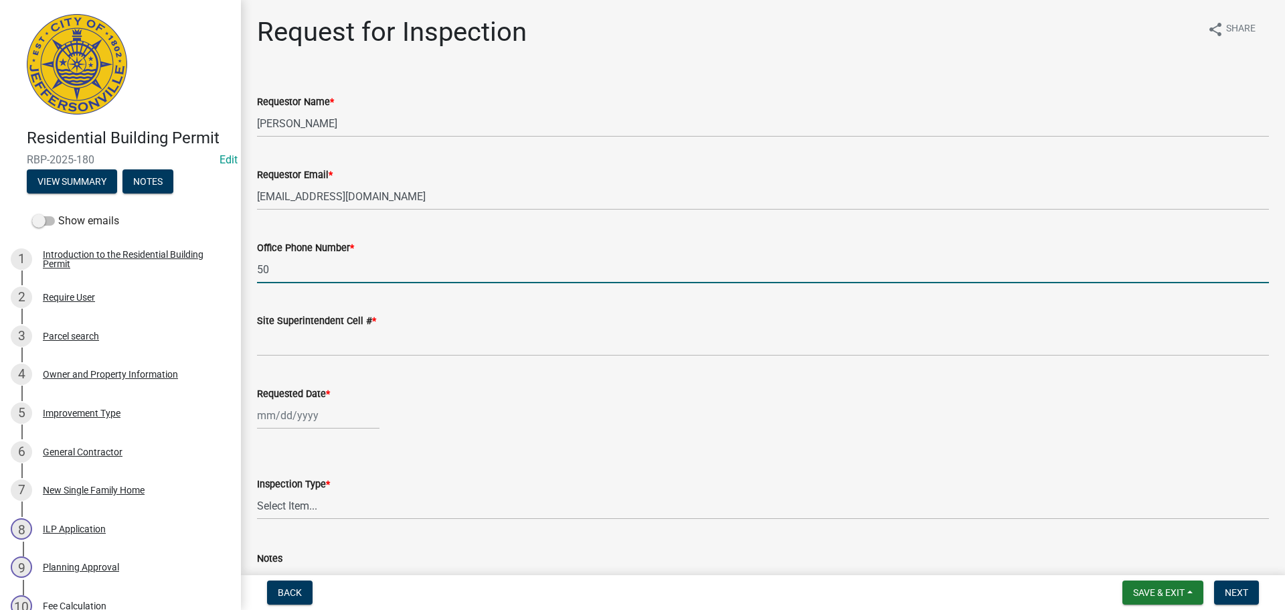
type input "5"
type input "812-989-0777"
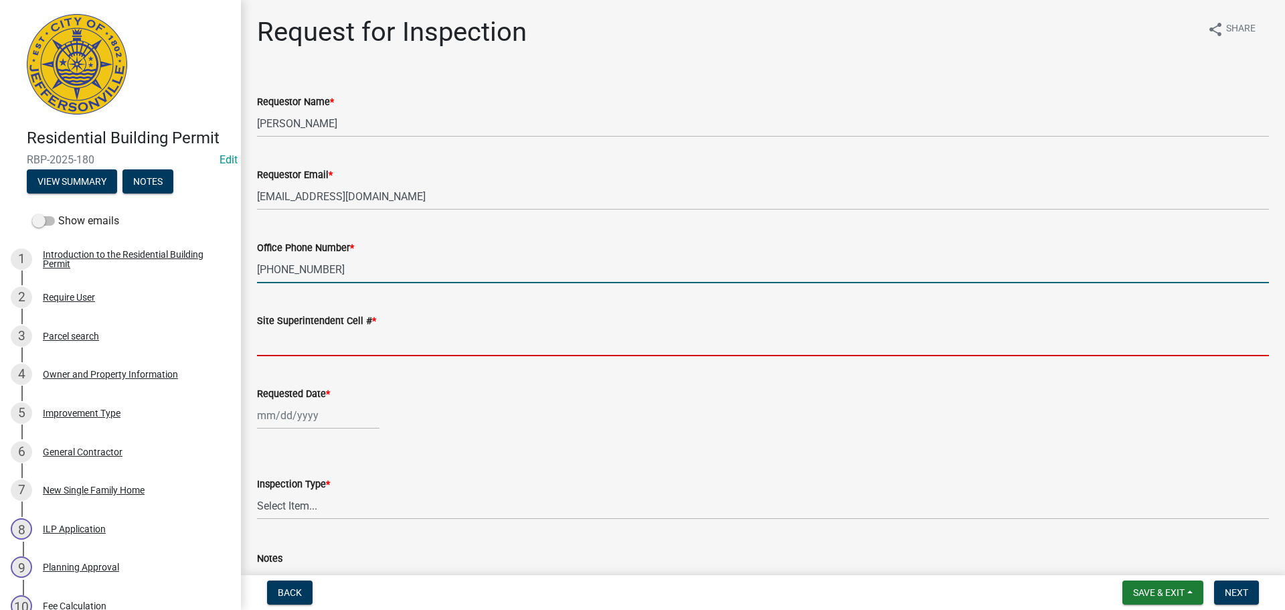
click at [304, 343] on input "Site Superintendent Cell # *" at bounding box center [763, 342] width 1012 height 27
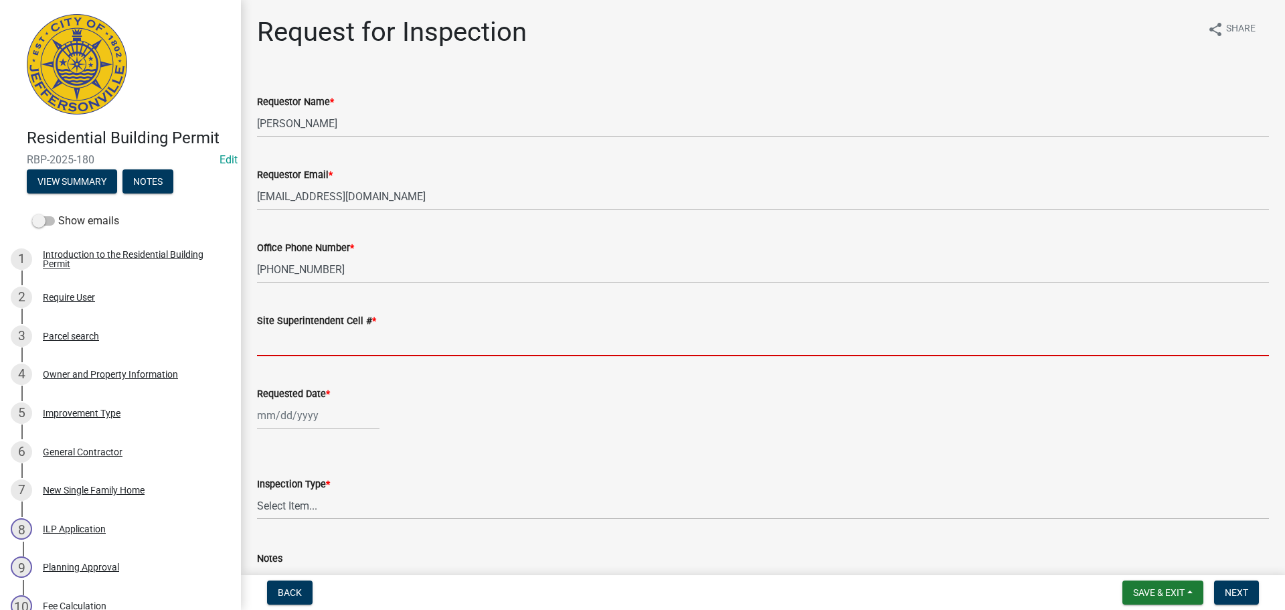
type input "SAME"
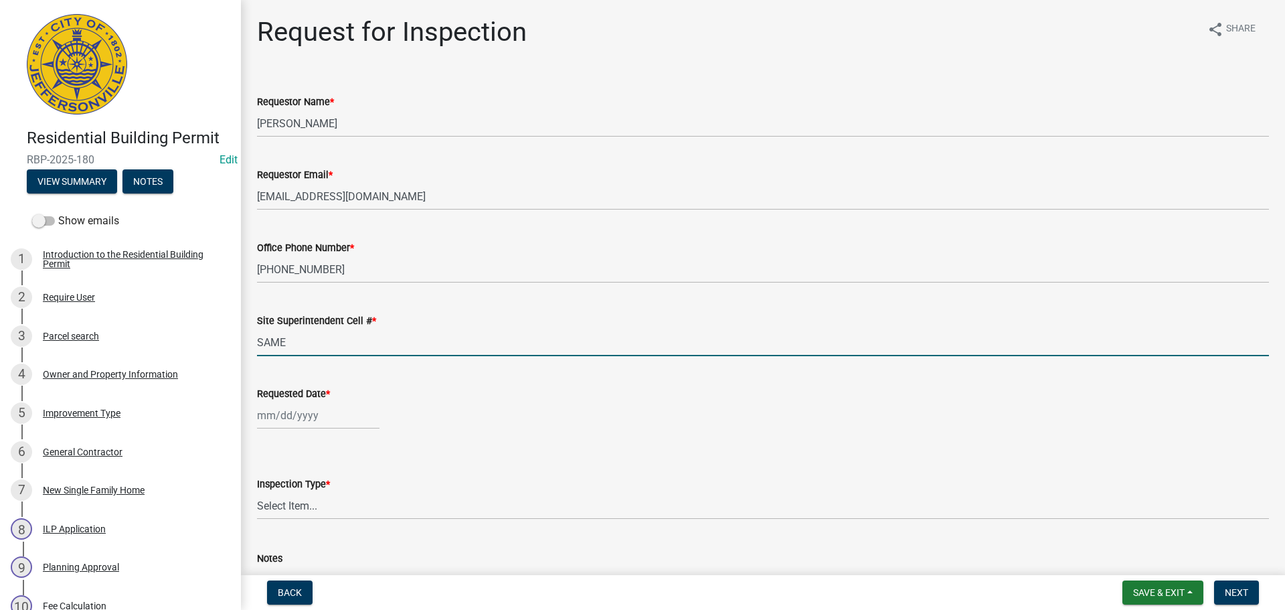
select select "9"
select select "2025"
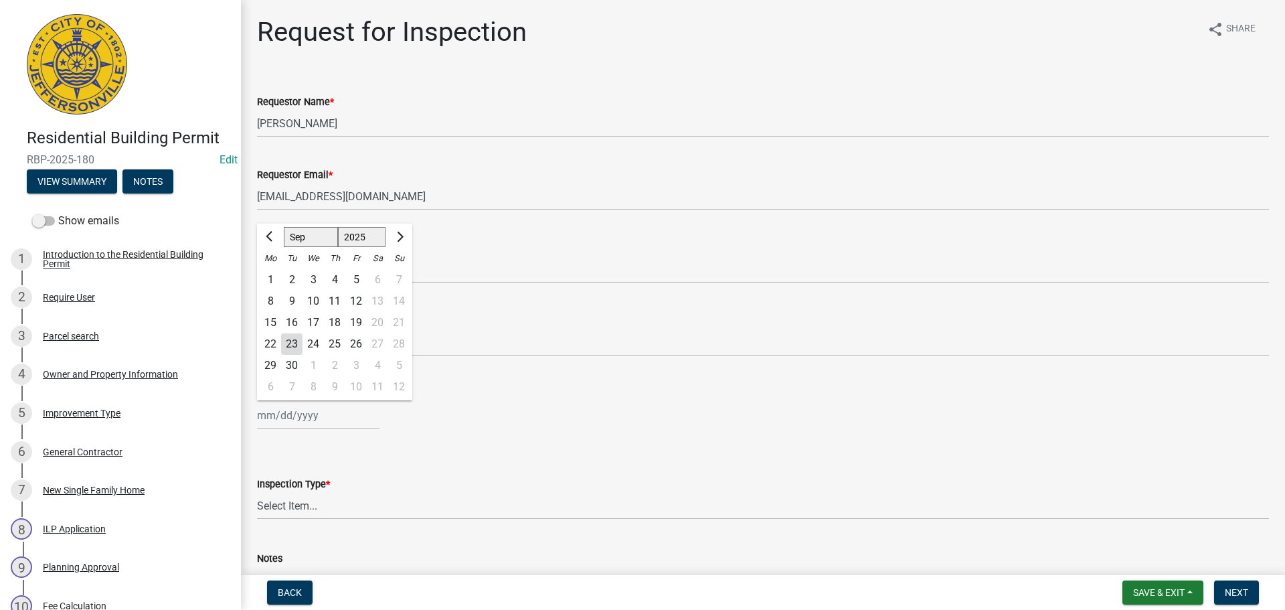
click at [290, 426] on input "Requested Date *" at bounding box center [318, 414] width 122 height 27
click at [315, 345] on div "24" at bounding box center [312, 343] width 21 height 21
type input "[DATE]"
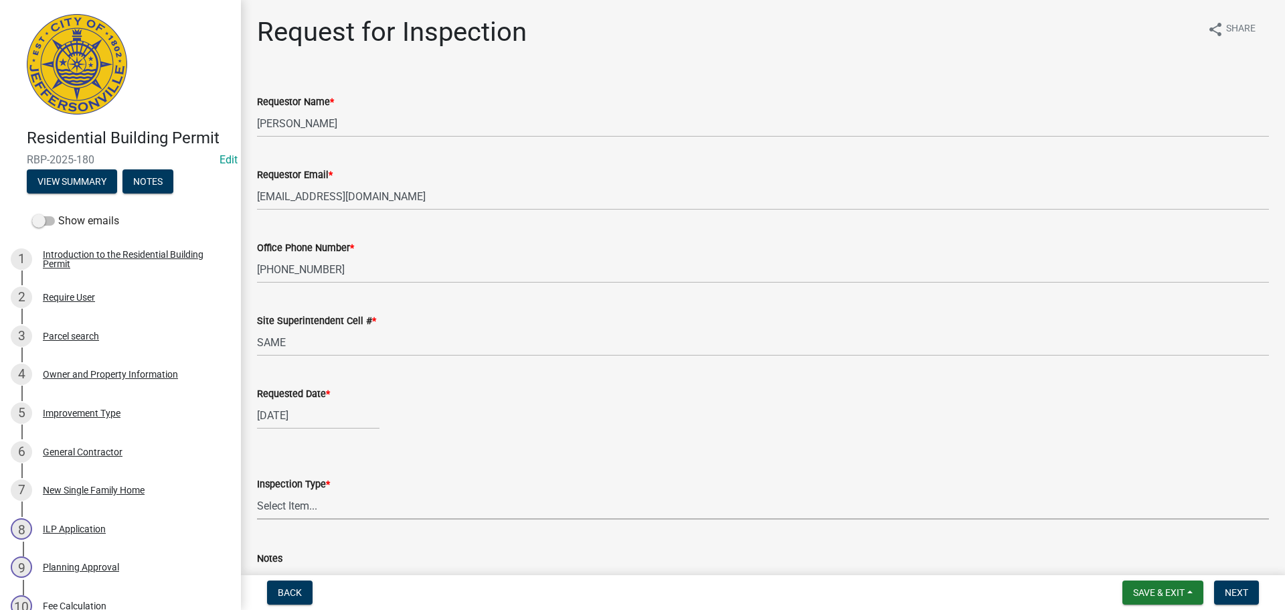
click at [307, 503] on select "Select Item... Footer Foundation Framing Final" at bounding box center [763, 505] width 1012 height 27
click at [257, 492] on select "Select Item... Footer Foundation Framing Final" at bounding box center [763, 505] width 1012 height 27
select select "cf00f61e-4b77-4892-83dd-df63e4708b2f"
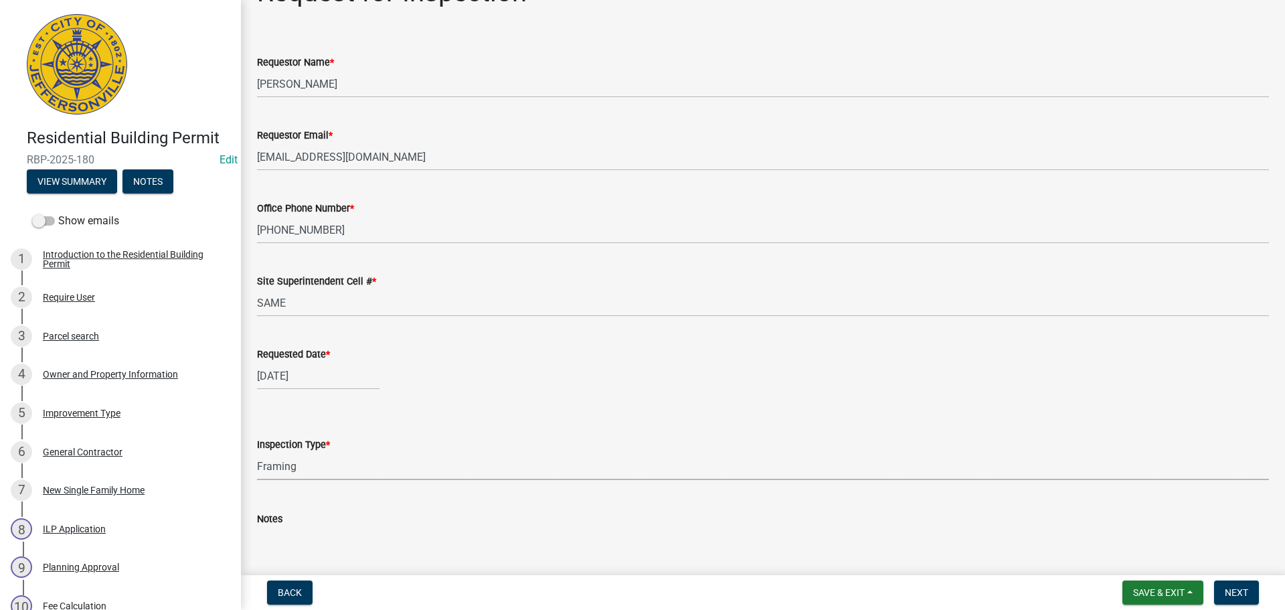
scroll to position [122, 0]
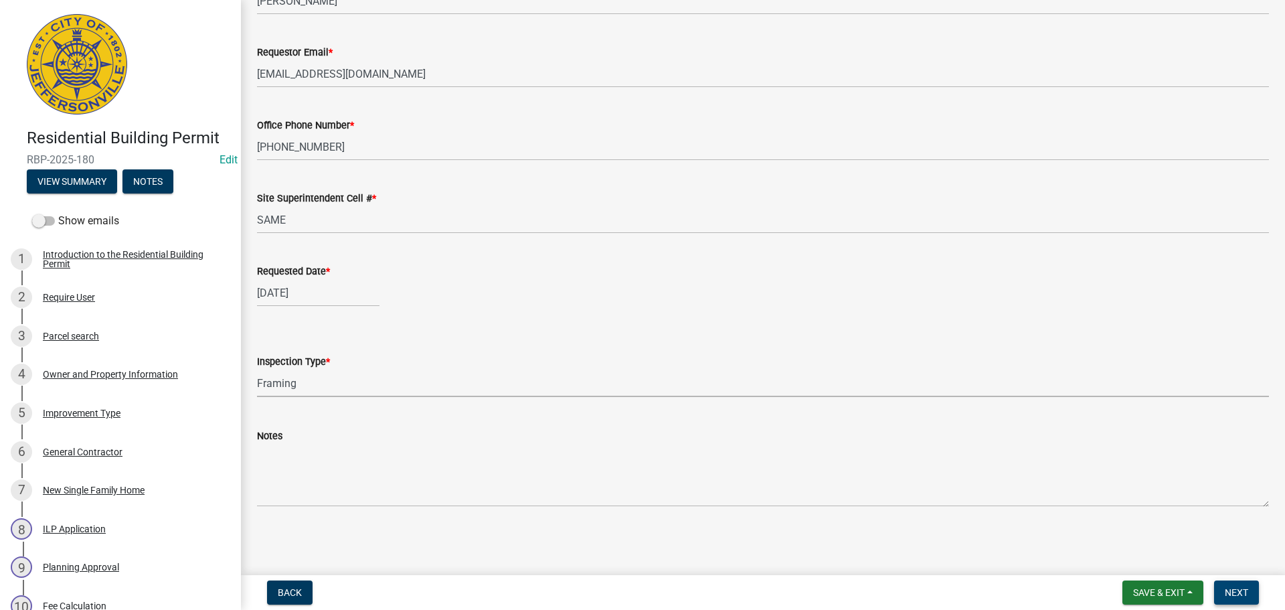
click at [1246, 587] on span "Next" at bounding box center [1236, 592] width 23 height 11
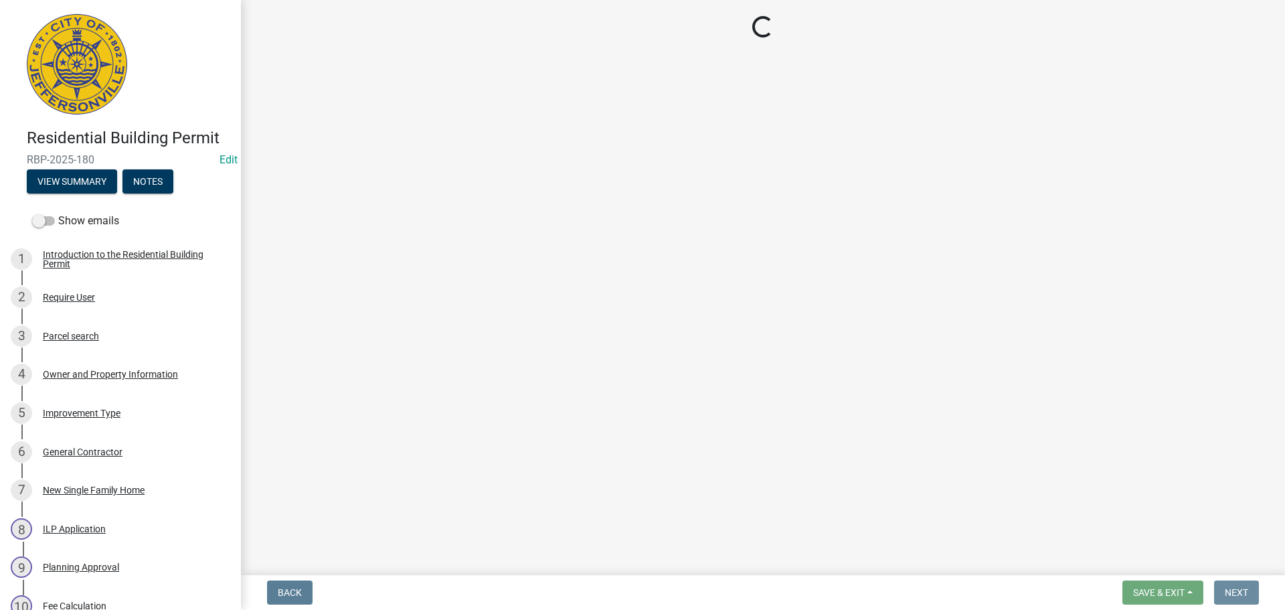
scroll to position [0, 0]
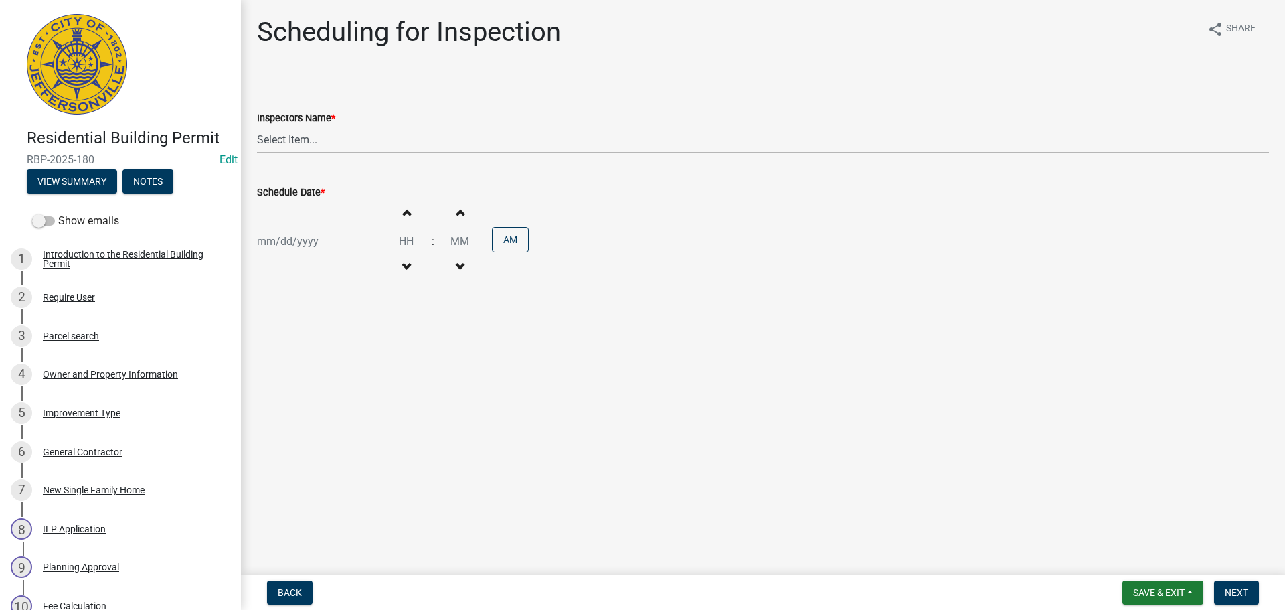
click at [288, 137] on select "Select Item... [PERSON_NAME] ([PERSON_NAME]) [PERSON_NAME] ([PERSON_NAME]) mkru…" at bounding box center [763, 139] width 1012 height 27
select select "fdb3bcc6-ce93-4663-8a18-5c08884dd177"
click at [257, 126] on select "Select Item... [PERSON_NAME] ([PERSON_NAME]) [PERSON_NAME] ([PERSON_NAME]) mkru…" at bounding box center [763, 139] width 1012 height 27
click at [319, 244] on div at bounding box center [318, 241] width 122 height 27
select select "9"
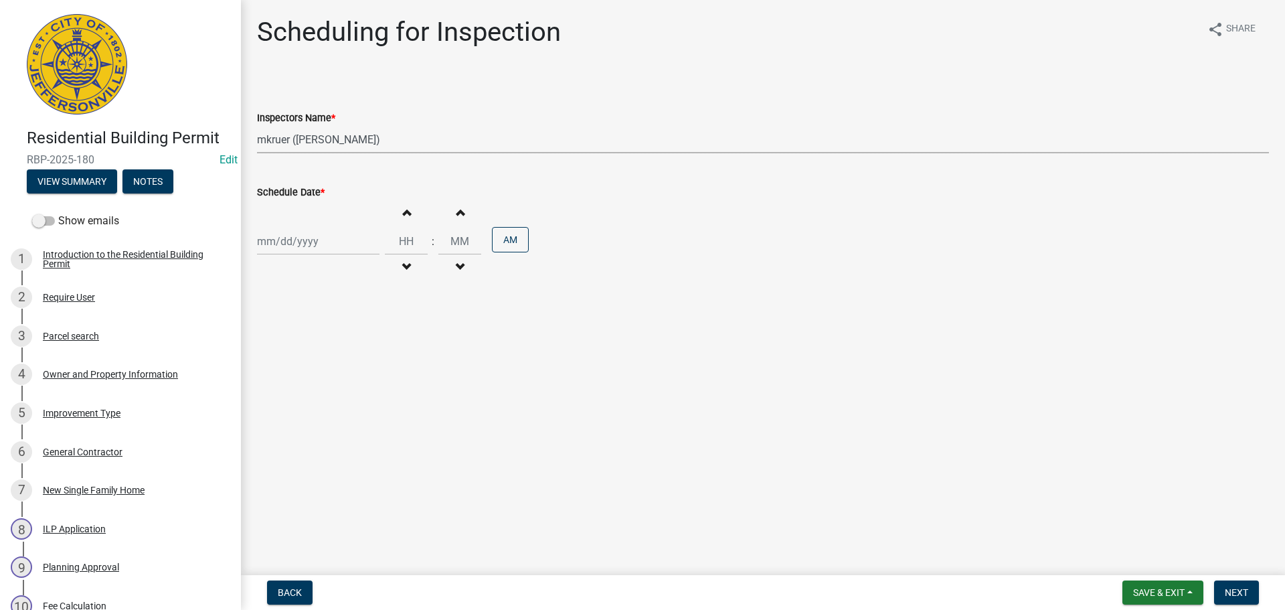
select select "2025"
click at [315, 381] on div "24" at bounding box center [312, 376] width 21 height 21
type input "[DATE]"
click at [1228, 591] on span "Next" at bounding box center [1236, 592] width 23 height 11
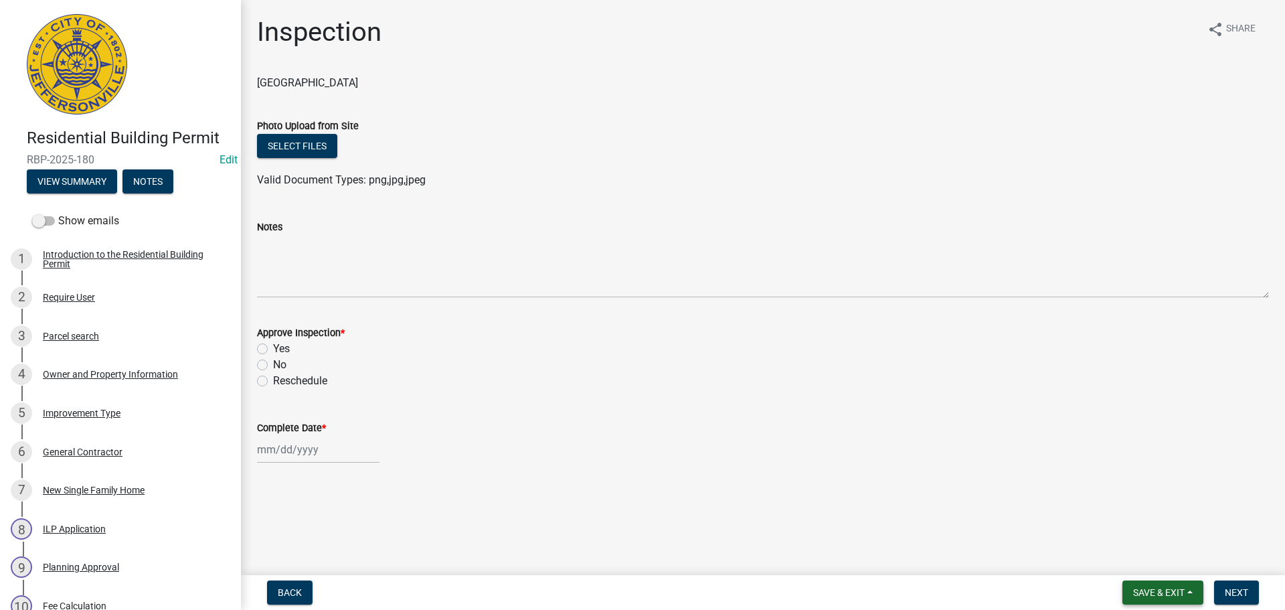
click at [1156, 588] on span "Save & Exit" at bounding box center [1159, 592] width 52 height 11
click at [1144, 557] on button "Save & Exit" at bounding box center [1149, 557] width 107 height 32
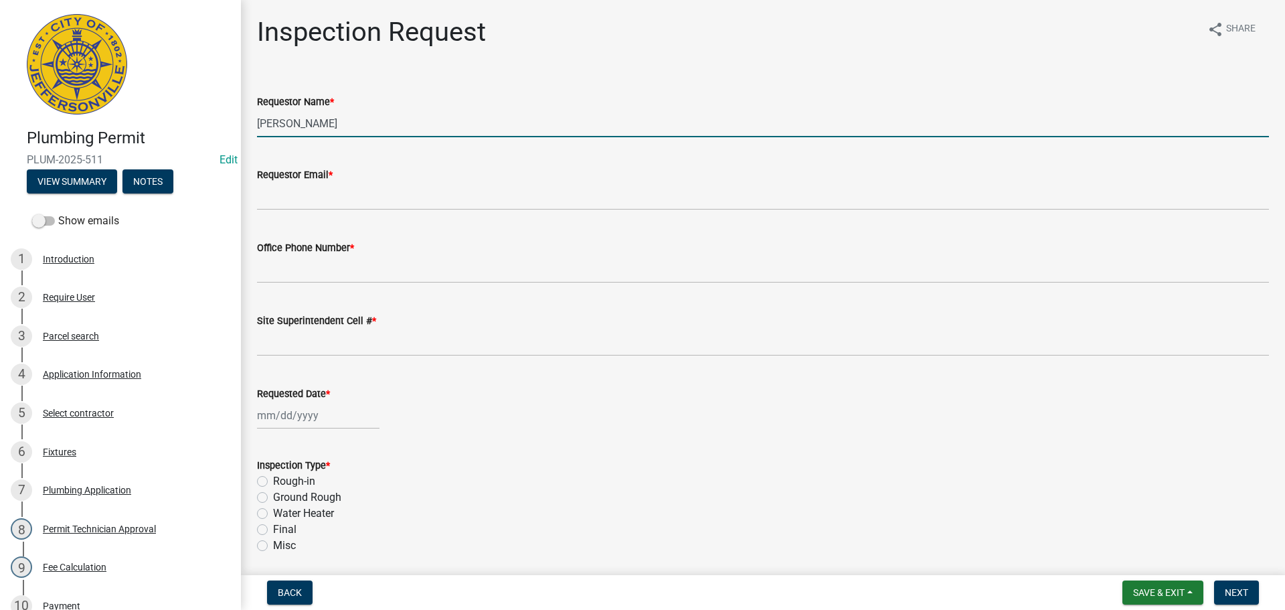
drag, startPoint x: 351, startPoint y: 126, endPoint x: 86, endPoint y: 125, distance: 265.0
click at [89, 126] on div "Plumbing Permit PLUM-2025-511 Edit View Summary Notes Show emails 1 Introductio…" at bounding box center [642, 305] width 1285 height 610
type input "STEVEN CASE"
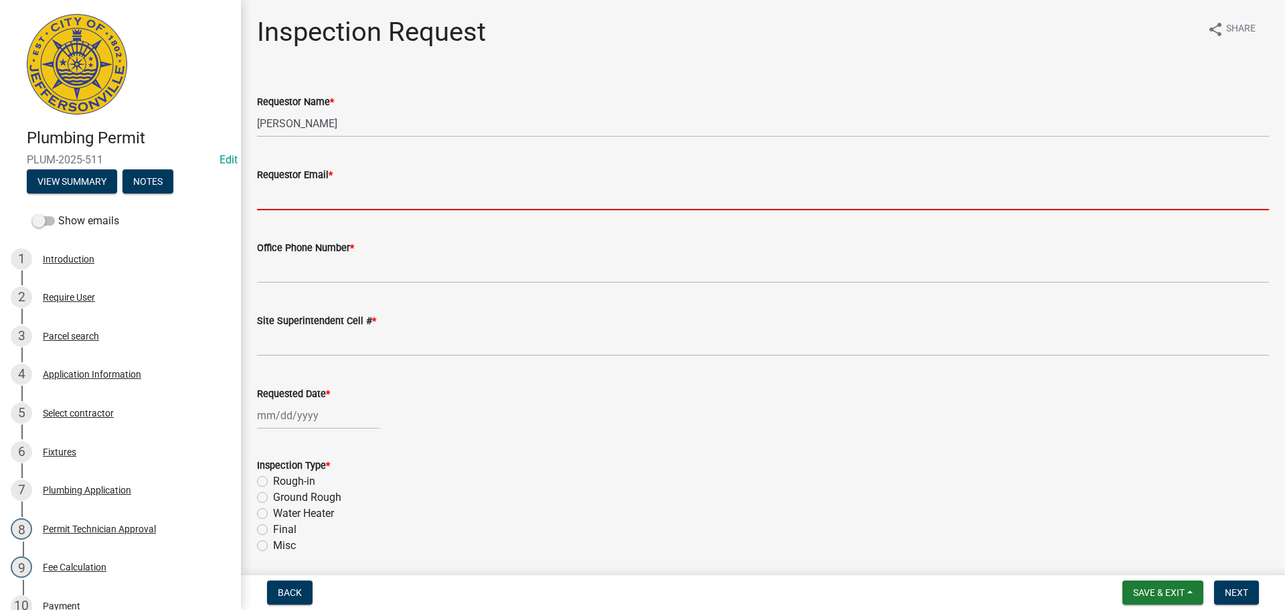
click at [289, 197] on input "Requestor Email *" at bounding box center [763, 196] width 1012 height 27
type input "mbottorff@cityofjeff.net"
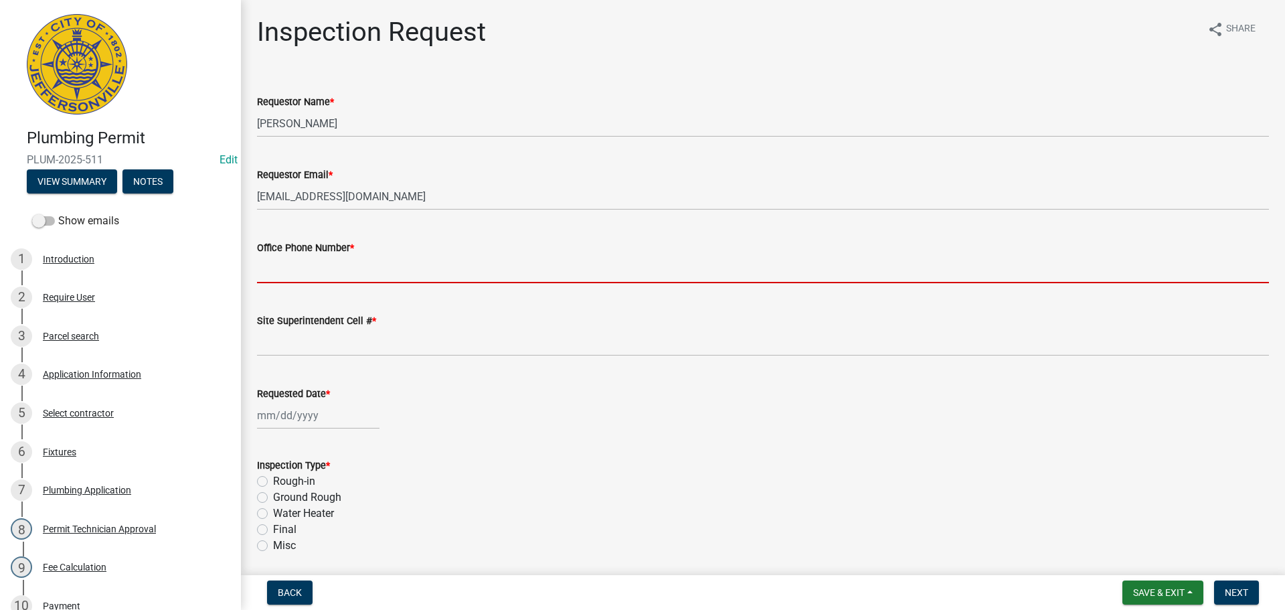
click at [302, 273] on input "Office Phone Number *" at bounding box center [763, 269] width 1012 height 27
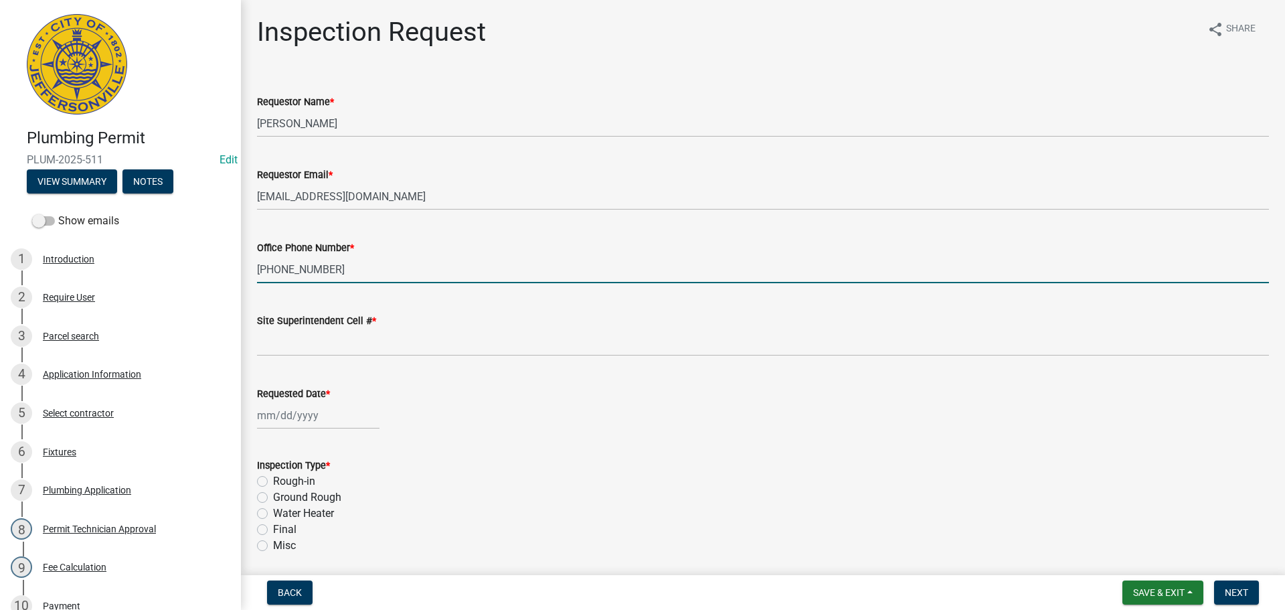
type input "502-494-3241"
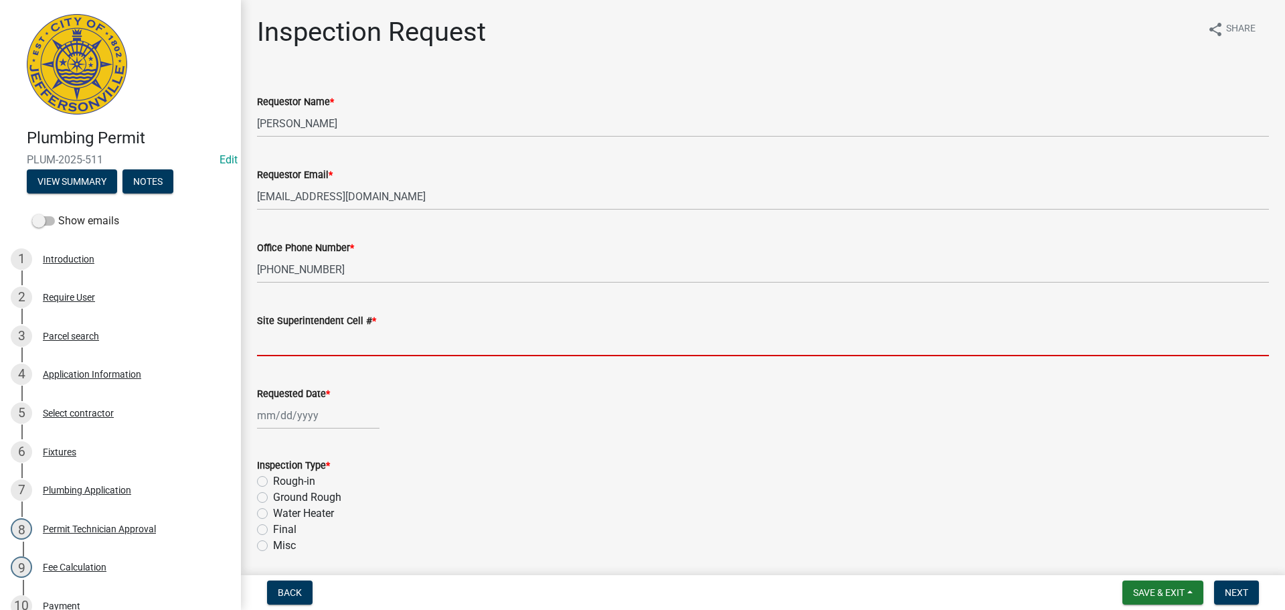
click at [282, 342] on input "Site Superintendent Cell # *" at bounding box center [763, 342] width 1012 height 27
type input "SAME"
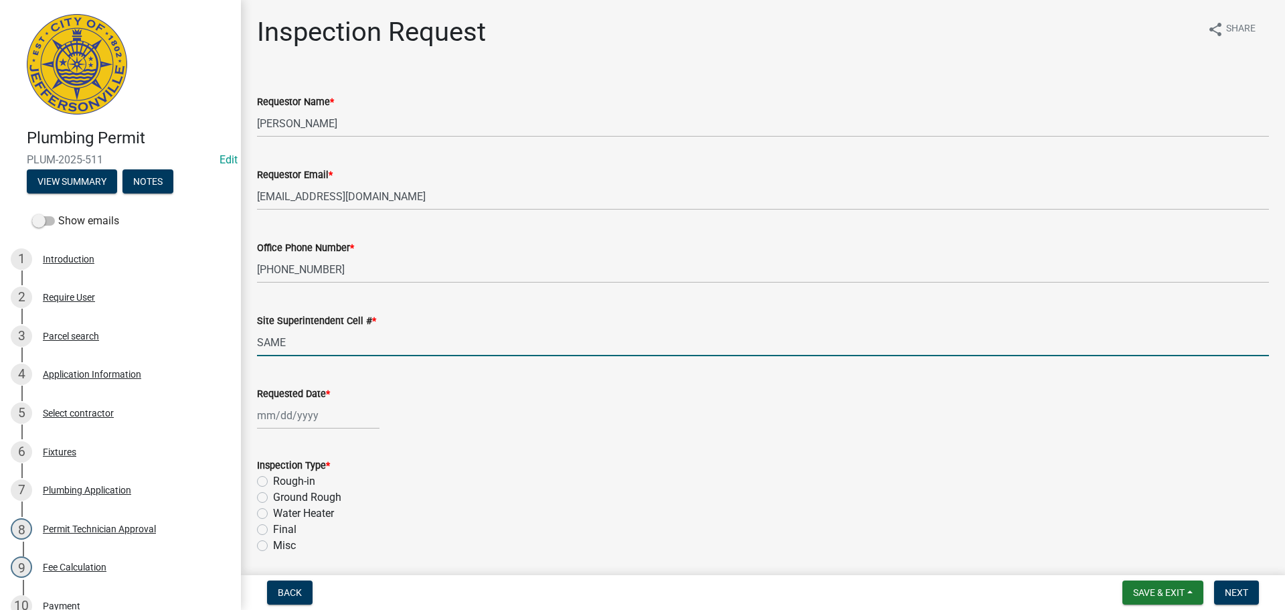
select select "9"
select select "2025"
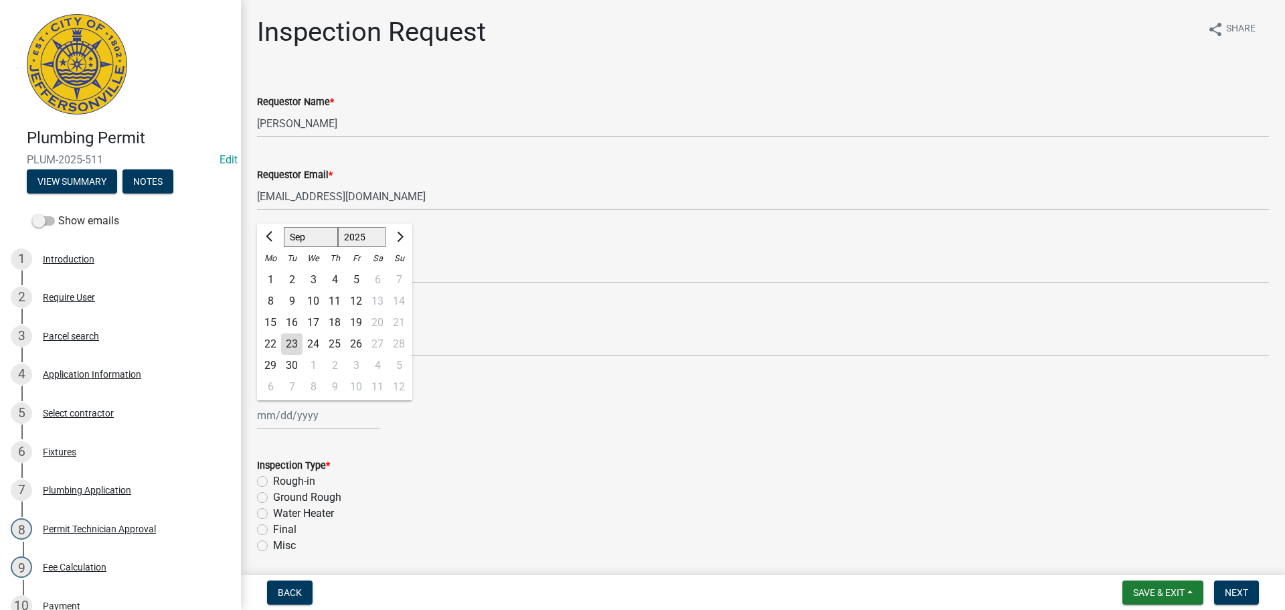
click at [290, 406] on div "Jan Feb Mar Apr May Jun Jul Aug Sep Oct Nov Dec 1525 1526 1527 1528 1529 1530 1…" at bounding box center [318, 414] width 122 height 27
click at [270, 359] on div "29" at bounding box center [270, 365] width 21 height 21
type input "09/29/2025"
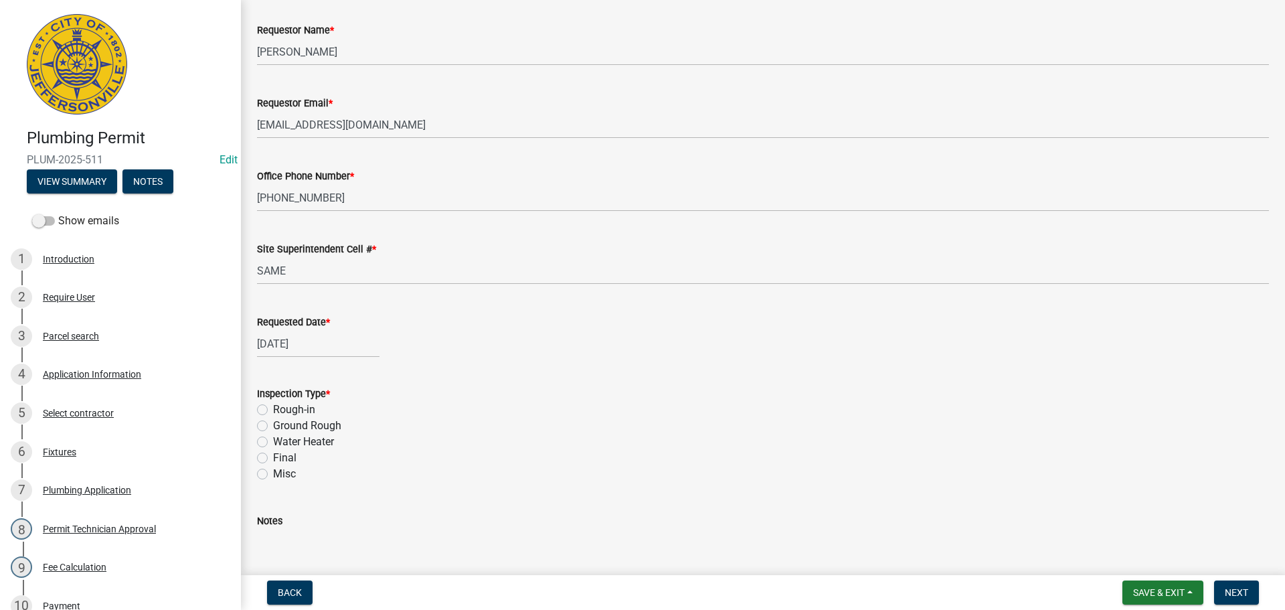
scroll to position [157, 0]
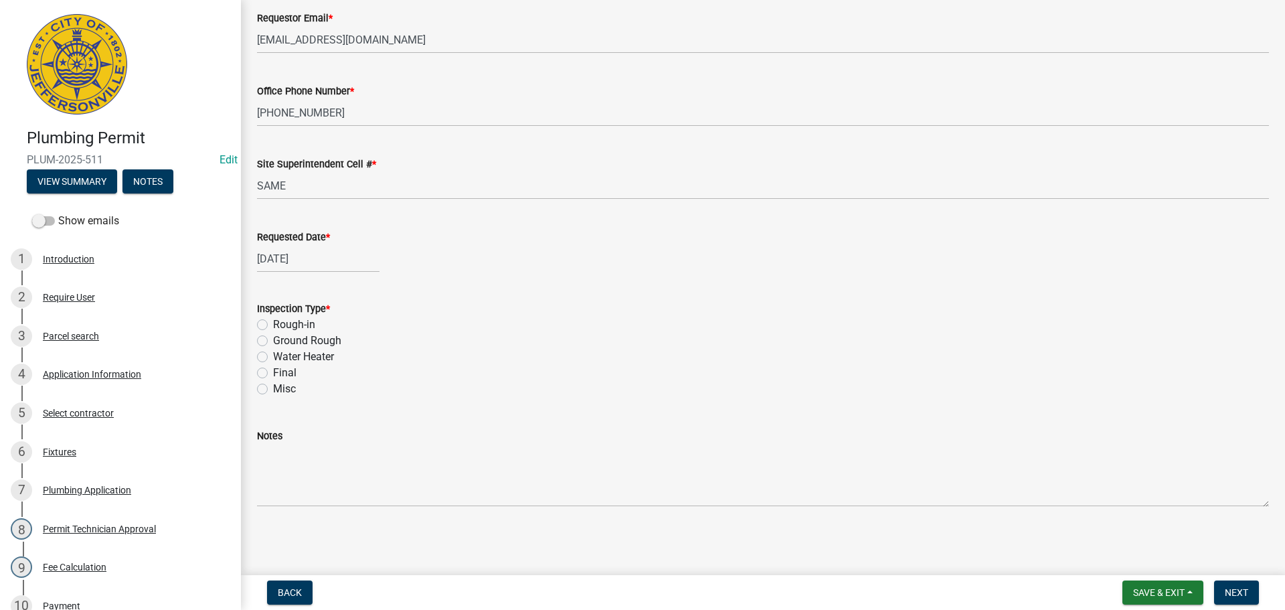
click at [273, 358] on label "Water Heater" at bounding box center [303, 357] width 61 height 16
click at [273, 357] on input "Water Heater" at bounding box center [277, 353] width 9 height 9
radio input "true"
click at [1237, 594] on span "Next" at bounding box center [1236, 592] width 23 height 11
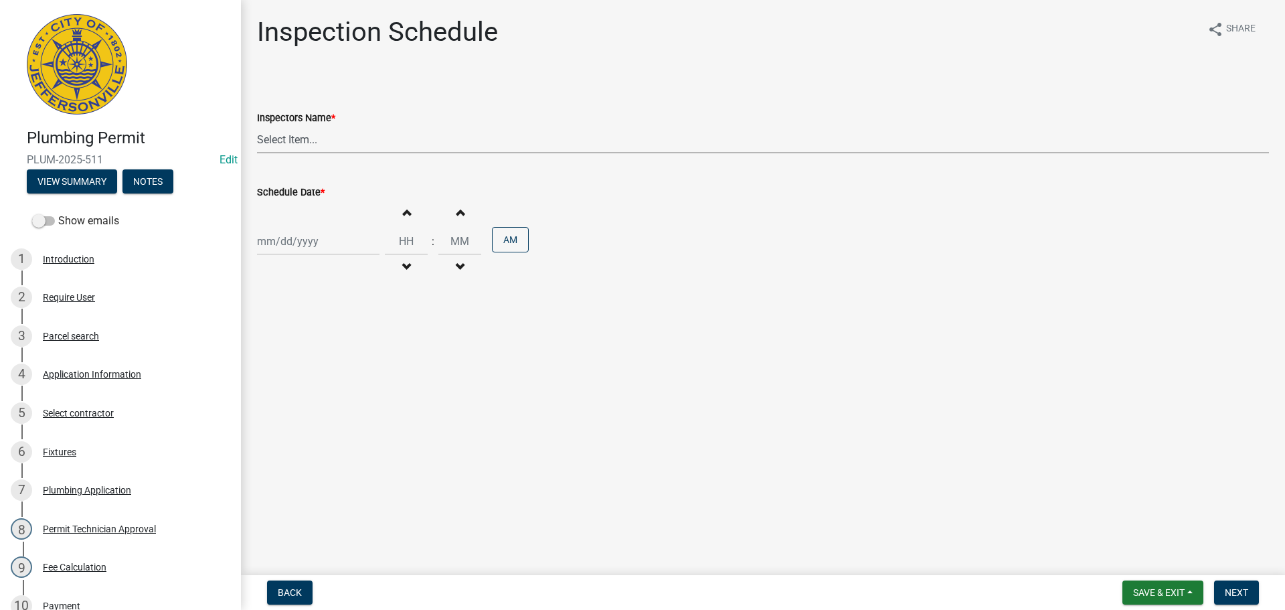
click at [278, 141] on select "Select Item... jramsey (Jeremy Ramsey) MaryFrey (Mary Frey) mkruer (Mike Kruer)…" at bounding box center [763, 139] width 1012 height 27
select select "13c97fbc-c819-4cee-844a-0db3d3c4db95"
click at [257, 126] on select "Select Item... jramsey (Jeremy Ramsey) MaryFrey (Mary Frey) mkruer (Mike Kruer)…" at bounding box center [763, 139] width 1012 height 27
click at [278, 232] on div at bounding box center [318, 241] width 122 height 27
select select "9"
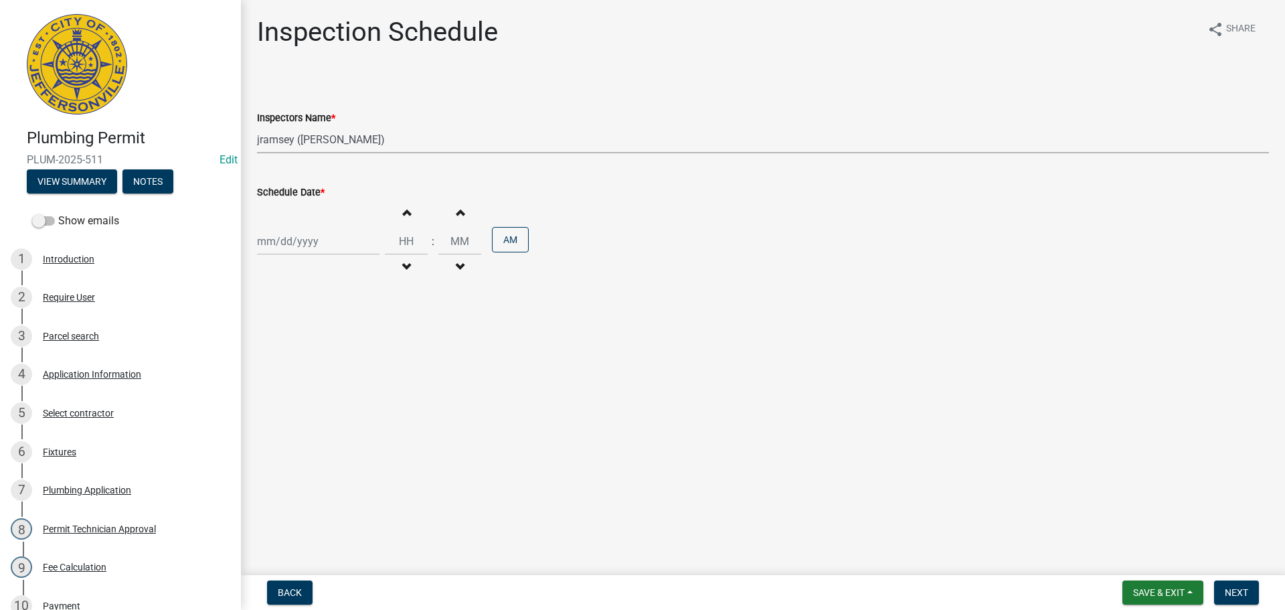
select select "2025"
click at [276, 397] on div "29" at bounding box center [270, 397] width 21 height 21
type input "09/29/2025"
click at [416, 243] on input "Hours" at bounding box center [406, 241] width 43 height 27
type input "09"
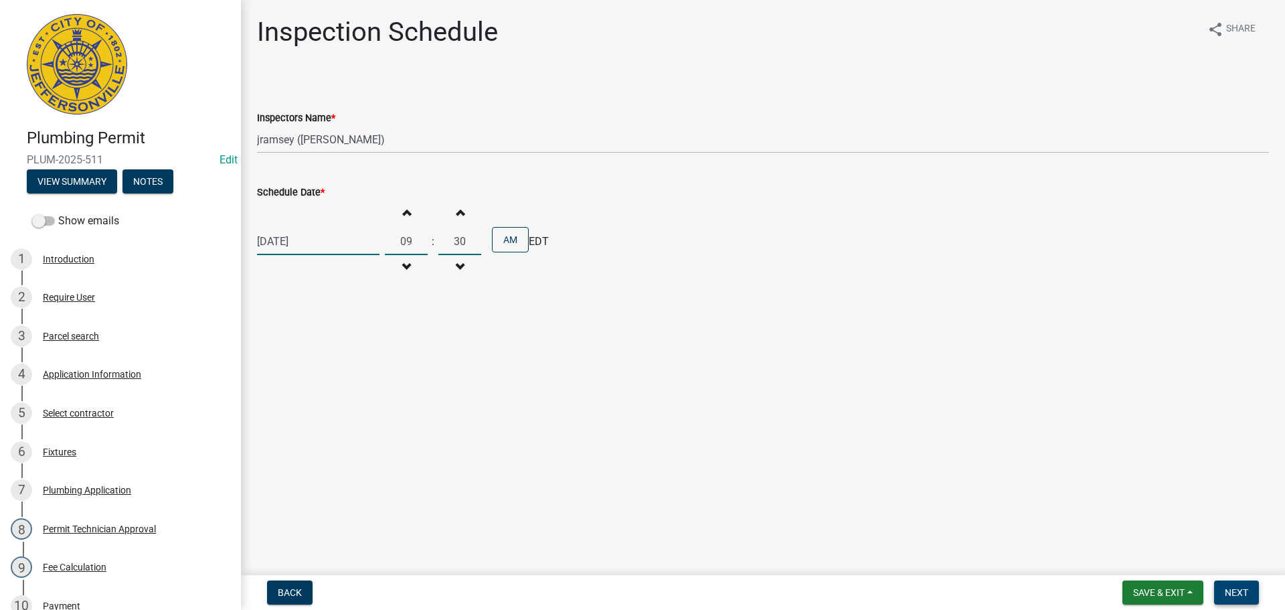
type input "30"
click at [1237, 593] on span "Next" at bounding box center [1236, 592] width 23 height 11
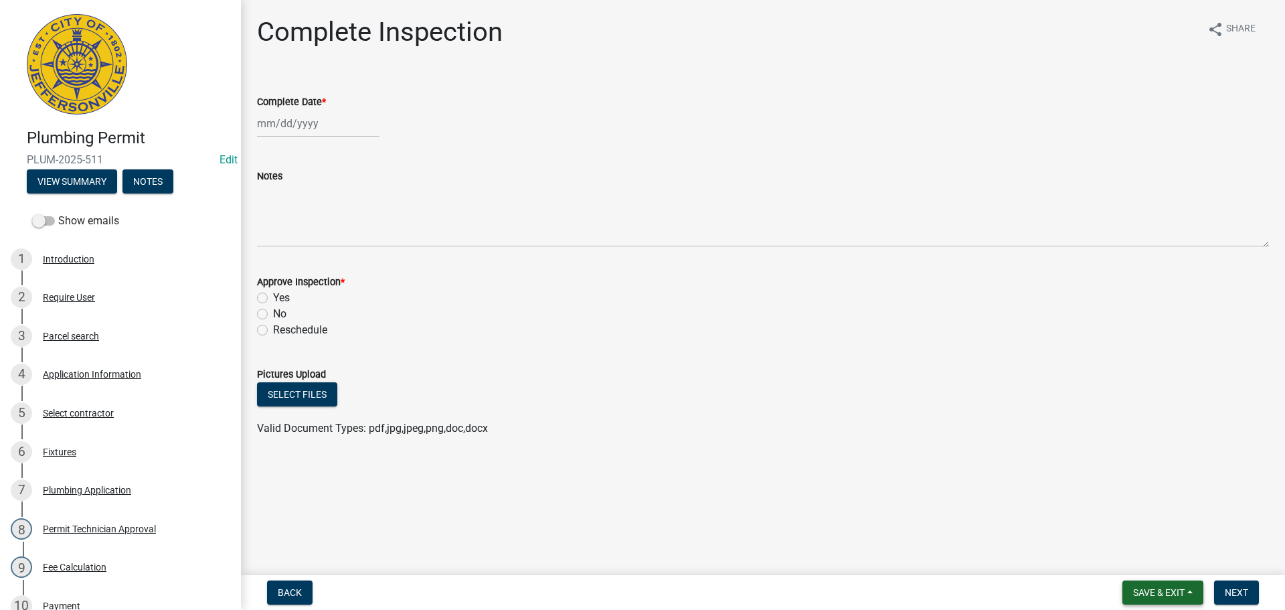
click at [1142, 590] on span "Save & Exit" at bounding box center [1159, 592] width 52 height 11
click at [1135, 559] on button "Save & Exit" at bounding box center [1149, 557] width 107 height 32
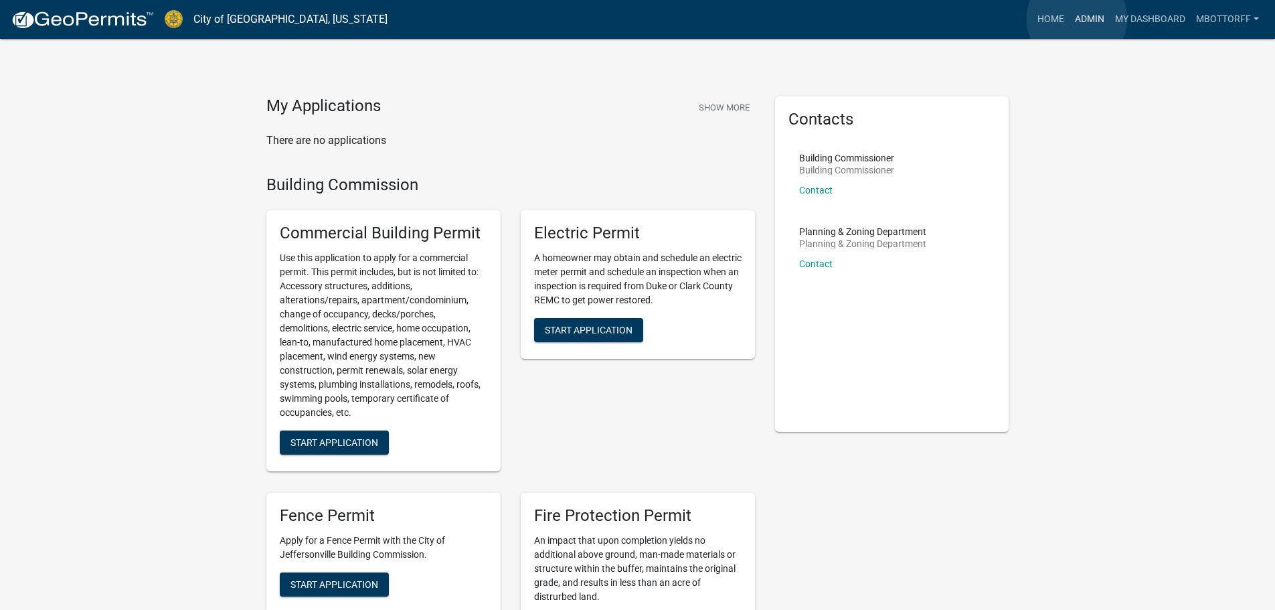
click at [1077, 19] on link "Admin" at bounding box center [1089, 19] width 40 height 25
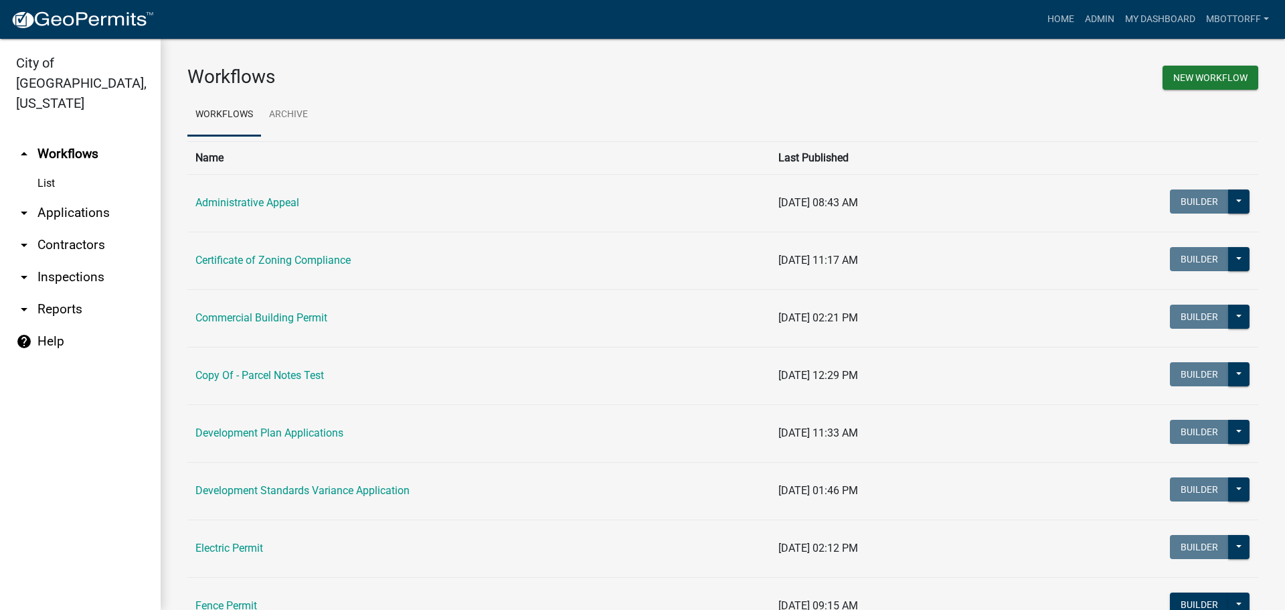
click at [57, 197] on link "arrow_drop_down Applications" at bounding box center [80, 213] width 161 height 32
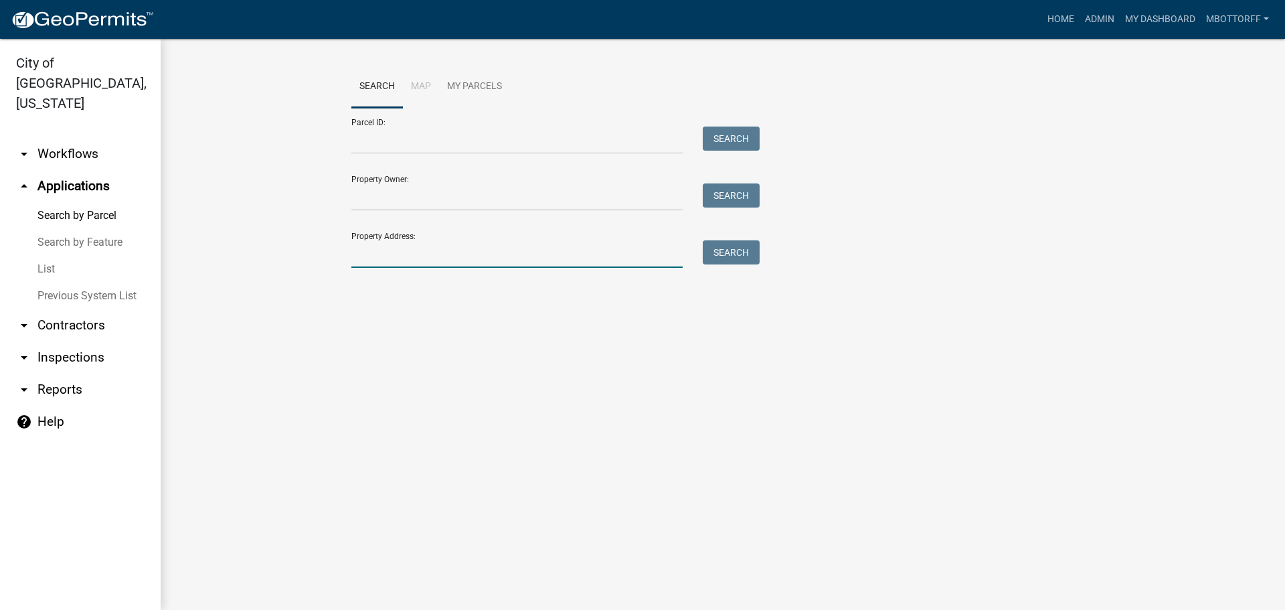
click at [387, 255] on input "Property Address:" at bounding box center [516, 253] width 331 height 27
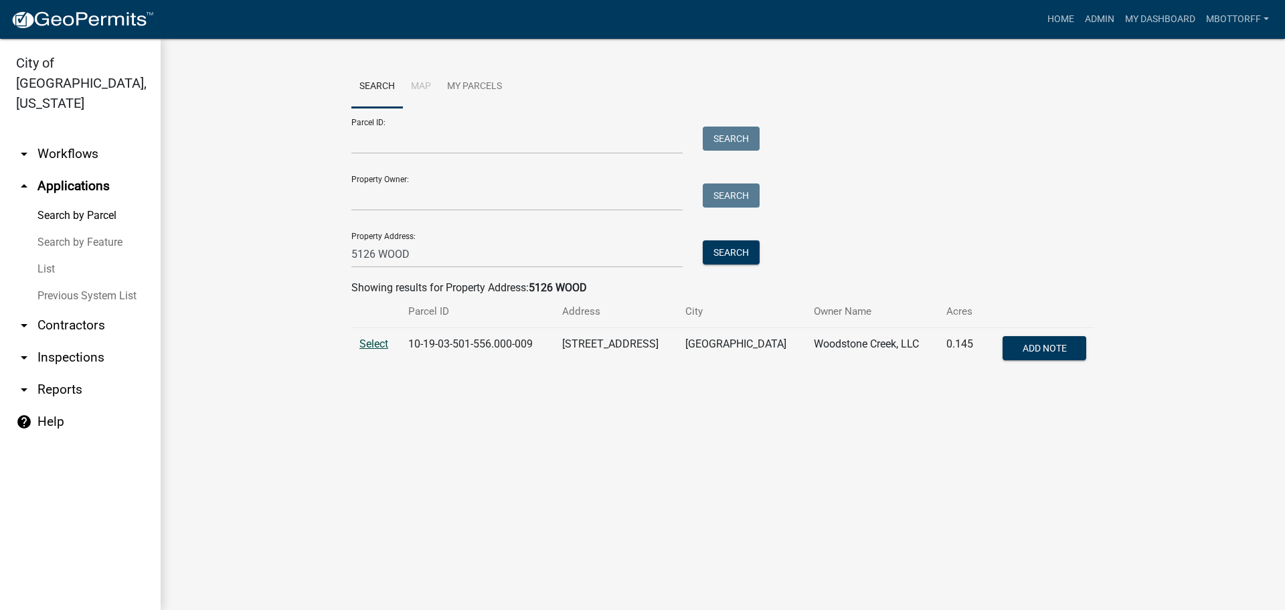
click at [379, 344] on span "Select" at bounding box center [373, 343] width 29 height 13
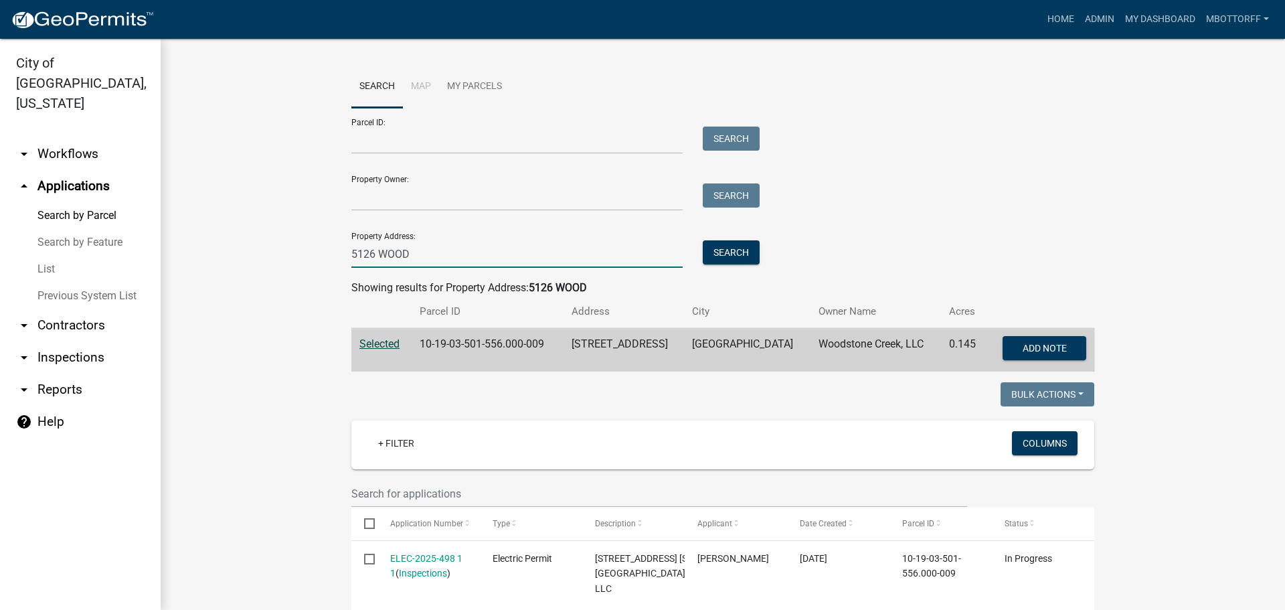
click at [369, 252] on input "5126 WOOD" at bounding box center [516, 253] width 331 height 27
type input "5124 WOOD"
click at [721, 255] on button "Search" at bounding box center [731, 252] width 57 height 24
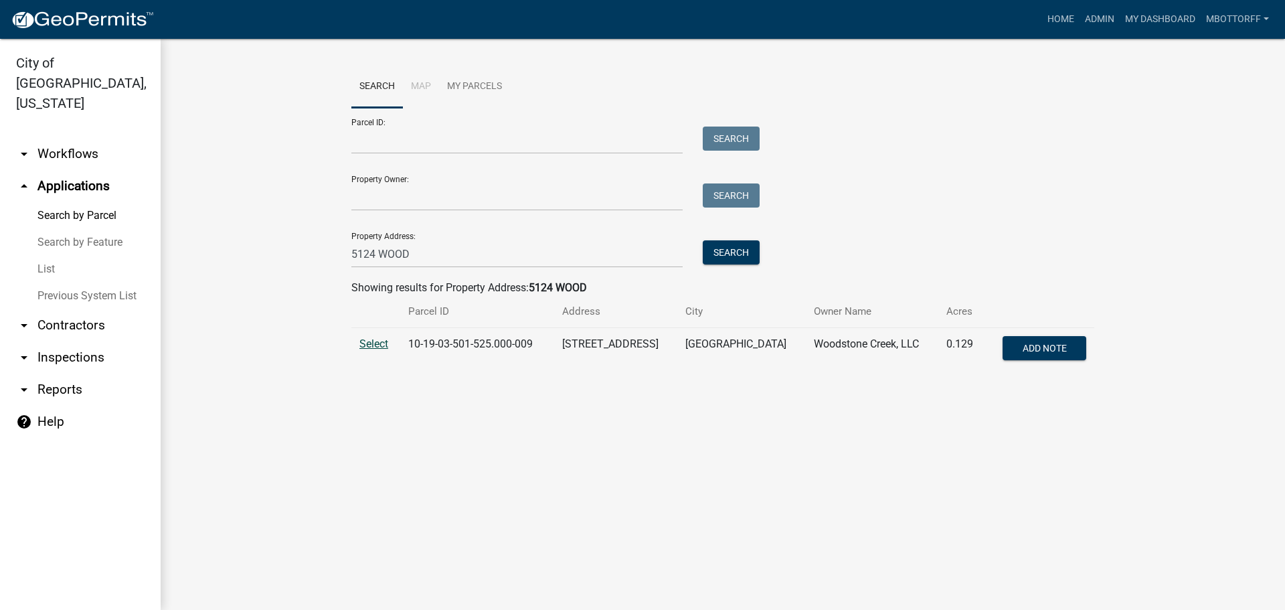
click at [378, 345] on span "Select" at bounding box center [373, 343] width 29 height 13
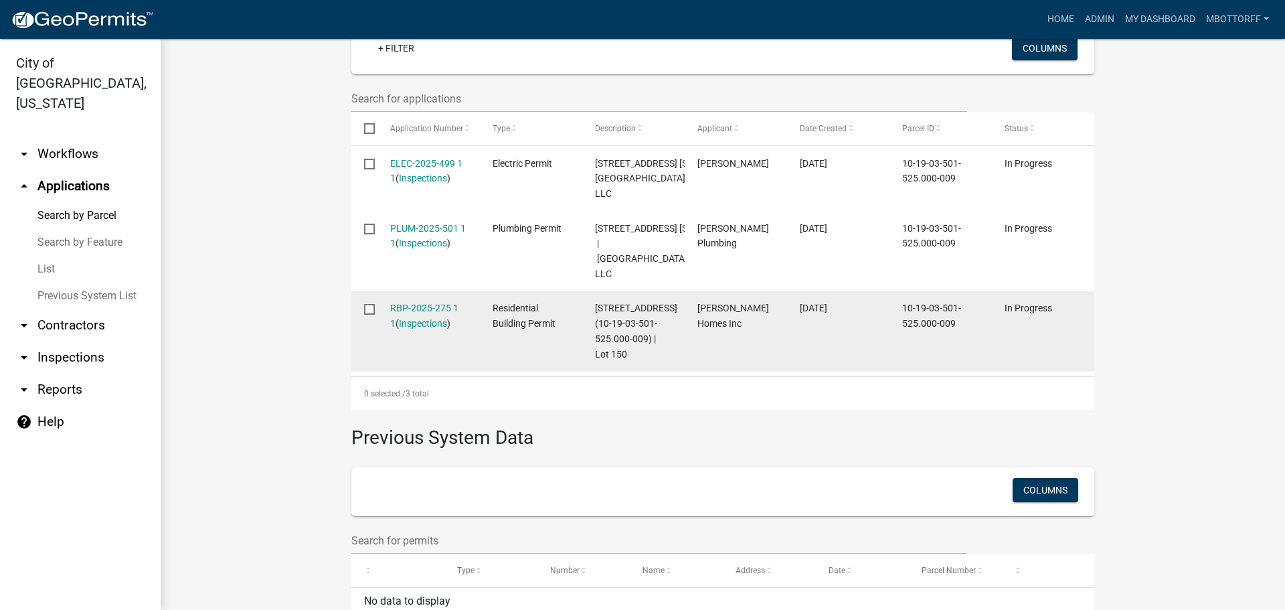
scroll to position [401, 0]
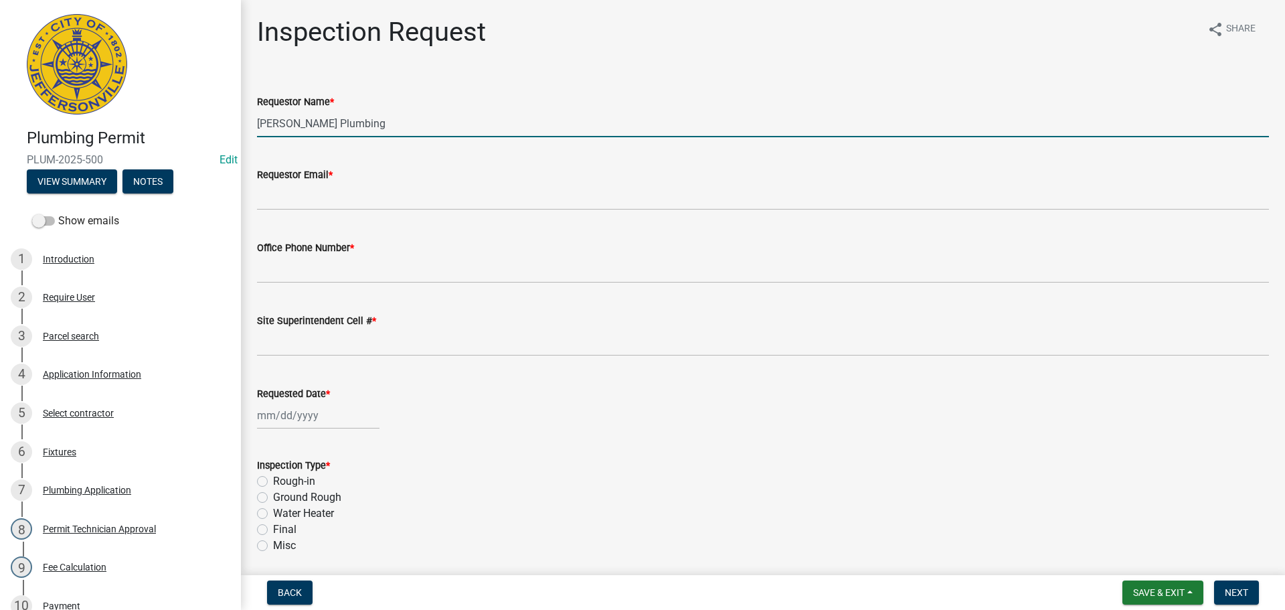
drag, startPoint x: 371, startPoint y: 129, endPoint x: 0, endPoint y: 99, distance: 371.9
click at [0, 100] on div "Plumbing Permit PLUM-2025-500 Edit View Summary Notes Show emails 1 Introductio…" at bounding box center [642, 305] width 1285 height 610
type input "[PERSON_NAME]"
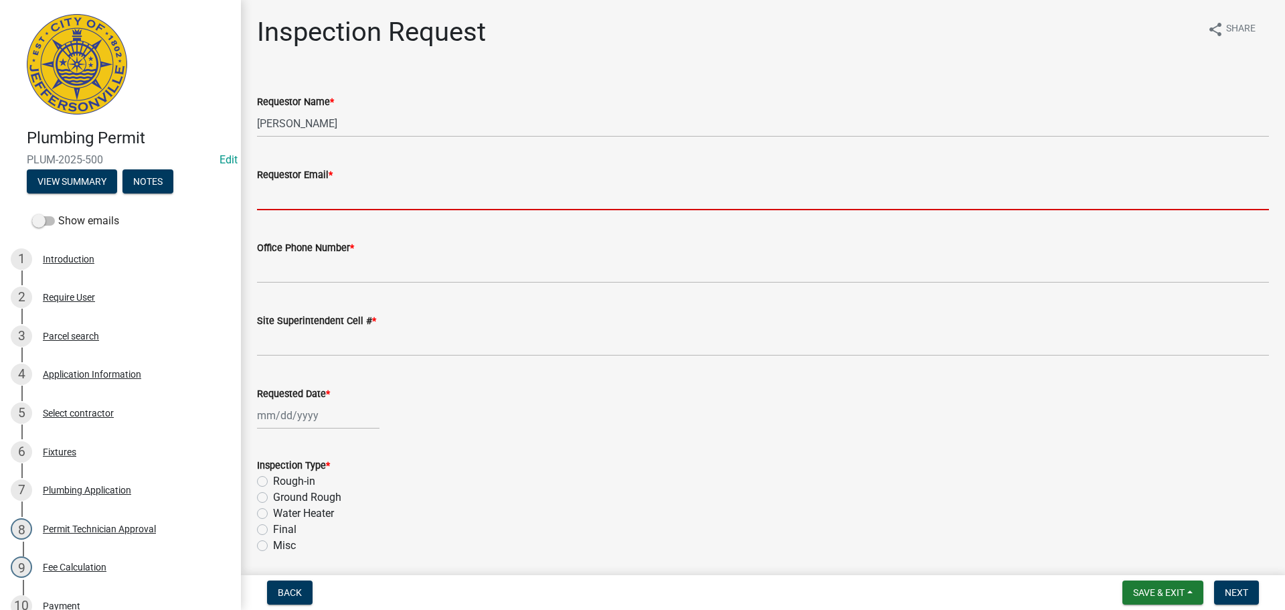
click at [269, 206] on input "Requestor Email *" at bounding box center [763, 196] width 1012 height 27
type input "[EMAIL_ADDRESS][DOMAIN_NAME]"
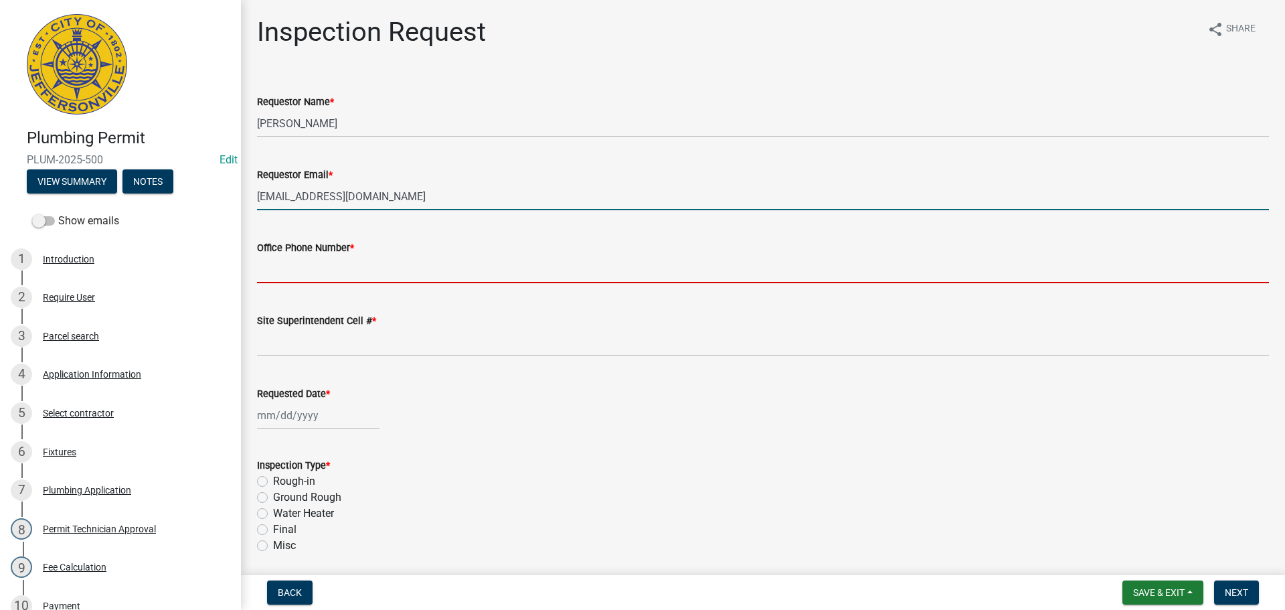
click at [306, 273] on input "Office Phone Number *" at bounding box center [763, 269] width 1012 height 27
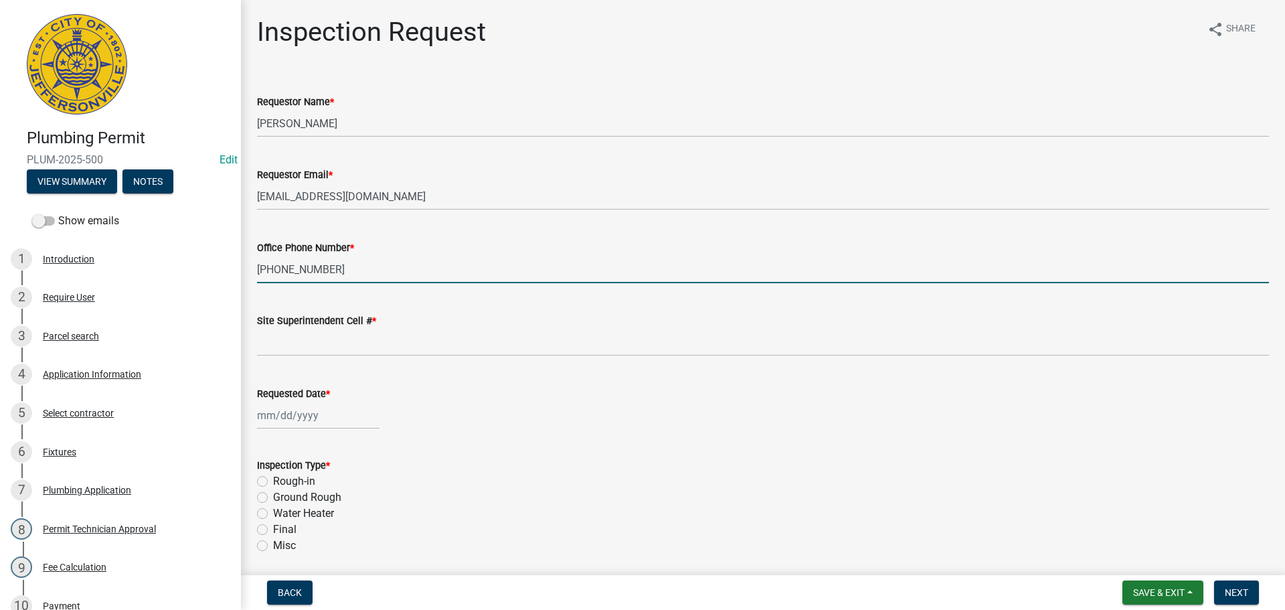
type input "[PHONE_NUMBER]"
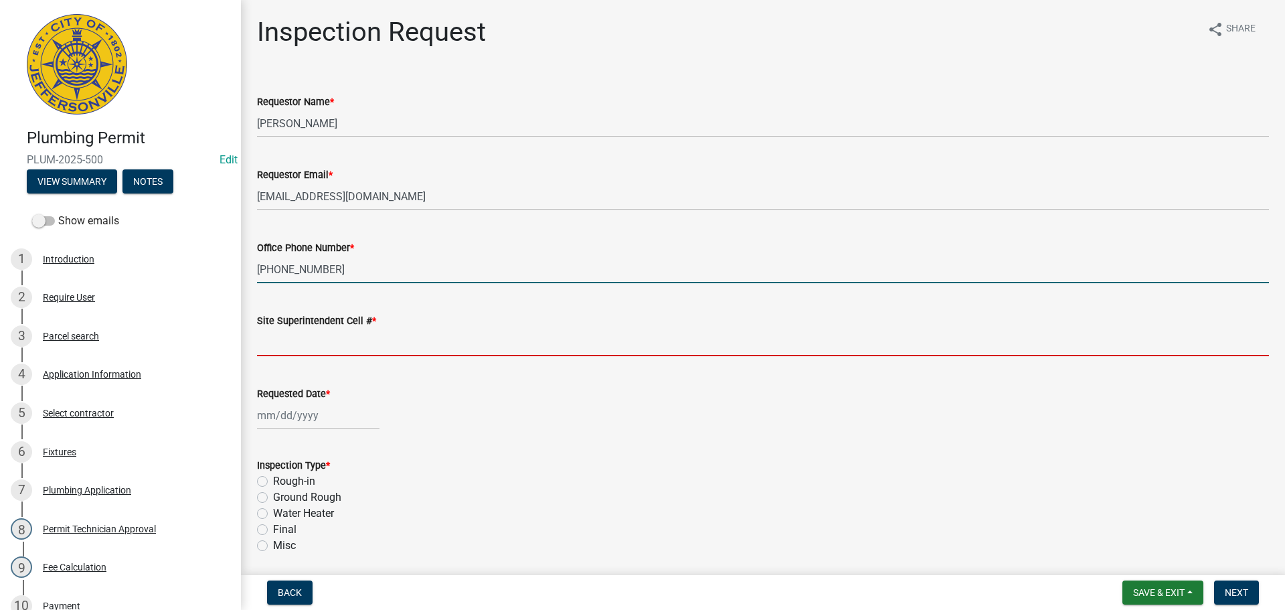
click at [297, 349] on input "Site Superintendent Cell # *" at bounding box center [763, 342] width 1012 height 27
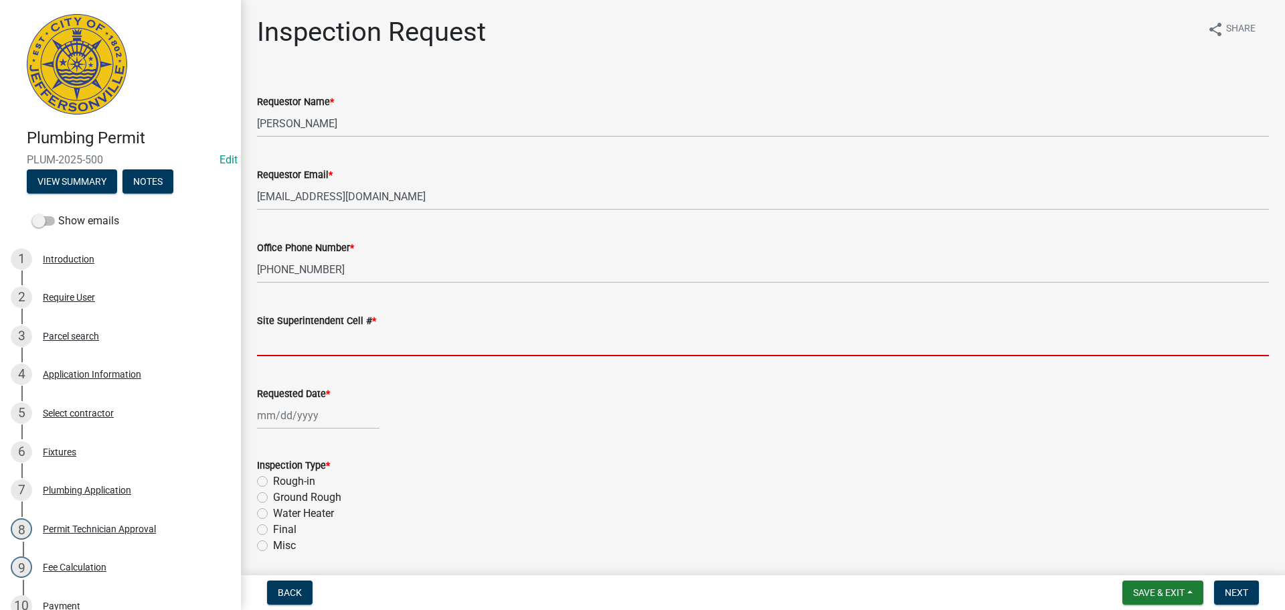
type input "SAME"
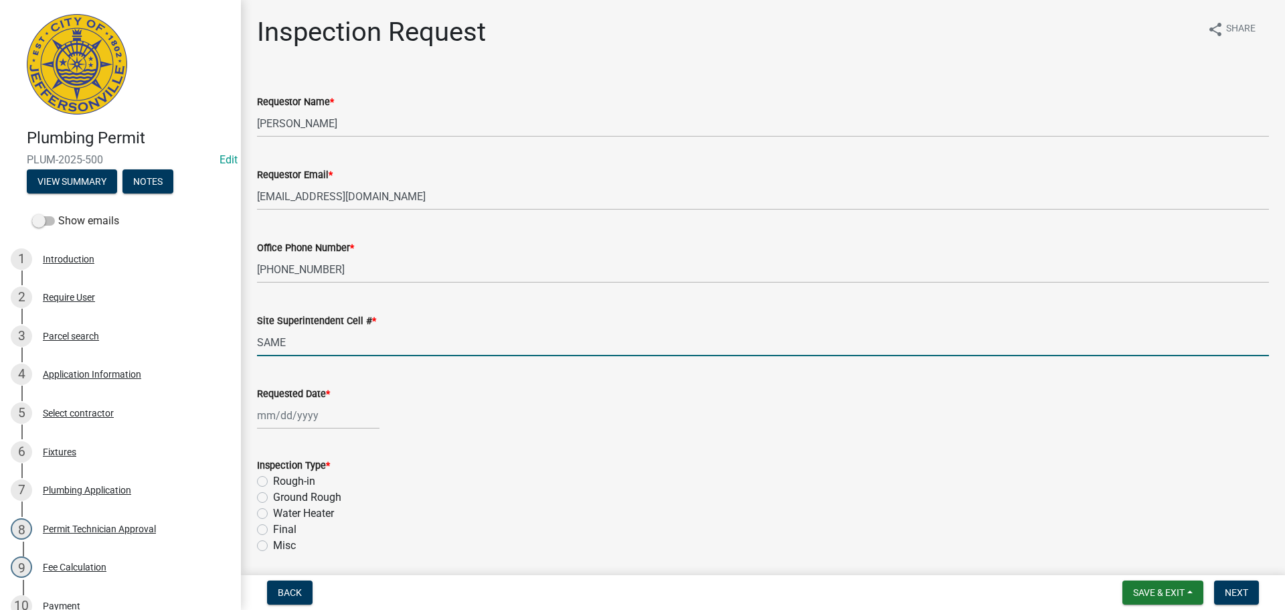
click at [286, 410] on div at bounding box center [318, 414] width 122 height 27
select select "9"
select select "2025"
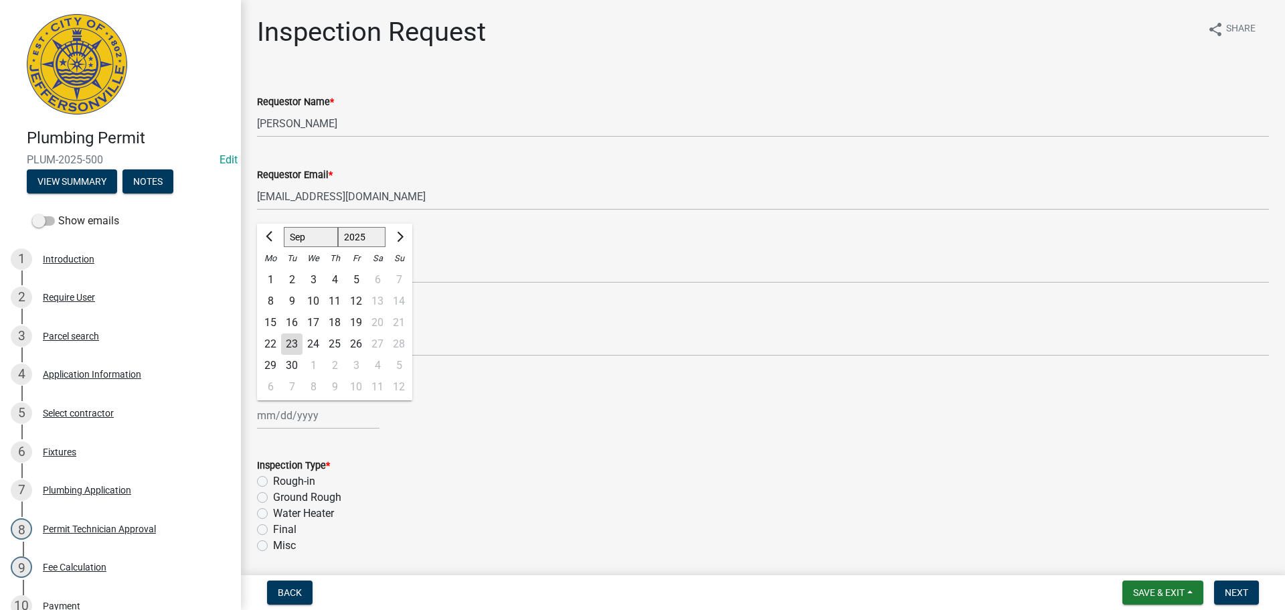
click at [313, 341] on div "24" at bounding box center [312, 343] width 21 height 21
type input "[DATE]"
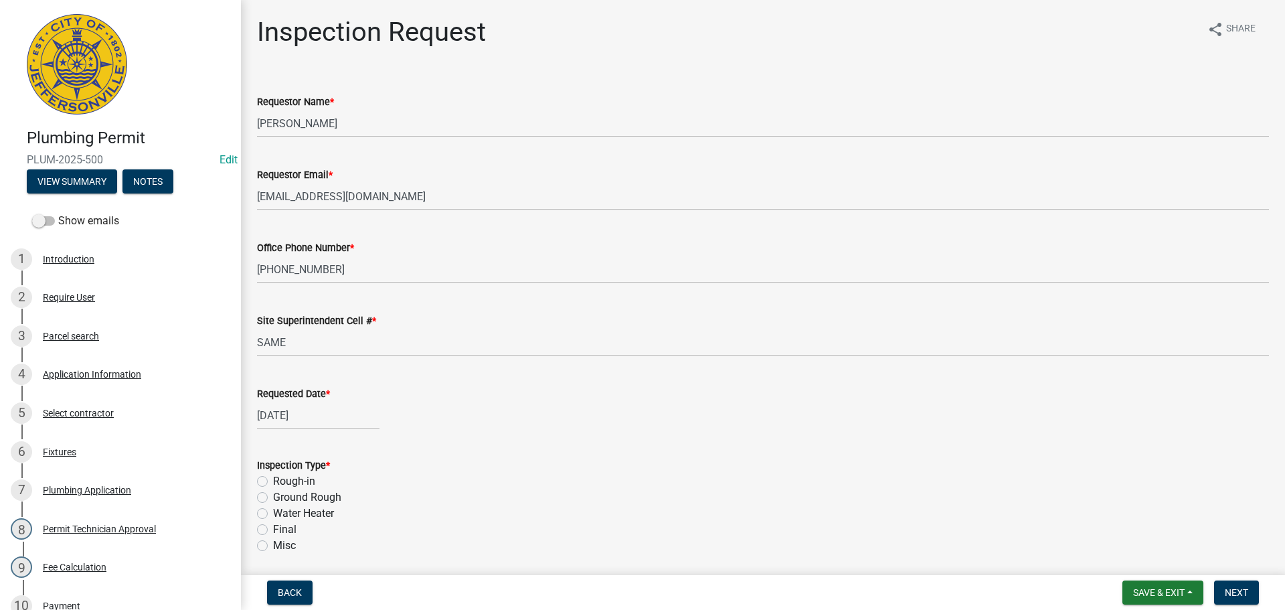
click at [273, 501] on label "Ground Rough" at bounding box center [307, 497] width 68 height 16
click at [273, 498] on input "Ground Rough" at bounding box center [277, 493] width 9 height 9
radio input "true"
click at [1236, 586] on button "Next" at bounding box center [1236, 592] width 45 height 24
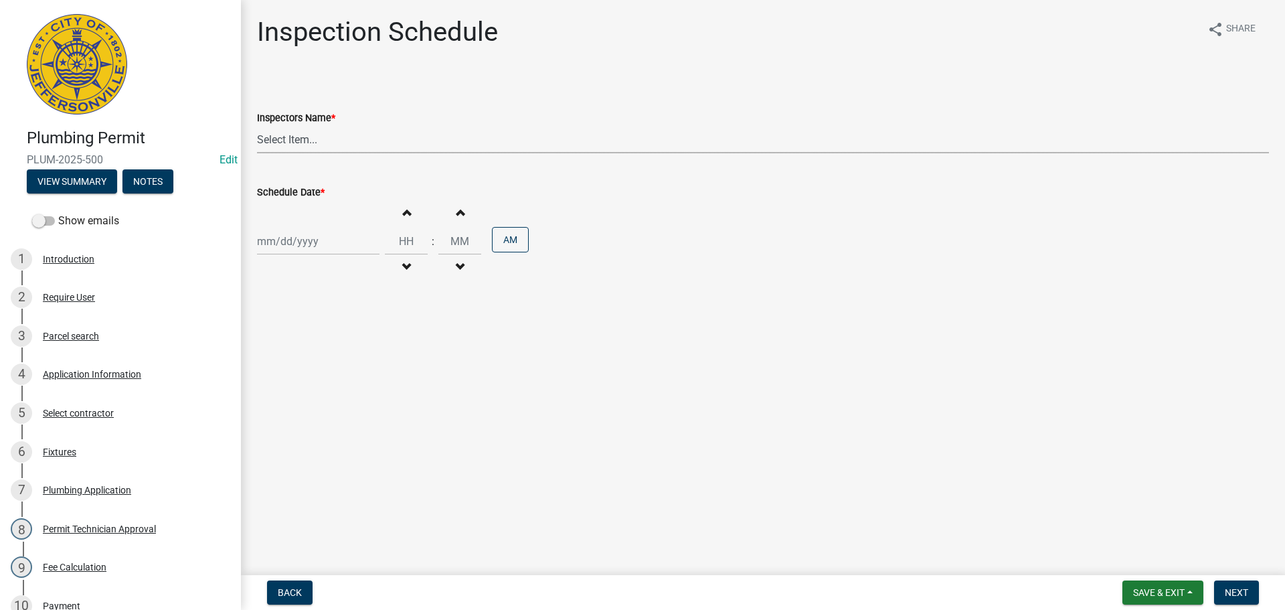
click at [281, 139] on select "Select Item... [PERSON_NAME] ([PERSON_NAME]) [PERSON_NAME] ([PERSON_NAME]) mkru…" at bounding box center [763, 139] width 1012 height 27
select select "13c97fbc-c819-4cee-844a-0db3d3c4db95"
click at [257, 126] on select "Select Item... [PERSON_NAME] ([PERSON_NAME]) [PERSON_NAME] ([PERSON_NAME]) mkru…" at bounding box center [763, 139] width 1012 height 27
select select "9"
select select "2025"
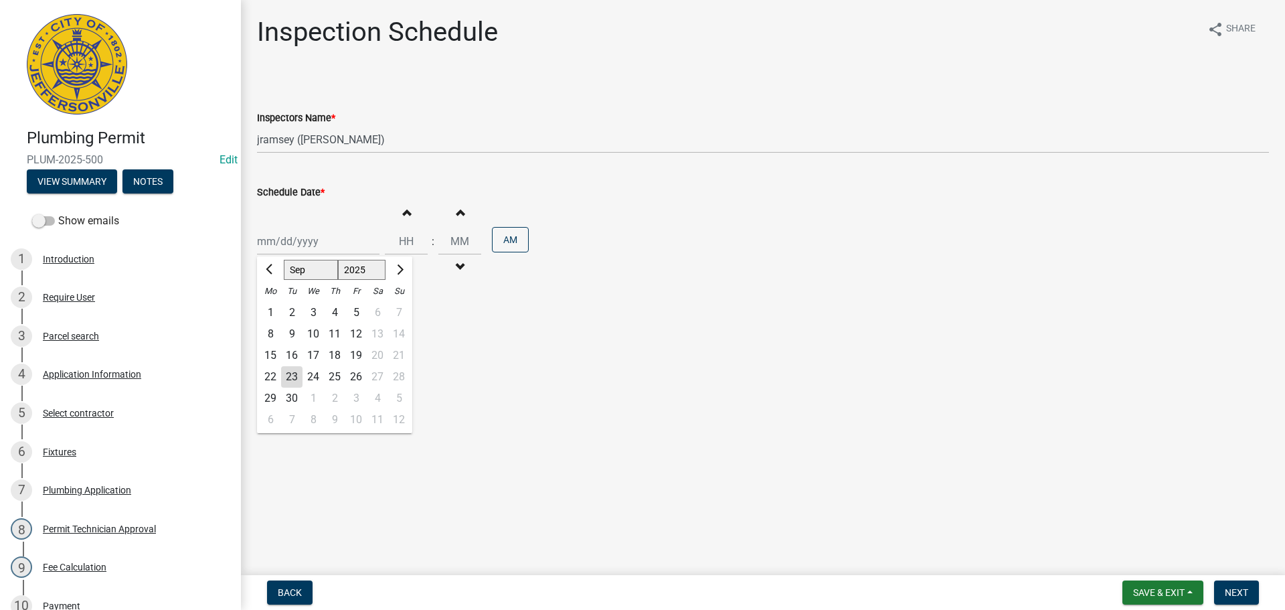
click at [312, 235] on div "[PERSON_NAME] Feb Mar Apr [PERSON_NAME][DATE] Oct Nov [DATE] 1526 1527 1528 152…" at bounding box center [318, 241] width 122 height 27
drag, startPoint x: 314, startPoint y: 371, endPoint x: 476, endPoint y: 392, distance: 163.3
click at [315, 371] on div "24" at bounding box center [312, 376] width 21 height 21
type input "[DATE]"
click at [1241, 594] on span "Next" at bounding box center [1236, 592] width 23 height 11
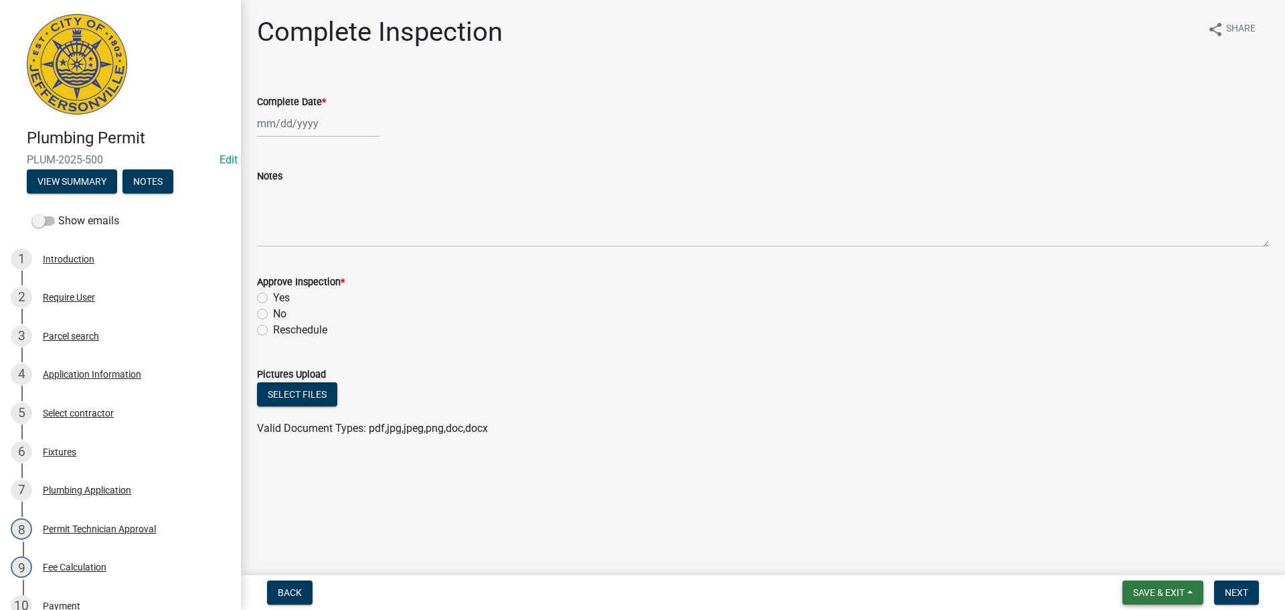
click at [1156, 588] on span "Save & Exit" at bounding box center [1159, 592] width 52 height 11
click at [1153, 566] on button "Save & Exit" at bounding box center [1149, 557] width 107 height 32
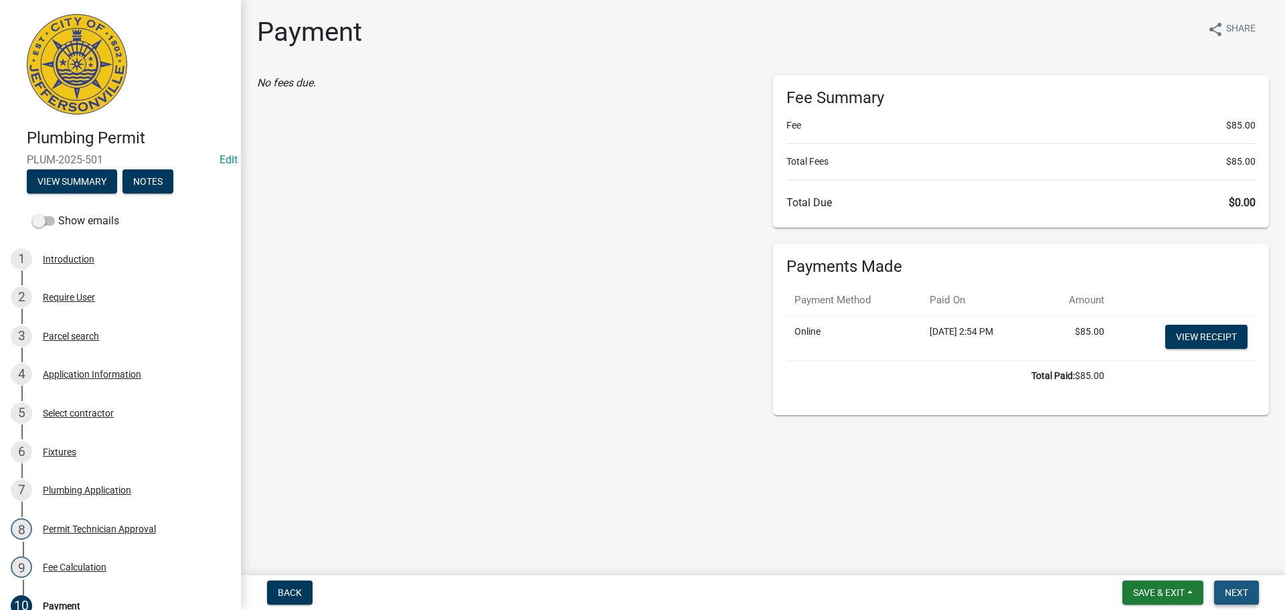
click at [1229, 589] on span "Next" at bounding box center [1236, 592] width 23 height 11
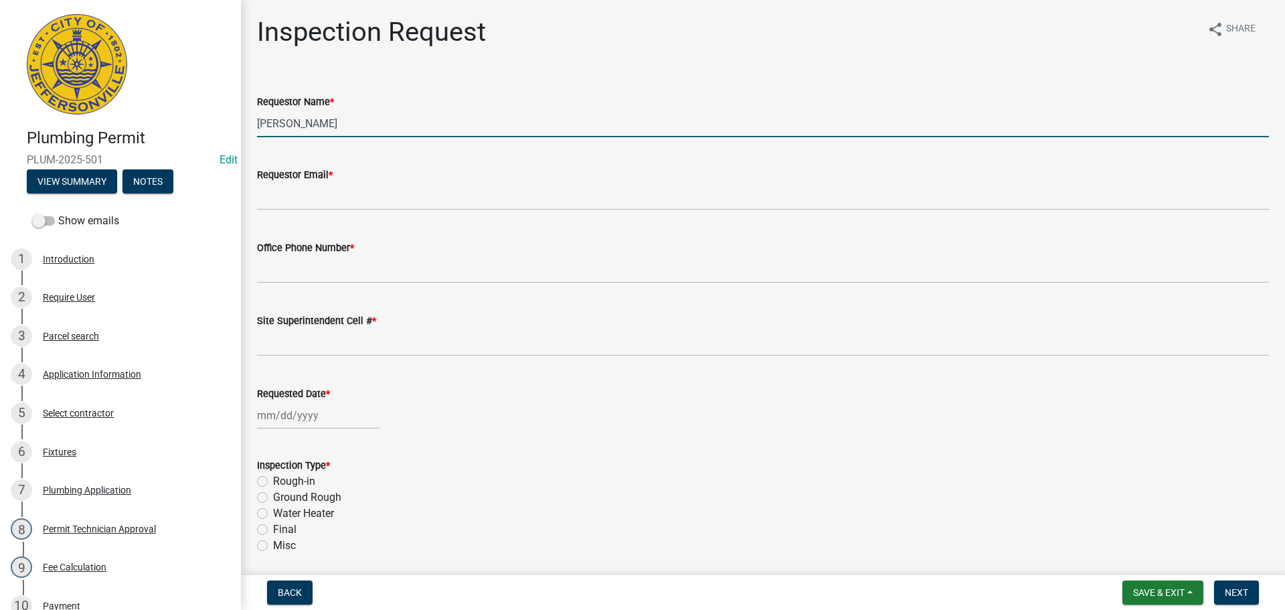
drag, startPoint x: 332, startPoint y: 129, endPoint x: 129, endPoint y: 109, distance: 203.7
click at [186, 121] on div "Plumbing Permit PLUM-2025-501 Edit View Summary Notes Show emails 1 Introductio…" at bounding box center [642, 305] width 1285 height 610
type input "[PERSON_NAME]"
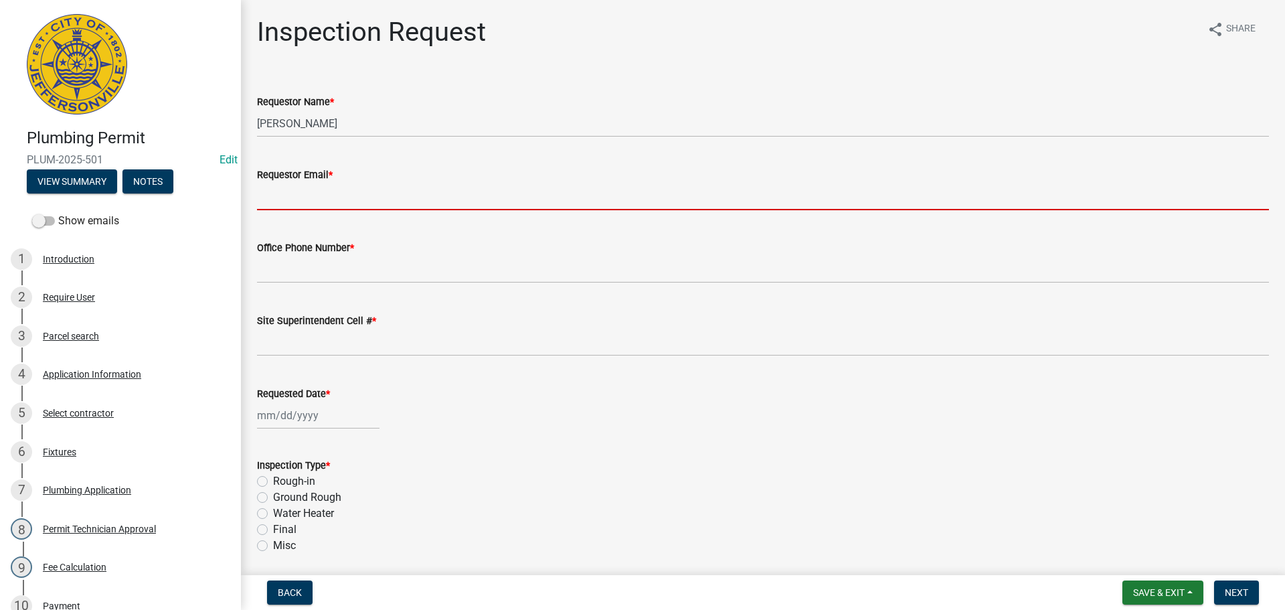
click at [274, 197] on input "Requestor Email *" at bounding box center [763, 196] width 1012 height 27
type input "[EMAIL_ADDRESS][DOMAIN_NAME]"
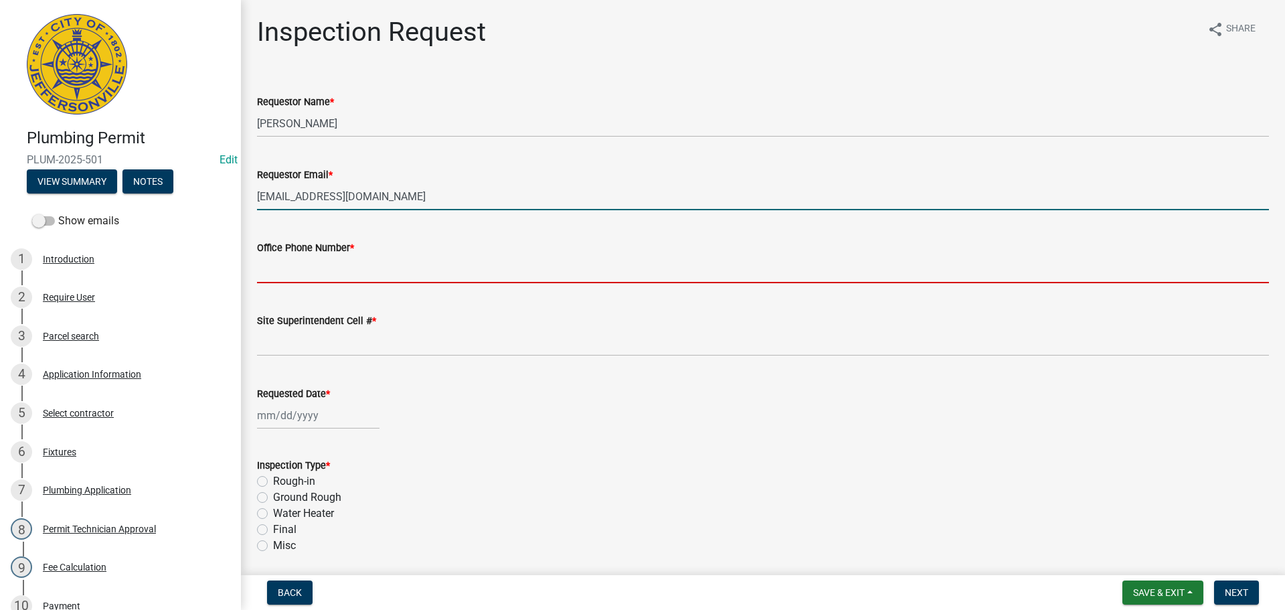
click at [302, 268] on input "Office Phone Number *" at bounding box center [763, 269] width 1012 height 27
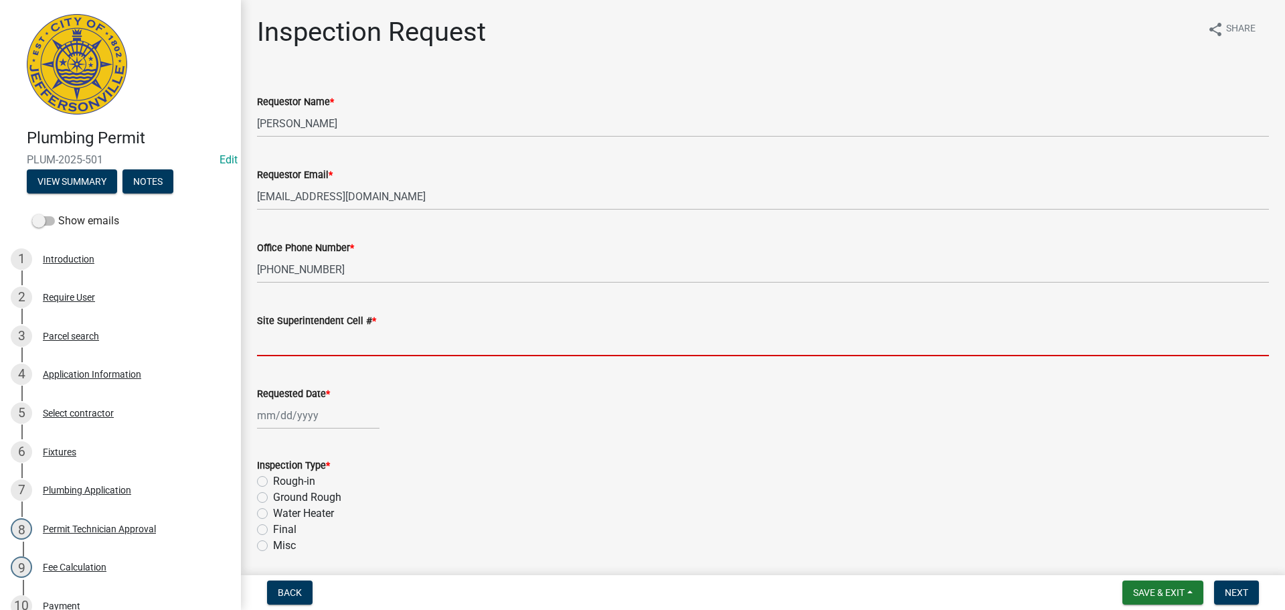
click at [281, 345] on input "Site Superintendent Cell # *" at bounding box center [763, 342] width 1012 height 27
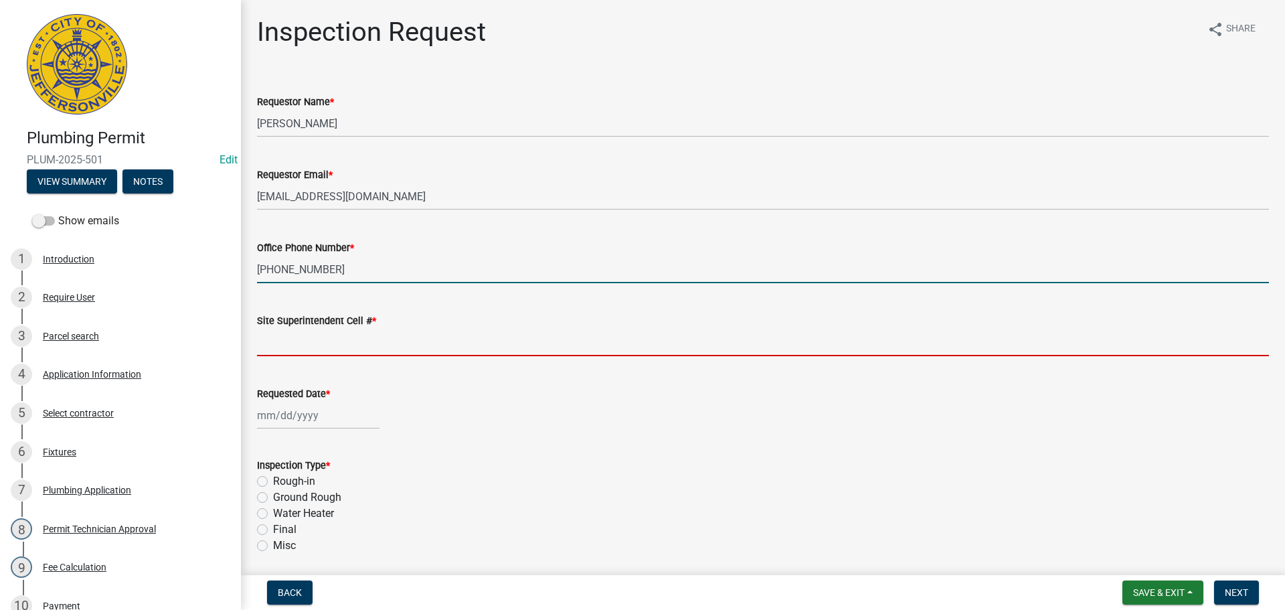
click at [341, 270] on input "[PHONE_NUMBER]" at bounding box center [763, 269] width 1012 height 27
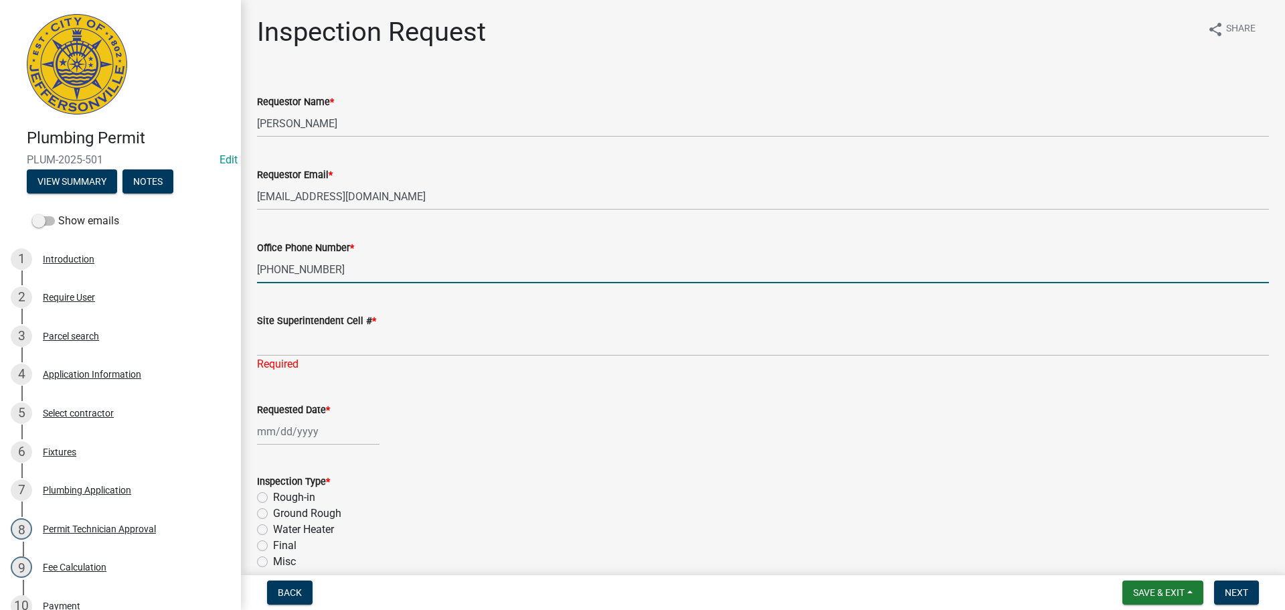
type input "812-705-134"
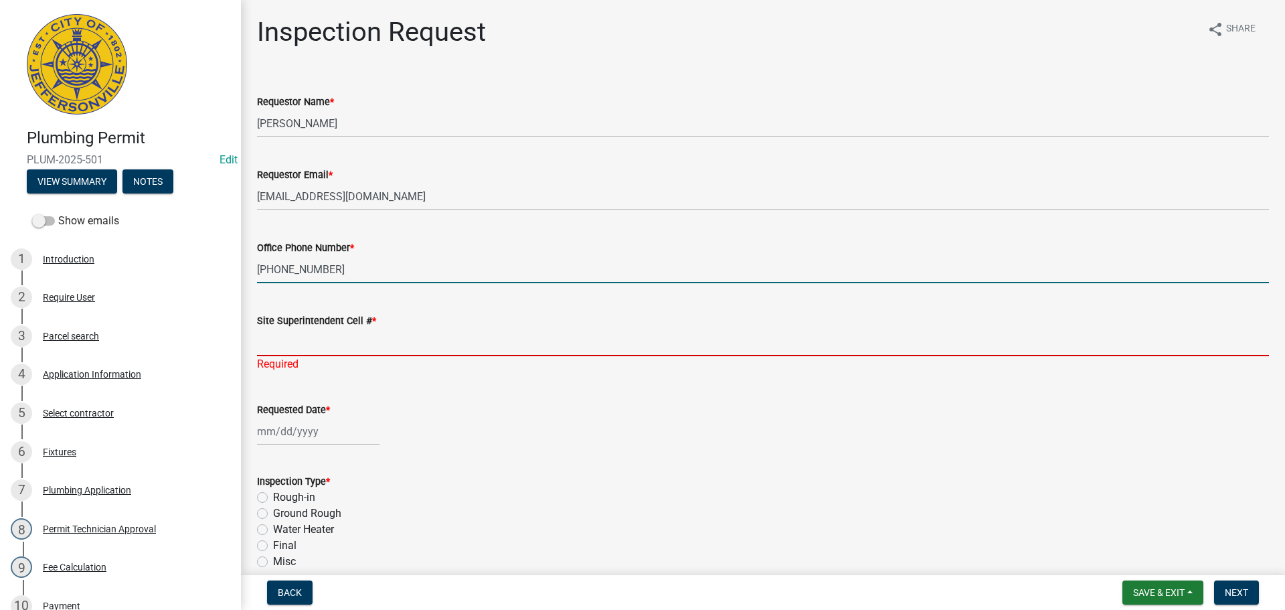
click at [295, 343] on form "Site Superintendent Cell # *" at bounding box center [763, 333] width 1012 height 43
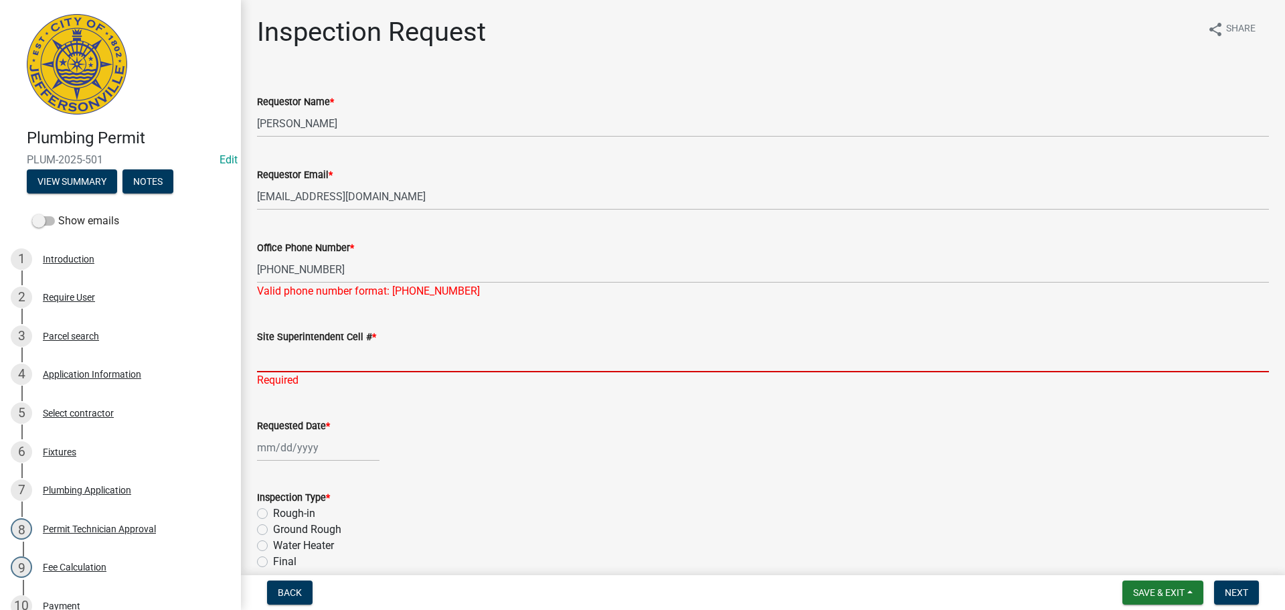
type input "SAME"
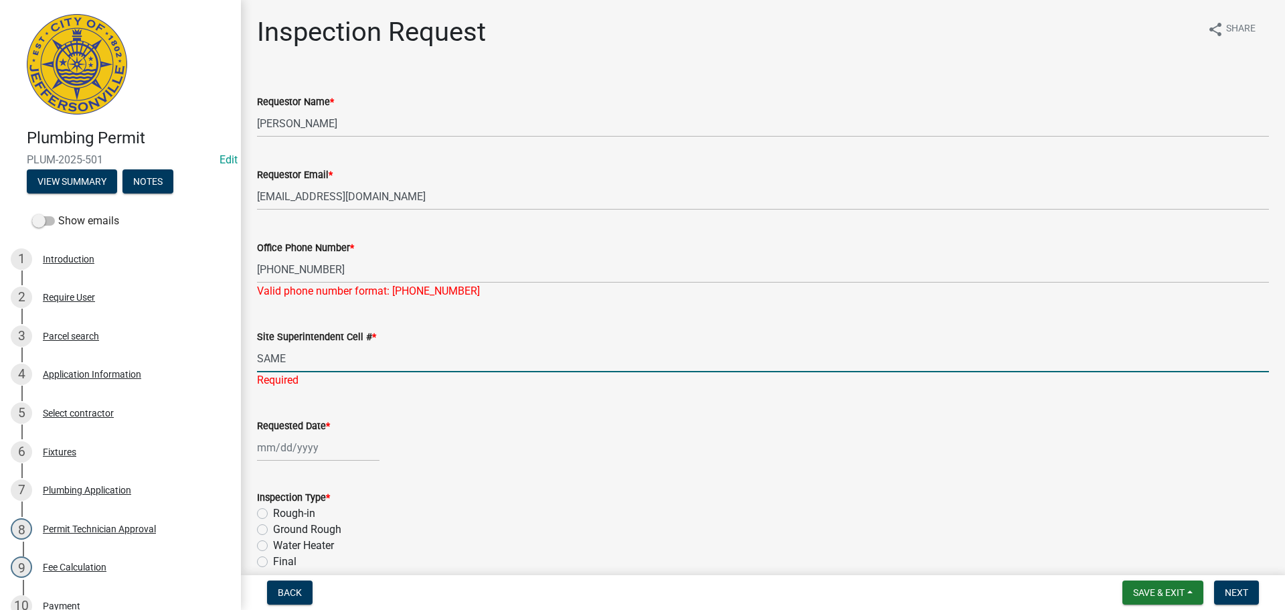
click at [283, 436] on div at bounding box center [318, 447] width 122 height 27
select select "9"
select select "2025"
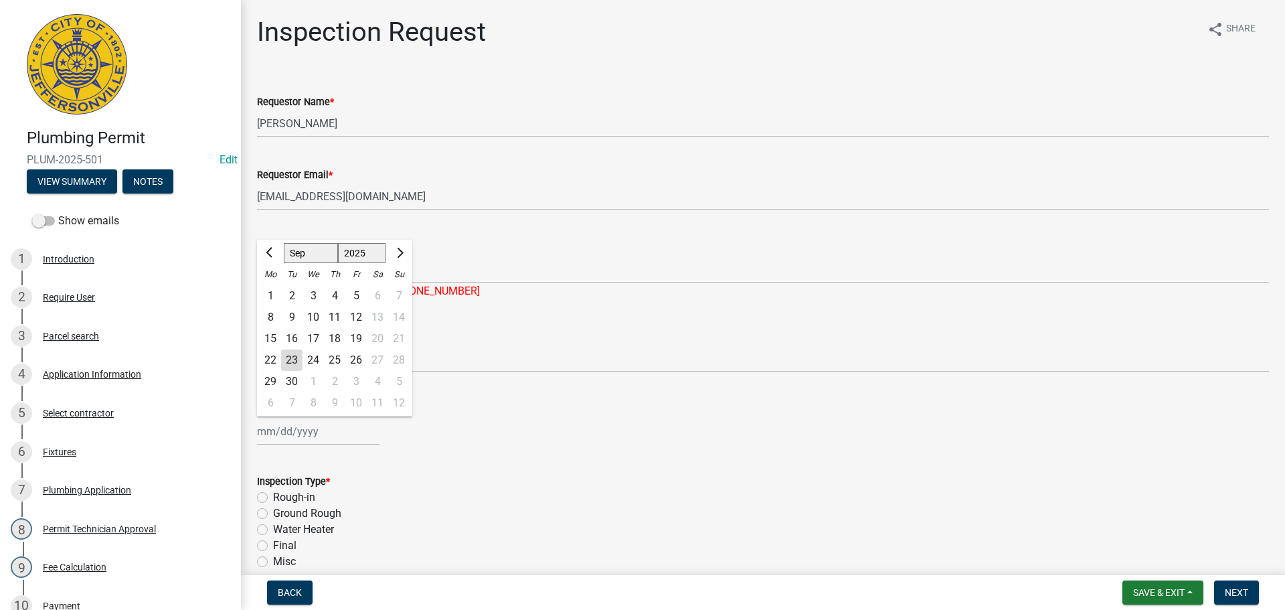
drag, startPoint x: 316, startPoint y: 355, endPoint x: 310, endPoint y: 361, distance: 9.0
click at [317, 354] on div "24" at bounding box center [312, 359] width 21 height 21
type input "[DATE]"
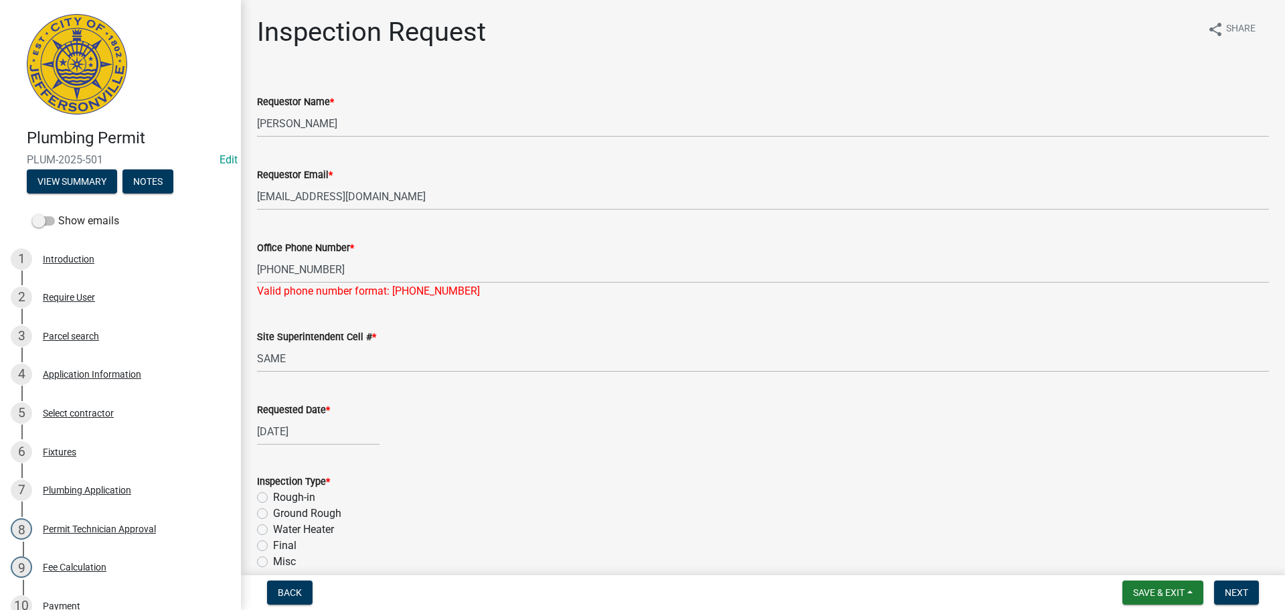
click at [255, 512] on div "Inspection Type * Rough-in Ground Rough Water Heater Final Misc" at bounding box center [763, 513] width 1032 height 112
click at [273, 512] on label "Ground Rough" at bounding box center [307, 513] width 68 height 16
click at [273, 512] on input "Ground Rough" at bounding box center [277, 509] width 9 height 9
radio input "true"
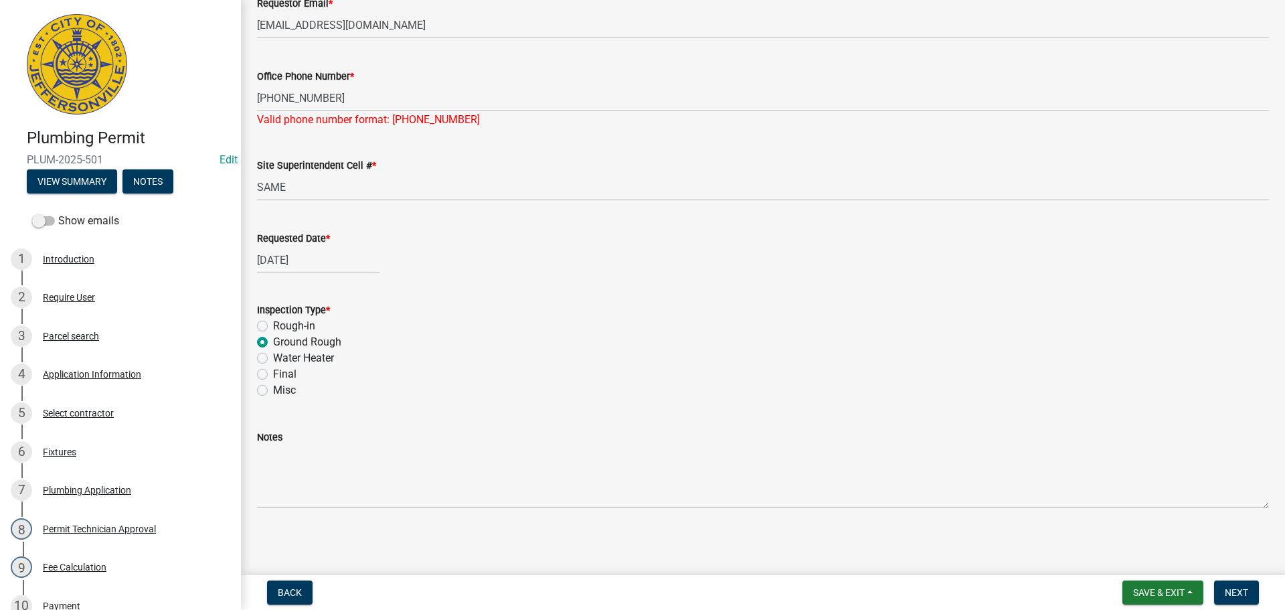
scroll to position [173, 0]
click at [1240, 598] on button "Next" at bounding box center [1236, 592] width 45 height 24
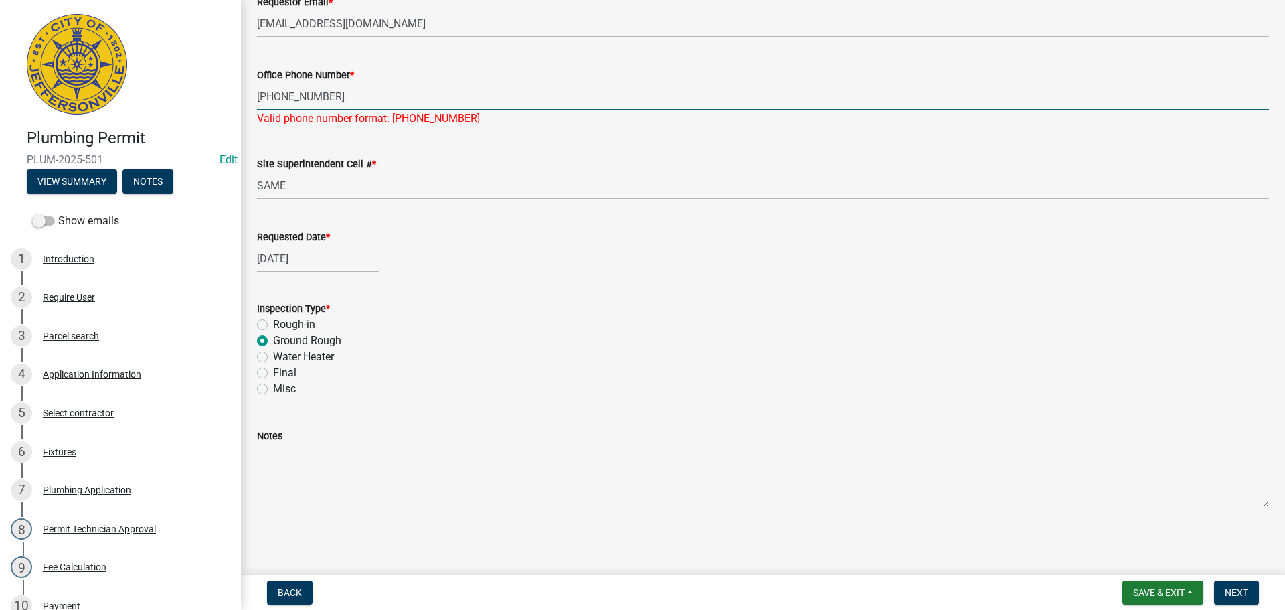
click at [319, 96] on input "812-705-134" at bounding box center [763, 96] width 1012 height 27
type input "[PHONE_NUMBER]"
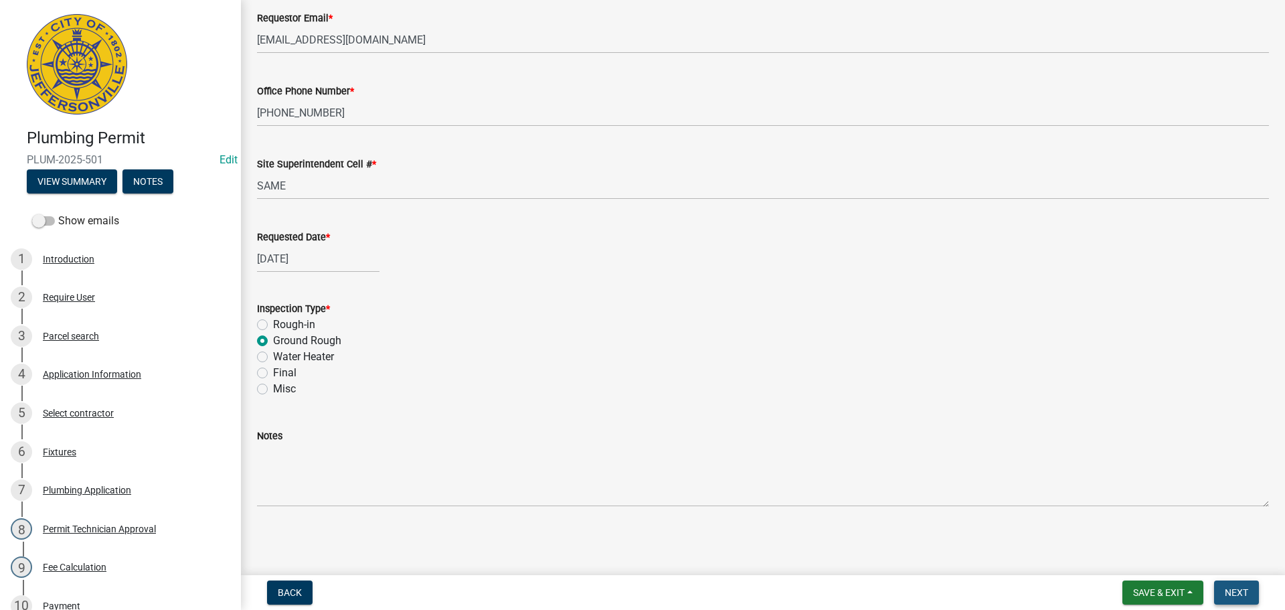
click at [1230, 585] on button "Next" at bounding box center [1236, 592] width 45 height 24
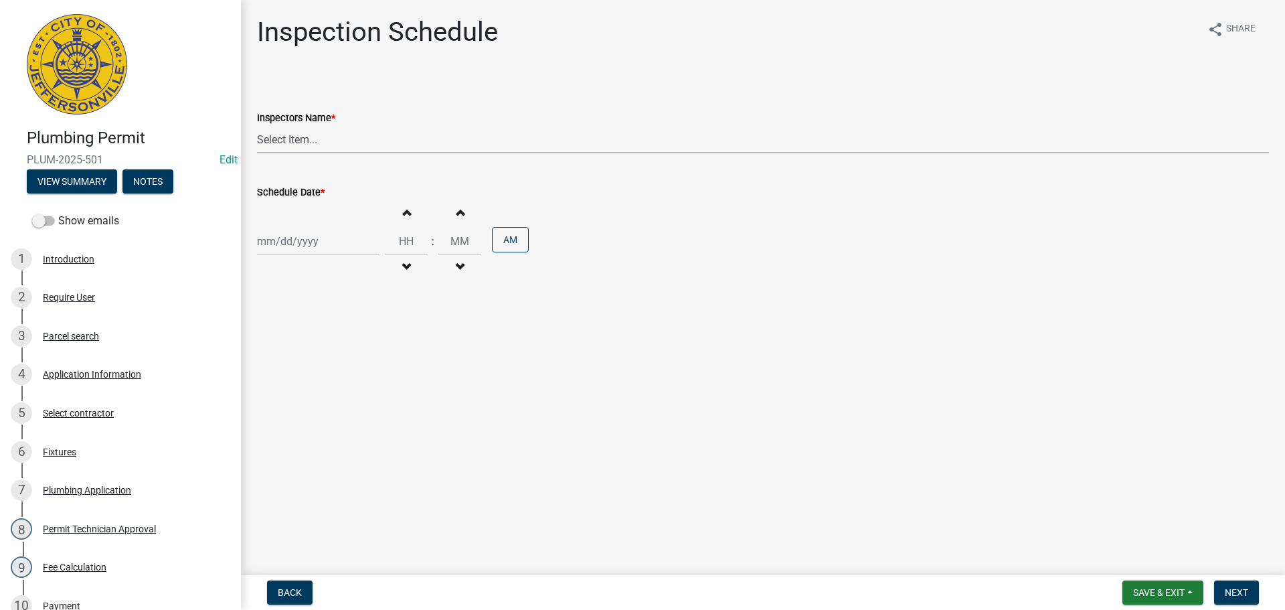
click at [280, 136] on select "Select Item... [PERSON_NAME] ([PERSON_NAME]) [PERSON_NAME] ([PERSON_NAME]) mkru…" at bounding box center [763, 139] width 1012 height 27
select select "13c97fbc-c819-4cee-844a-0db3d3c4db95"
click at [257, 126] on select "Select Item... [PERSON_NAME] ([PERSON_NAME]) [PERSON_NAME] ([PERSON_NAME]) mkru…" at bounding box center [763, 139] width 1012 height 27
click at [283, 241] on div at bounding box center [318, 241] width 122 height 27
select select "9"
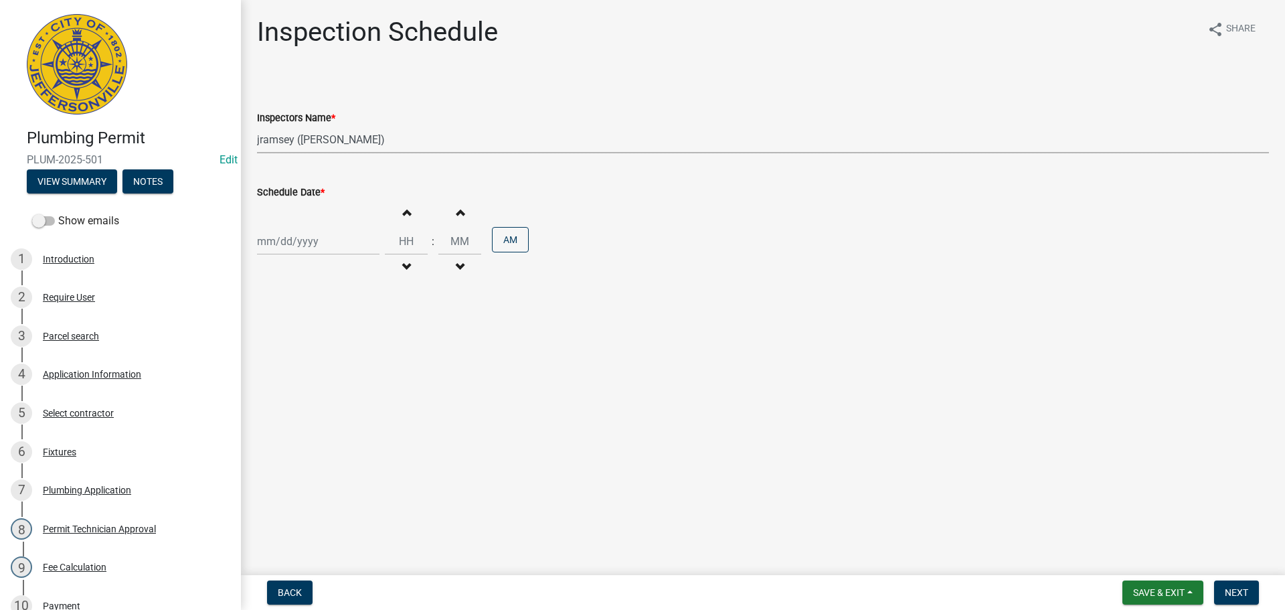
select select "2025"
click at [313, 375] on div "24" at bounding box center [312, 376] width 21 height 21
type input "[DATE]"
click at [1232, 598] on span "Next" at bounding box center [1236, 592] width 23 height 11
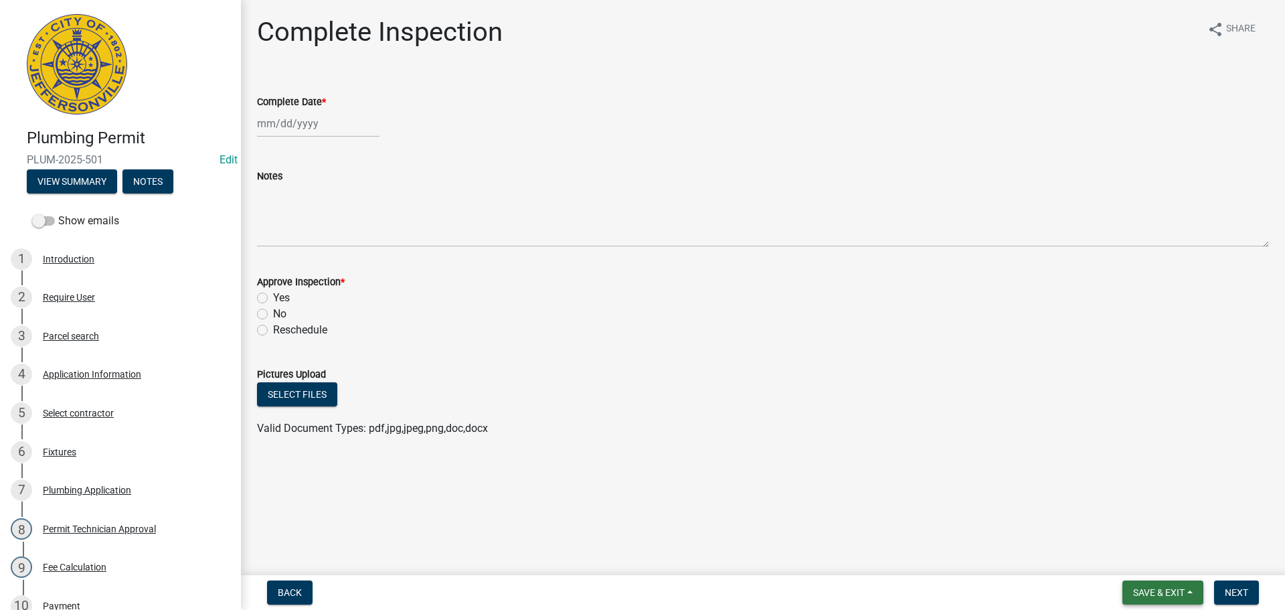
click at [1166, 593] on span "Save & Exit" at bounding box center [1159, 592] width 52 height 11
click at [1141, 557] on button "Save & Exit" at bounding box center [1149, 557] width 107 height 32
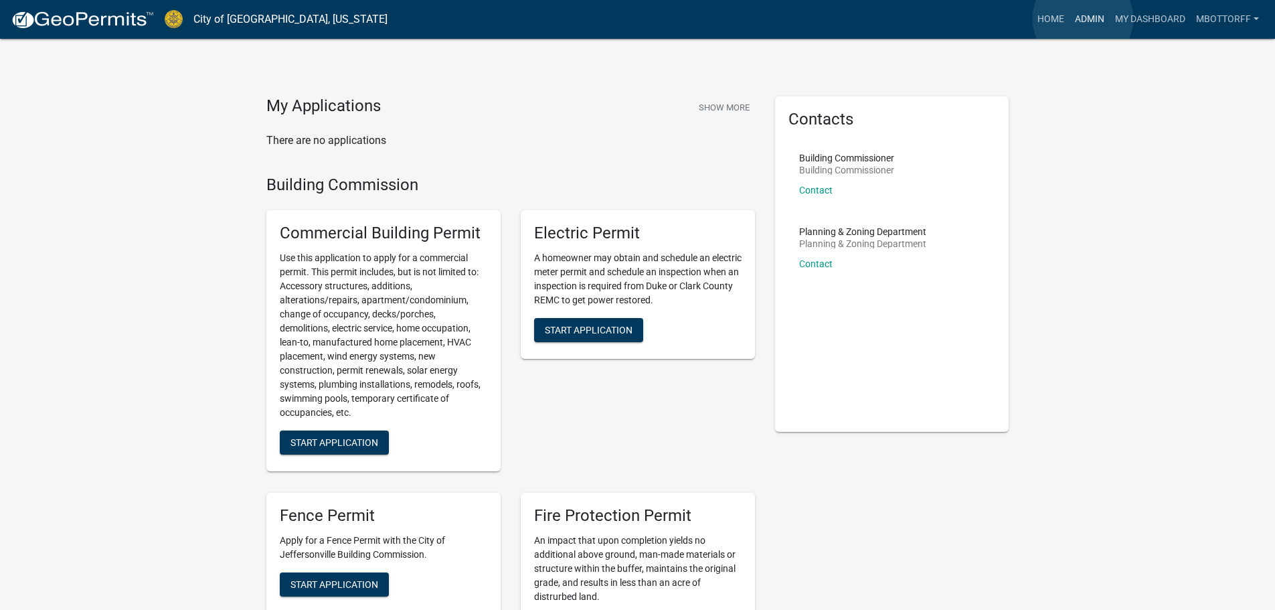
click at [1083, 19] on link "Admin" at bounding box center [1089, 19] width 40 height 25
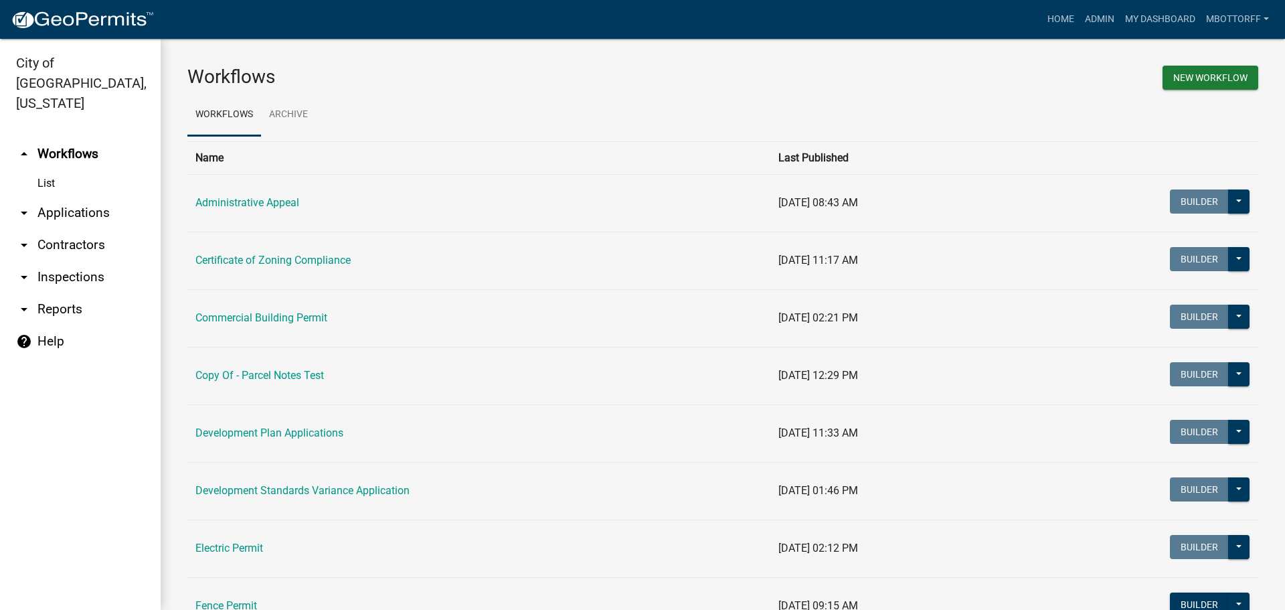
click at [92, 197] on link "arrow_drop_down Applications" at bounding box center [80, 213] width 161 height 32
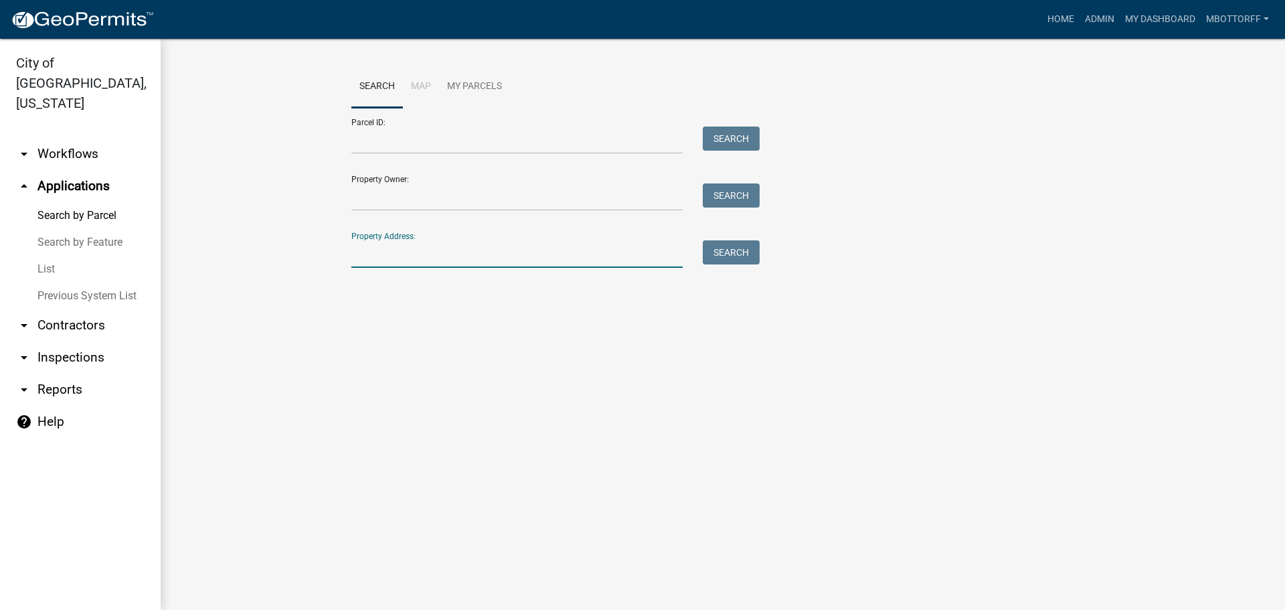
click at [380, 257] on input "Property Address:" at bounding box center [516, 253] width 331 height 27
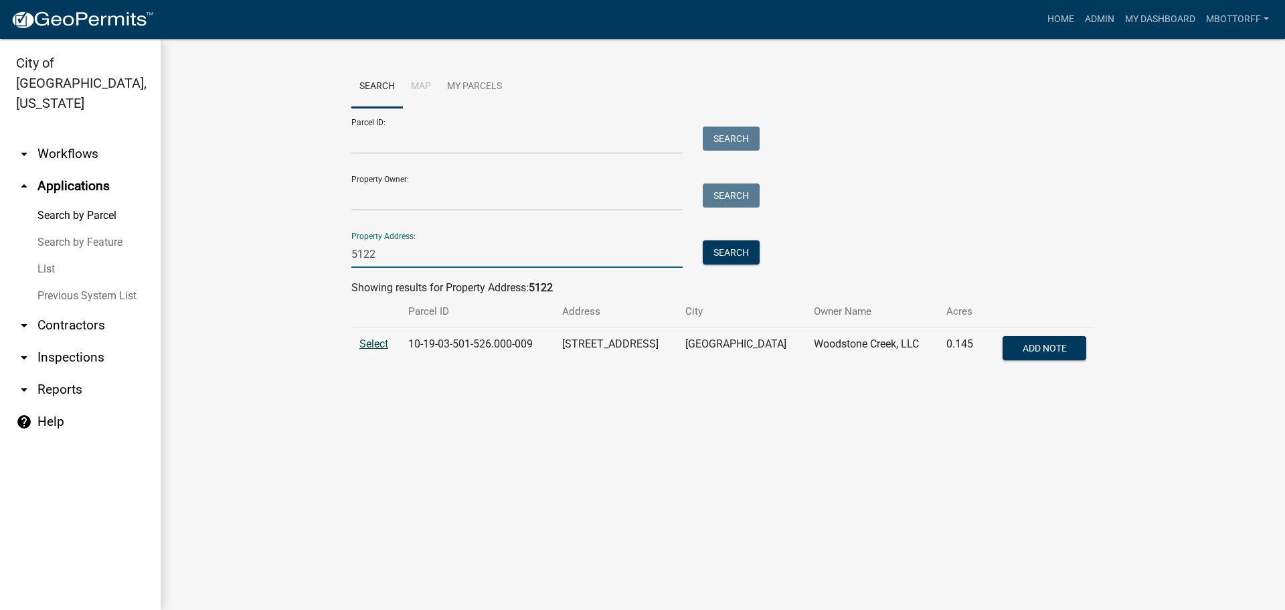
type input "5122"
click at [365, 343] on span "Select" at bounding box center [373, 343] width 29 height 13
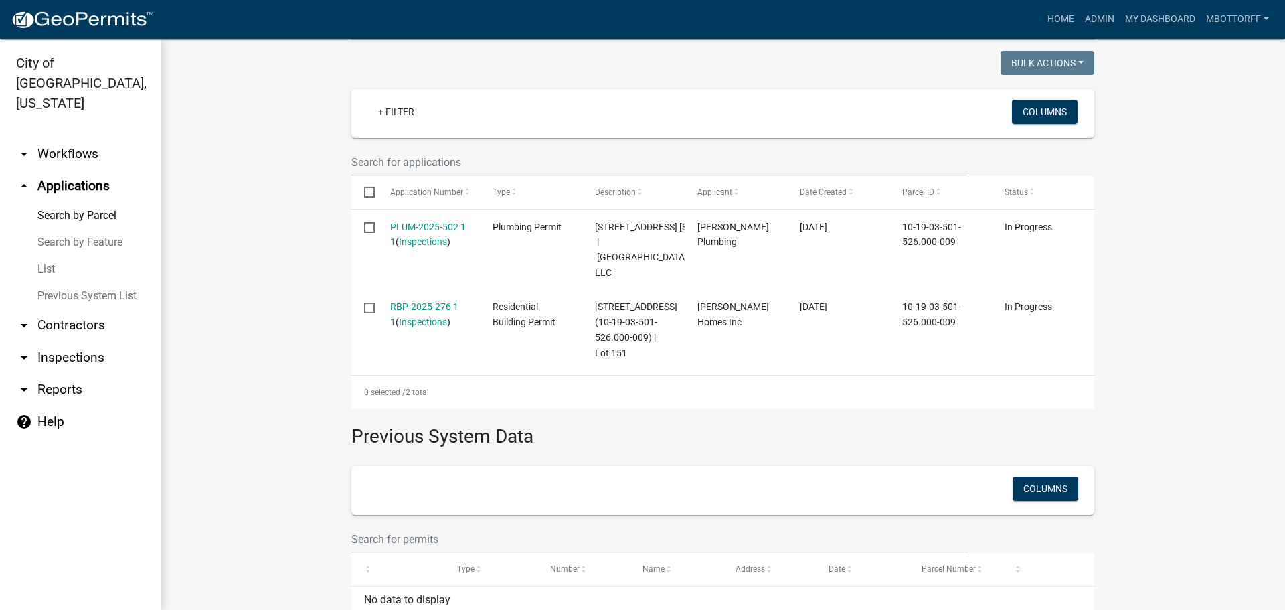
scroll to position [335, 0]
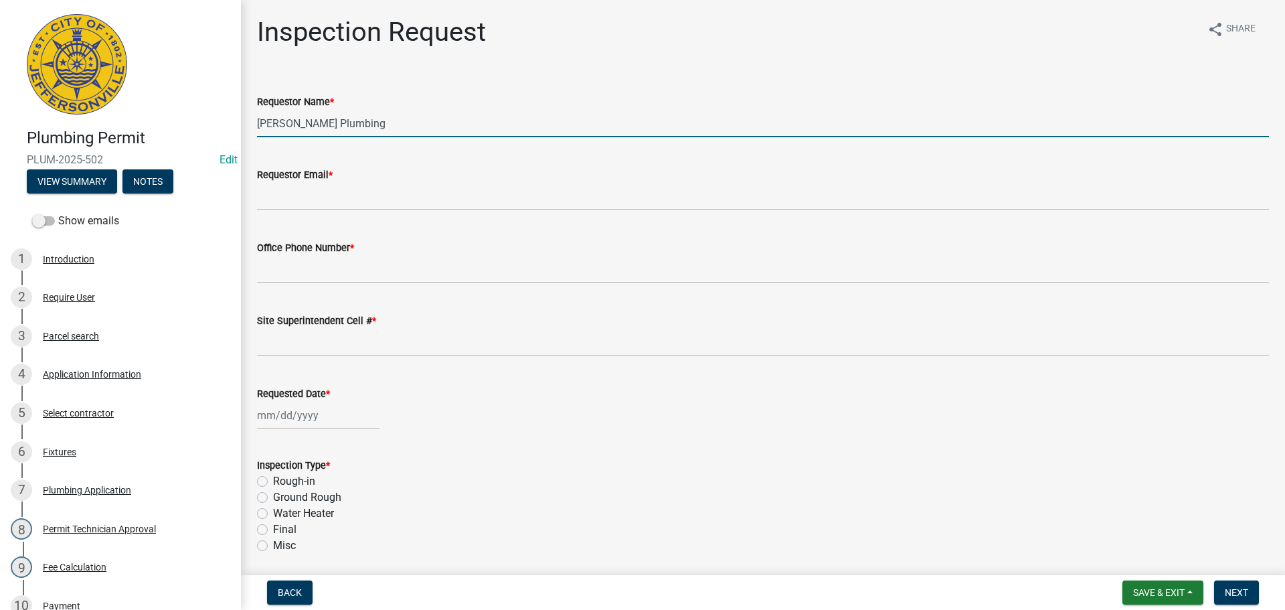
drag, startPoint x: 369, startPoint y: 114, endPoint x: 0, endPoint y: 76, distance: 370.7
click at [0, 102] on div "Plumbing Permit PLUM-2025-502 Edit View Summary Notes Show emails 1 Introductio…" at bounding box center [642, 305] width 1285 height 610
type input "[PERSON_NAME]"
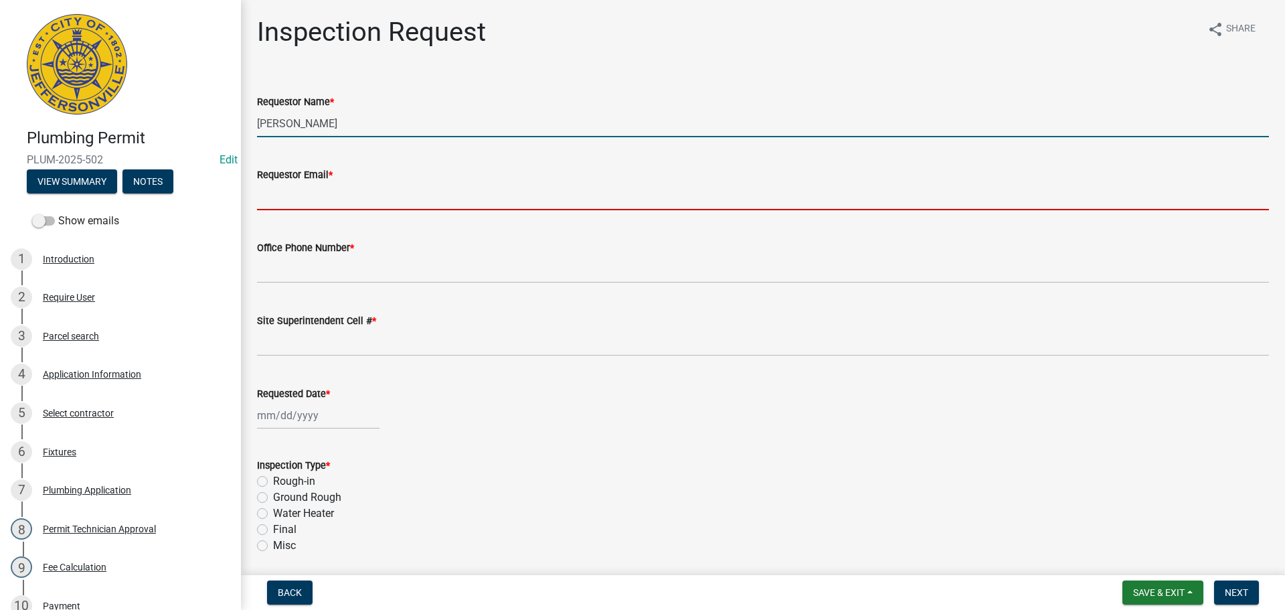
click at [266, 197] on input "Requestor Email *" at bounding box center [763, 196] width 1012 height 27
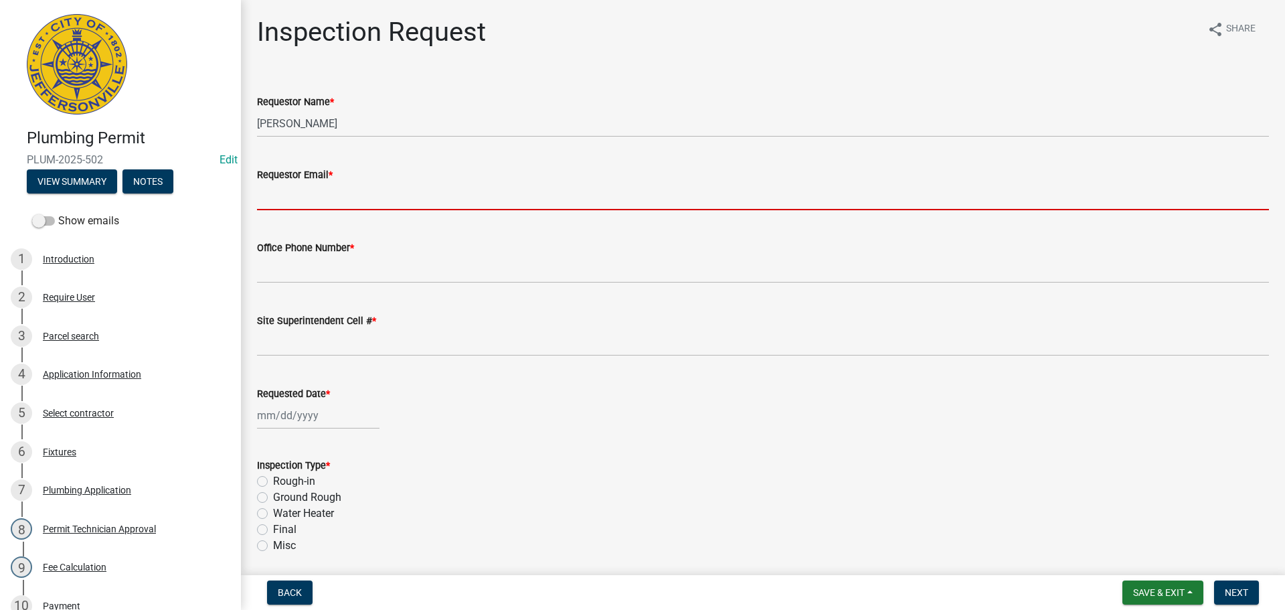
type input "[EMAIL_ADDRESS][DOMAIN_NAME]"
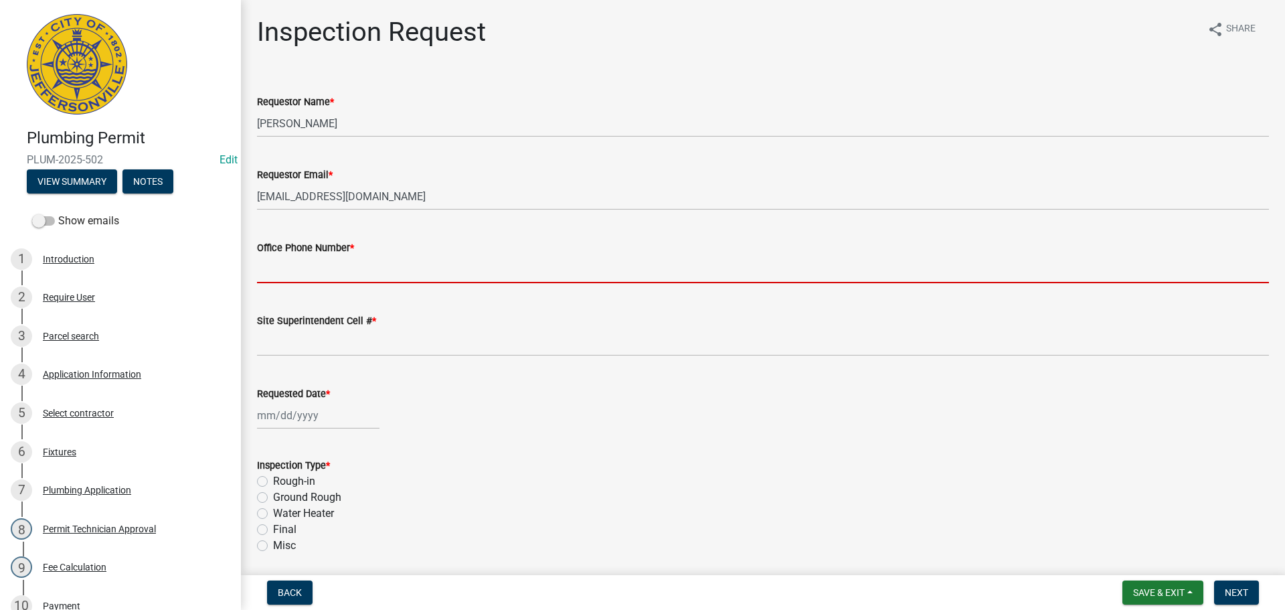
click at [327, 261] on input "Office Phone Number *" at bounding box center [763, 269] width 1012 height 27
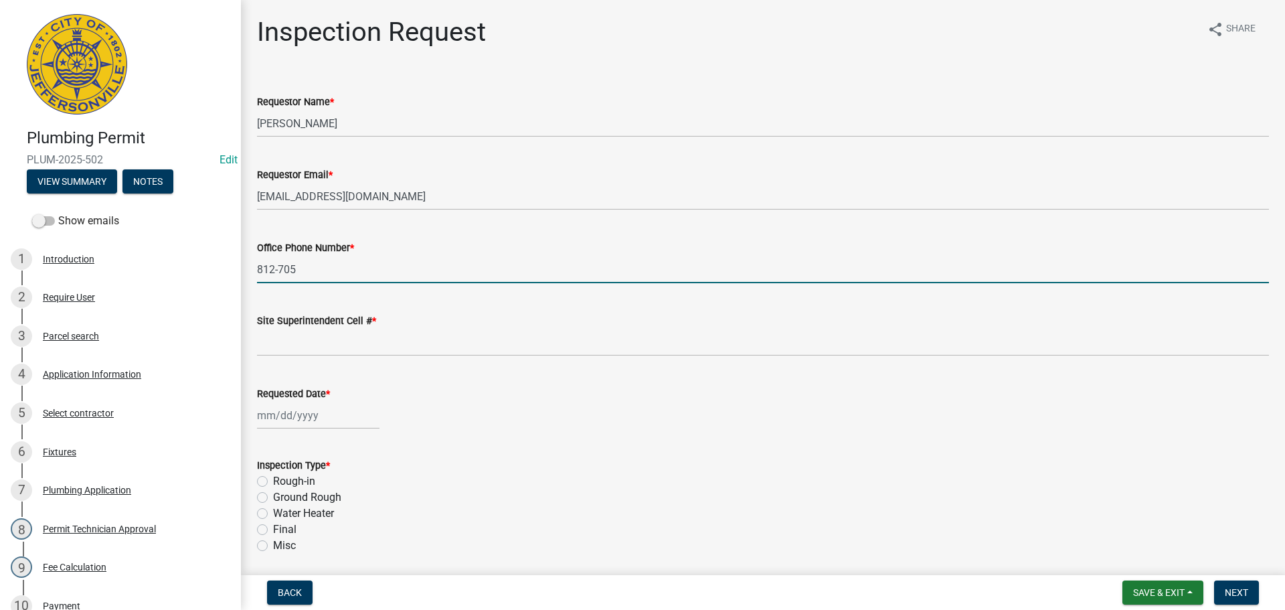
type input "[PHONE_NUMBER]"
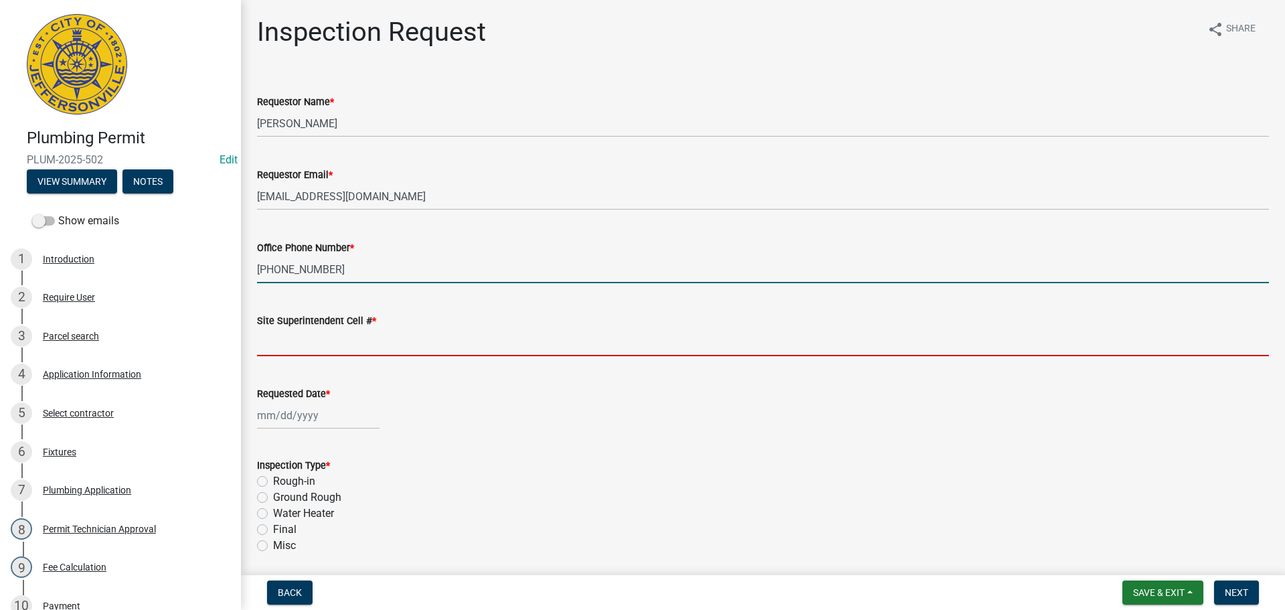
click at [304, 341] on input "Site Superintendent Cell # *" at bounding box center [763, 342] width 1012 height 27
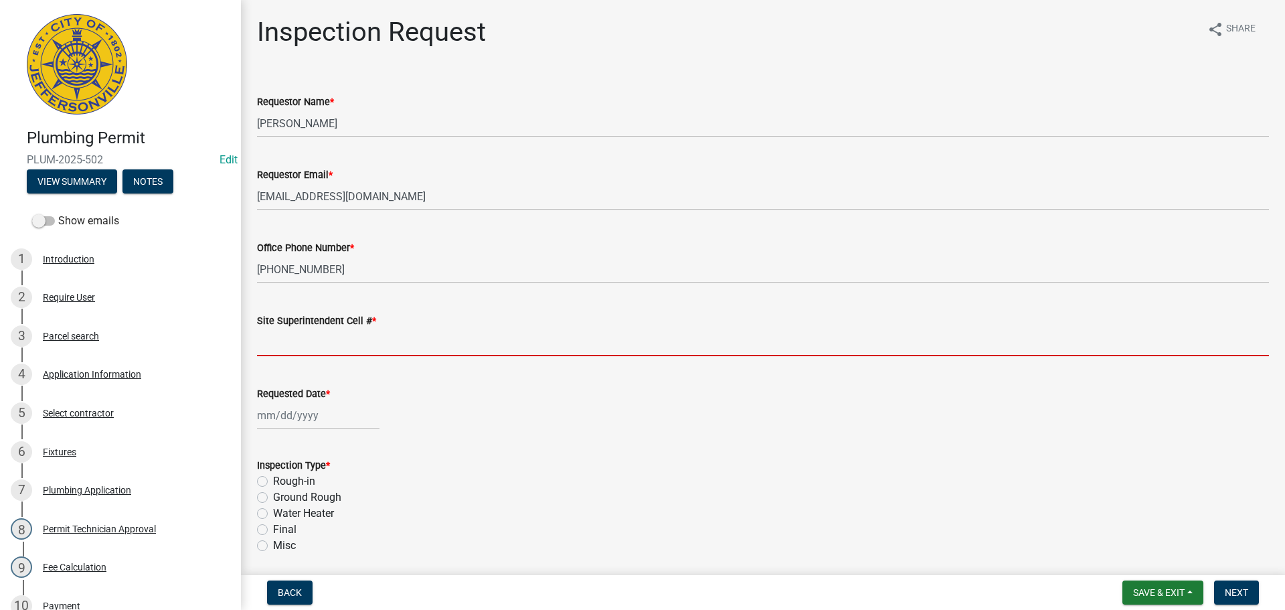
type input "SAME"
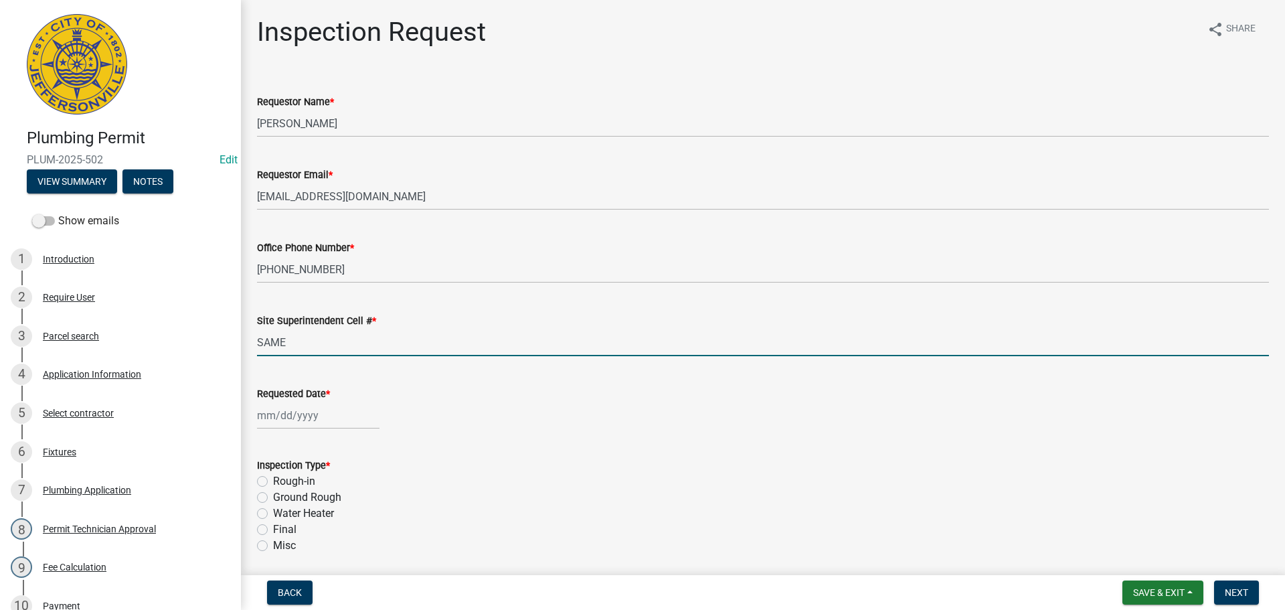
select select "9"
select select "2025"
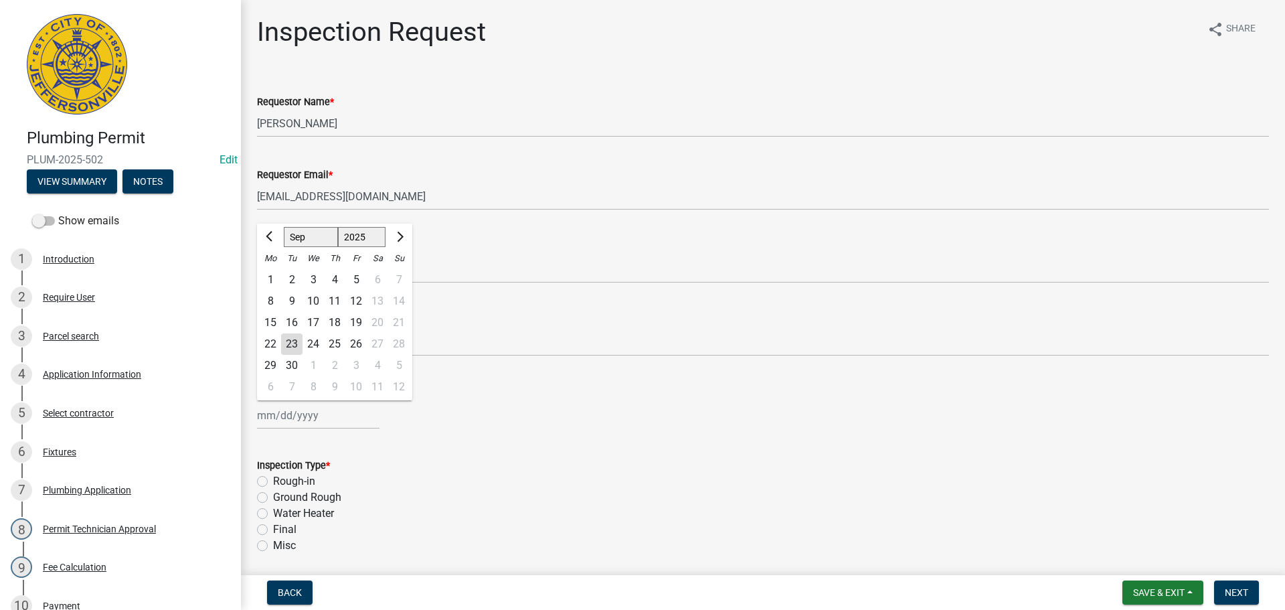
click at [295, 412] on div "[PERSON_NAME] Feb Mar Apr [PERSON_NAME][DATE] Oct Nov [DATE] 1526 1527 1528 152…" at bounding box center [318, 414] width 122 height 27
click at [312, 337] on div "24" at bounding box center [312, 343] width 21 height 21
type input "[DATE]"
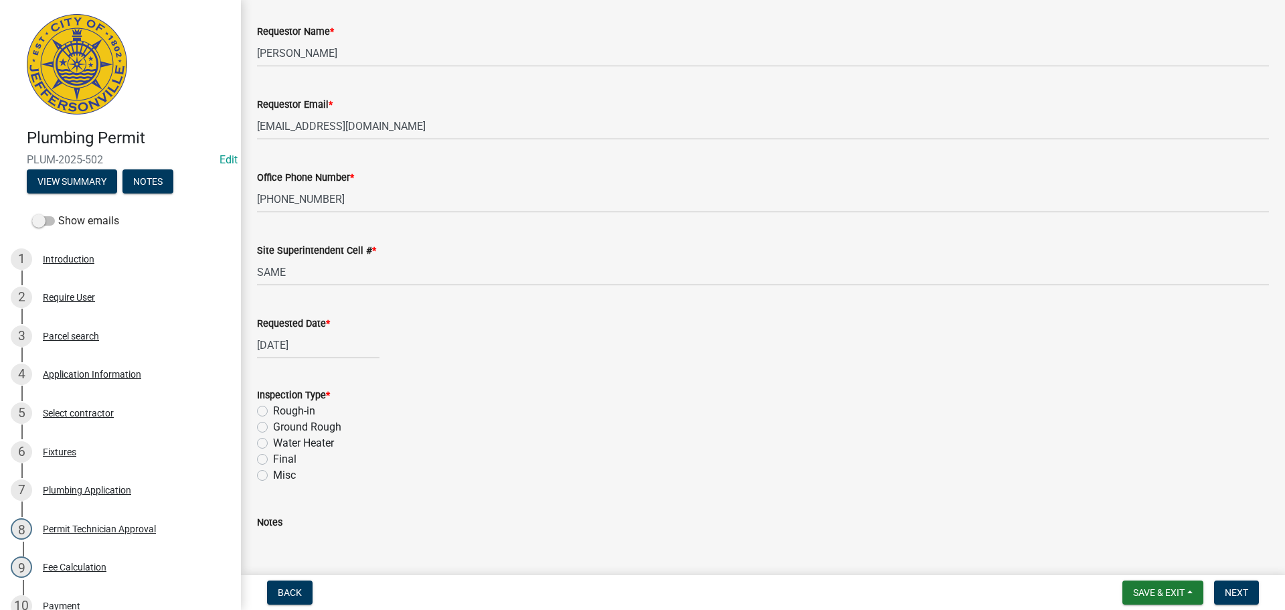
scroll to position [157, 0]
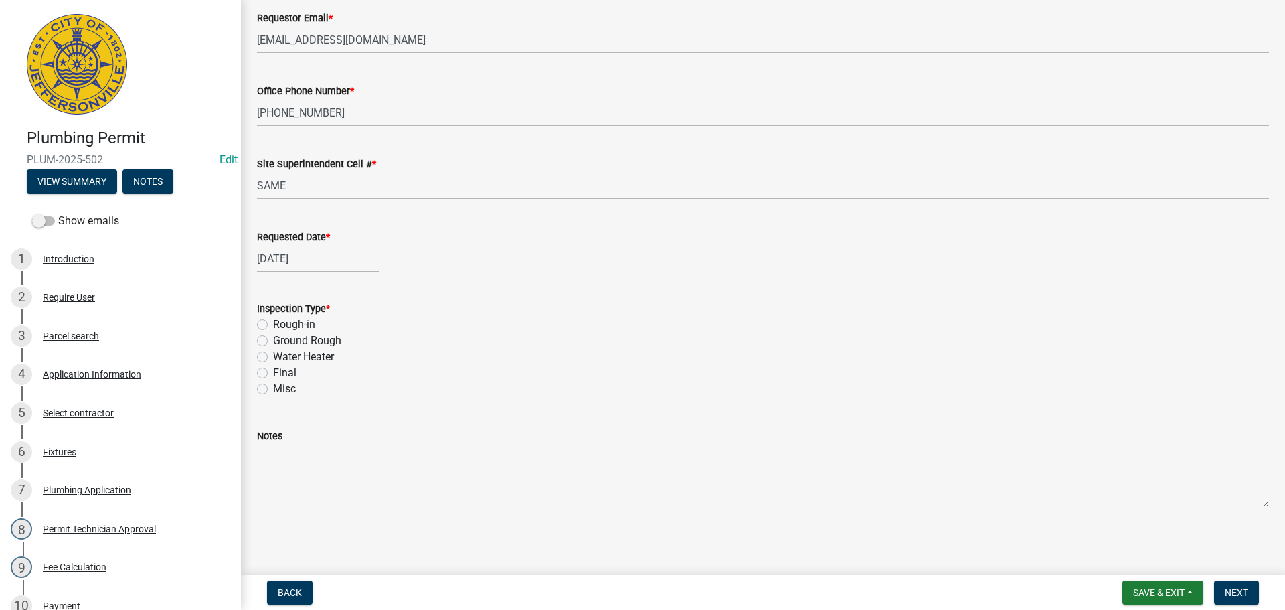
click at [273, 342] on label "Ground Rough" at bounding box center [307, 341] width 68 height 16
click at [273, 341] on input "Ground Rough" at bounding box center [277, 337] width 9 height 9
radio input "true"
click at [1241, 593] on span "Next" at bounding box center [1236, 592] width 23 height 11
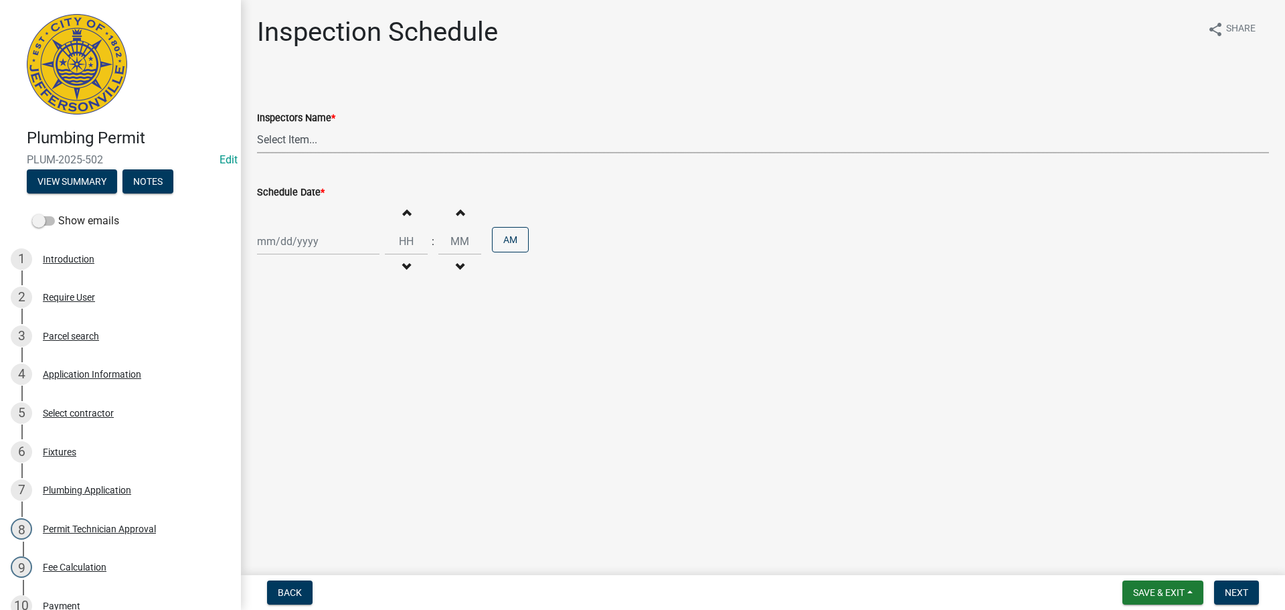
click at [297, 138] on select "Select Item... [PERSON_NAME] ([PERSON_NAME]) [PERSON_NAME] ([PERSON_NAME]) mkru…" at bounding box center [763, 139] width 1012 height 27
select select "13c97fbc-c819-4cee-844a-0db3d3c4db95"
click at [257, 126] on select "Select Item... [PERSON_NAME] ([PERSON_NAME]) [PERSON_NAME] ([PERSON_NAME]) mkru…" at bounding box center [763, 139] width 1012 height 27
click at [285, 237] on div at bounding box center [318, 241] width 122 height 27
select select "9"
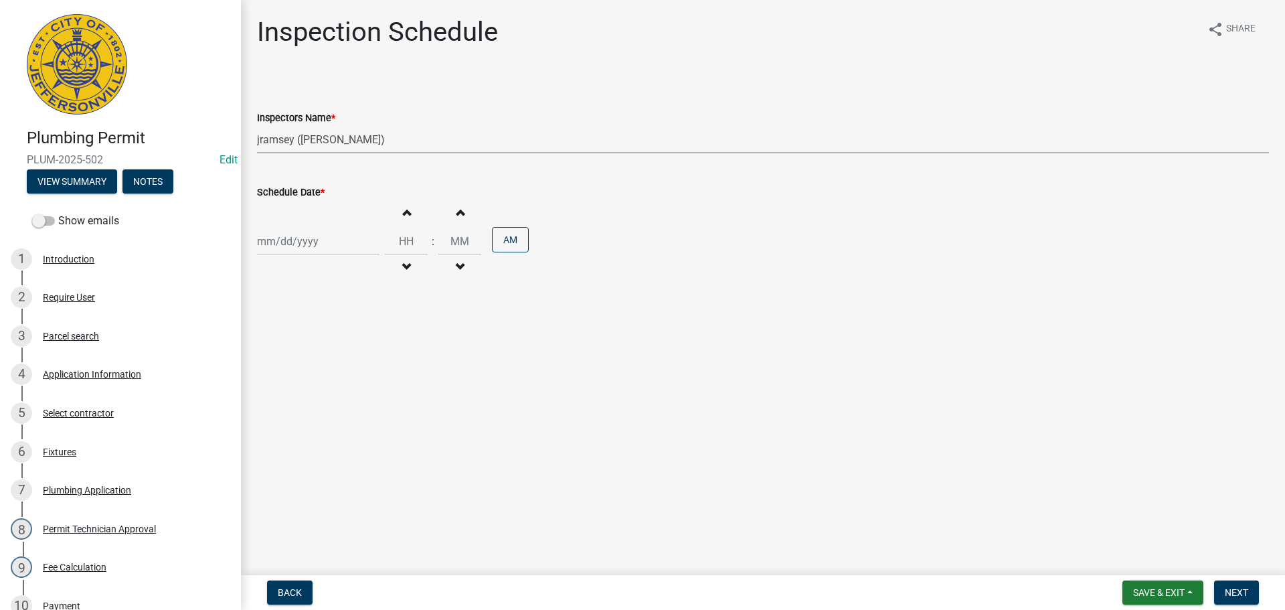
select select "2025"
click at [495, 375] on main "Inspection Schedule share Share Inspectors Name * Select Item... jramsey ([PERS…" at bounding box center [763, 284] width 1044 height 569
select select "9"
select select "2025"
click at [327, 240] on div "[PERSON_NAME] Feb Mar Apr [PERSON_NAME][DATE] Oct Nov [DATE] 1526 1527 1528 152…" at bounding box center [318, 241] width 122 height 27
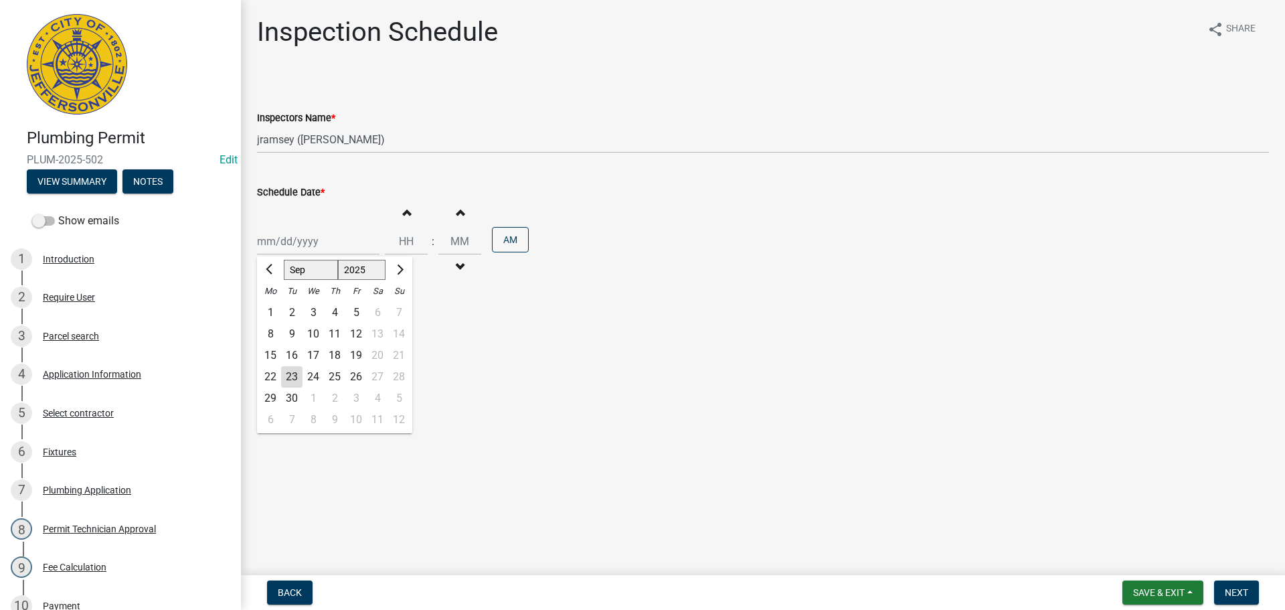
click at [312, 373] on div "24" at bounding box center [312, 376] width 21 height 21
type input "[DATE]"
click at [1247, 588] on span "Next" at bounding box center [1236, 592] width 23 height 11
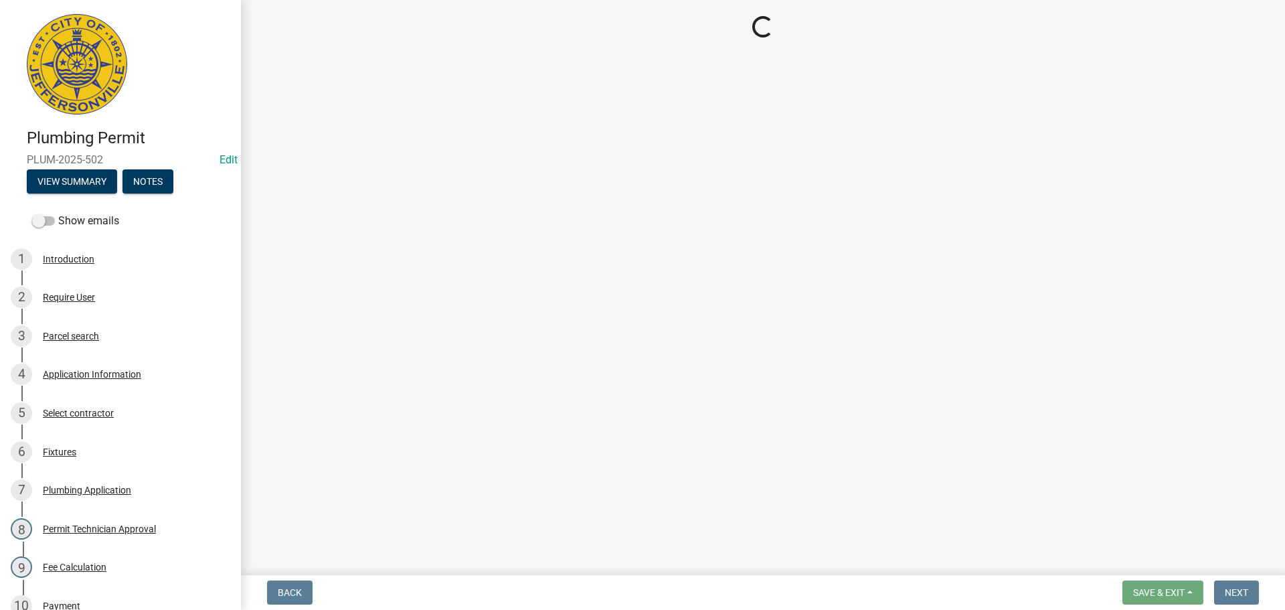
click at [389, 126] on main "Loading..." at bounding box center [763, 284] width 1044 height 569
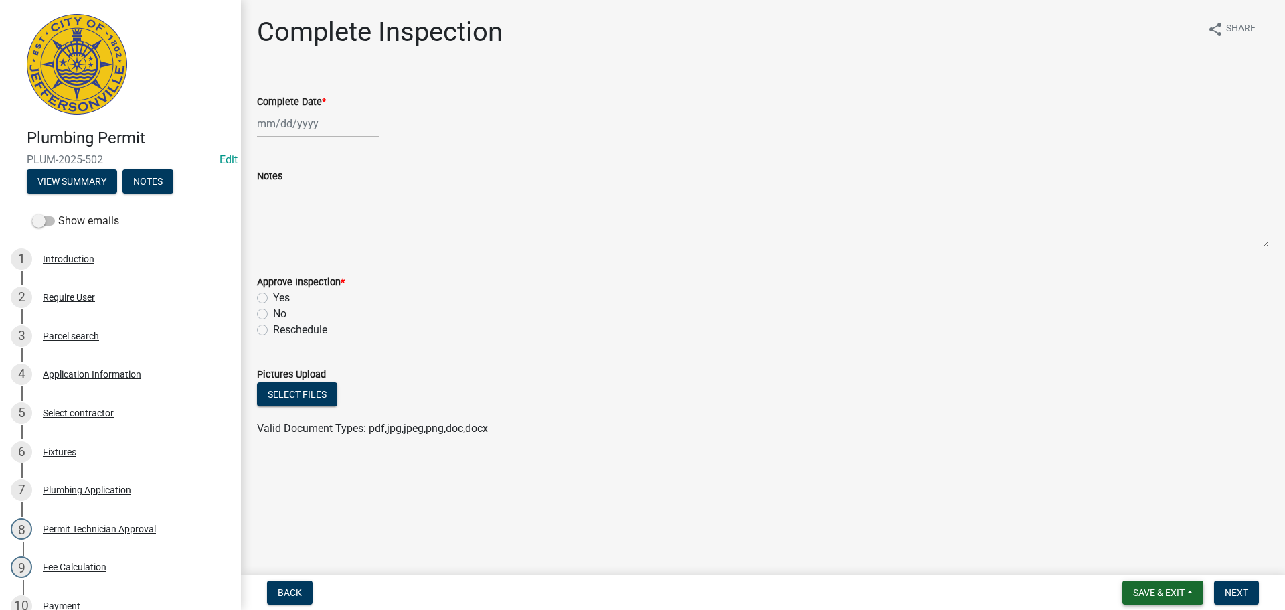
click at [1137, 588] on span "Save & Exit" at bounding box center [1159, 592] width 52 height 11
click at [1128, 561] on button "Save & Exit" at bounding box center [1149, 557] width 107 height 32
